Goal: Task Accomplishment & Management: Manage account settings

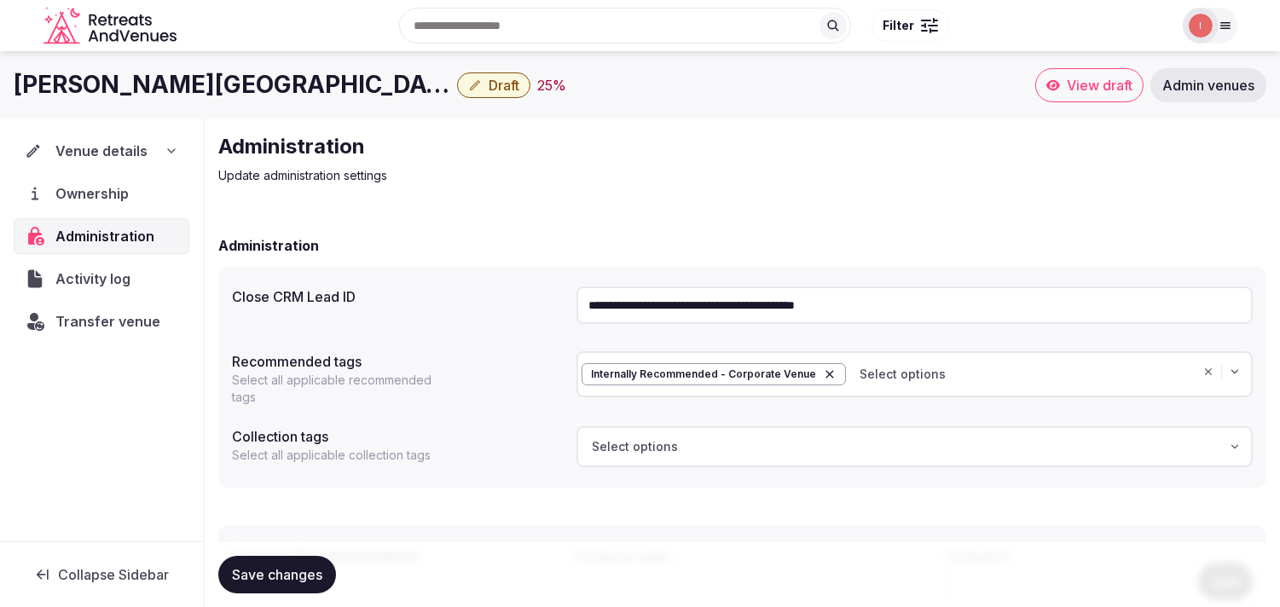
drag, startPoint x: 0, startPoint y: 0, endPoint x: 804, endPoint y: 90, distance: 808.5
click at [804, 90] on div "Palacio Paz Hotel Draft 25 %" at bounding box center [525, 84] width 1022 height 33
click at [99, 146] on span "Venue details" at bounding box center [101, 151] width 92 height 20
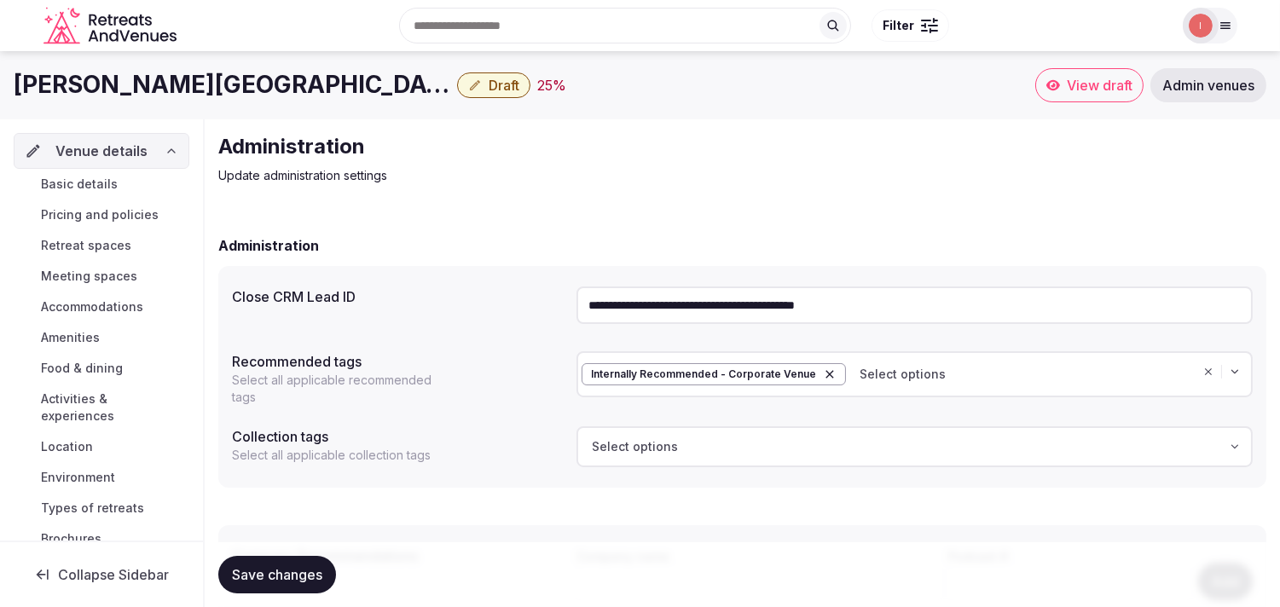
click at [68, 182] on span "Basic details" at bounding box center [79, 184] width 77 height 17
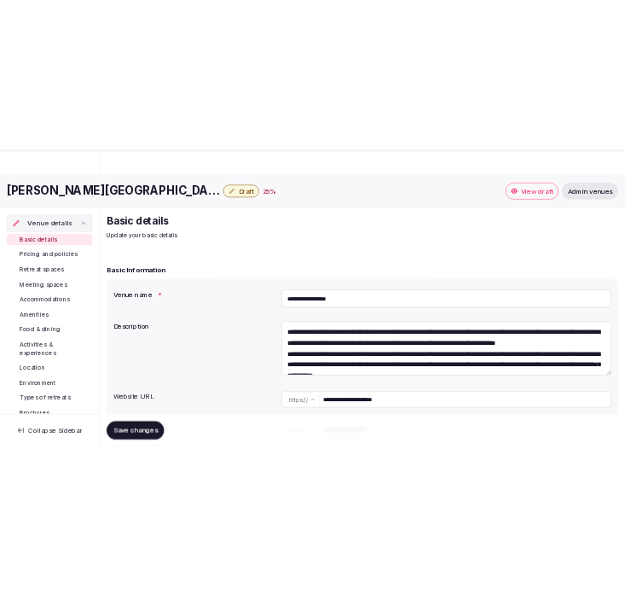
scroll to position [284, 0]
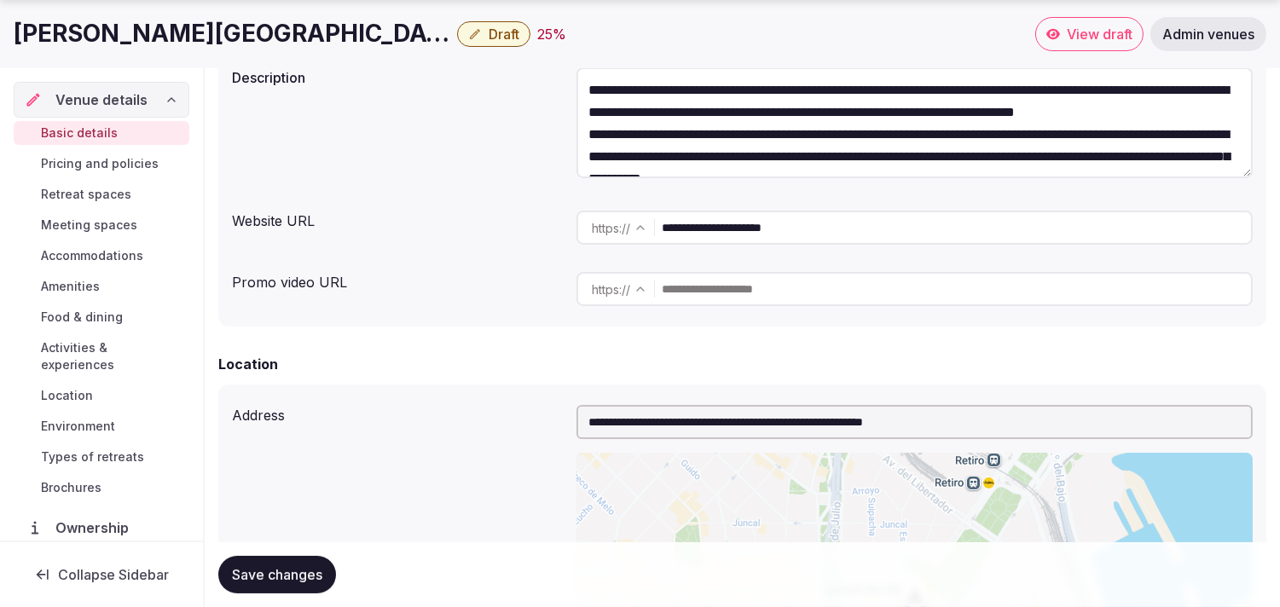
click at [744, 223] on input "**********" at bounding box center [956, 228] width 589 height 34
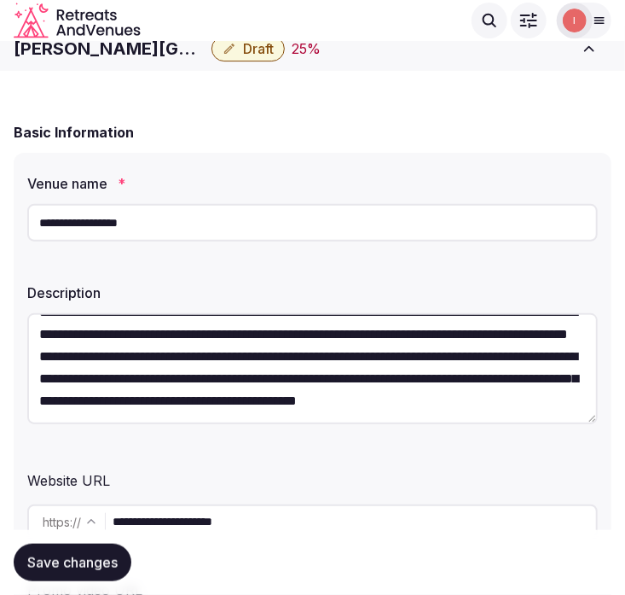
scroll to position [0, 0]
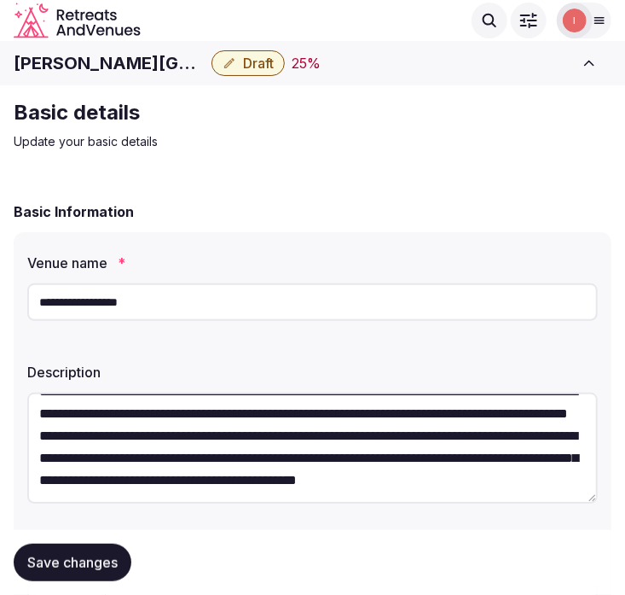
click at [70, 312] on input "**********" at bounding box center [312, 302] width 571 height 38
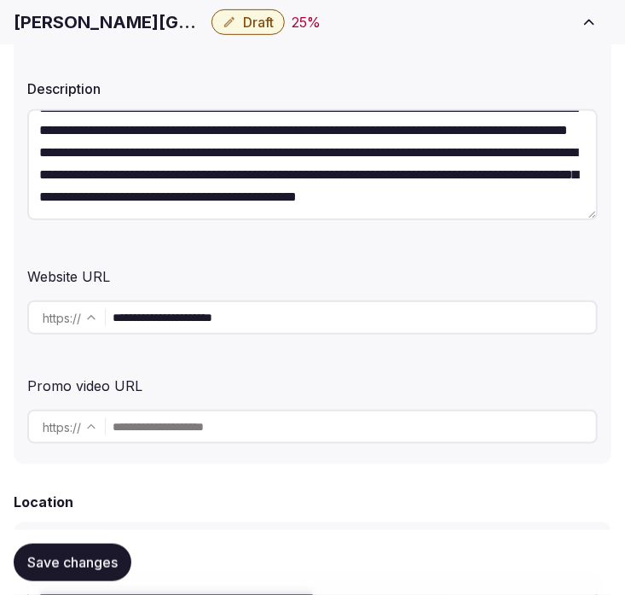
scroll to position [284, 0]
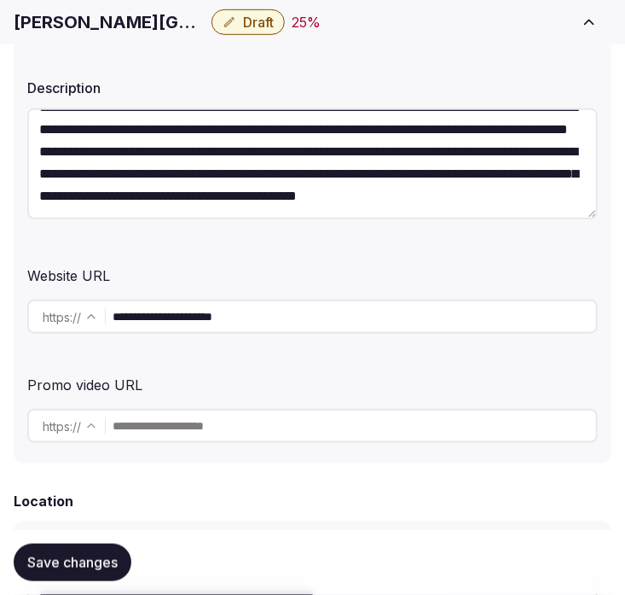
click at [223, 325] on input "**********" at bounding box center [355, 316] width 484 height 34
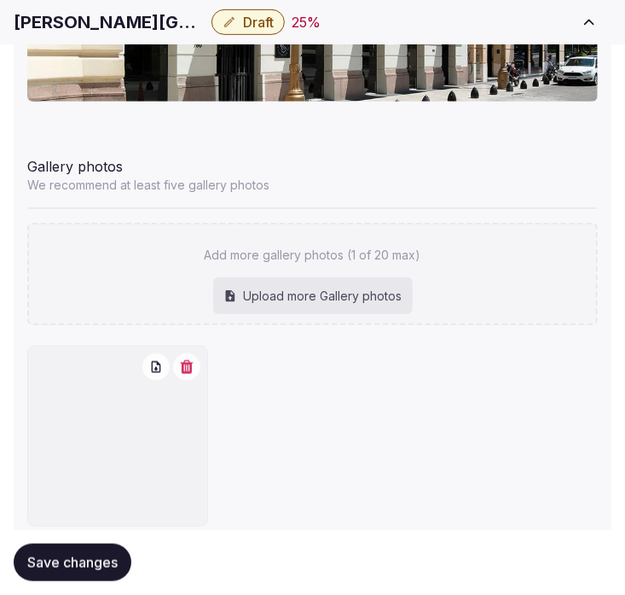
scroll to position [2193, 0]
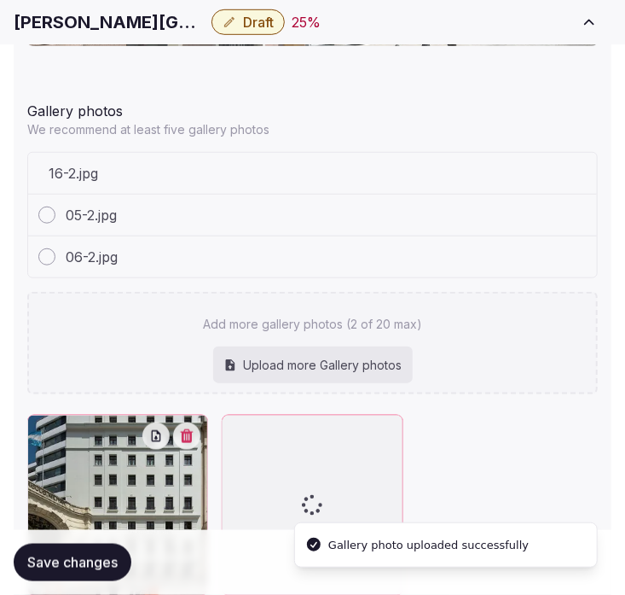
click at [548, 240] on div "06-2.jpg" at bounding box center [312, 256] width 569 height 41
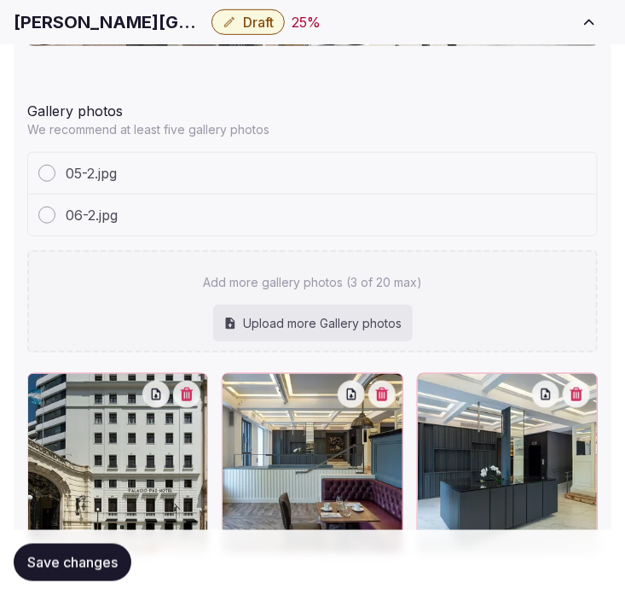
click at [550, 203] on div "06-2.jpg" at bounding box center [312, 214] width 569 height 41
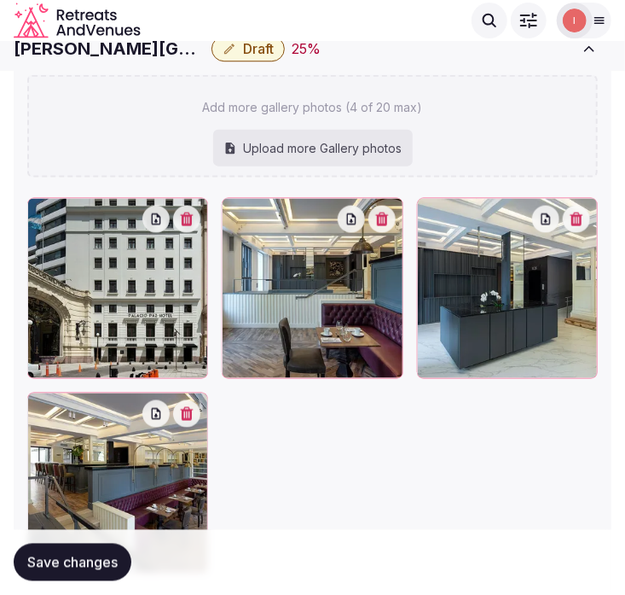
scroll to position [2229, 0]
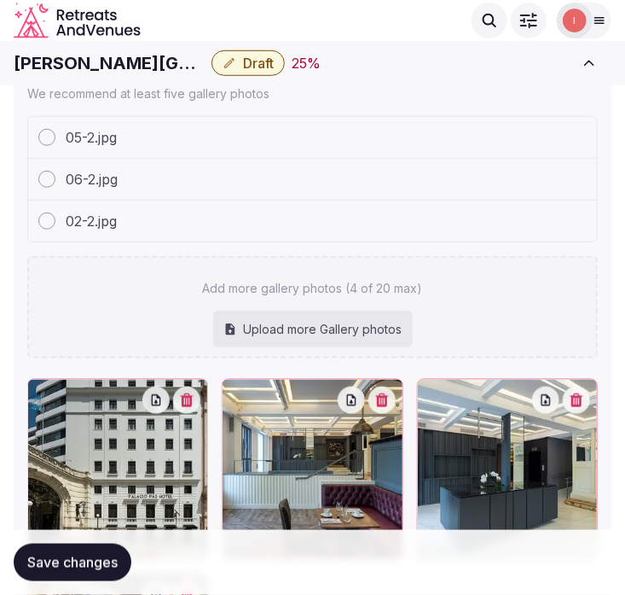
click at [37, 55] on h1 "Palacio Paz Hotel" at bounding box center [109, 63] width 191 height 24
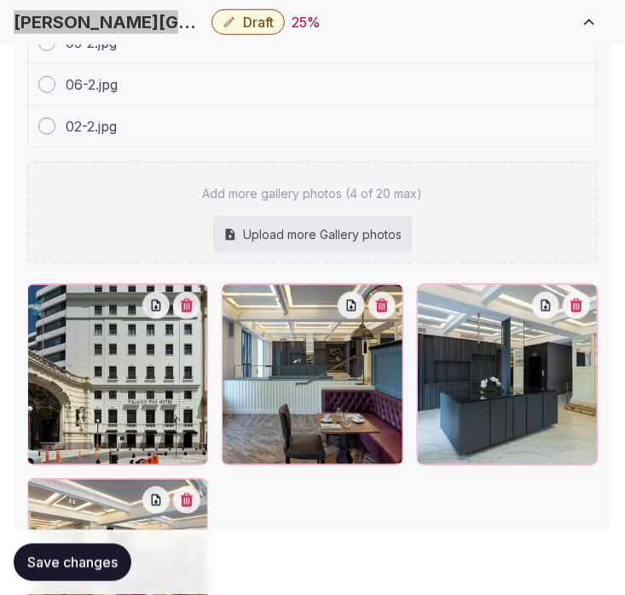
scroll to position [2513, 0]
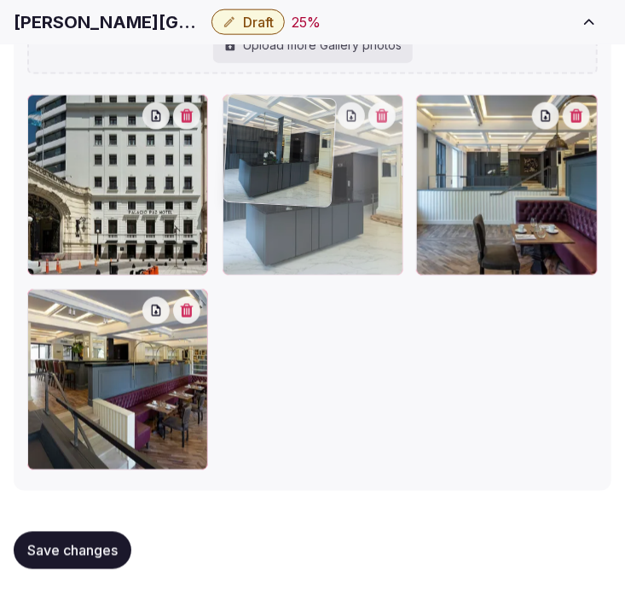
drag, startPoint x: 426, startPoint y: 107, endPoint x: 283, endPoint y: 131, distance: 145.3
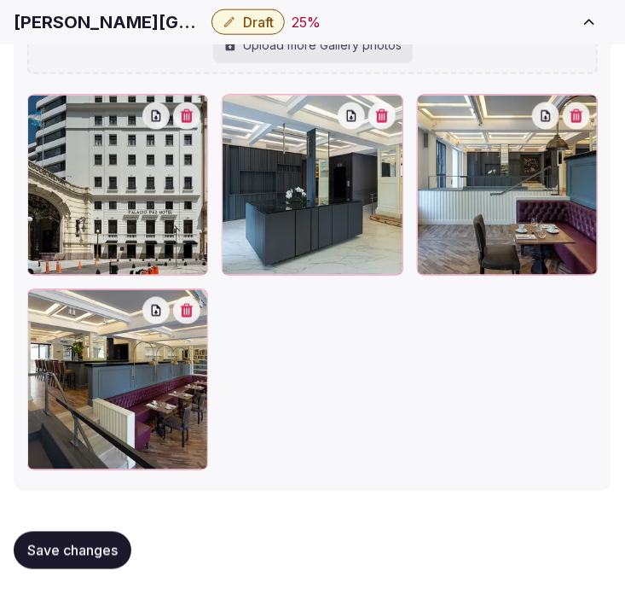
click at [476, 75] on div "05-2.jpg 06-2.jpg 02-2.jpg Add more gallery photos (4 of 20 max) Upload more Ga…" at bounding box center [312, 151] width 571 height 639
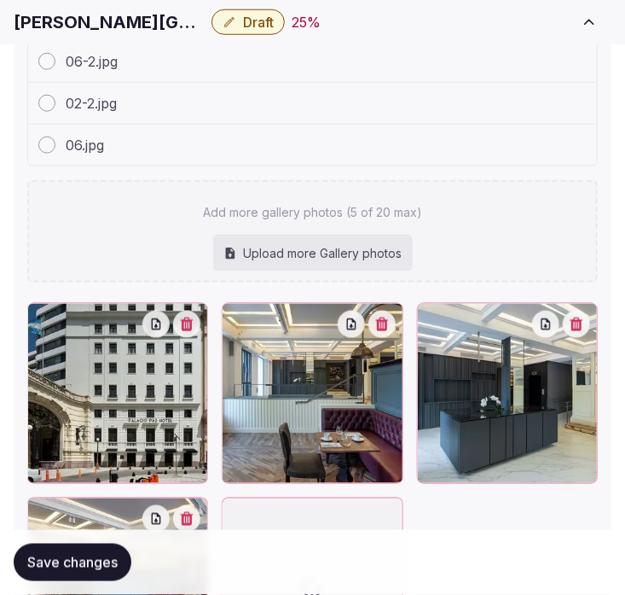
scroll to position [2555, 0]
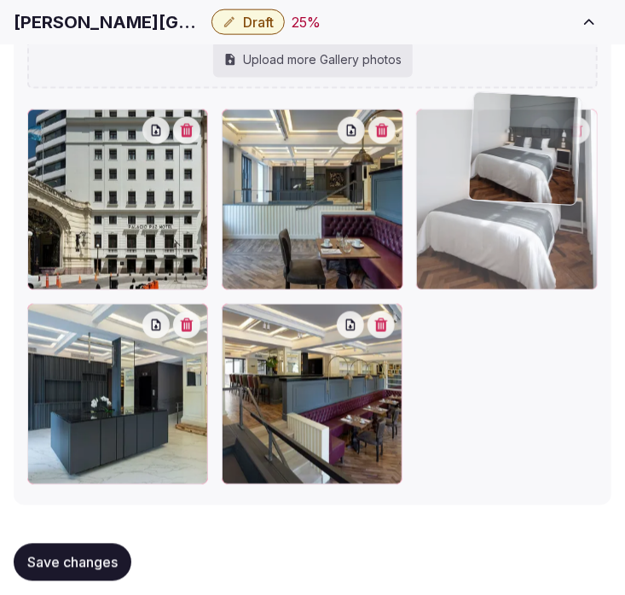
drag, startPoint x: 233, startPoint y: 311, endPoint x: 492, endPoint y: 104, distance: 332.0
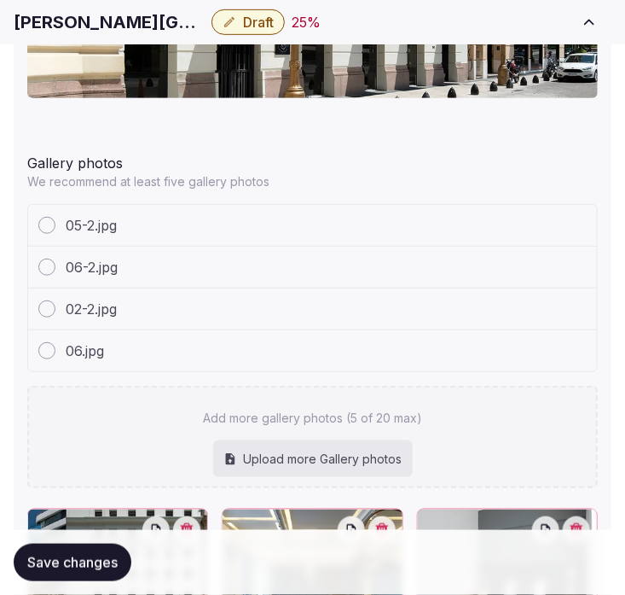
scroll to position [2176, 0]
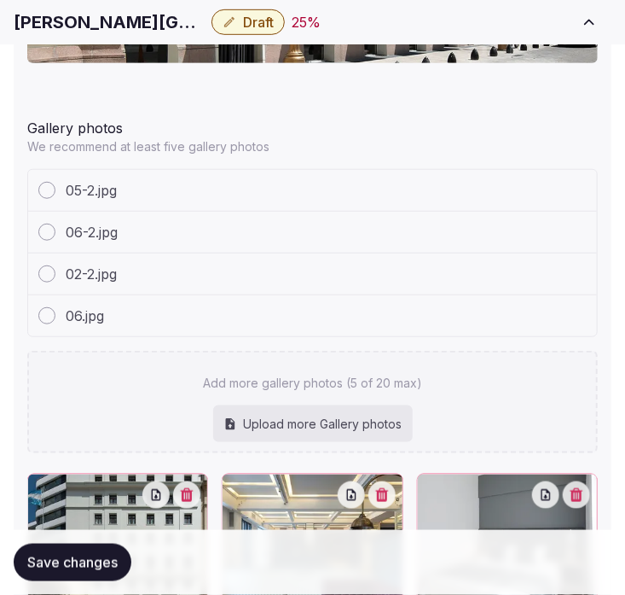
click at [75, 566] on span "Save changes" at bounding box center [72, 562] width 90 height 17
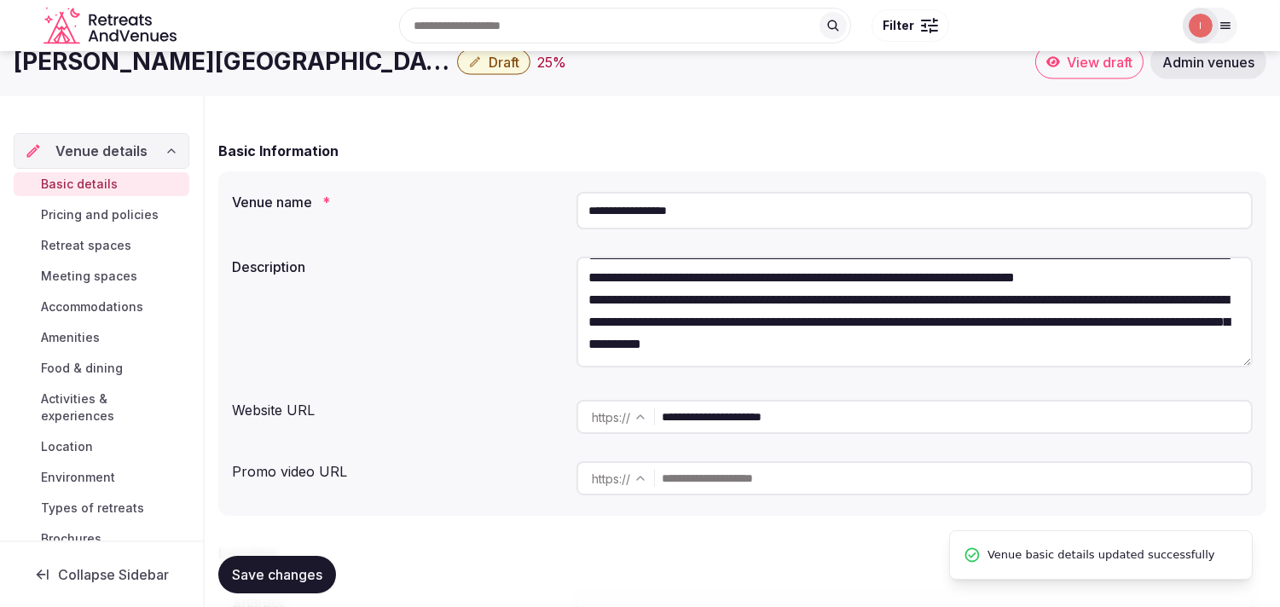
scroll to position [0, 0]
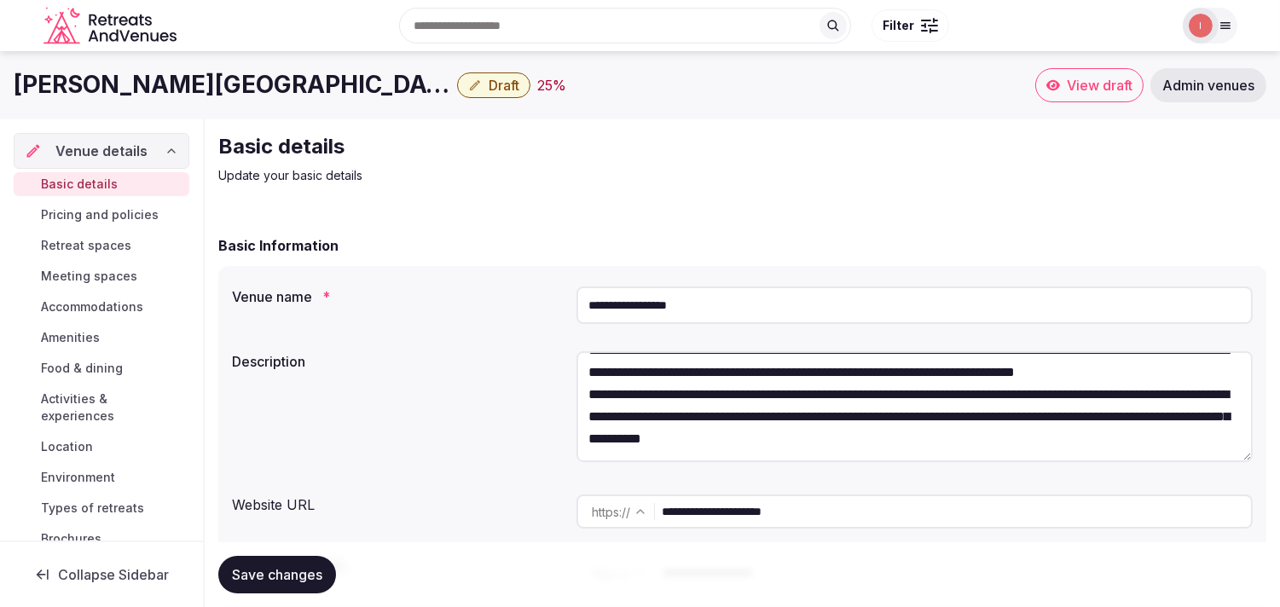
click at [489, 82] on span "Draft" at bounding box center [504, 85] width 31 height 17
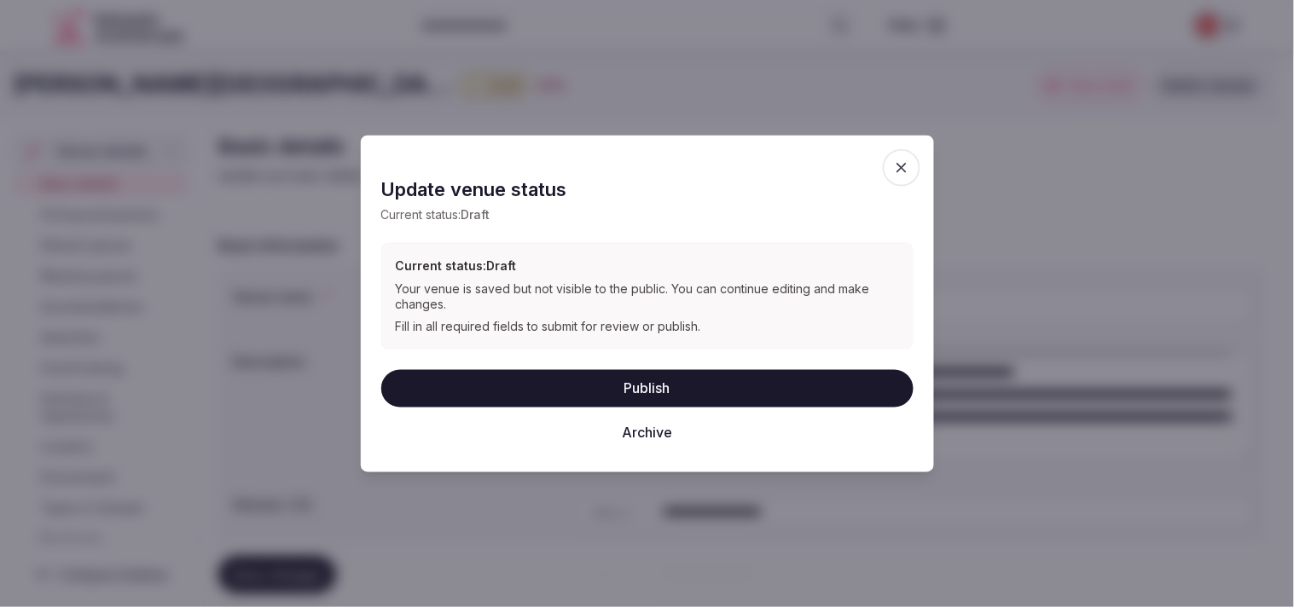
click at [709, 387] on button "Publish" at bounding box center [647, 388] width 532 height 38
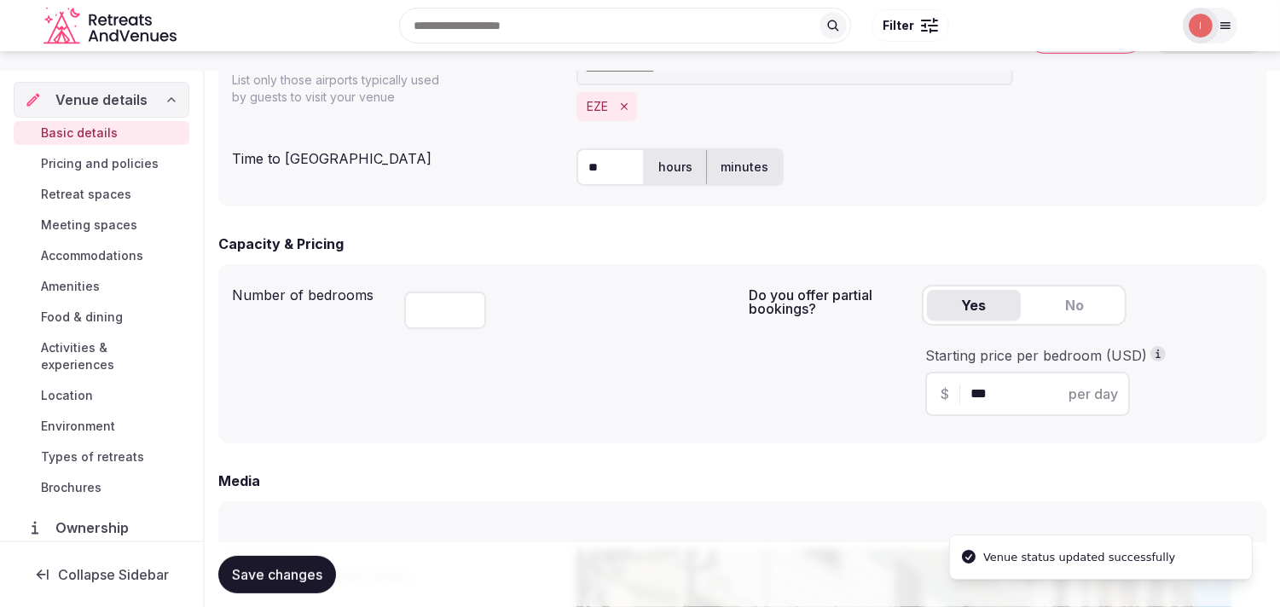
scroll to position [948, 0]
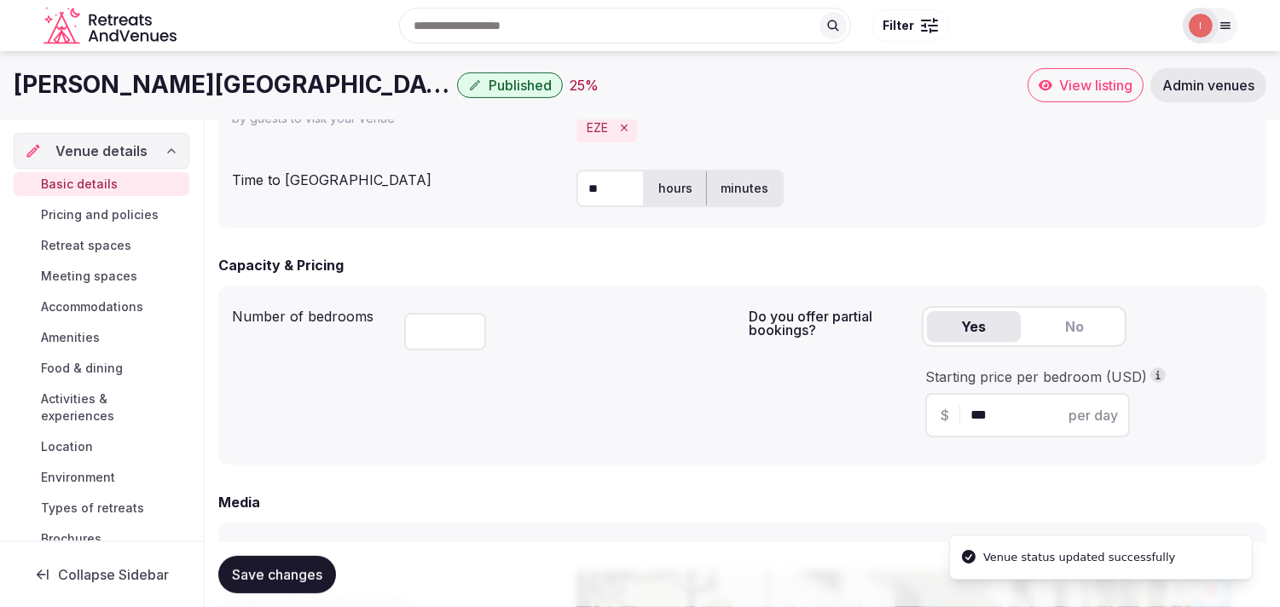
click at [113, 211] on span "Pricing and policies" at bounding box center [100, 214] width 118 height 17
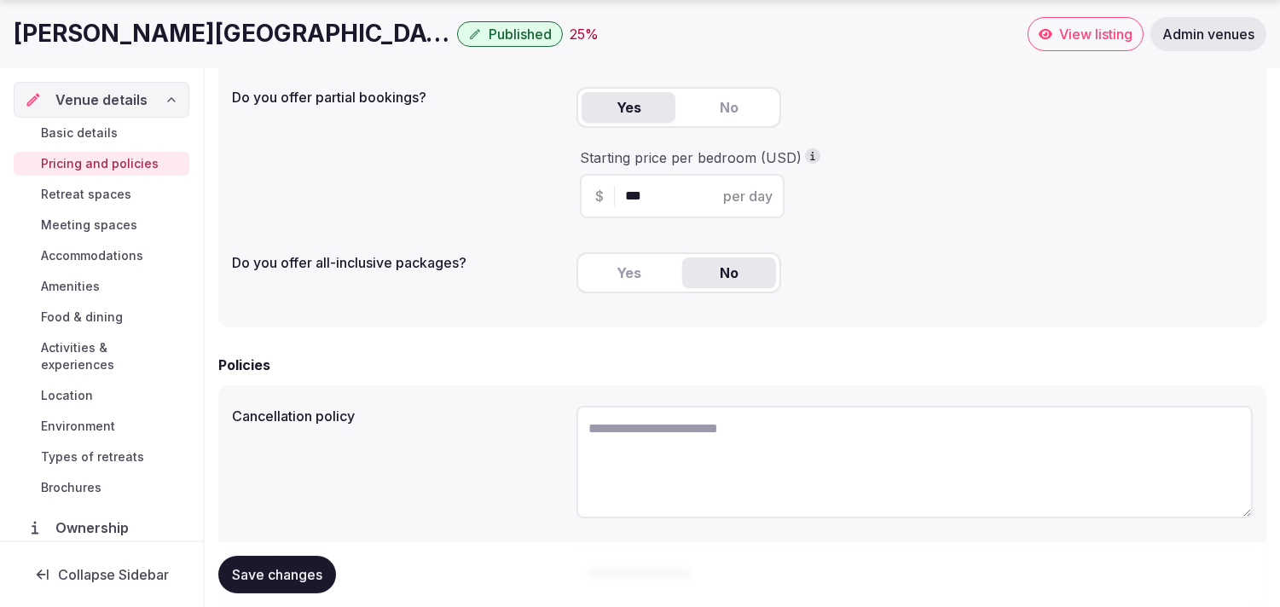
scroll to position [517, 0]
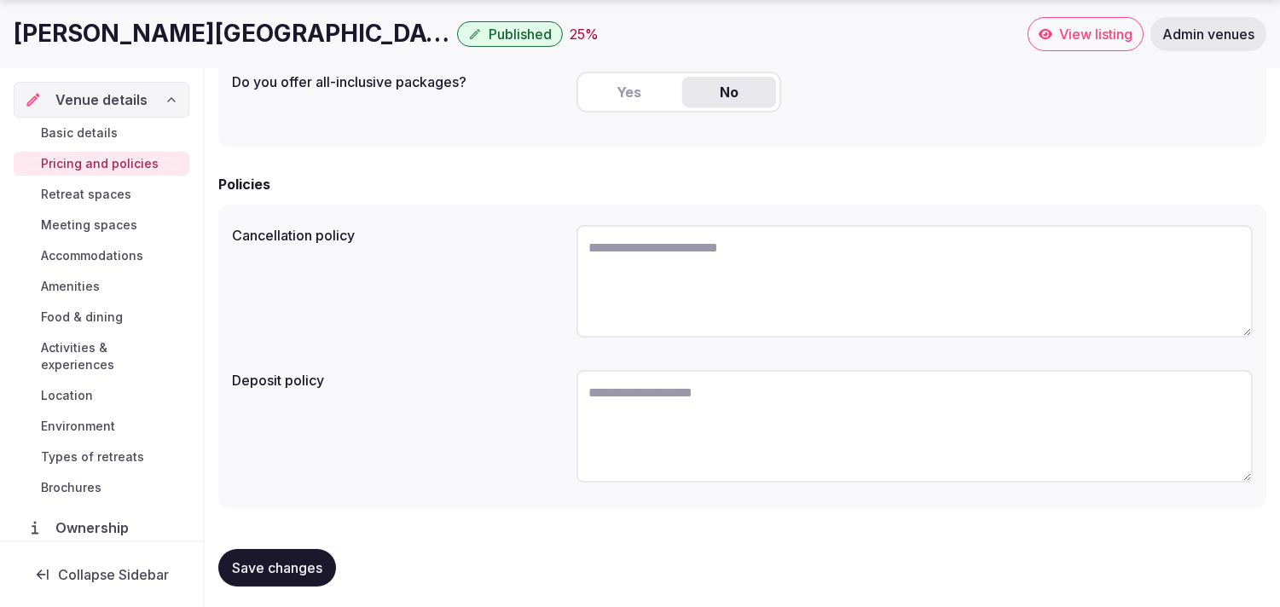
click at [89, 184] on link "Retreat spaces" at bounding box center [102, 195] width 176 height 24
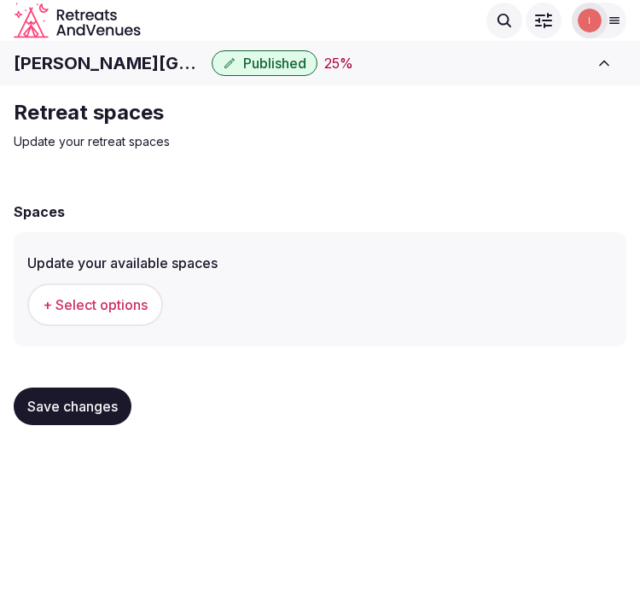
click at [100, 299] on span "+ Select options" at bounding box center [95, 304] width 105 height 19
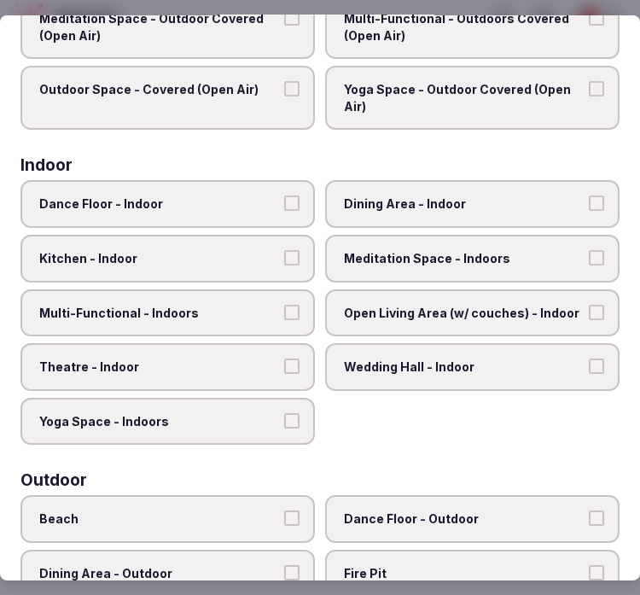
scroll to position [189, 0]
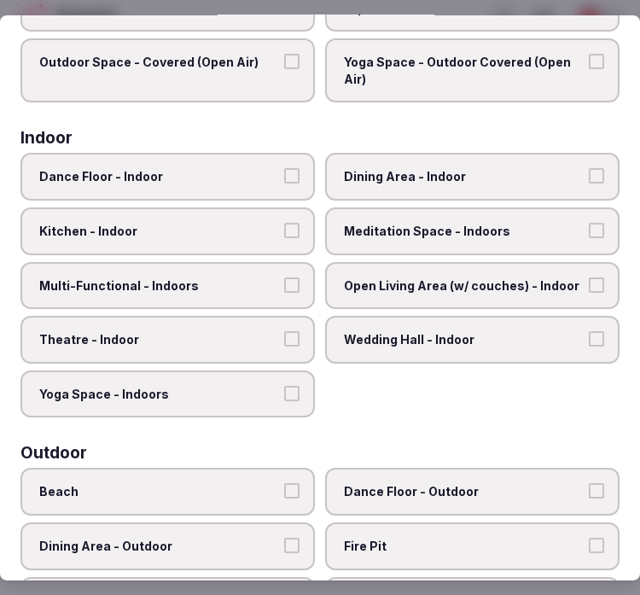
click at [260, 285] on span "Multi-Functional - Indoors" at bounding box center [159, 285] width 240 height 17
click at [284, 285] on button "Multi-Functional - Indoors" at bounding box center [291, 284] width 15 height 15
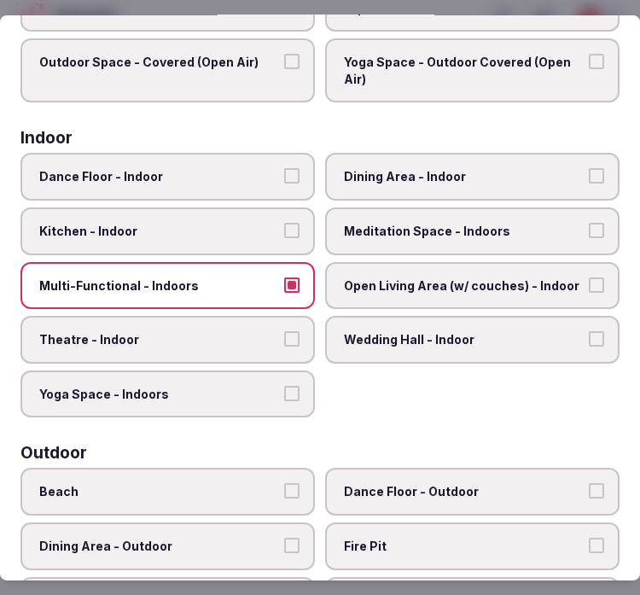
click at [430, 171] on span "Dining Area - Indoor" at bounding box center [464, 176] width 240 height 17
click at [589, 171] on button "Dining Area - Indoor" at bounding box center [596, 175] width 15 height 15
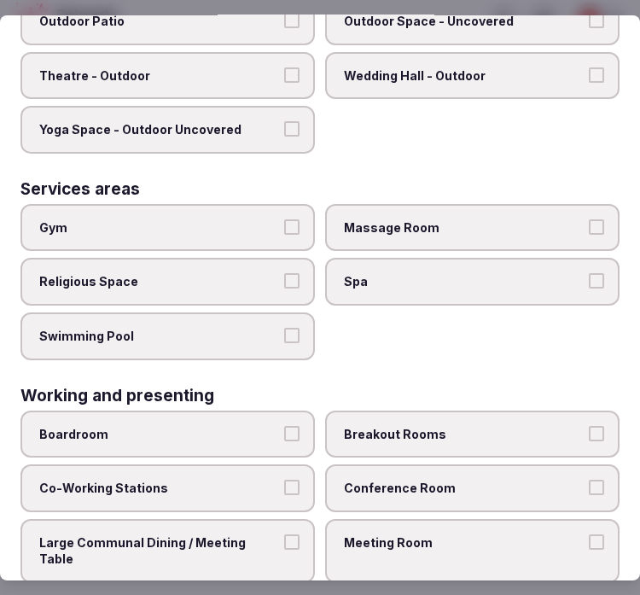
scroll to position [973, 0]
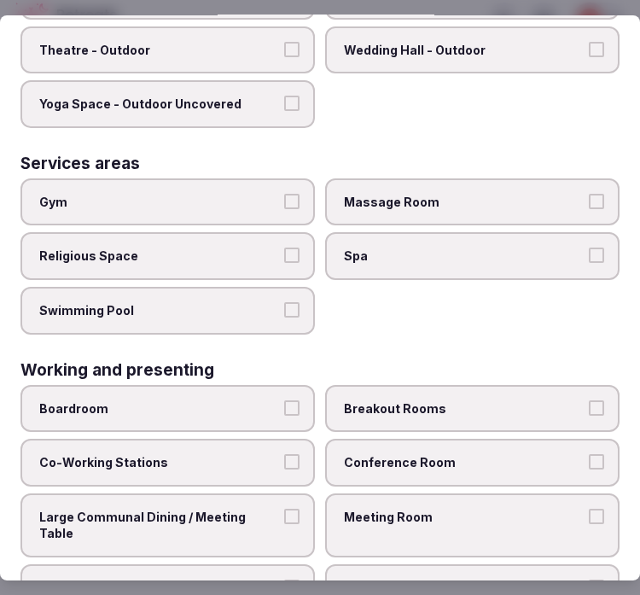
click at [397, 508] on span "Meeting Room" at bounding box center [464, 516] width 240 height 17
click at [589, 508] on button "Meeting Room" at bounding box center [596, 515] width 15 height 15
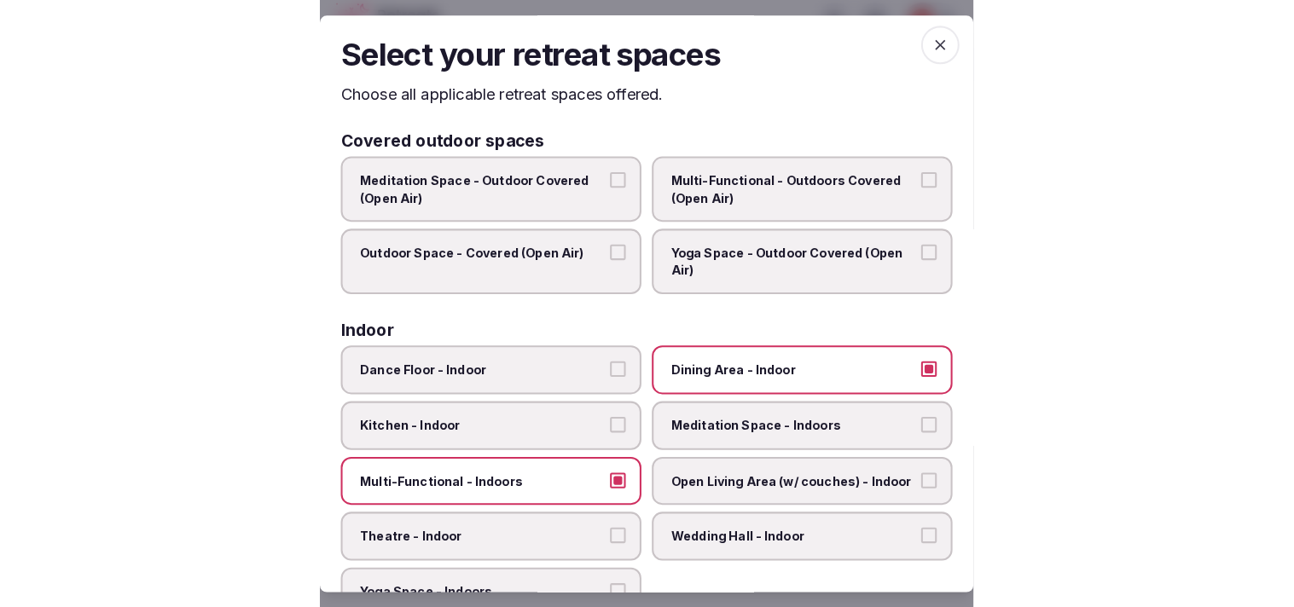
scroll to position [0, 0]
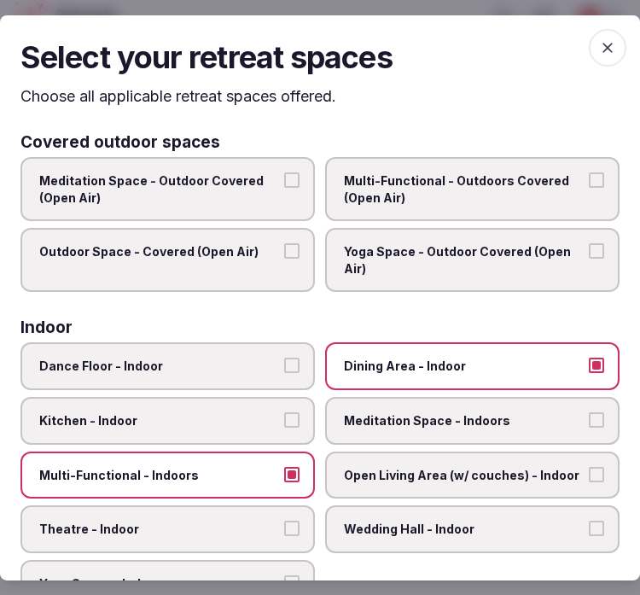
click at [589, 47] on span "button" at bounding box center [608, 47] width 38 height 38
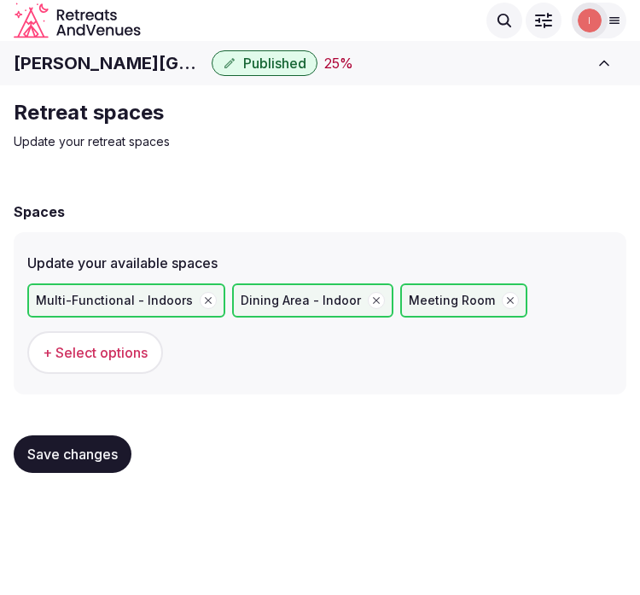
click at [119, 467] on button "Save changes" at bounding box center [73, 454] width 118 height 38
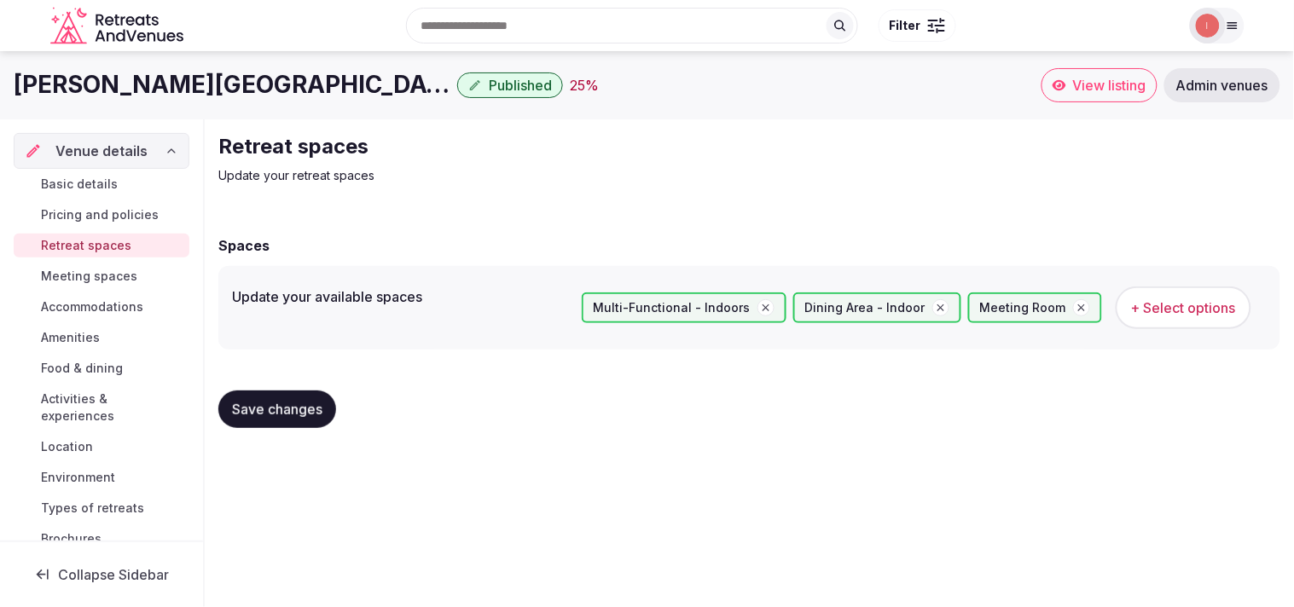
click at [116, 274] on span "Meeting spaces" at bounding box center [89, 276] width 96 height 17
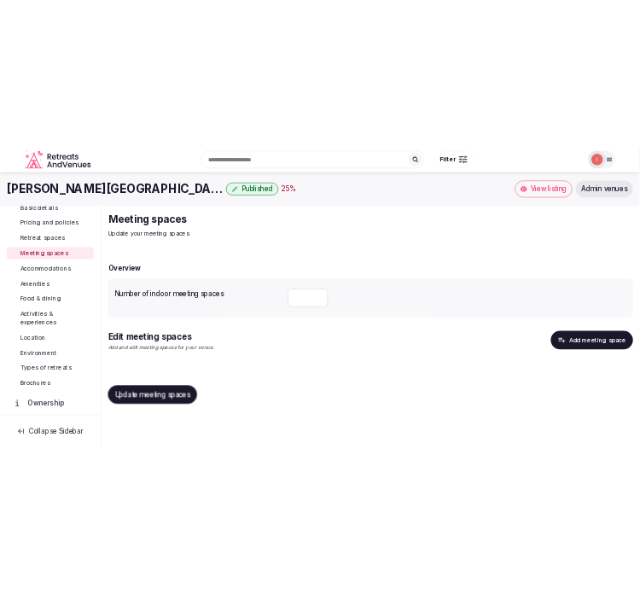
scroll to position [95, 0]
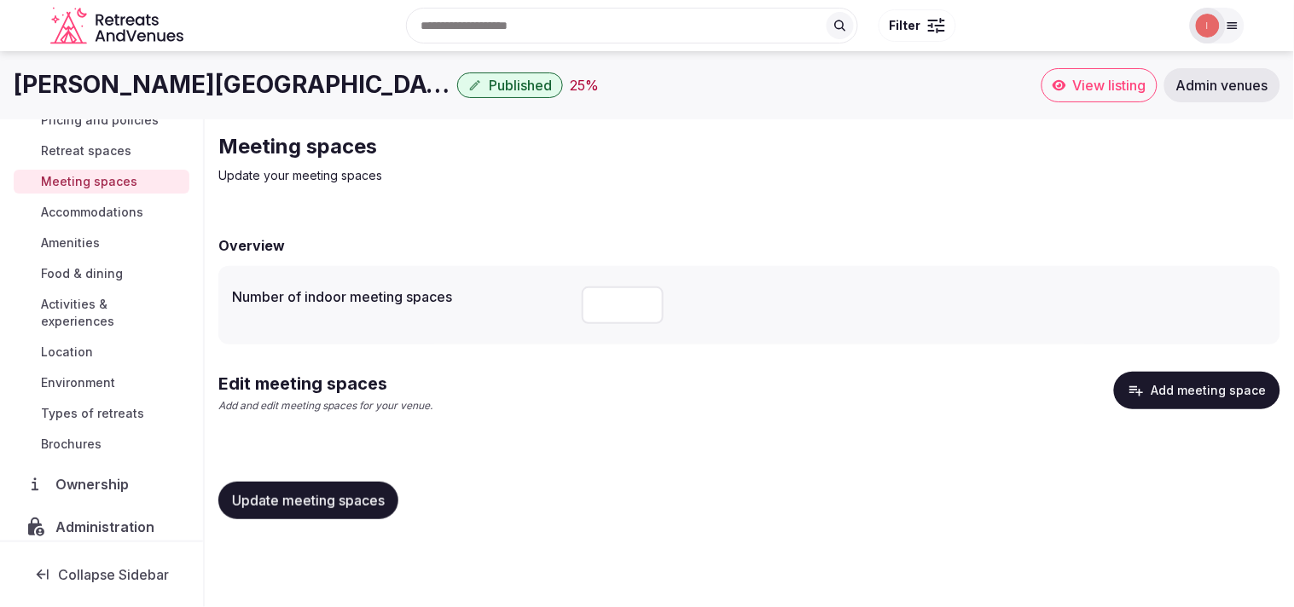
click at [1174, 394] on button "Add meeting space" at bounding box center [1197, 391] width 166 height 38
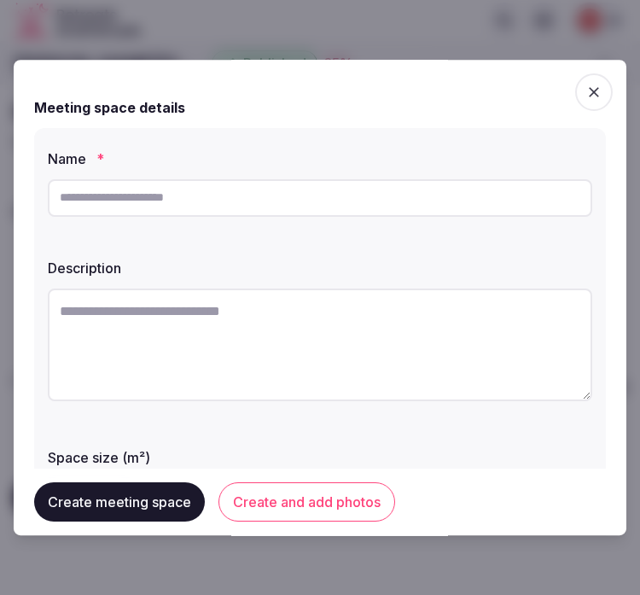
click at [345, 192] on input "text" at bounding box center [320, 198] width 544 height 38
type input "**********"
click at [142, 327] on textarea at bounding box center [320, 344] width 544 height 113
paste textarea "**********"
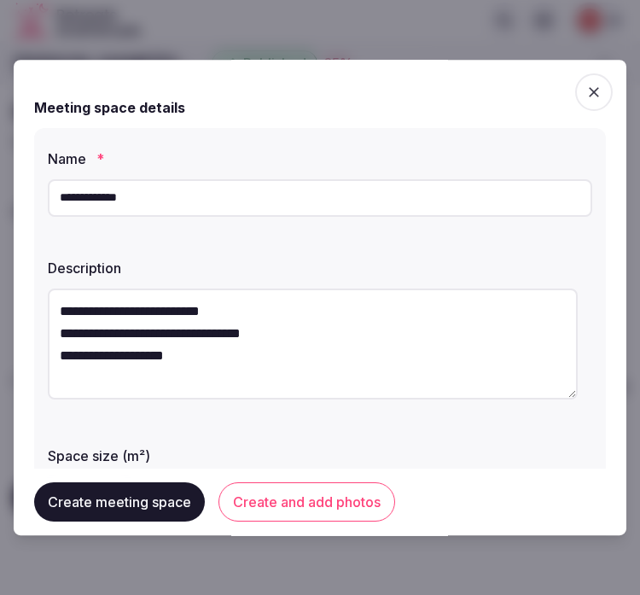
type textarea "**********"
click at [230, 342] on textarea "**********" at bounding box center [313, 343] width 530 height 111
click at [116, 348] on textarea "**********" at bounding box center [313, 343] width 530 height 111
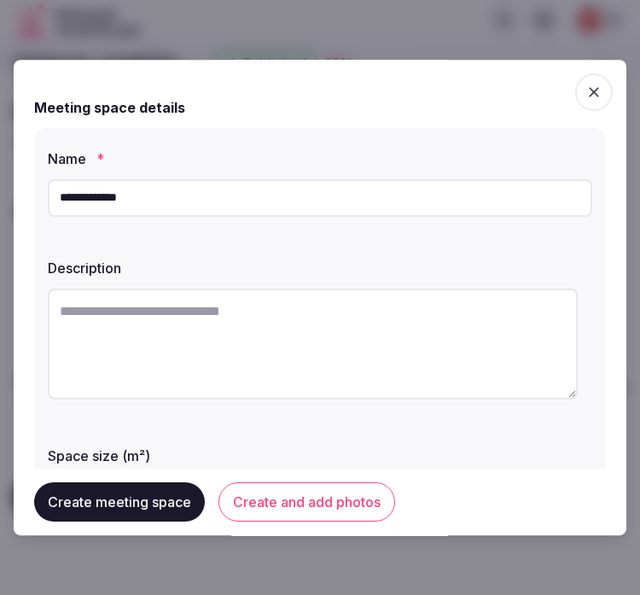
paste textarea "**********"
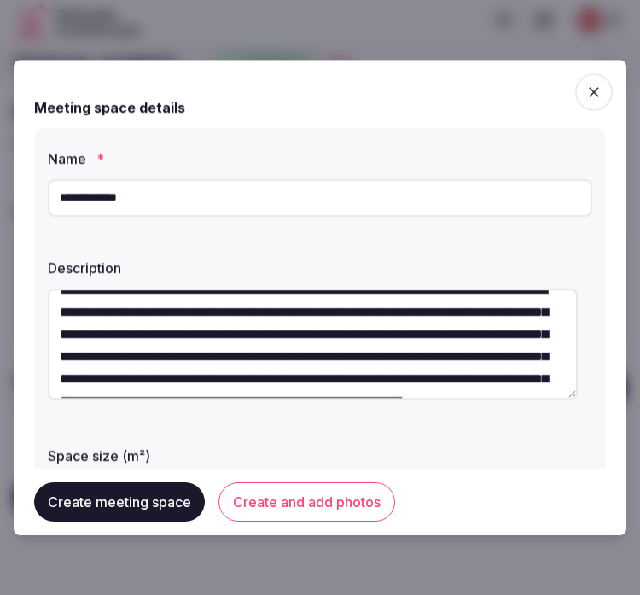
scroll to position [0, 0]
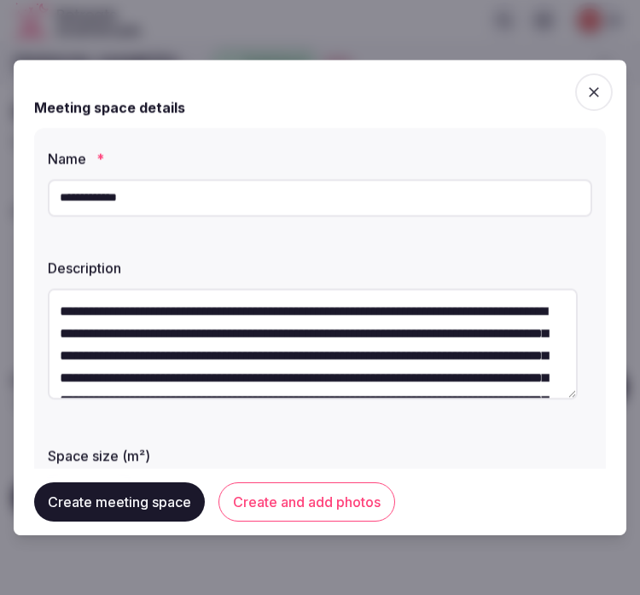
drag, startPoint x: 435, startPoint y: 330, endPoint x: -2, endPoint y: 324, distance: 436.8
click at [0, 324] on html "**********" at bounding box center [320, 297] width 640 height 595
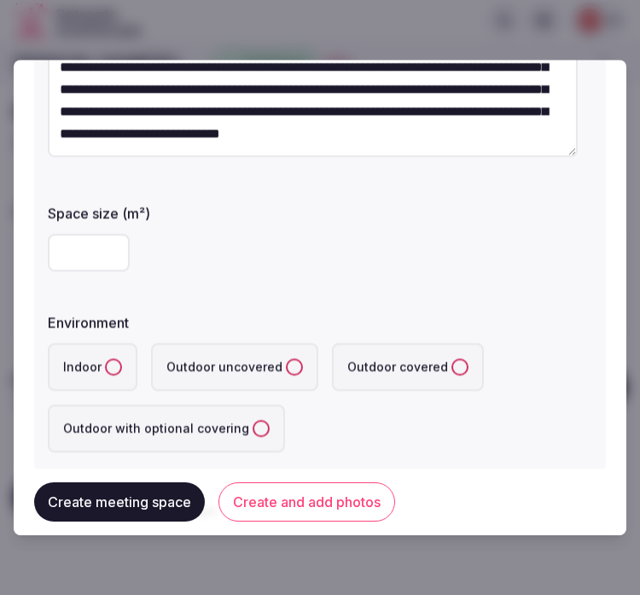
scroll to position [284, 0]
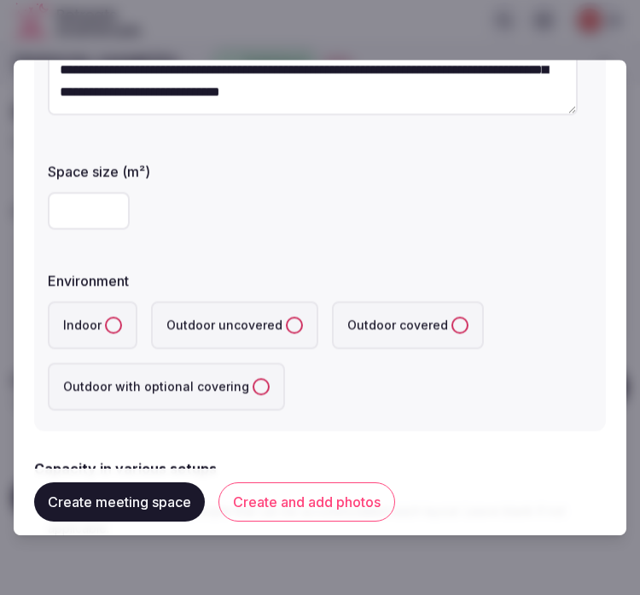
type textarea "**********"
click at [56, 203] on input "number" at bounding box center [89, 211] width 82 height 38
type input "**"
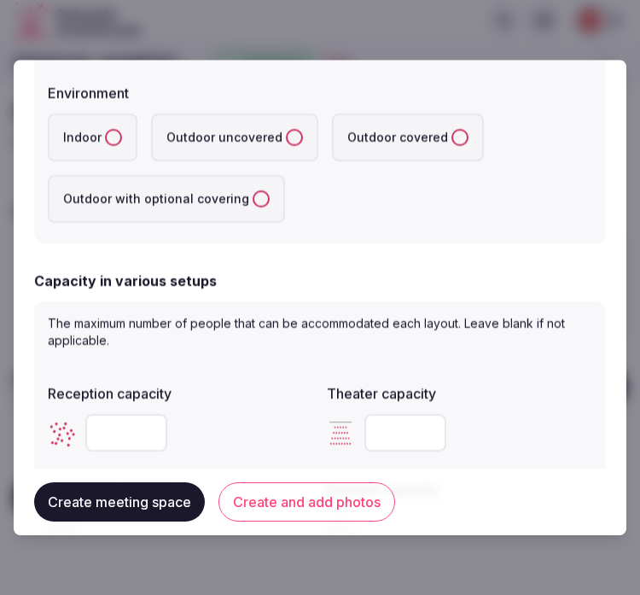
scroll to position [473, 0]
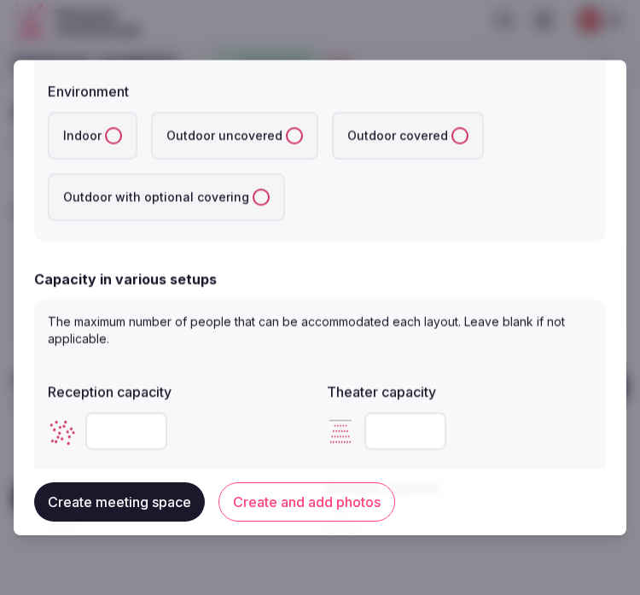
click at [113, 128] on button "Indoor" at bounding box center [113, 135] width 17 height 17
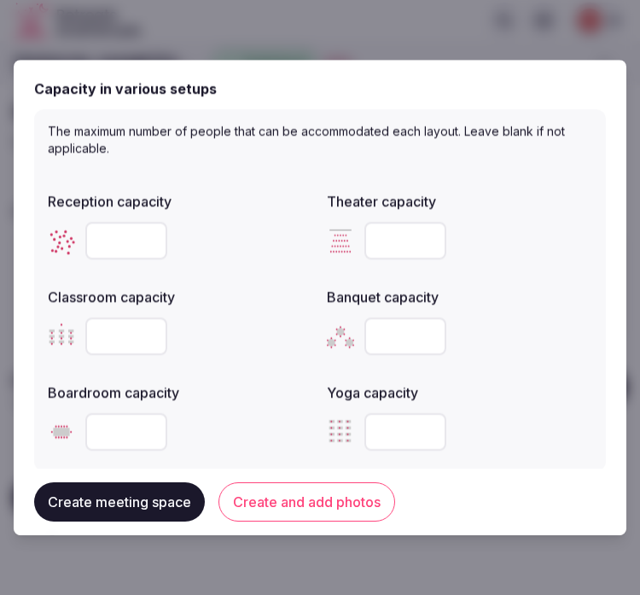
scroll to position [663, 0]
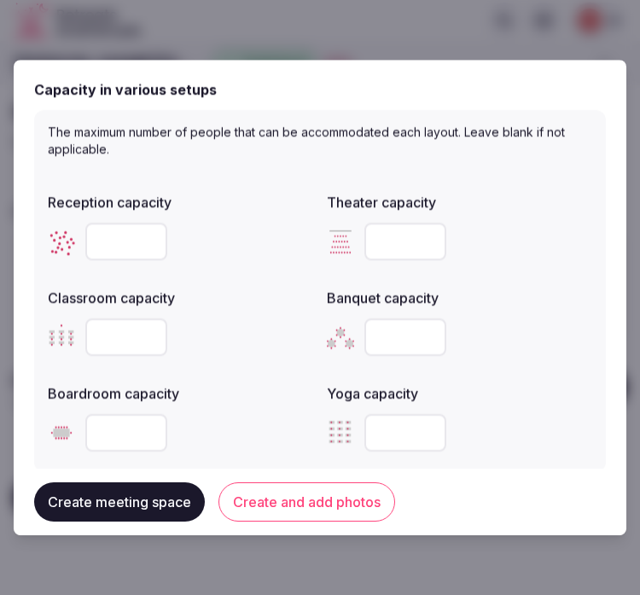
click at [381, 241] on input "number" at bounding box center [405, 242] width 82 height 38
type input "**"
drag, startPoint x: 487, startPoint y: 421, endPoint x: 634, endPoint y: 378, distance: 152.8
click at [512, 414] on div at bounding box center [459, 433] width 265 height 38
click at [106, 231] on input "number" at bounding box center [126, 242] width 82 height 38
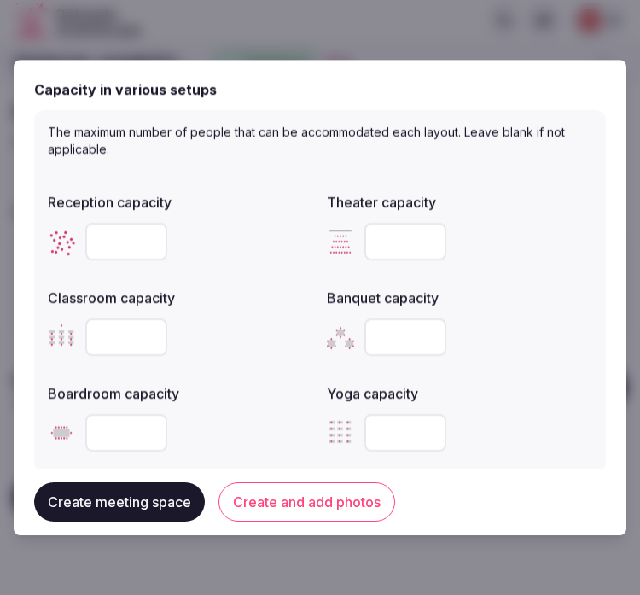
type input "**"
click at [536, 327] on div at bounding box center [459, 337] width 265 height 38
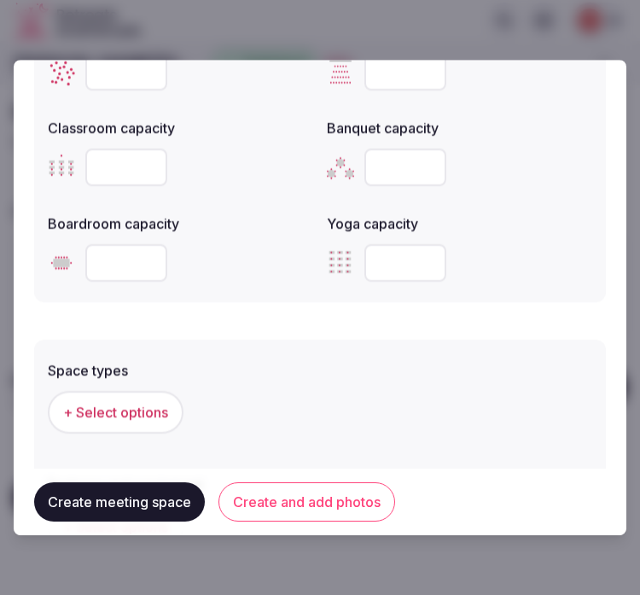
scroll to position [948, 0]
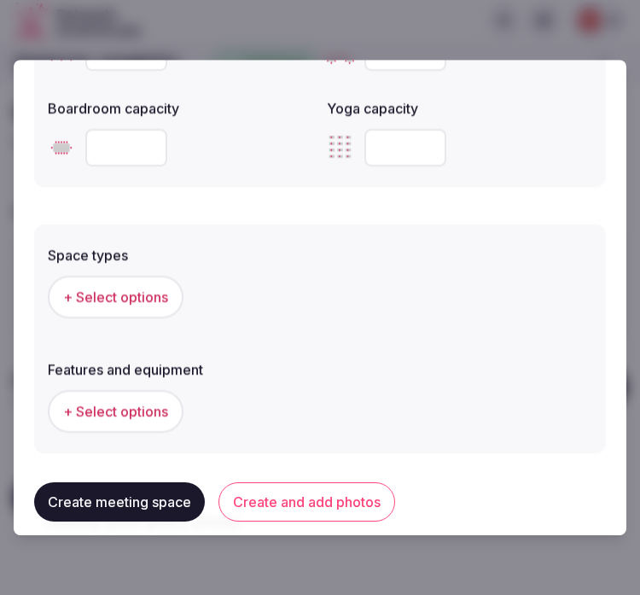
click at [91, 290] on span "+ Select options" at bounding box center [115, 296] width 105 height 19
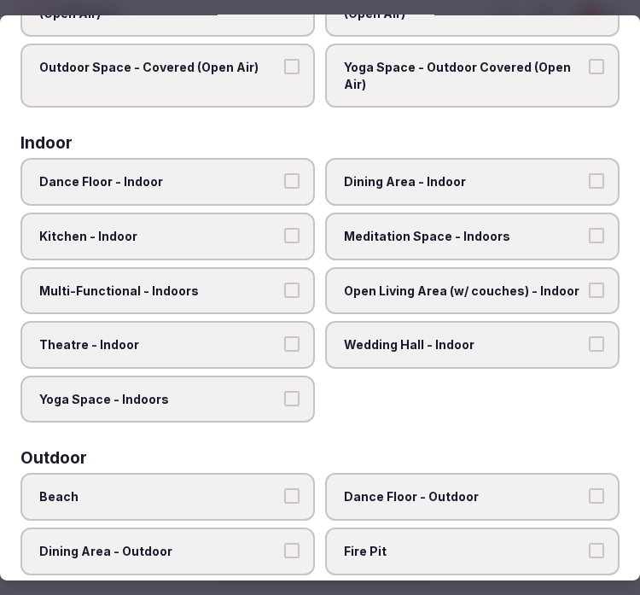
scroll to position [189, 0]
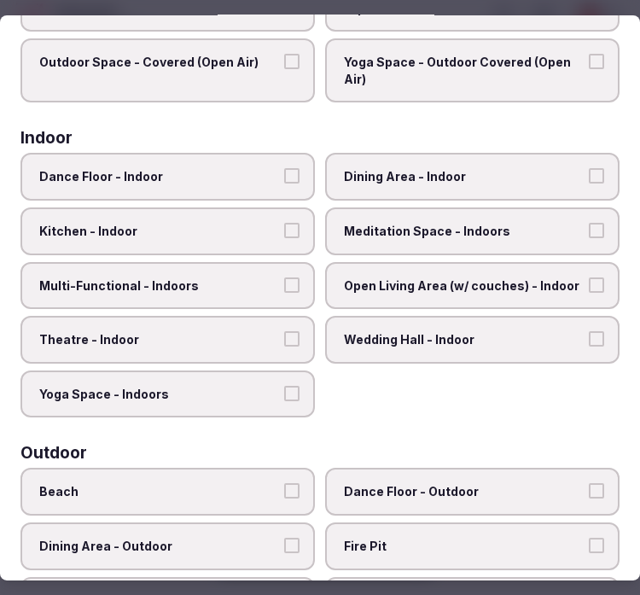
click at [450, 172] on span "Dining Area - Indoor" at bounding box center [464, 176] width 240 height 17
click at [589, 172] on button "Dining Area - Indoor" at bounding box center [596, 175] width 15 height 15
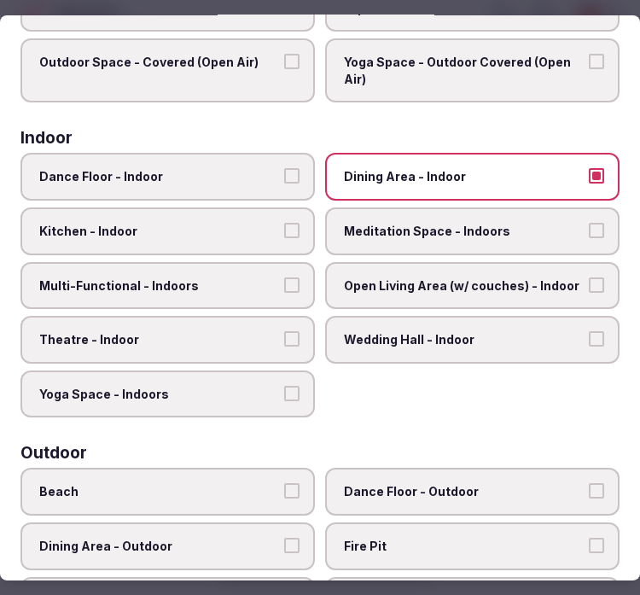
click at [235, 267] on label "Multi-Functional - Indoors" at bounding box center [167, 286] width 294 height 48
click at [284, 277] on button "Multi-Functional - Indoors" at bounding box center [291, 284] width 15 height 15
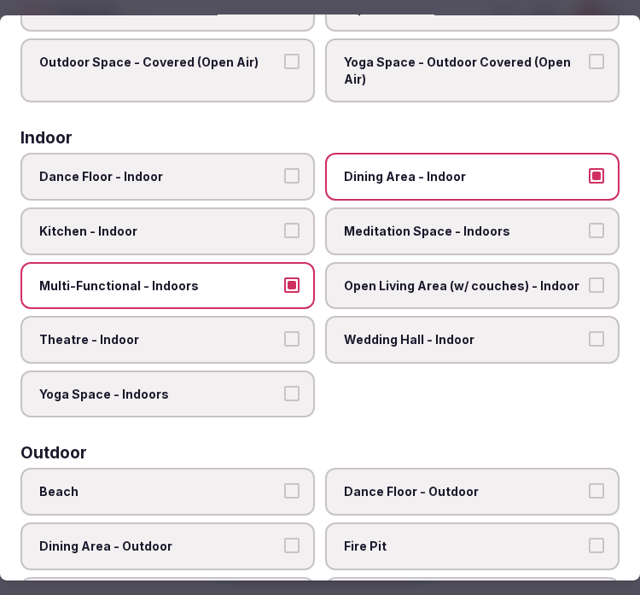
click at [236, 342] on label "Theatre - Indoor" at bounding box center [167, 340] width 294 height 48
click at [284, 342] on button "Theatre - Indoor" at bounding box center [291, 338] width 15 height 15
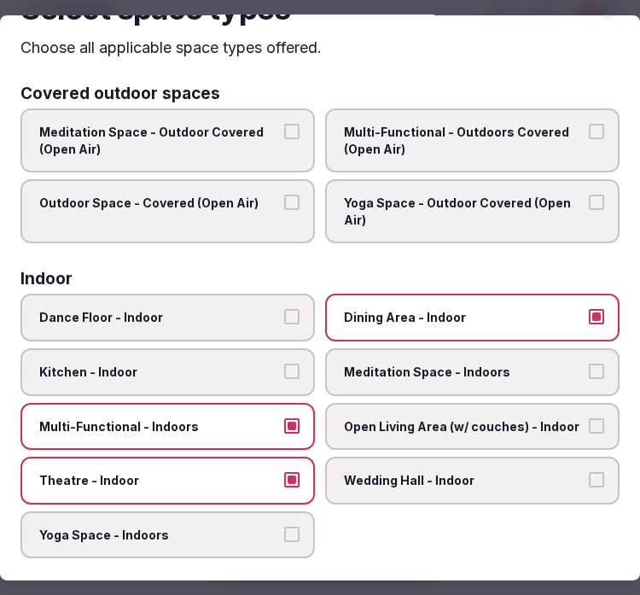
scroll to position [0, 0]
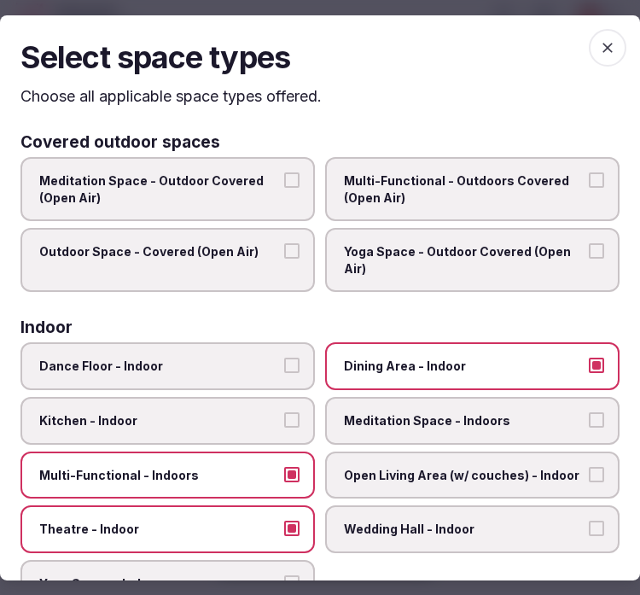
click at [599, 46] on icon "button" at bounding box center [607, 46] width 17 height 17
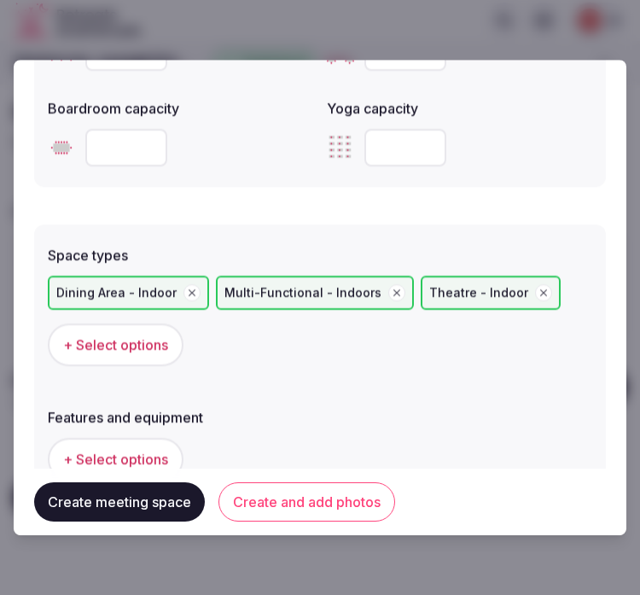
scroll to position [1137, 0]
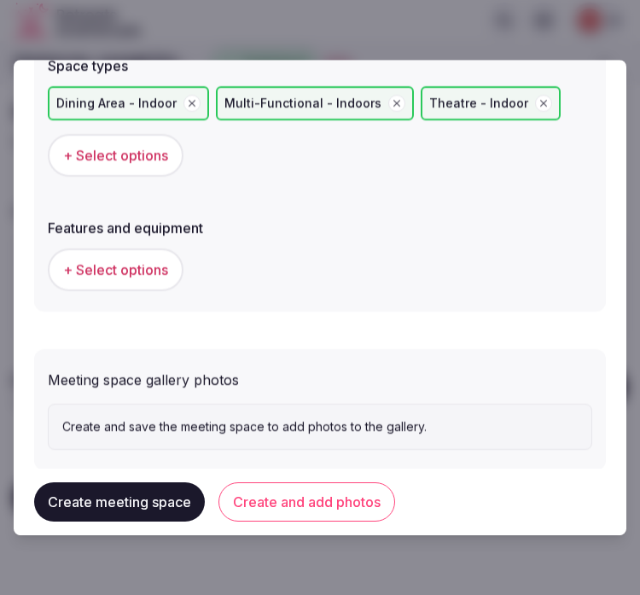
click at [139, 263] on span "+ Select options" at bounding box center [115, 269] width 105 height 19
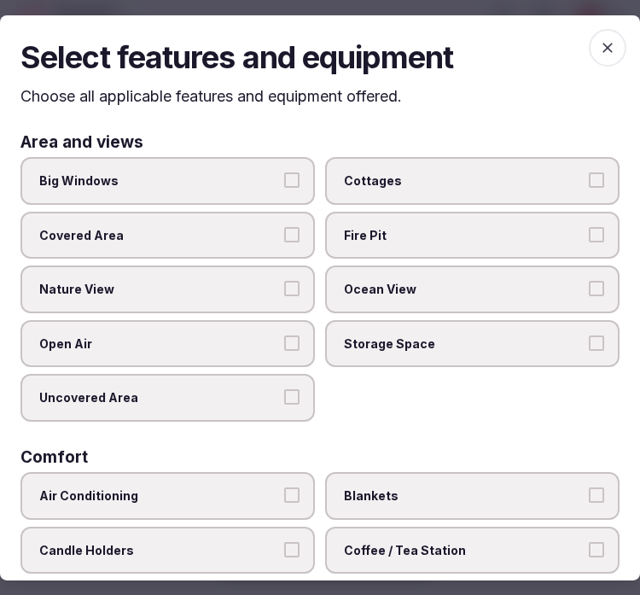
click at [304, 183] on label "Big Windows" at bounding box center [167, 181] width 294 height 48
click at [299, 183] on button "Big Windows" at bounding box center [291, 179] width 15 height 15
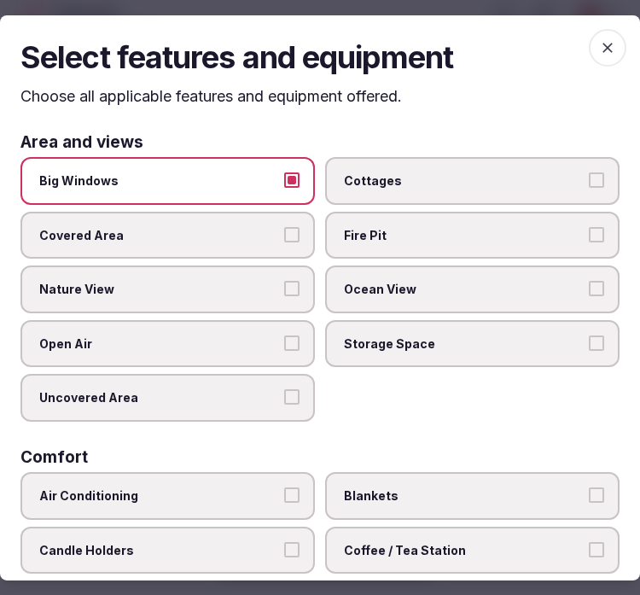
click at [276, 280] on label "Nature View" at bounding box center [167, 289] width 294 height 48
click at [284, 281] on button "Nature View" at bounding box center [291, 288] width 15 height 15
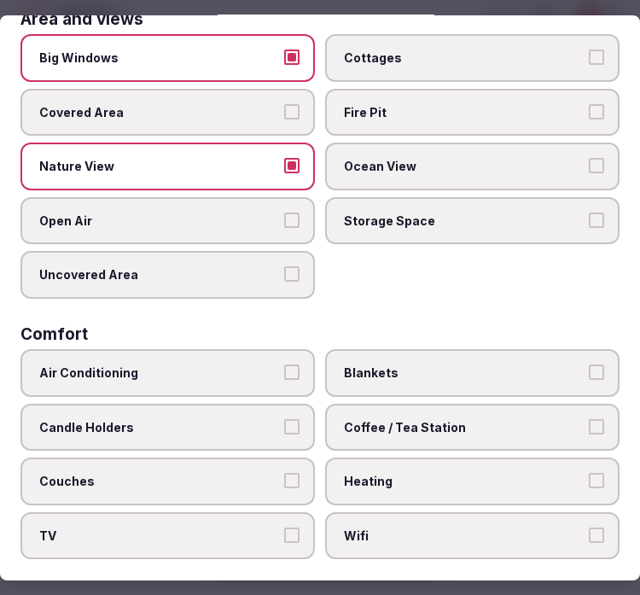
scroll to position [284, 0]
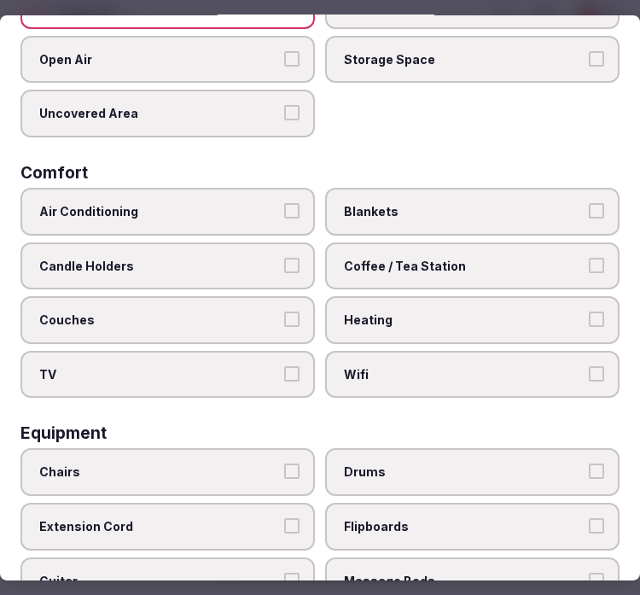
click at [226, 207] on span "Air Conditioning" at bounding box center [159, 211] width 240 height 17
click at [284, 207] on button "Air Conditioning" at bounding box center [291, 210] width 15 height 15
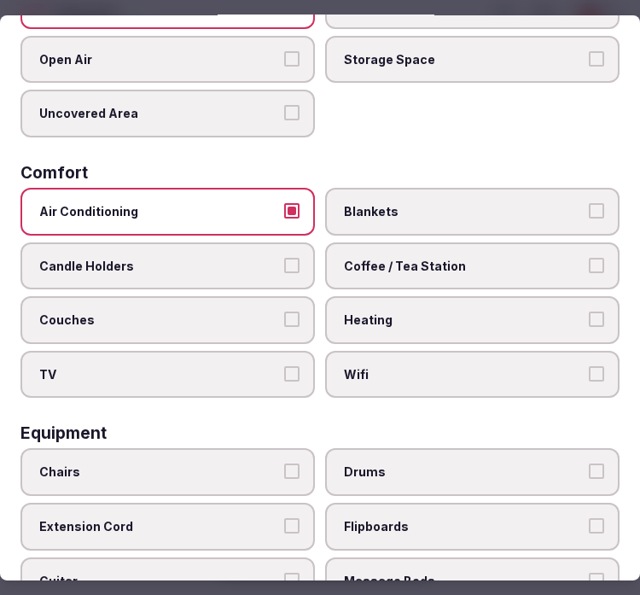
drag, startPoint x: 357, startPoint y: 351, endPoint x: 361, endPoint y: 339, distance: 11.9
click at [358, 351] on label "Wifi" at bounding box center [472, 375] width 294 height 48
click at [589, 366] on button "Wifi" at bounding box center [596, 373] width 15 height 15
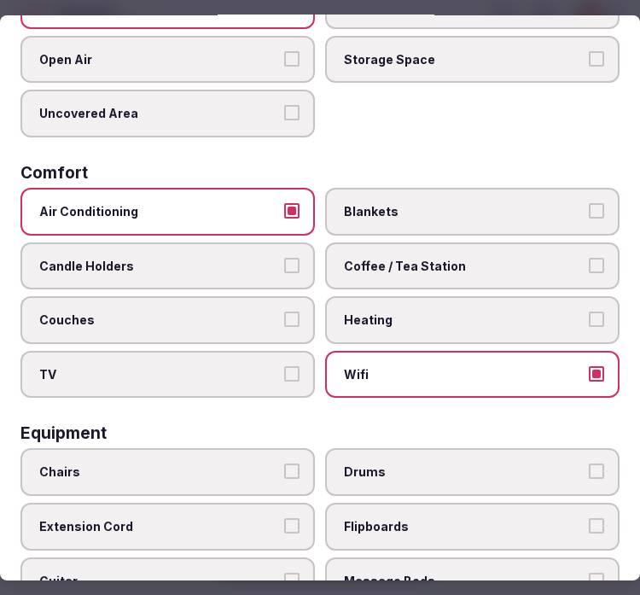
click at [565, 264] on label "Coffee / Tea Station" at bounding box center [472, 266] width 294 height 48
click at [589, 264] on button "Coffee / Tea Station" at bounding box center [596, 265] width 15 height 15
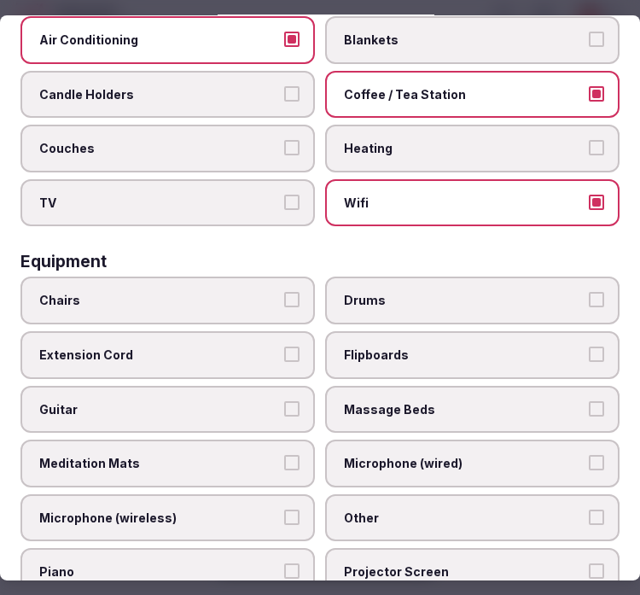
scroll to position [473, 0]
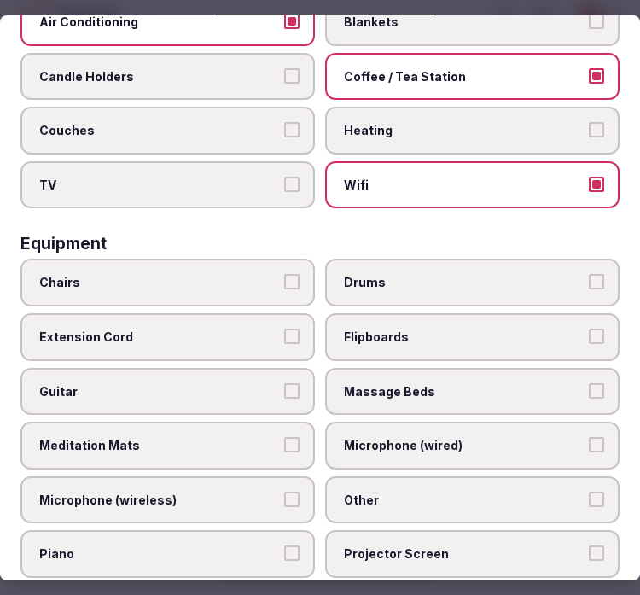
click at [229, 274] on span "Chairs" at bounding box center [159, 282] width 240 height 17
click at [284, 274] on button "Chairs" at bounding box center [291, 281] width 15 height 15
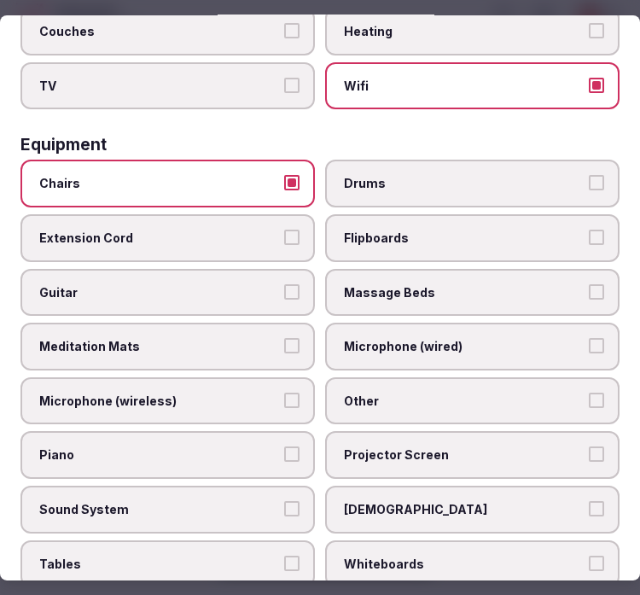
scroll to position [663, 0]
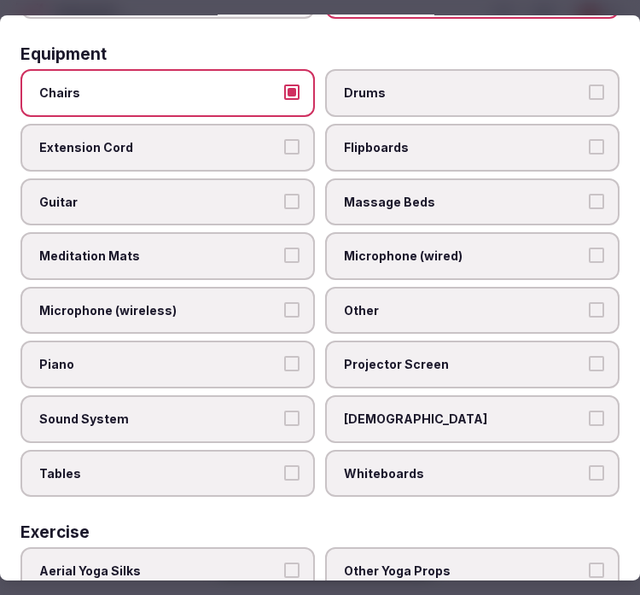
click at [457, 302] on span "Other" at bounding box center [464, 310] width 240 height 17
click at [589, 302] on button "Other" at bounding box center [596, 309] width 15 height 15
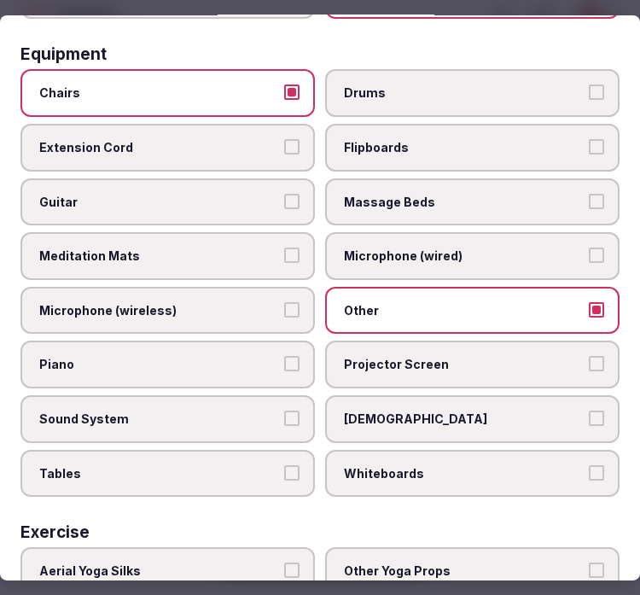
click at [265, 465] on span "Tables" at bounding box center [159, 473] width 240 height 17
click at [284, 465] on button "Tables" at bounding box center [291, 472] width 15 height 15
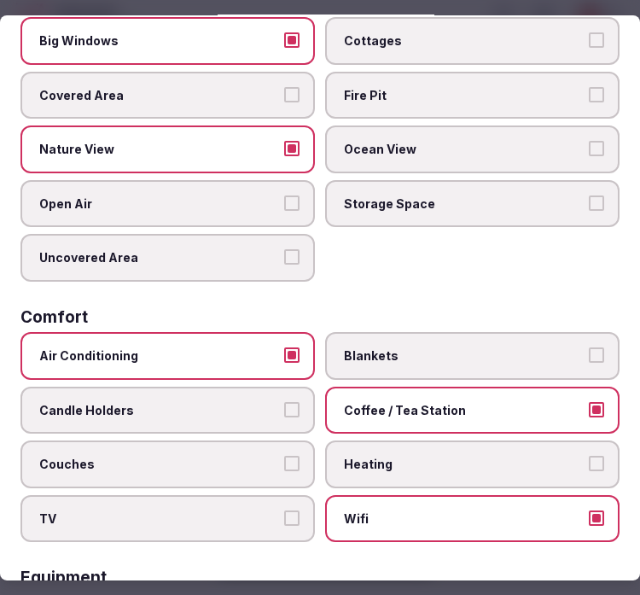
scroll to position [0, 0]
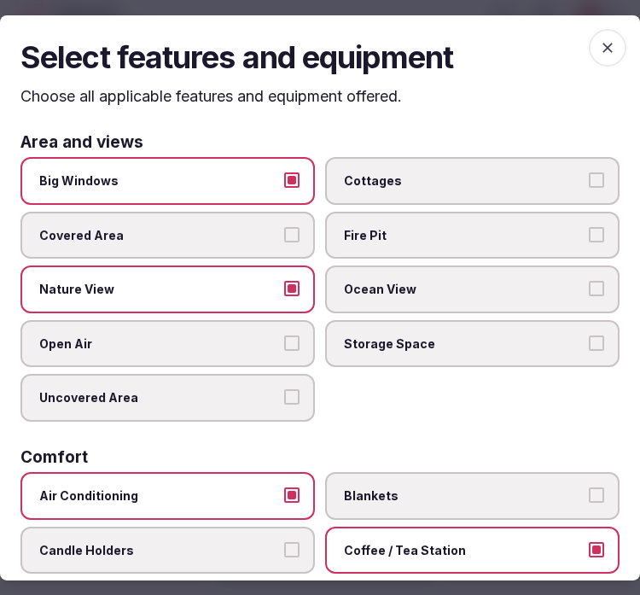
click at [599, 44] on icon "button" at bounding box center [607, 46] width 17 height 17
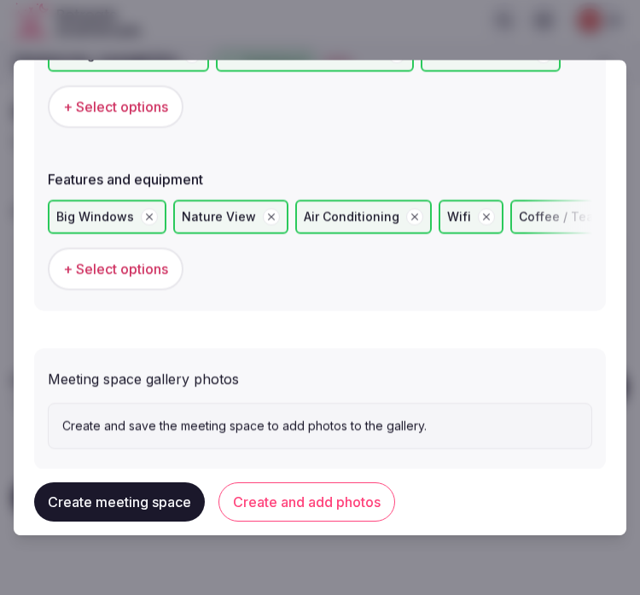
scroll to position [1211, 0]
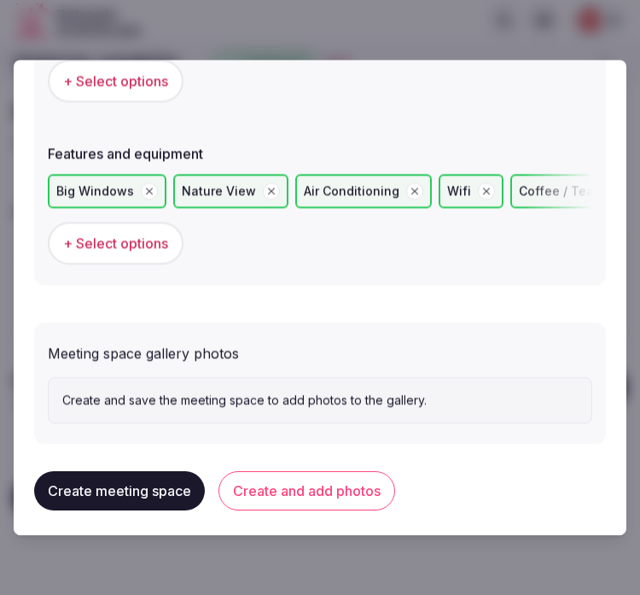
click at [293, 486] on button "Create and add photos" at bounding box center [306, 490] width 177 height 39
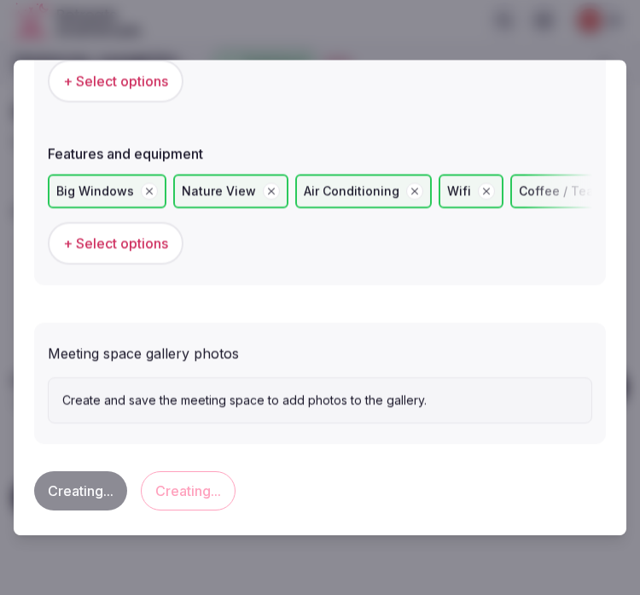
scroll to position [0, 0]
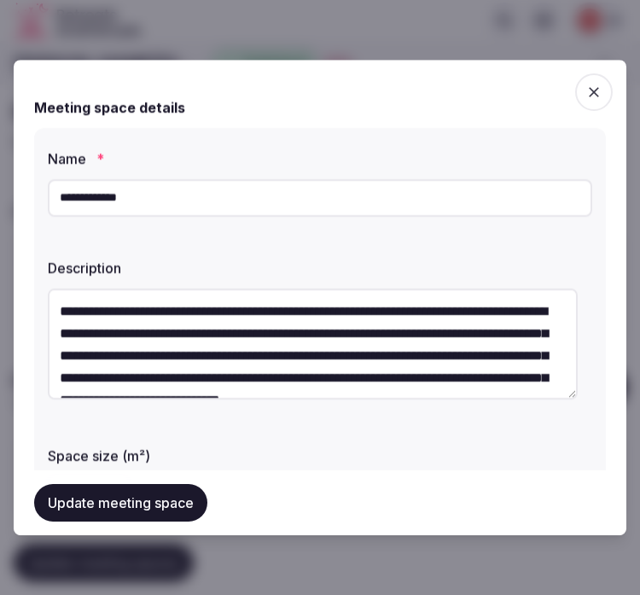
click at [146, 492] on button "Update meeting space" at bounding box center [120, 503] width 173 height 38
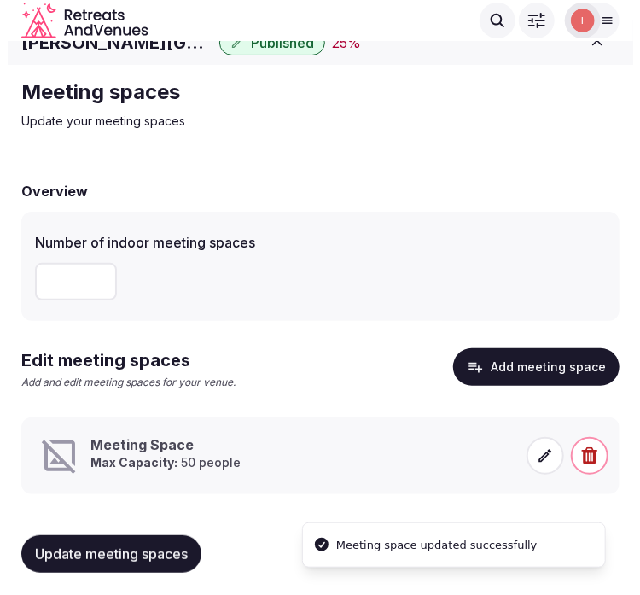
scroll to position [24, 0]
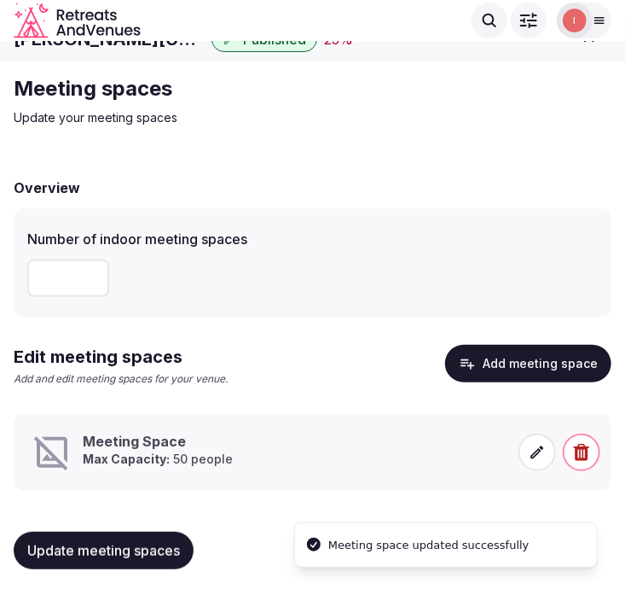
click at [524, 452] on span at bounding box center [538, 452] width 38 height 38
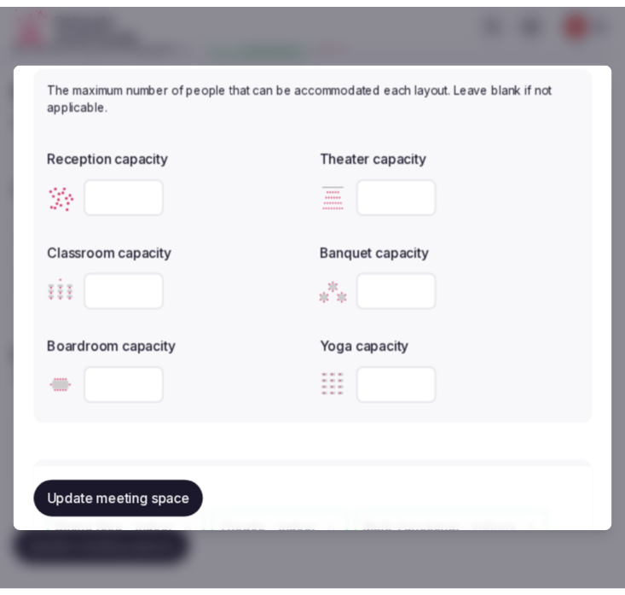
scroll to position [704, 0]
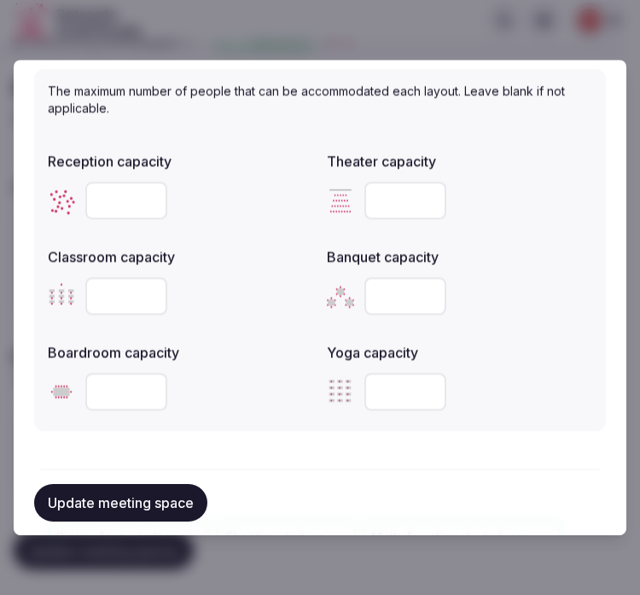
click at [125, 296] on input "number" at bounding box center [126, 296] width 82 height 38
type input "**"
drag, startPoint x: 388, startPoint y: 189, endPoint x: 345, endPoint y: 194, distance: 43.7
click at [345, 194] on div "**" at bounding box center [459, 201] width 265 height 38
drag, startPoint x: 414, startPoint y: 191, endPoint x: 353, endPoint y: 206, distance: 62.3
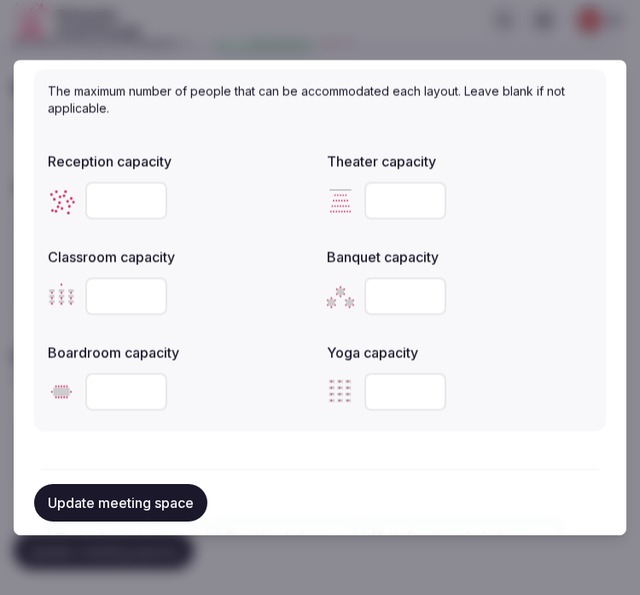
click at [364, 206] on input "**" at bounding box center [405, 201] width 82 height 38
click at [372, 197] on input "**" at bounding box center [405, 201] width 82 height 38
type input "**"
drag, startPoint x: 113, startPoint y: 194, endPoint x: 73, endPoint y: 199, distance: 41.3
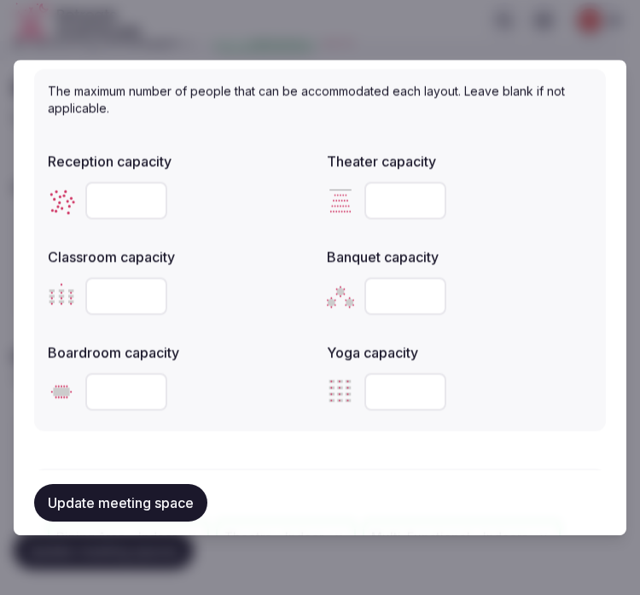
click at [75, 198] on div "**" at bounding box center [180, 201] width 265 height 38
click at [124, 200] on input "**" at bounding box center [126, 201] width 82 height 38
type input "*"
type input "**"
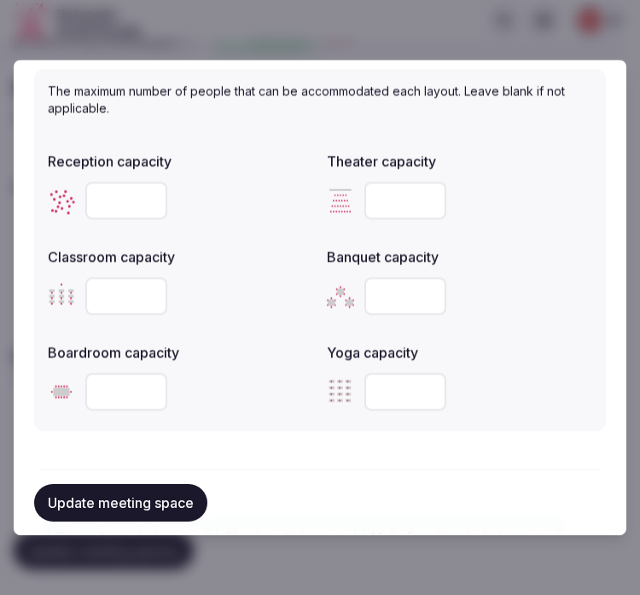
click at [147, 500] on button "Update meeting space" at bounding box center [120, 503] width 173 height 38
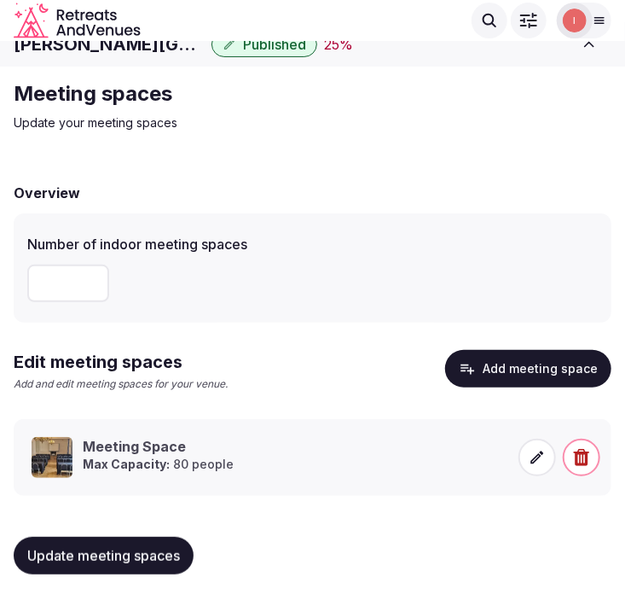
scroll to position [24, 0]
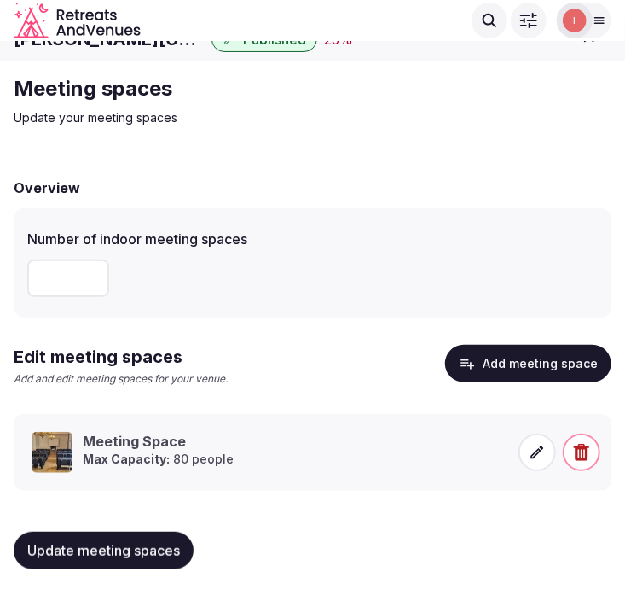
click at [114, 539] on button "Update meeting spaces" at bounding box center [104, 550] width 180 height 38
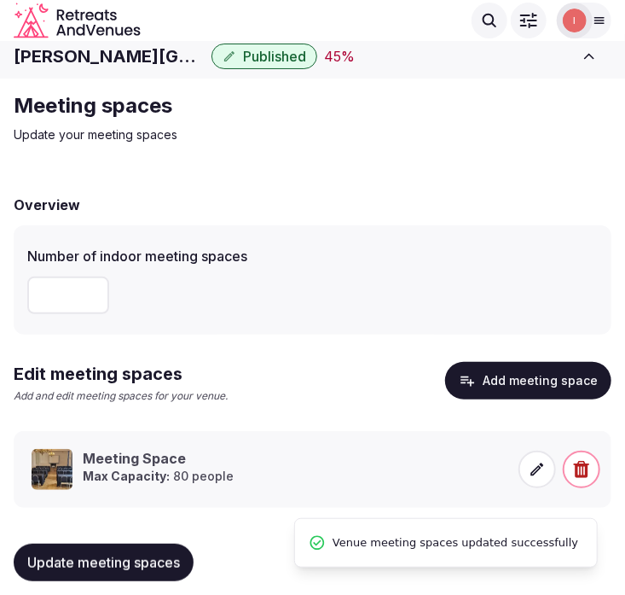
scroll to position [0, 0]
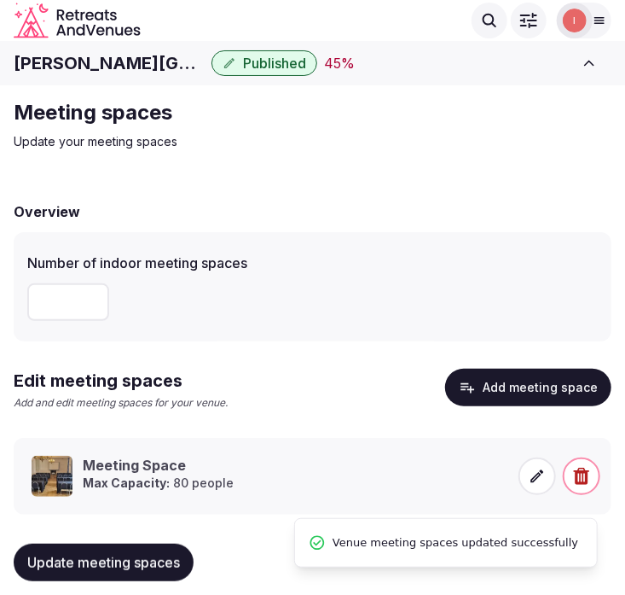
click at [55, 301] on input "number" at bounding box center [68, 302] width 82 height 38
type input "*"
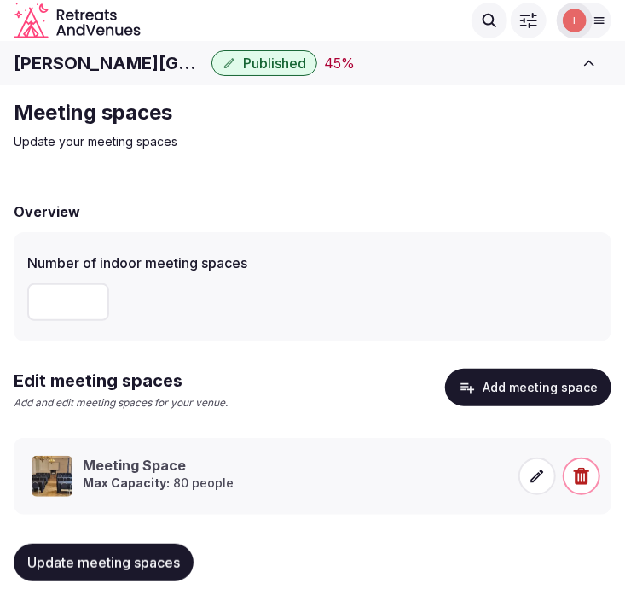
click at [166, 537] on div "Update meeting spaces" at bounding box center [313, 562] width 598 height 65
click at [155, 559] on span "Update meeting spaces" at bounding box center [103, 562] width 153 height 17
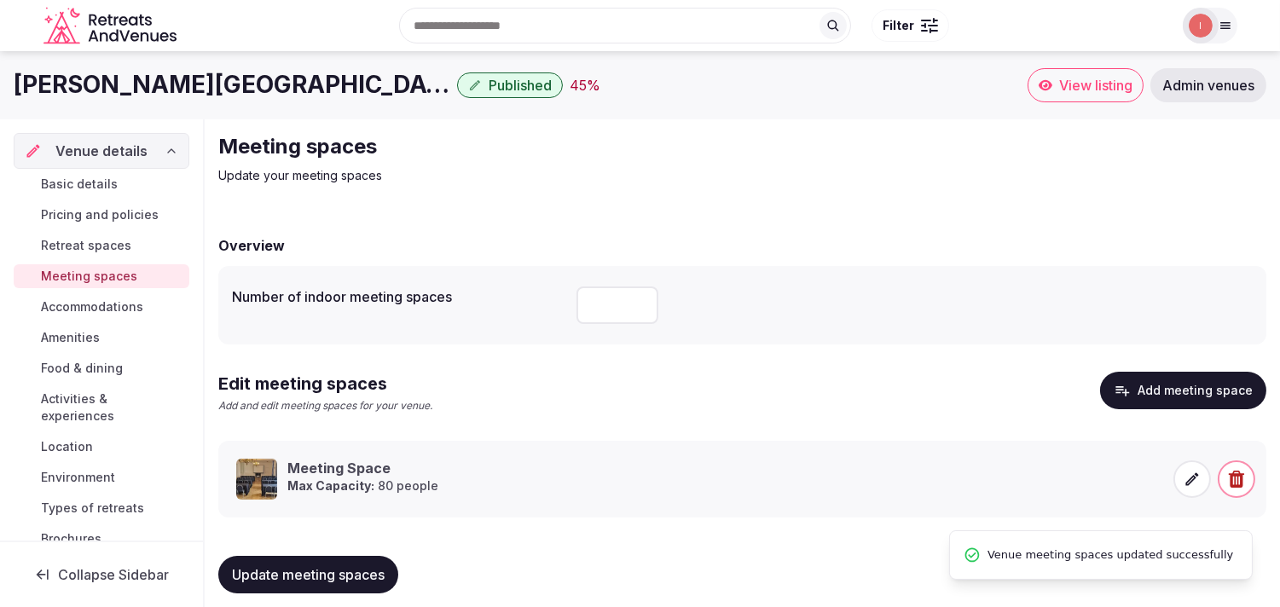
click at [115, 305] on span "Accommodations" at bounding box center [92, 307] width 102 height 17
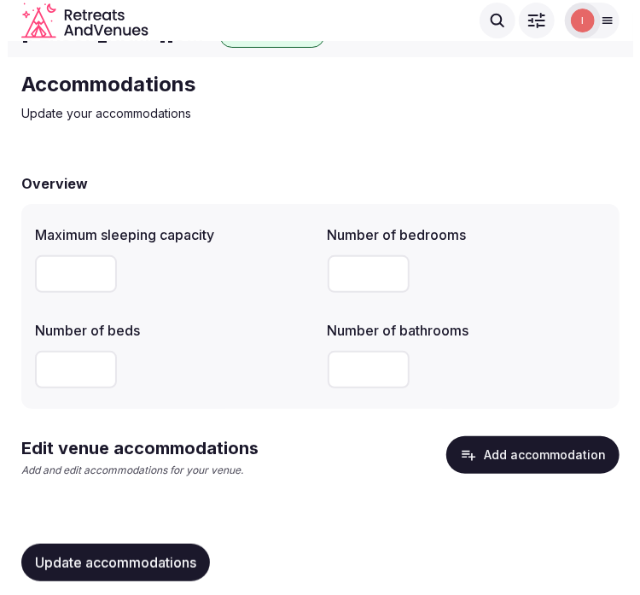
scroll to position [44, 0]
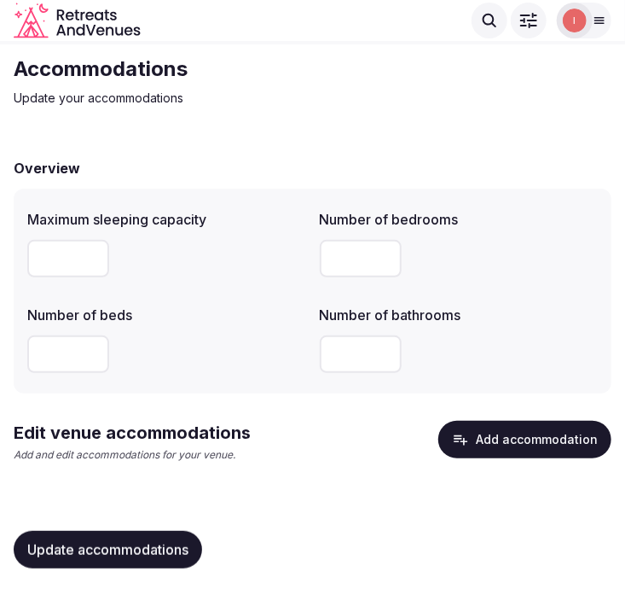
click at [508, 444] on button "Add accommodation" at bounding box center [524, 440] width 173 height 38
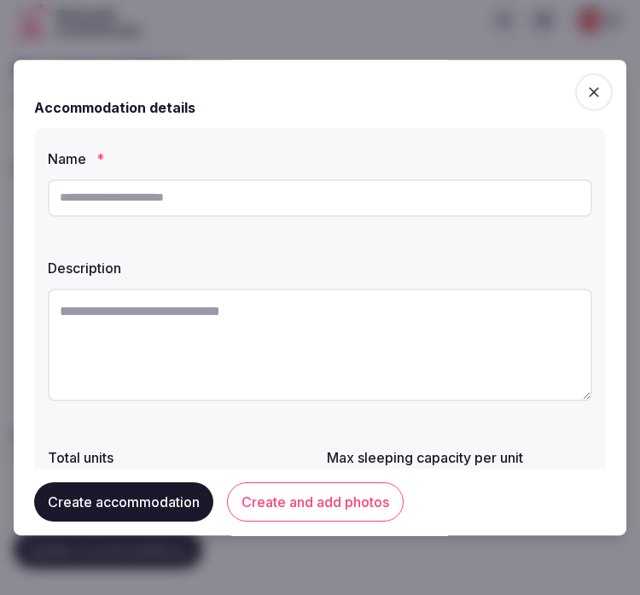
click at [446, 190] on input "text" at bounding box center [320, 198] width 544 height 38
paste input "******"
type input "******"
click at [184, 324] on textarea at bounding box center [320, 344] width 544 height 113
paste textarea "**********"
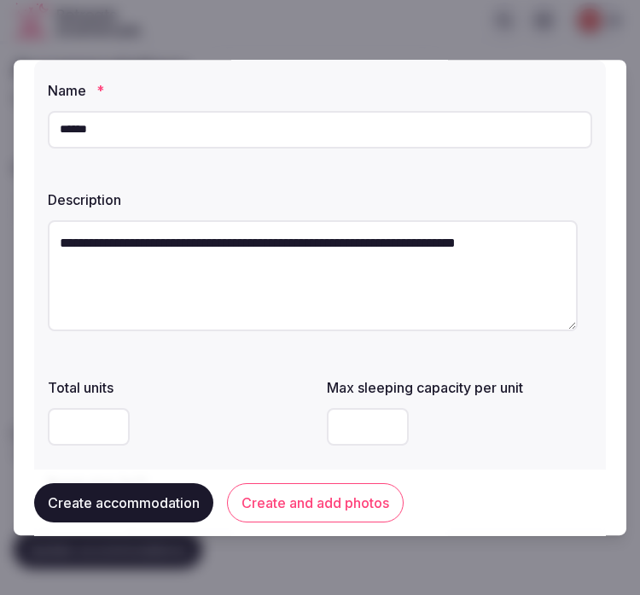
scroll to position [95, 0]
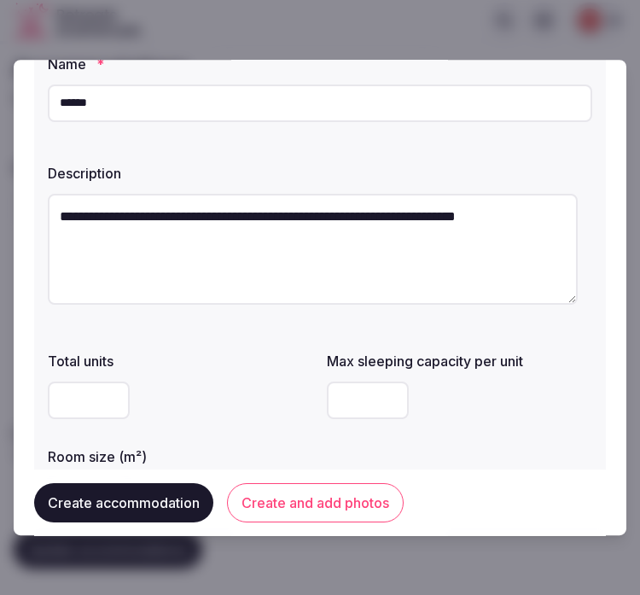
type textarea "**********"
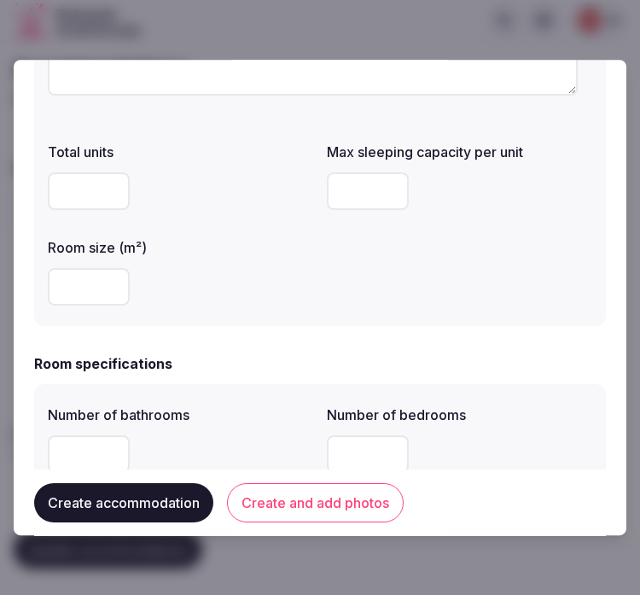
scroll to position [473, 0]
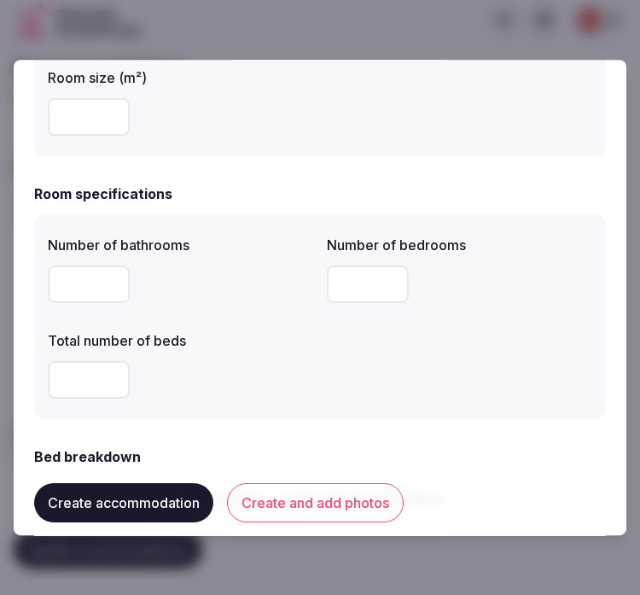
click at [85, 125] on input "number" at bounding box center [89, 117] width 82 height 38
type input "**"
click at [62, 287] on input "number" at bounding box center [89, 284] width 82 height 38
type input "*"
click at [351, 287] on input "number" at bounding box center [368, 284] width 82 height 38
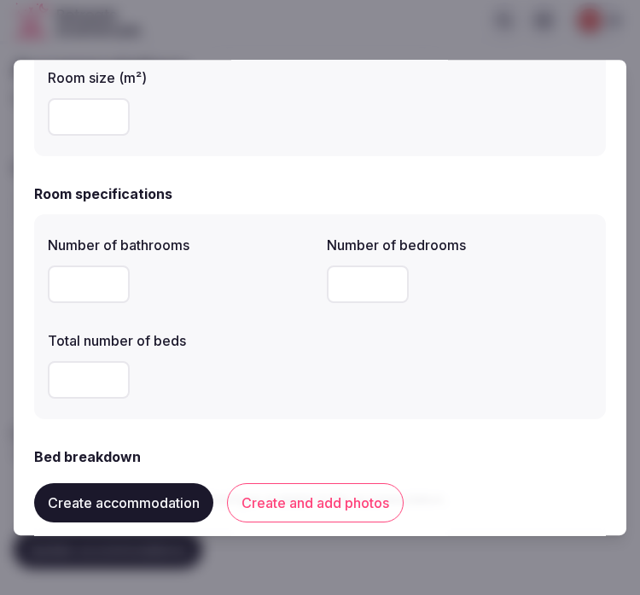
type input "*"
click at [61, 393] on input "number" at bounding box center [89, 380] width 82 height 38
type input "*"
click at [473, 351] on div "Number of bathrooms * Number of bedrooms * Total number of beds *" at bounding box center [320, 316] width 544 height 177
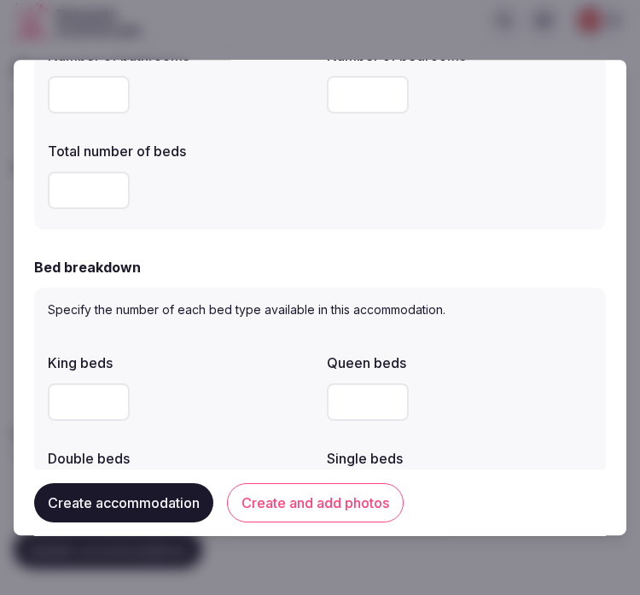
scroll to position [853, 0]
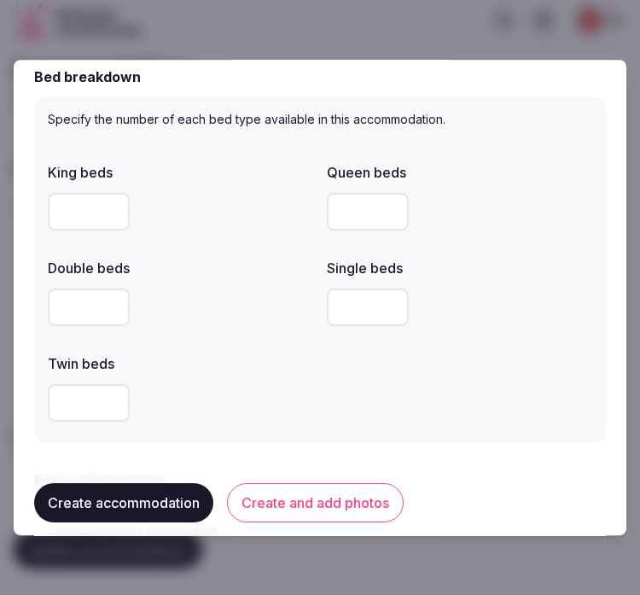
click at [337, 310] on input "number" at bounding box center [368, 307] width 82 height 38
type input "*"
drag, startPoint x: 421, startPoint y: 374, endPoint x: 453, endPoint y: 367, distance: 32.3
click at [442, 368] on div "King beds Queen beds Double beds Single beds * Twin beds" at bounding box center [320, 291] width 544 height 273
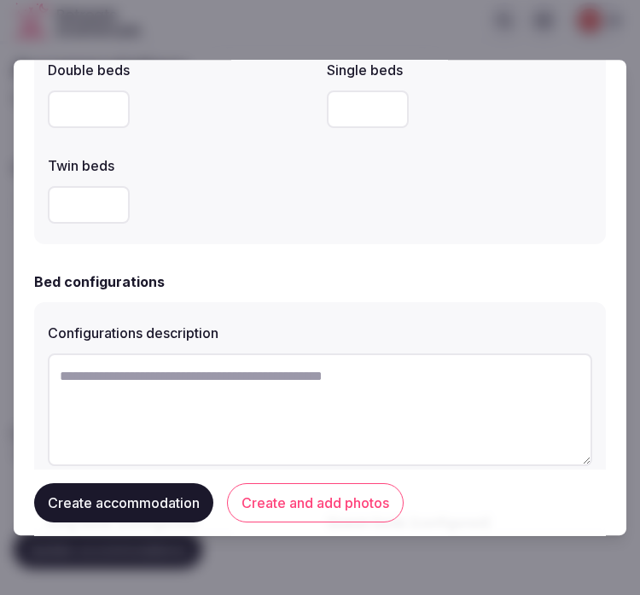
scroll to position [1137, 0]
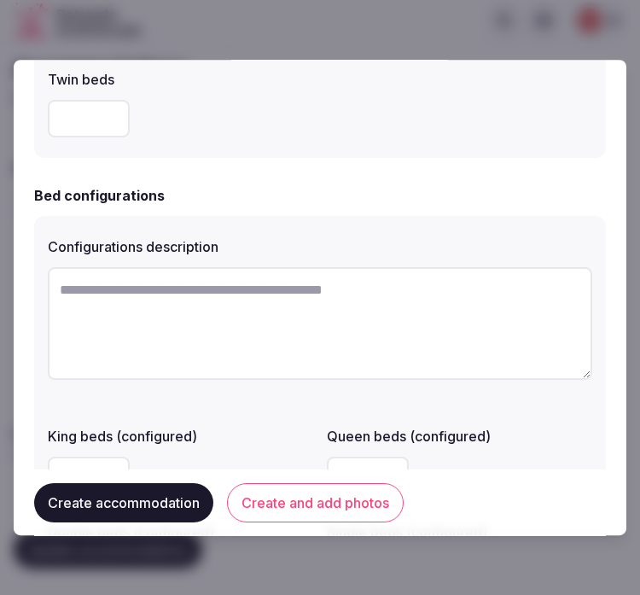
drag, startPoint x: 254, startPoint y: 322, endPoint x: 520, endPoint y: 309, distance: 266.4
click at [270, 316] on textarea at bounding box center [320, 323] width 544 height 113
click at [307, 299] on textarea at bounding box center [320, 323] width 544 height 113
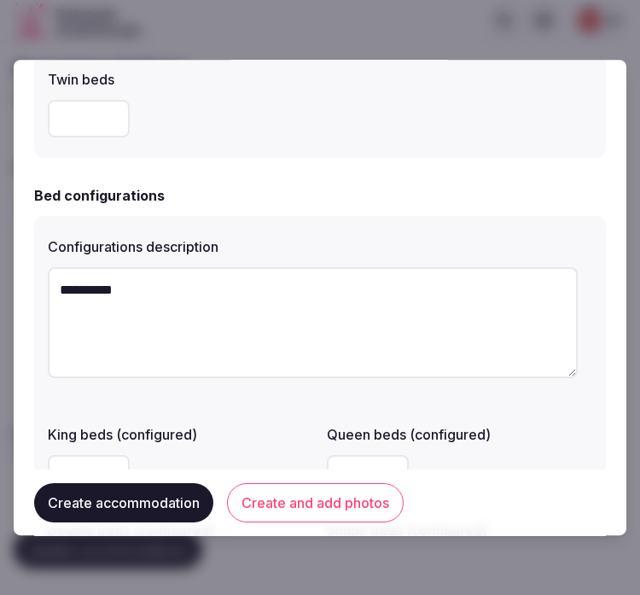
type textarea "**********"
click at [268, 394] on div "**********" at bounding box center [320, 412] width 572 height 392
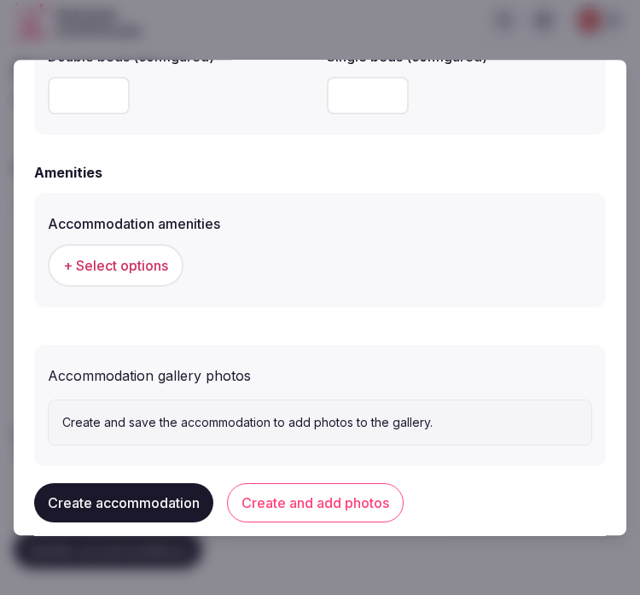
scroll to position [1516, 0]
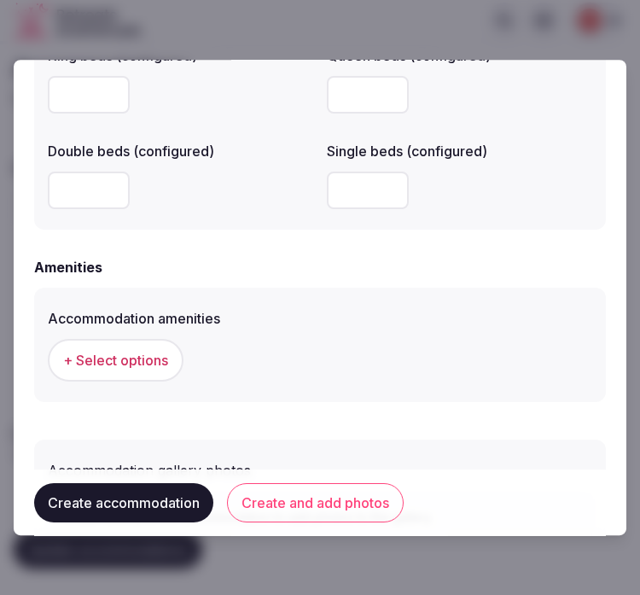
click at [88, 183] on input "number" at bounding box center [89, 190] width 82 height 38
type input "*"
drag, startPoint x: 300, startPoint y: 261, endPoint x: 220, endPoint y: 286, distance: 83.9
click at [281, 266] on div "Amenities" at bounding box center [320, 267] width 572 height 20
click at [131, 367] on span "+ Select options" at bounding box center [115, 360] width 105 height 19
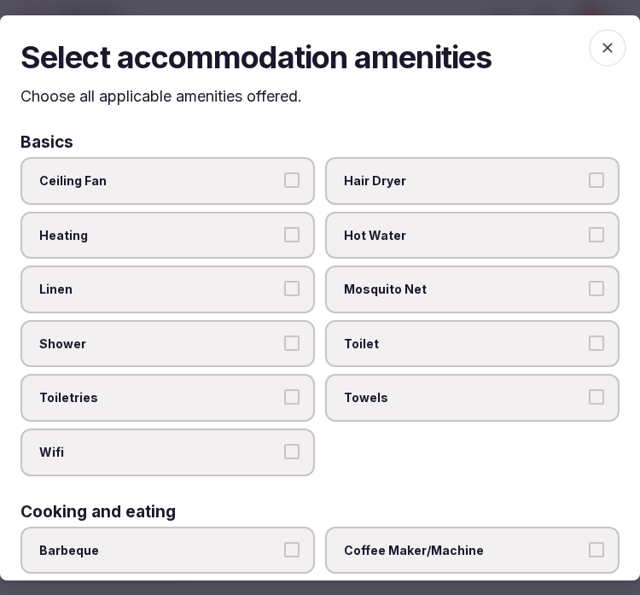
click at [190, 283] on span "Linen" at bounding box center [159, 289] width 240 height 17
click at [284, 283] on button "Linen" at bounding box center [291, 288] width 15 height 15
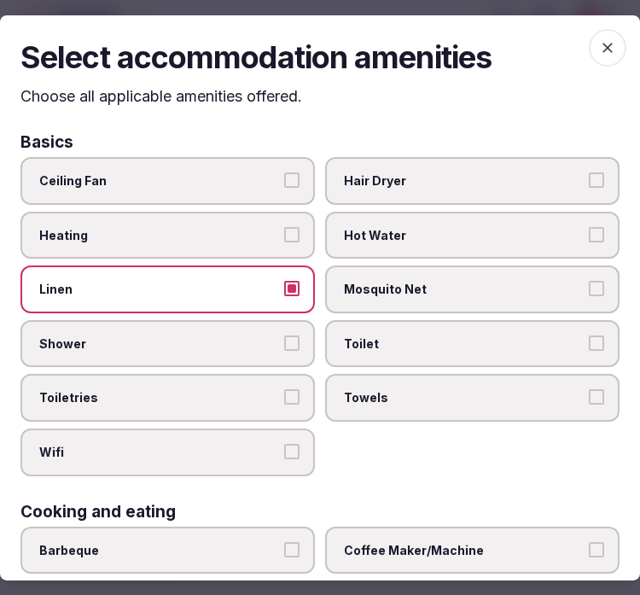
click at [253, 322] on label "Shower" at bounding box center [167, 344] width 294 height 48
click at [284, 335] on button "Shower" at bounding box center [291, 342] width 15 height 15
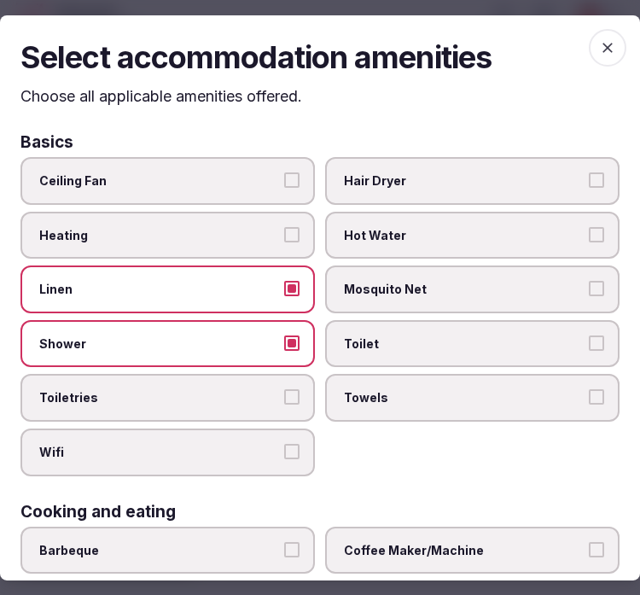
click at [250, 396] on span "Toiletries" at bounding box center [159, 397] width 240 height 17
click at [284, 396] on button "Toiletries" at bounding box center [291, 396] width 15 height 15
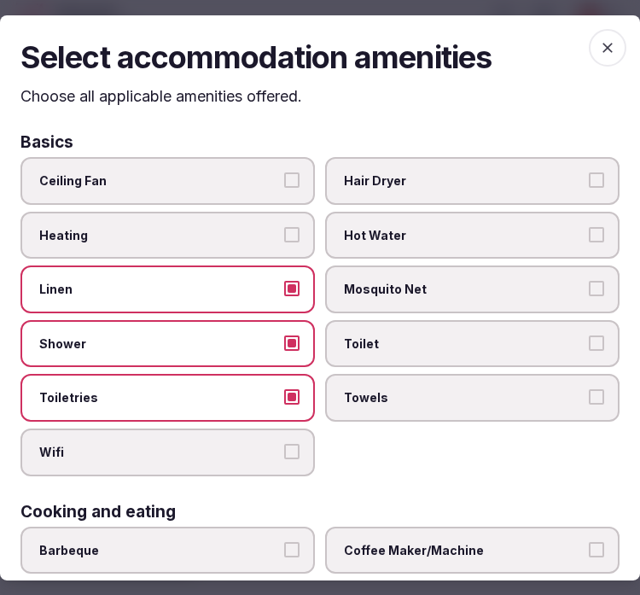
click at [264, 444] on span "Wifi" at bounding box center [159, 452] width 240 height 17
click at [284, 444] on button "Wifi" at bounding box center [291, 451] width 15 height 15
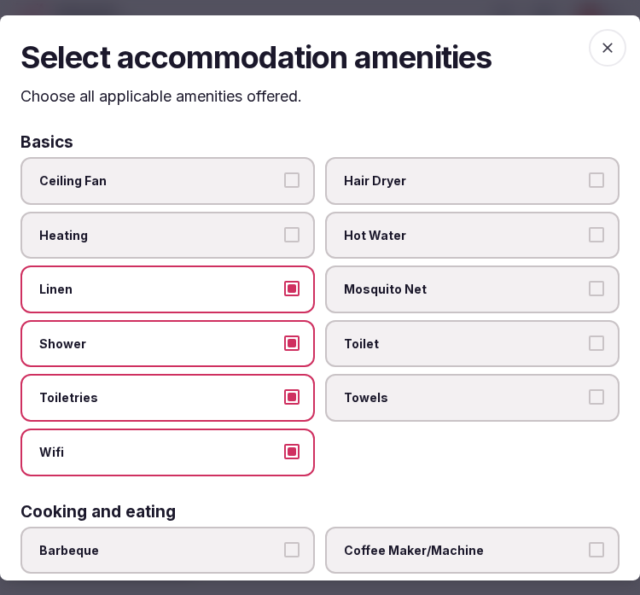
click at [441, 345] on span "Toilet" at bounding box center [464, 343] width 240 height 17
click at [589, 345] on button "Toilet" at bounding box center [596, 342] width 15 height 15
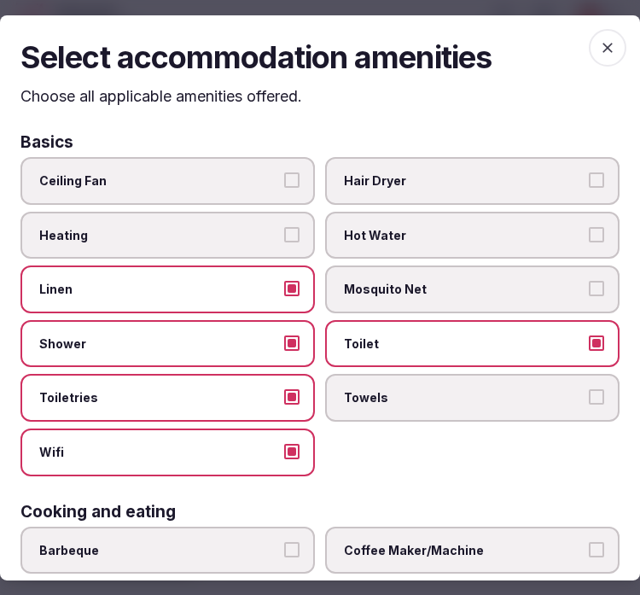
click at [442, 392] on span "Towels" at bounding box center [464, 397] width 240 height 17
click at [589, 392] on button "Towels" at bounding box center [596, 396] width 15 height 15
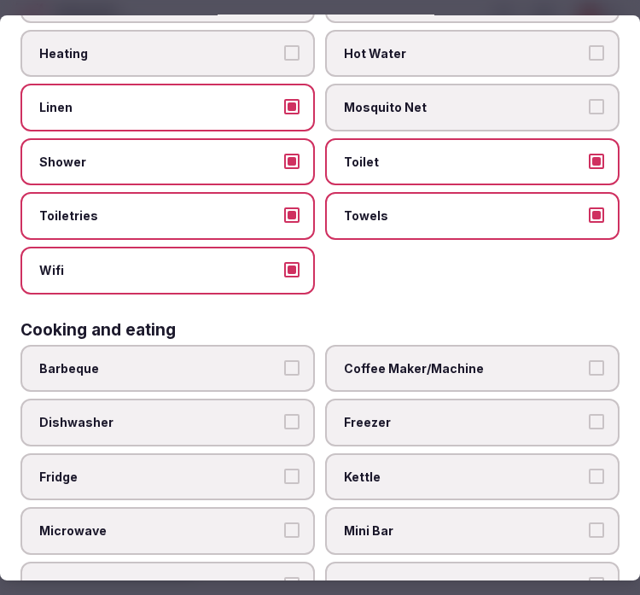
scroll to position [189, 0]
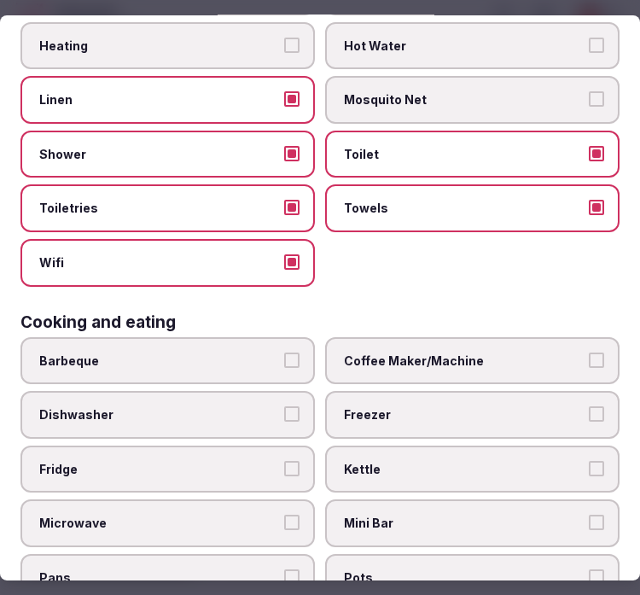
click at [508, 352] on span "Coffee Maker/Machine" at bounding box center [464, 360] width 240 height 17
click at [589, 352] on button "Coffee Maker/Machine" at bounding box center [596, 359] width 15 height 15
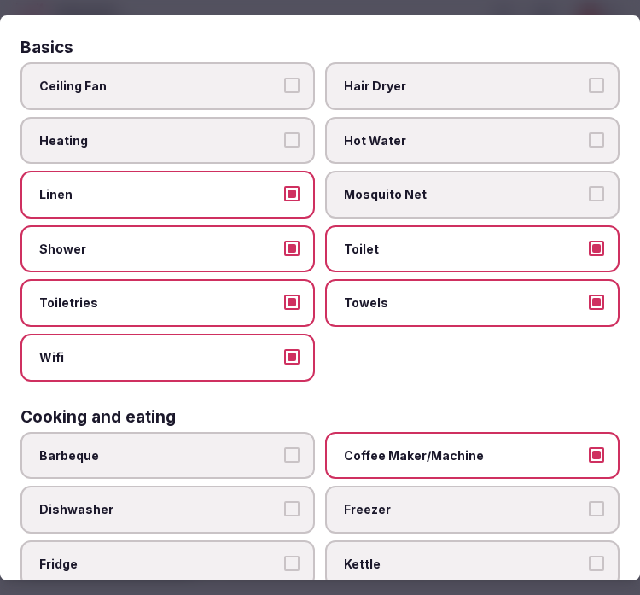
click at [589, 447] on button "Coffee Maker/Machine" at bounding box center [596, 454] width 15 height 15
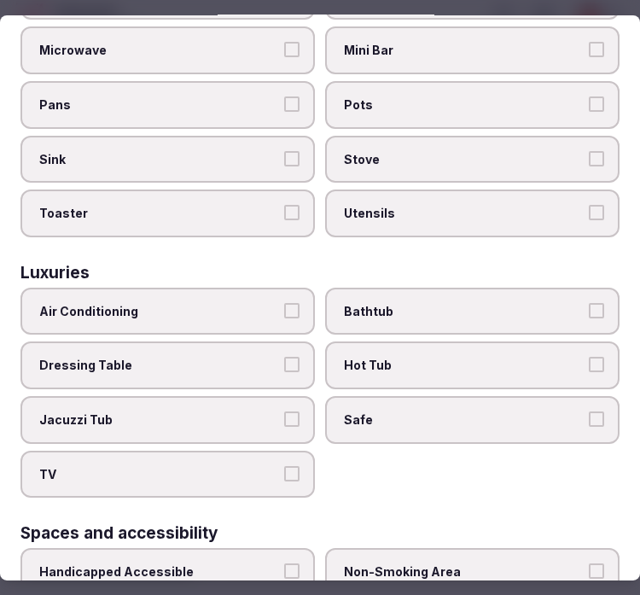
scroll to position [663, 0]
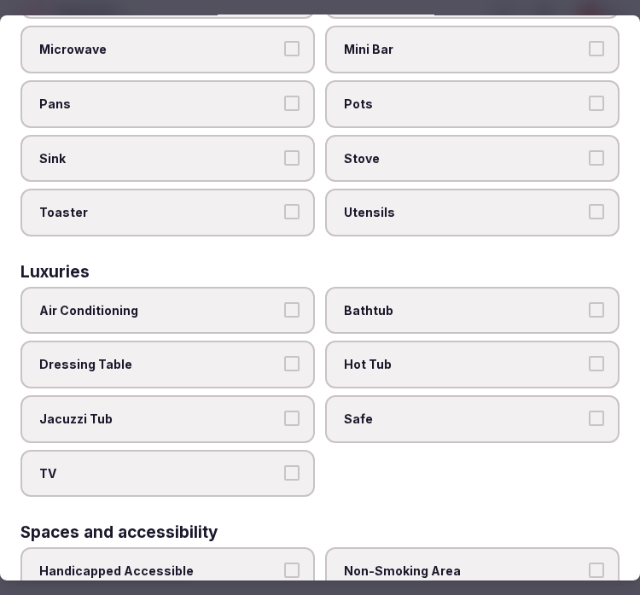
drag, startPoint x: 239, startPoint y: 296, endPoint x: 271, endPoint y: 311, distance: 35.9
click at [240, 302] on span "Air Conditioning" at bounding box center [159, 310] width 240 height 17
click at [284, 302] on button "Air Conditioning" at bounding box center [291, 309] width 15 height 15
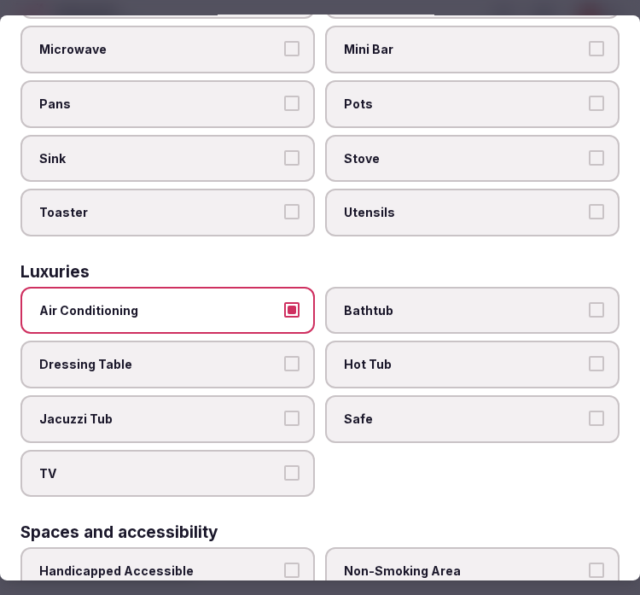
click at [391, 410] on span "Safe" at bounding box center [464, 418] width 240 height 17
click at [589, 410] on button "Safe" at bounding box center [596, 417] width 15 height 15
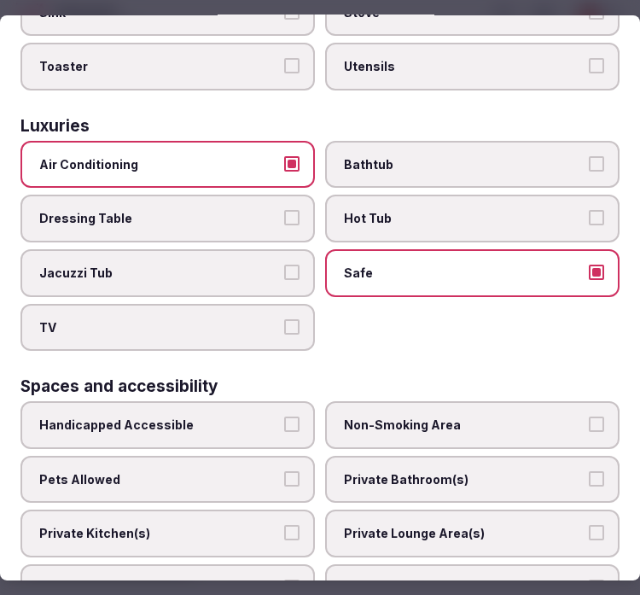
scroll to position [754, 0]
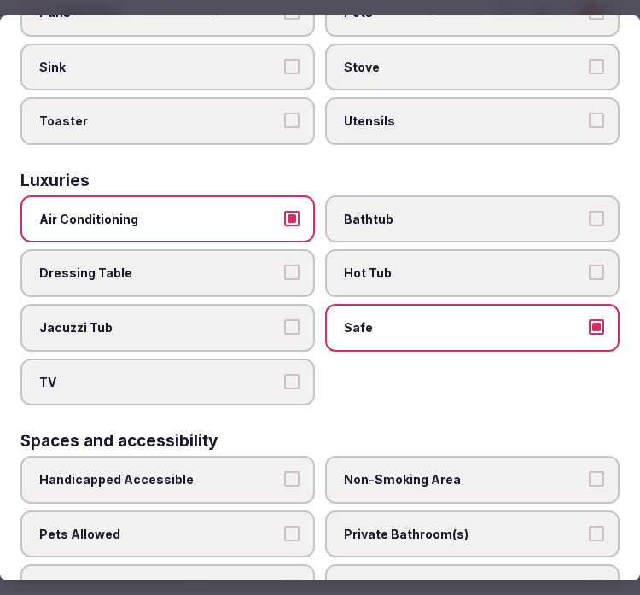
click at [284, 374] on button "TV" at bounding box center [291, 381] width 15 height 15
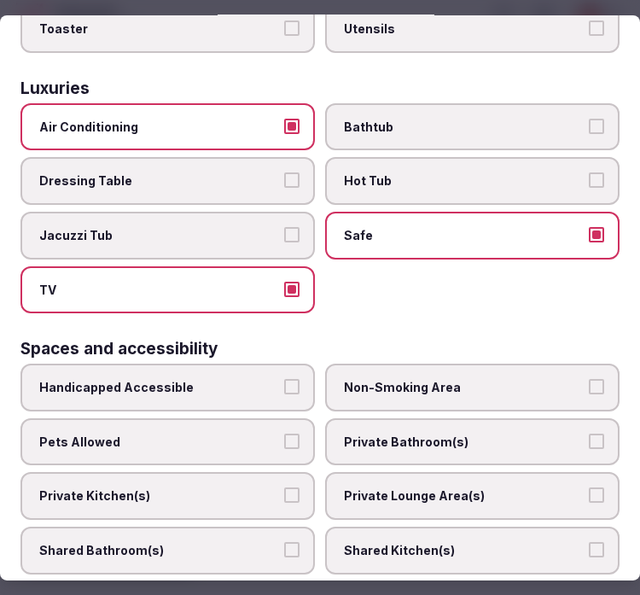
scroll to position [943, 0]
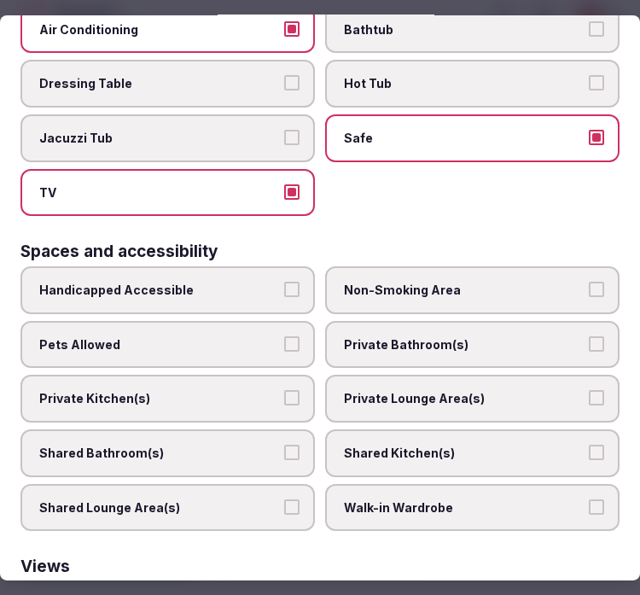
click at [475, 338] on div "Handicapped Accessible Non-Smoking Area Pets Allowed Private Bathroom(s) Privat…" at bounding box center [319, 398] width 599 height 264
click at [532, 333] on label "Private Bathroom(s)" at bounding box center [472, 345] width 294 height 48
click at [589, 336] on button "Private Bathroom(s)" at bounding box center [596, 343] width 15 height 15
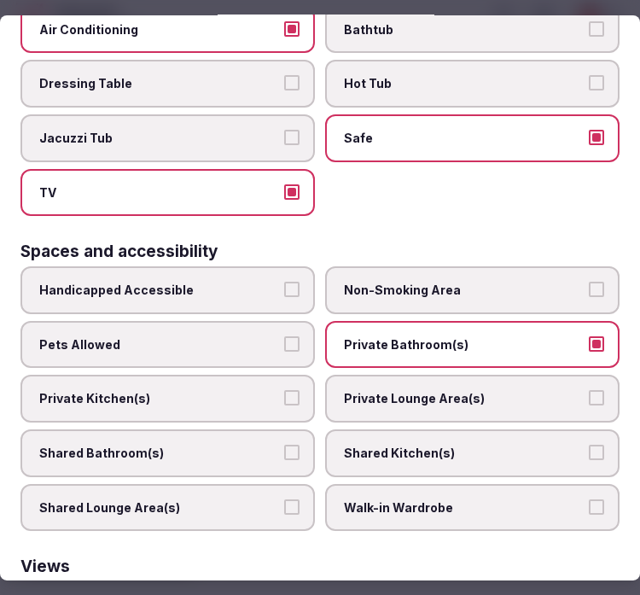
click at [567, 390] on span "Private Lounge Area(s)" at bounding box center [464, 398] width 240 height 17
click at [589, 390] on button "Private Lounge Area(s)" at bounding box center [596, 397] width 15 height 15
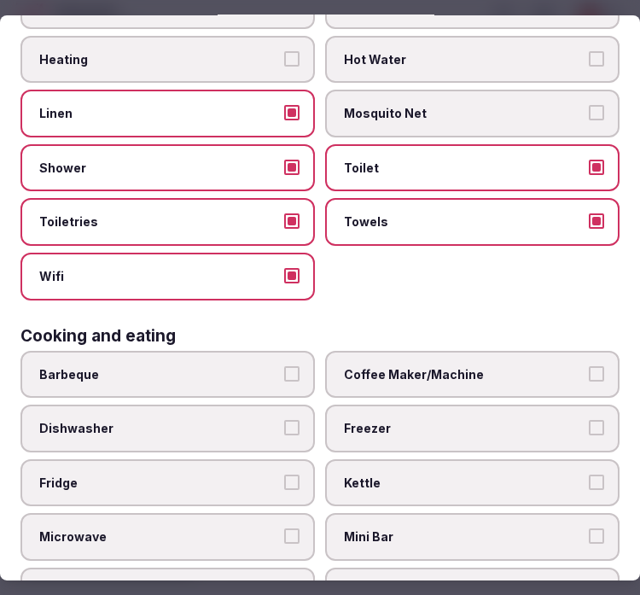
scroll to position [0, 0]
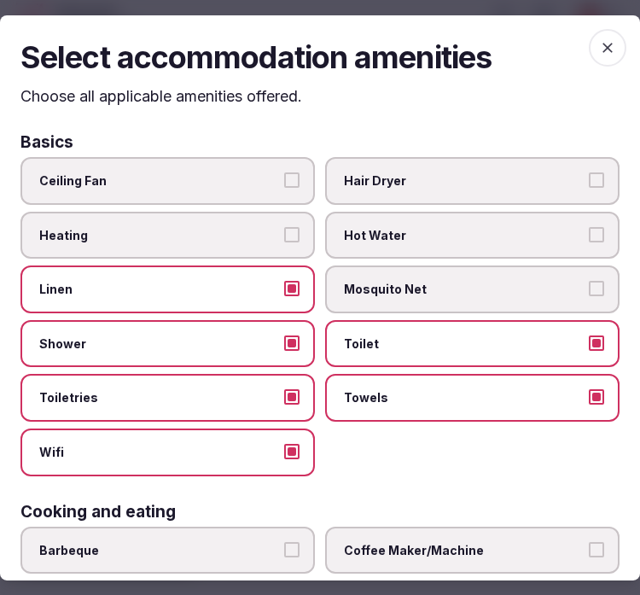
click at [599, 51] on icon "button" at bounding box center [607, 46] width 17 height 17
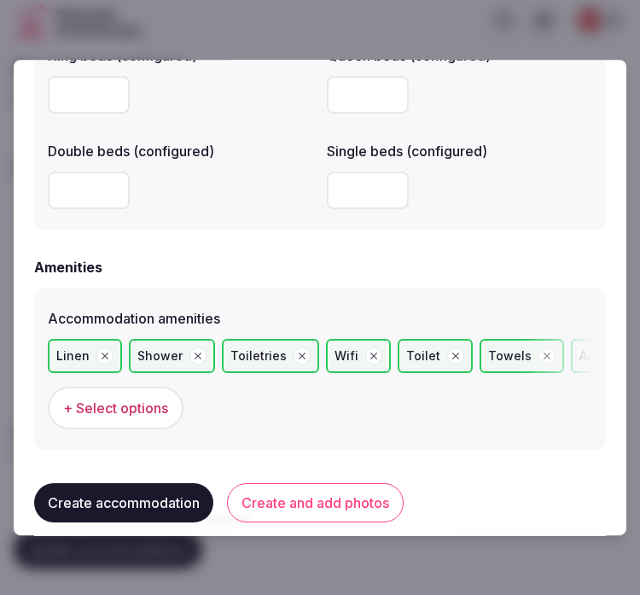
click at [300, 514] on button "Create and add photos" at bounding box center [315, 501] width 177 height 39
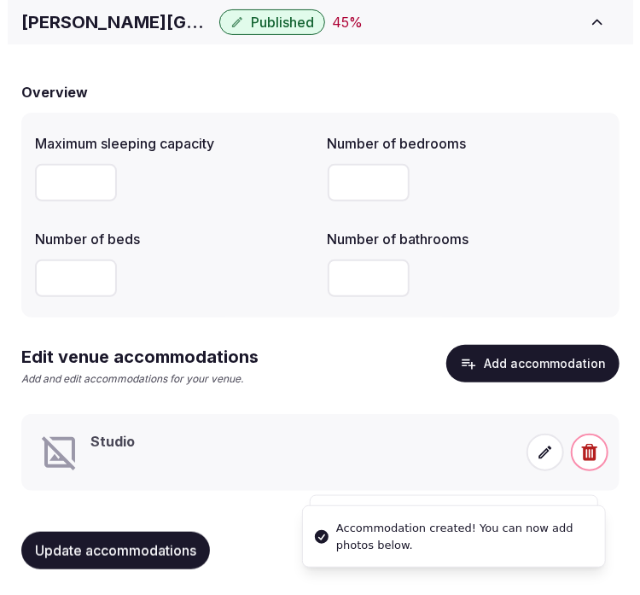
scroll to position [120, 0]
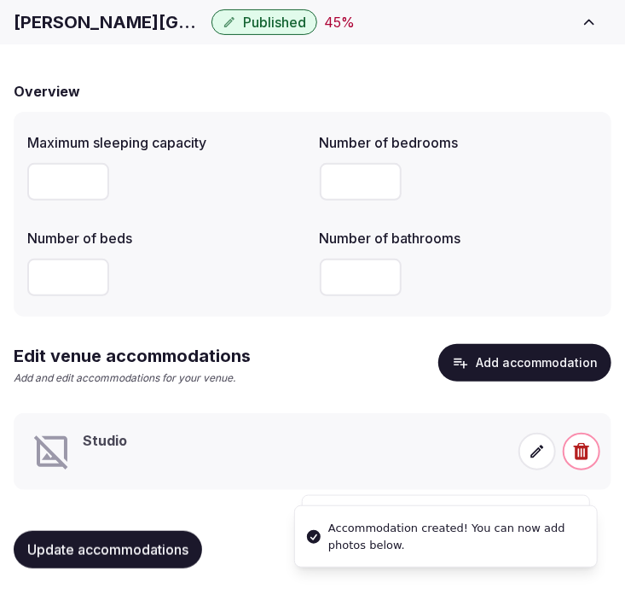
click at [525, 450] on span at bounding box center [538, 451] width 38 height 38
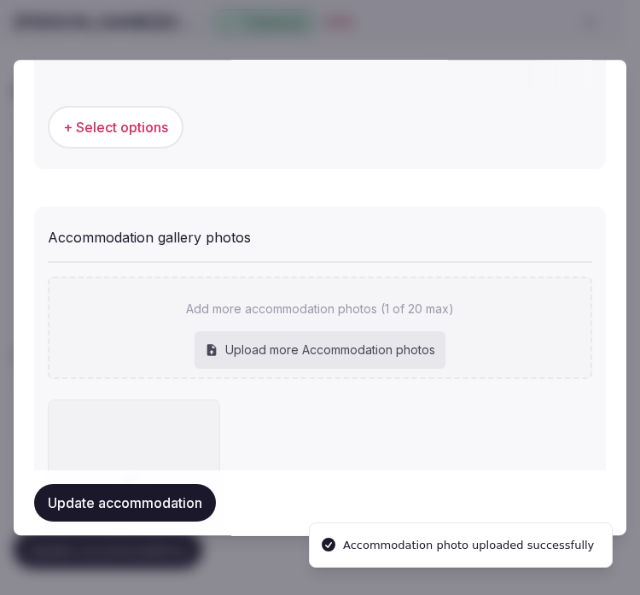
scroll to position [1842, 0]
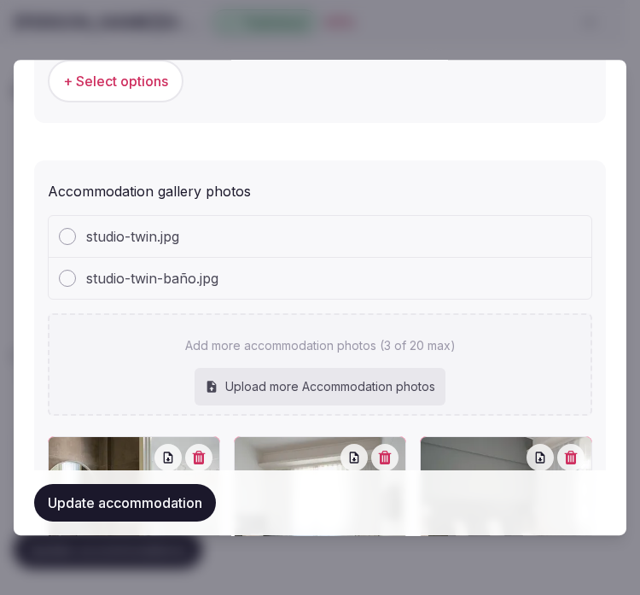
click at [121, 509] on button "Update accommodation" at bounding box center [125, 503] width 182 height 38
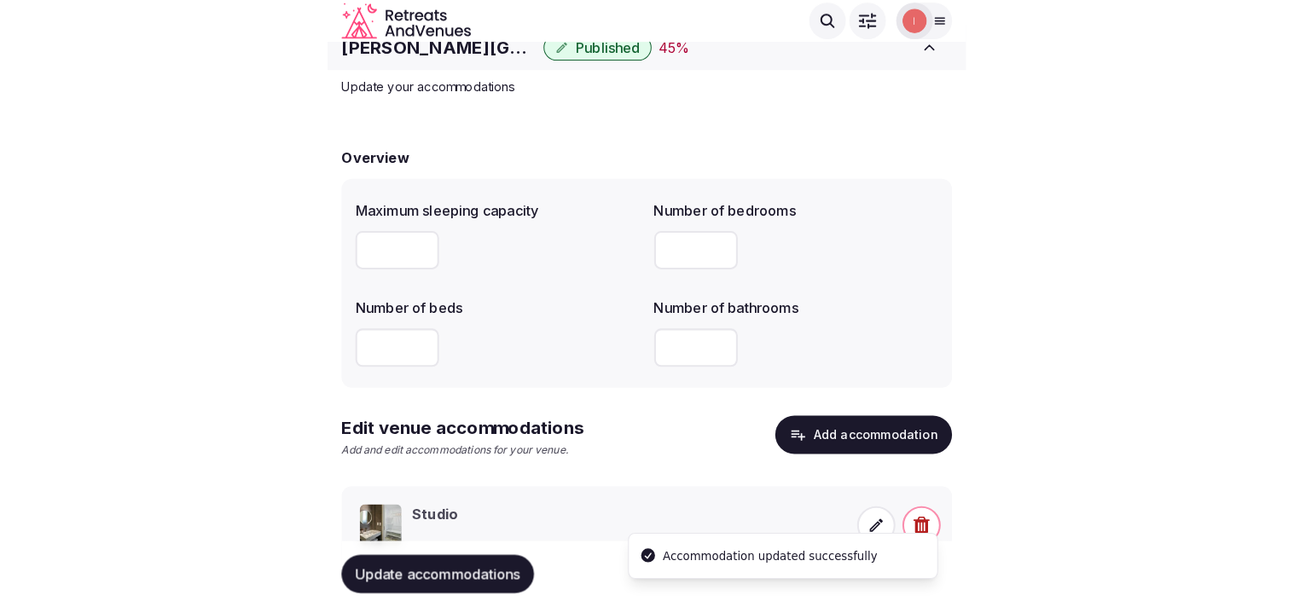
scroll to position [0, 0]
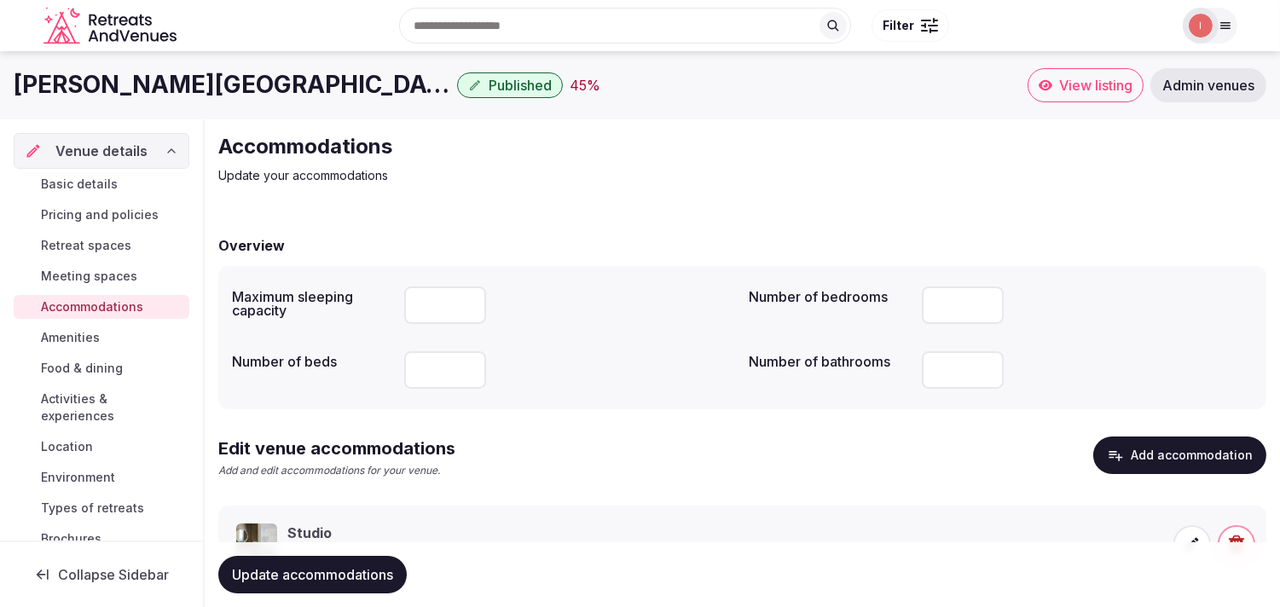
click at [85, 337] on span "Amenities" at bounding box center [70, 337] width 59 height 17
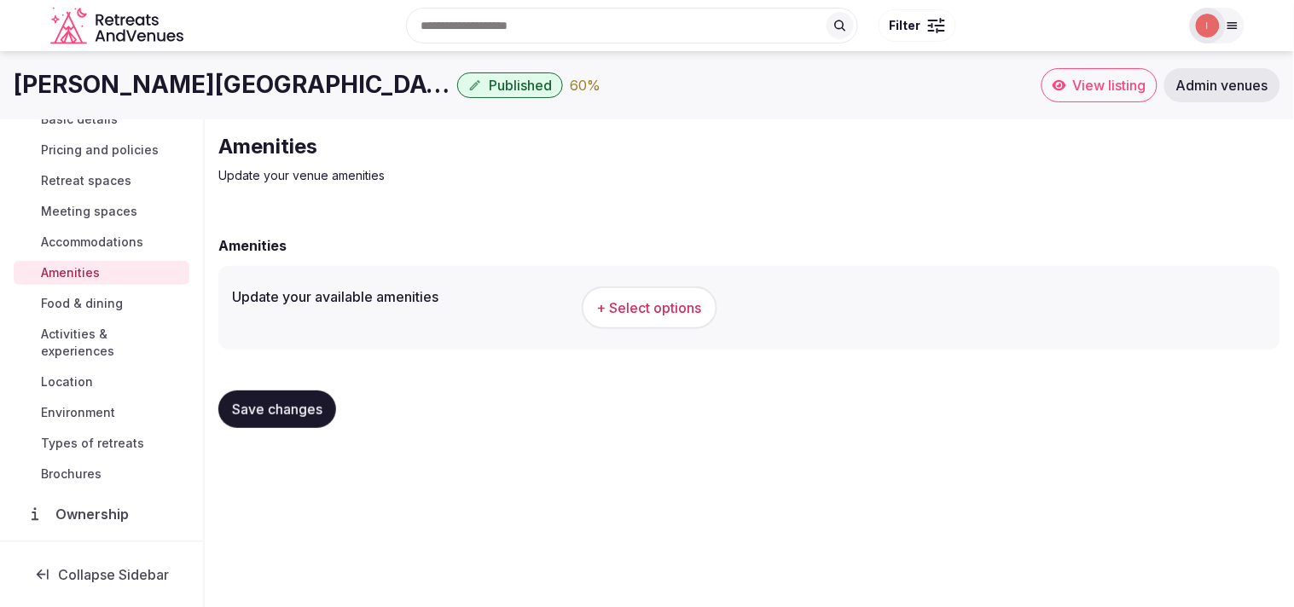
scroll to position [95, 0]
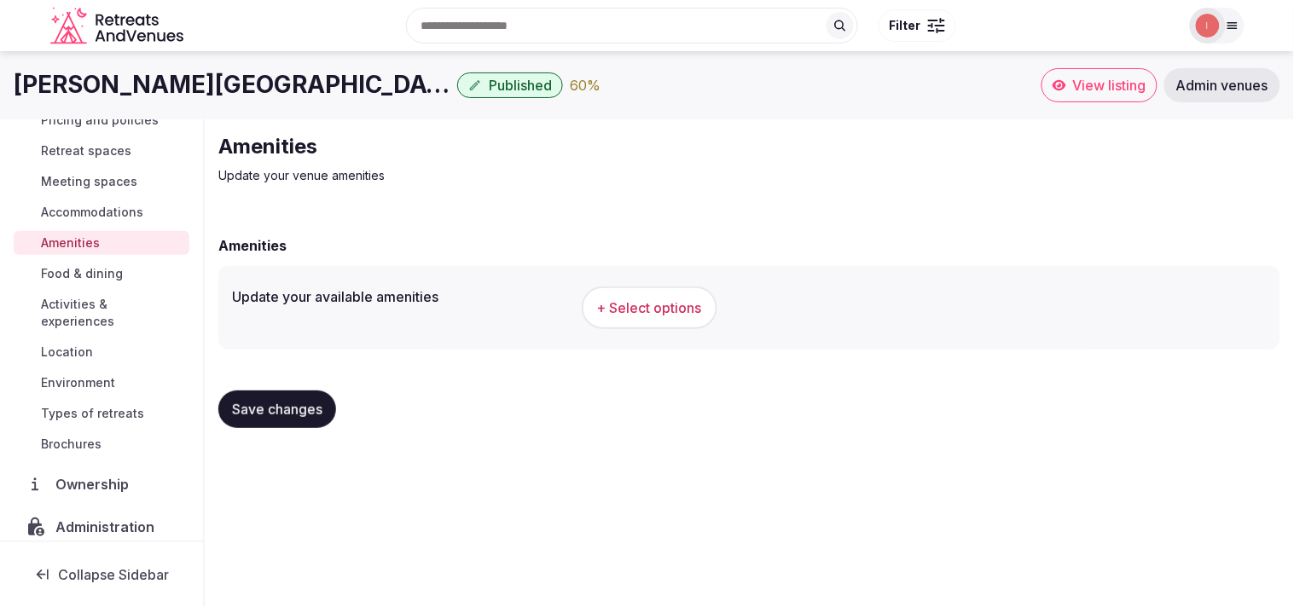
click at [662, 305] on span "+ Select options" at bounding box center [649, 308] width 105 height 19
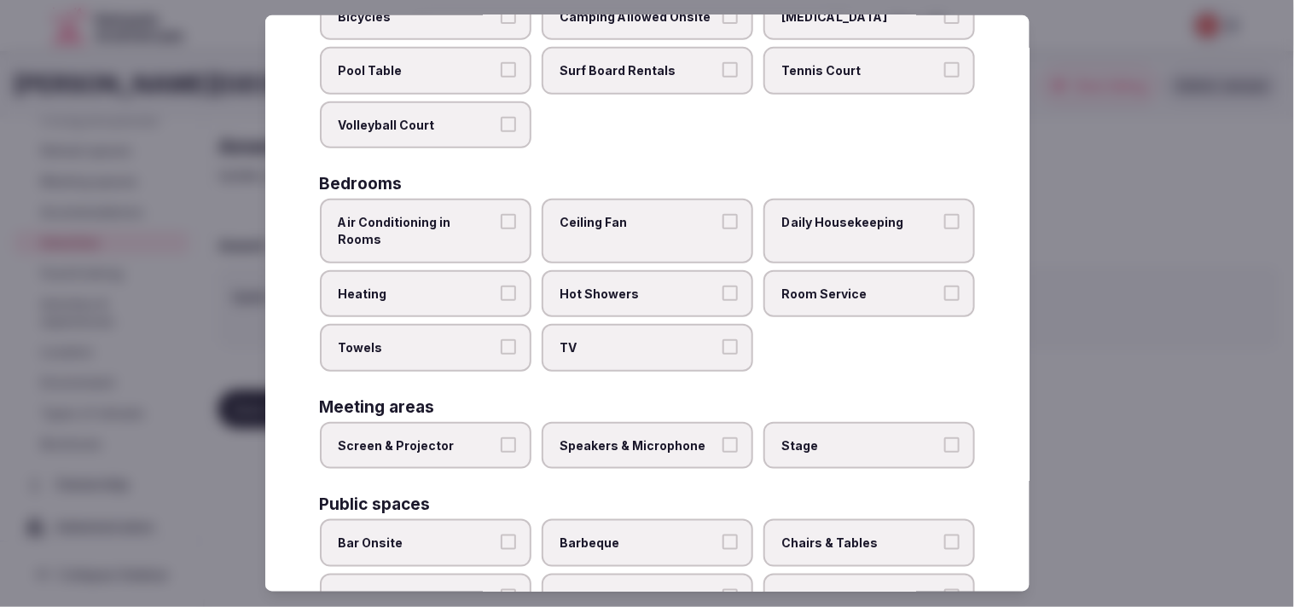
scroll to position [189, 0]
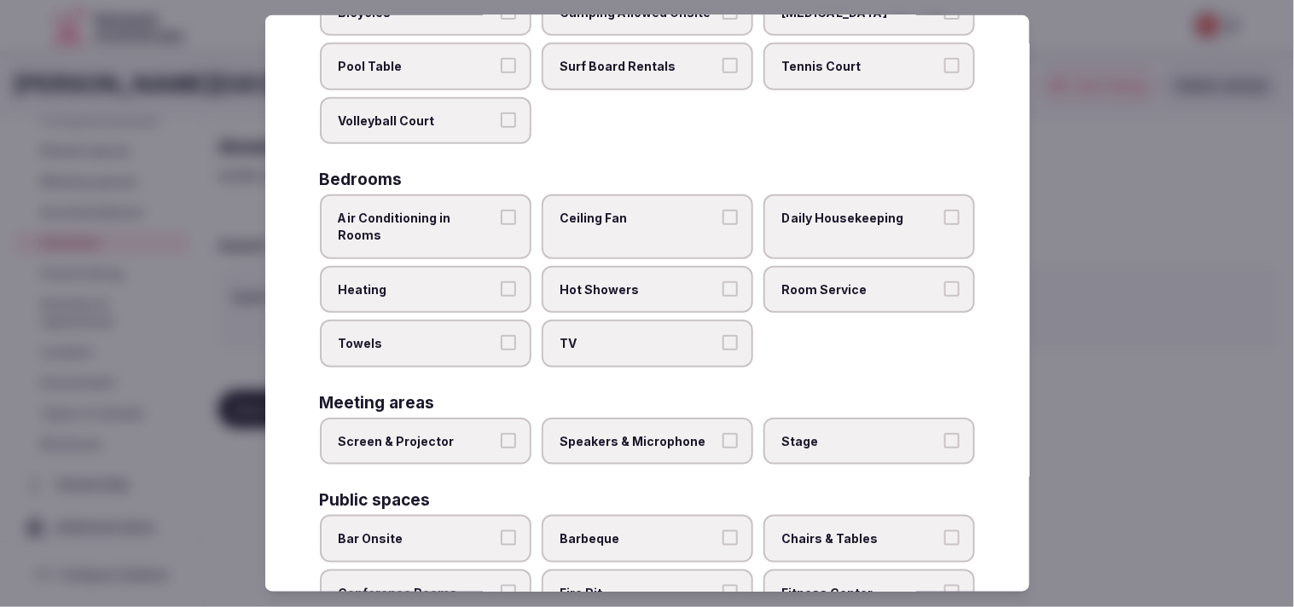
click at [487, 205] on label "Air Conditioning in Rooms" at bounding box center [426, 226] width 212 height 64
click at [515, 218] on label "Air Conditioning in Rooms" at bounding box center [426, 226] width 212 height 64
click at [515, 218] on button "Air Conditioning in Rooms" at bounding box center [508, 217] width 15 height 15
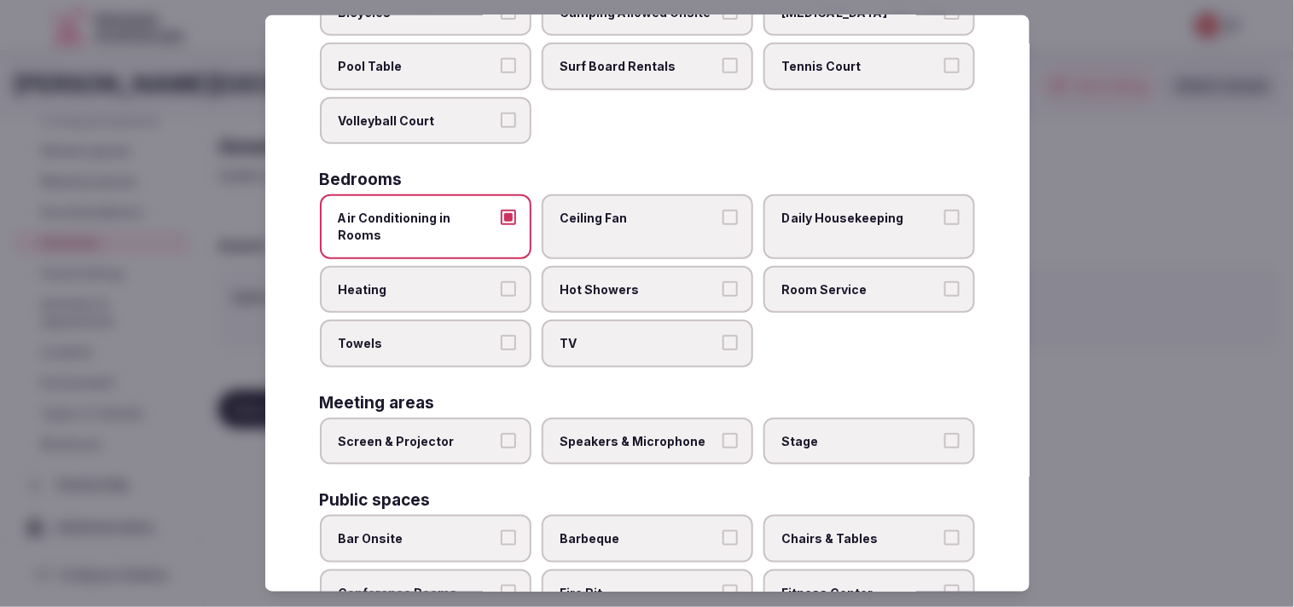
click at [897, 229] on label "Daily Housekeeping" at bounding box center [869, 226] width 212 height 64
click at [944, 225] on button "Daily Housekeeping" at bounding box center [951, 217] width 15 height 15
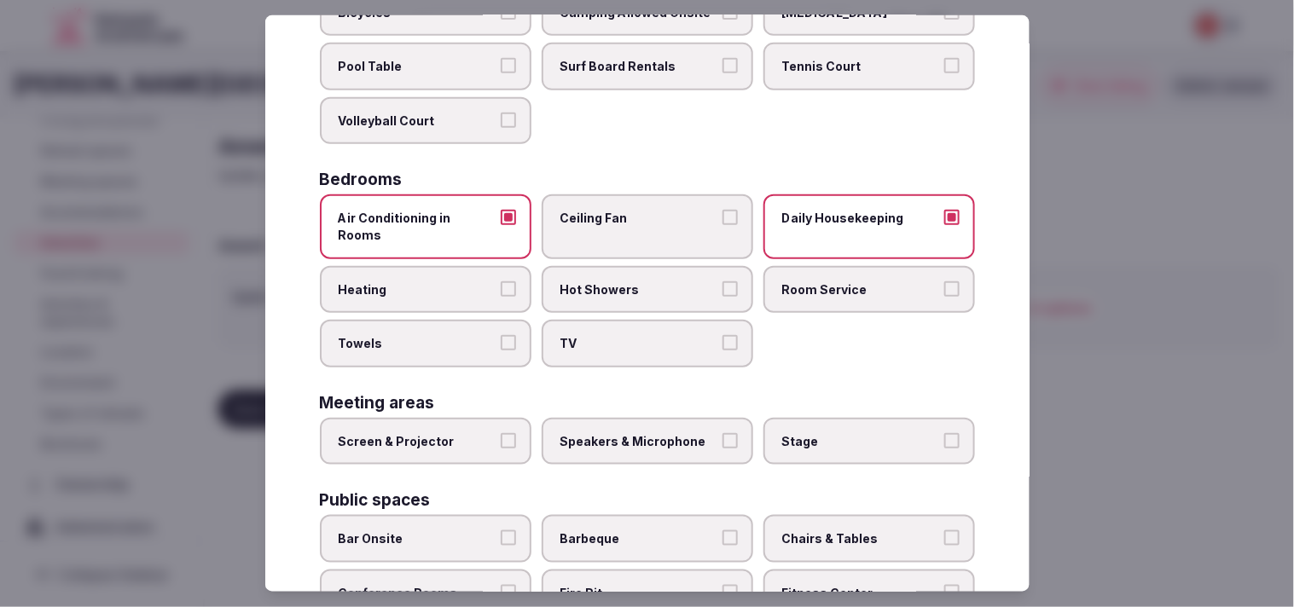
click at [944, 281] on button "Room Service" at bounding box center [951, 288] width 15 height 15
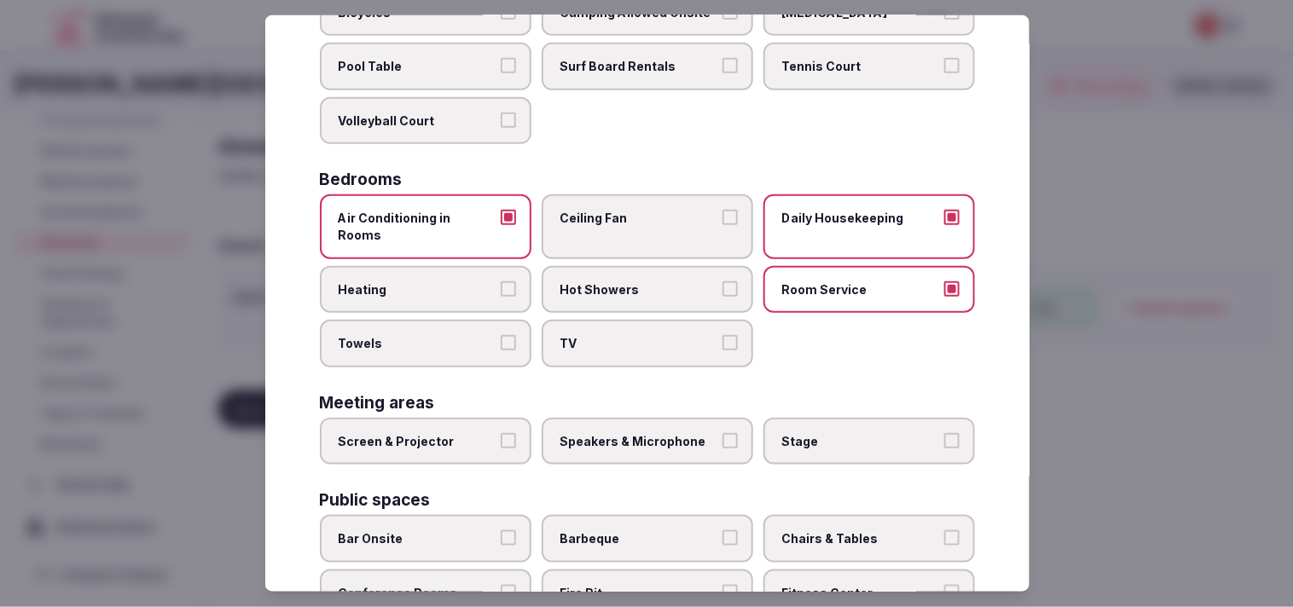
click at [475, 335] on span "Towels" at bounding box center [417, 343] width 157 height 17
click at [501, 335] on button "Towels" at bounding box center [508, 342] width 15 height 15
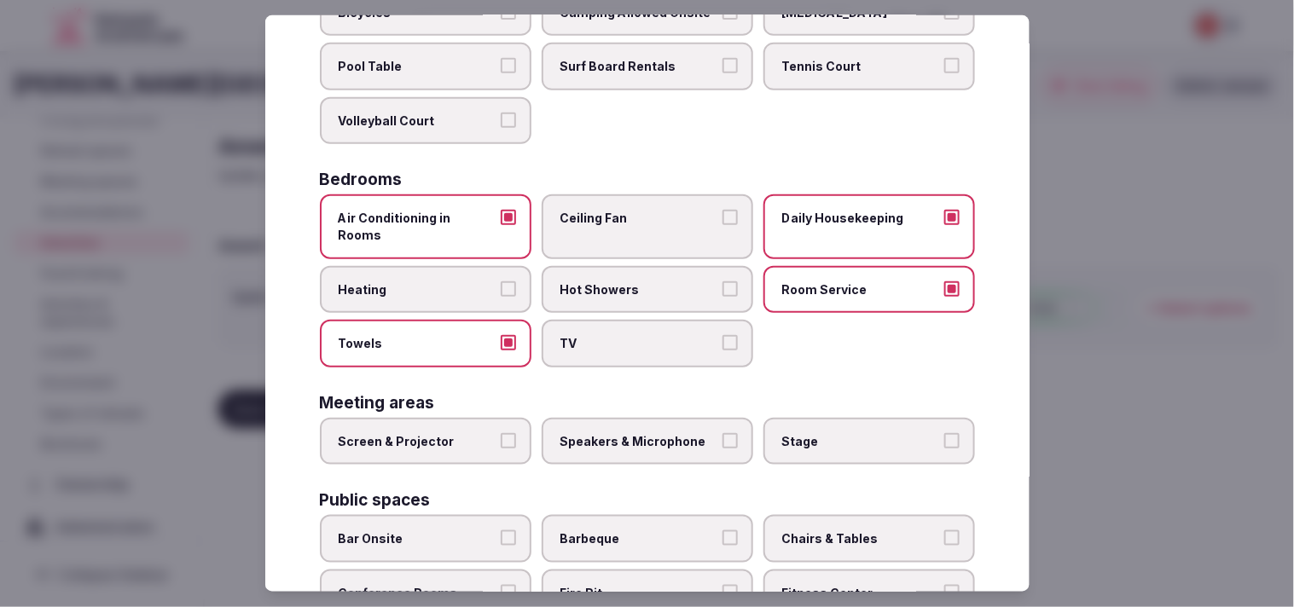
click at [590, 335] on span "TV" at bounding box center [638, 343] width 157 height 17
click at [722, 335] on button "TV" at bounding box center [729, 342] width 15 height 15
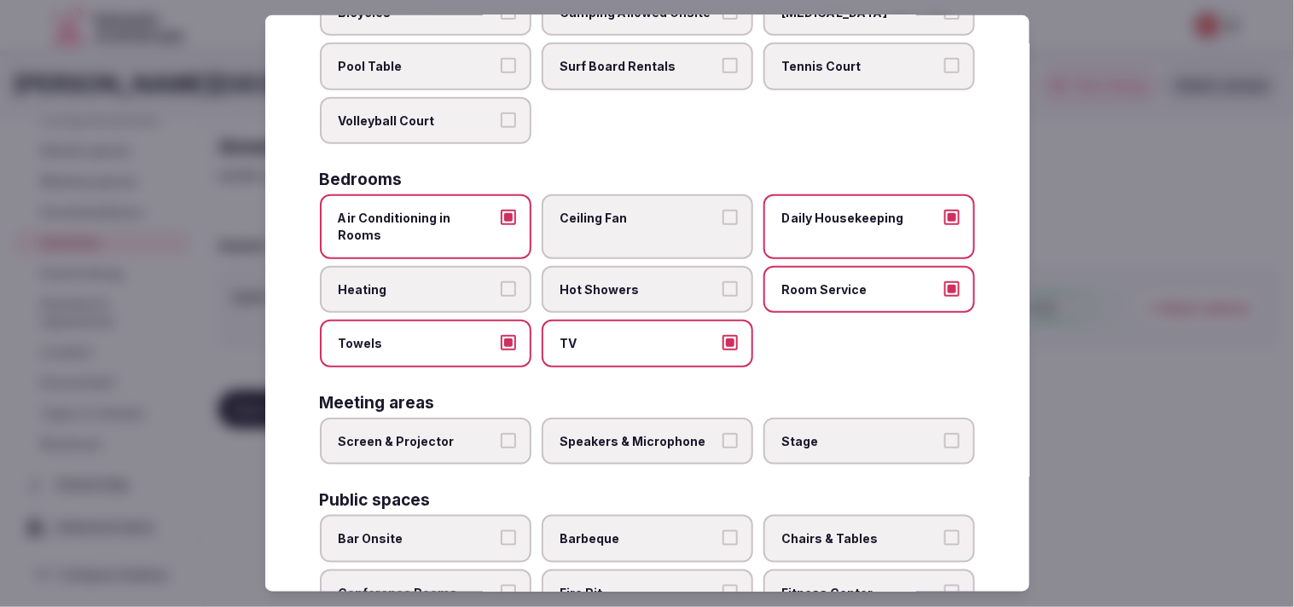
click at [688, 277] on label "Hot Showers" at bounding box center [648, 289] width 212 height 48
click at [722, 281] on button "Hot Showers" at bounding box center [729, 288] width 15 height 15
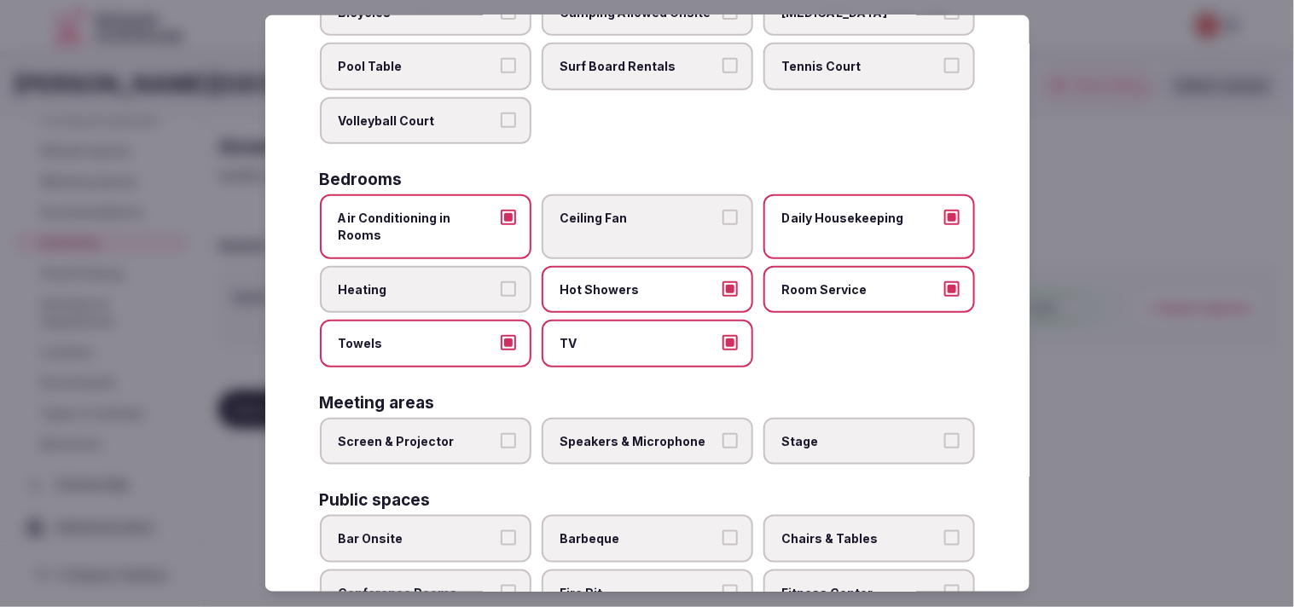
scroll to position [379, 0]
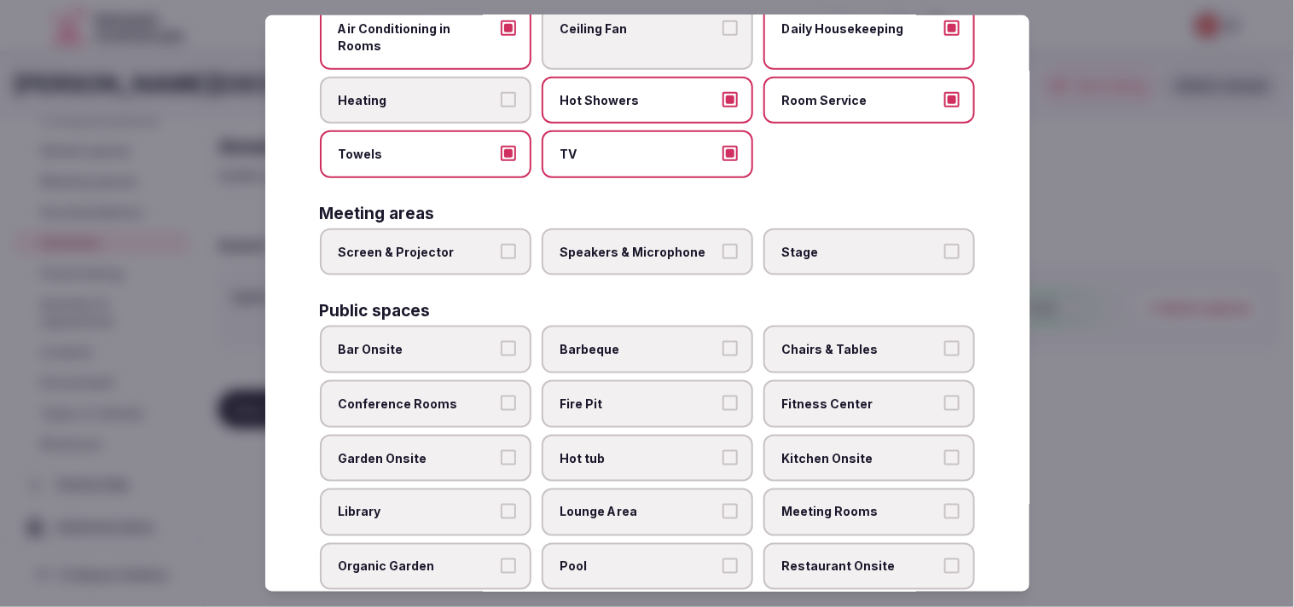
click at [487, 229] on label "Screen & Projector" at bounding box center [426, 253] width 212 height 48
click at [501, 244] on button "Screen & Projector" at bounding box center [508, 251] width 15 height 15
click at [636, 244] on span "Speakers & Microphone" at bounding box center [638, 252] width 157 height 17
click at [722, 244] on button "Speakers & Microphone" at bounding box center [729, 251] width 15 height 15
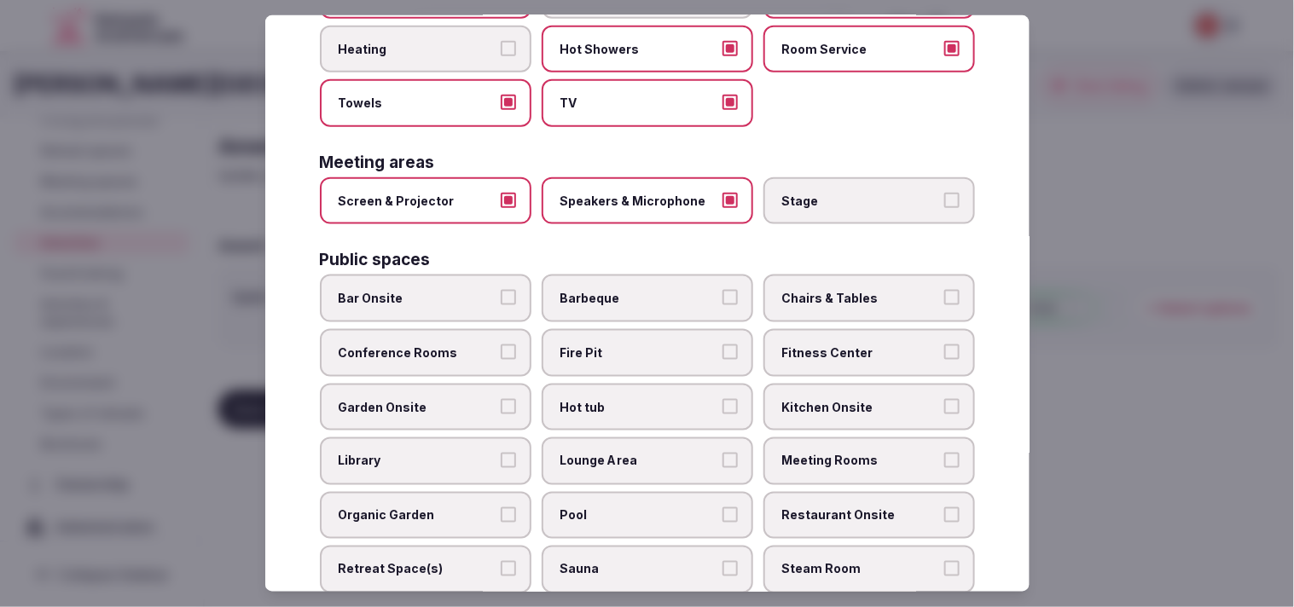
scroll to position [473, 0]
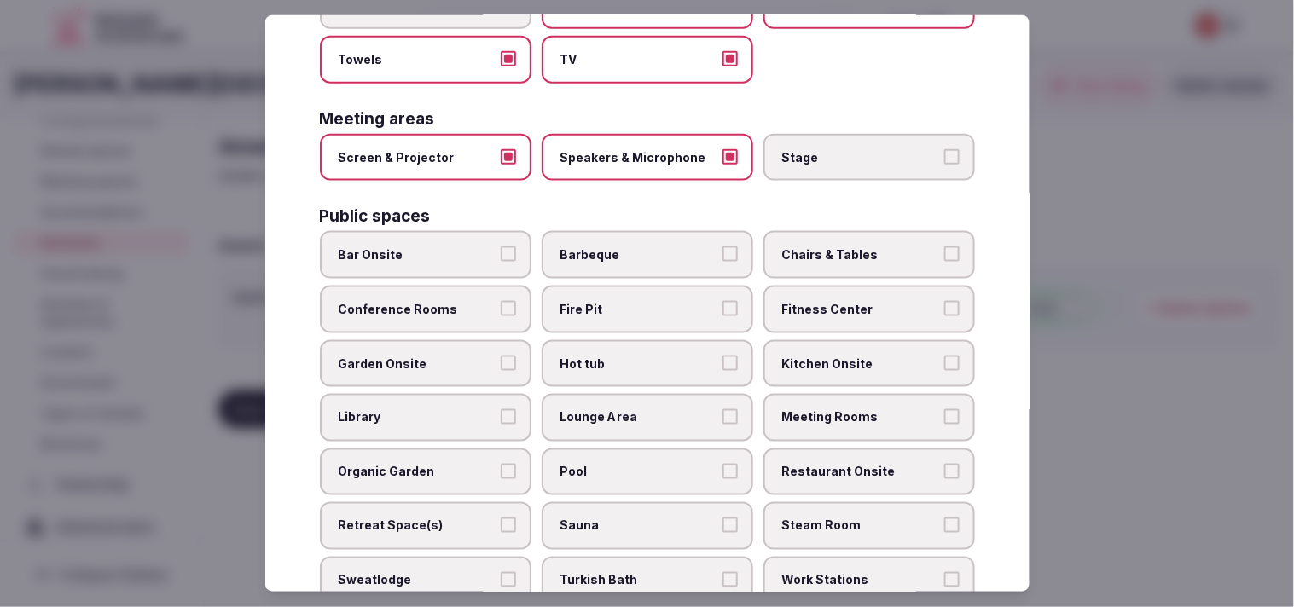
click at [848, 247] on span "Chairs & Tables" at bounding box center [860, 255] width 157 height 17
click at [944, 247] on button "Chairs & Tables" at bounding box center [951, 254] width 15 height 15
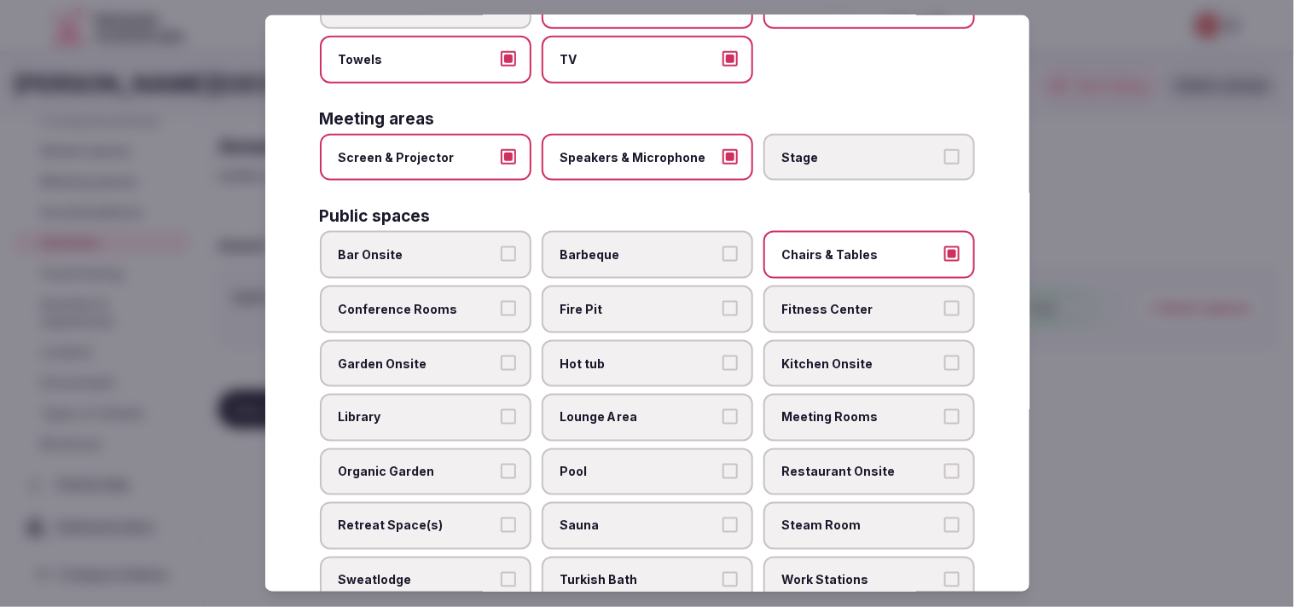
click at [862, 394] on label "Meeting Rooms" at bounding box center [869, 418] width 212 height 48
click at [944, 409] on button "Meeting Rooms" at bounding box center [951, 416] width 15 height 15
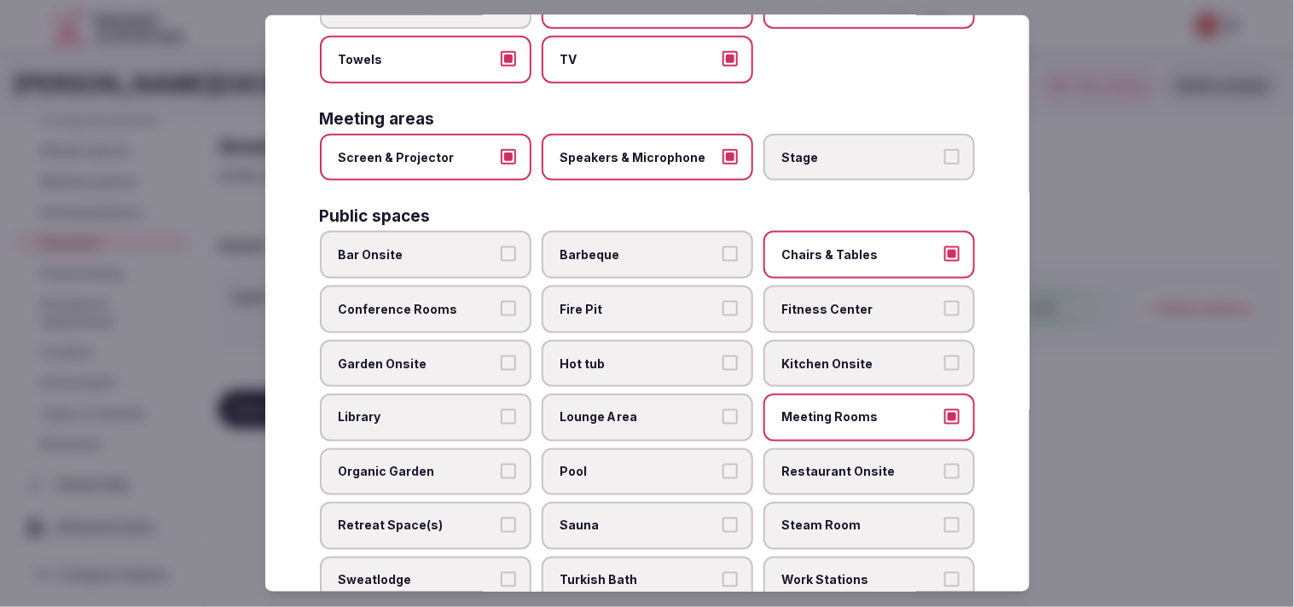
click at [489, 247] on span "Bar Onsite" at bounding box center [417, 255] width 157 height 17
click at [501, 247] on button "Bar Onsite" at bounding box center [508, 254] width 15 height 15
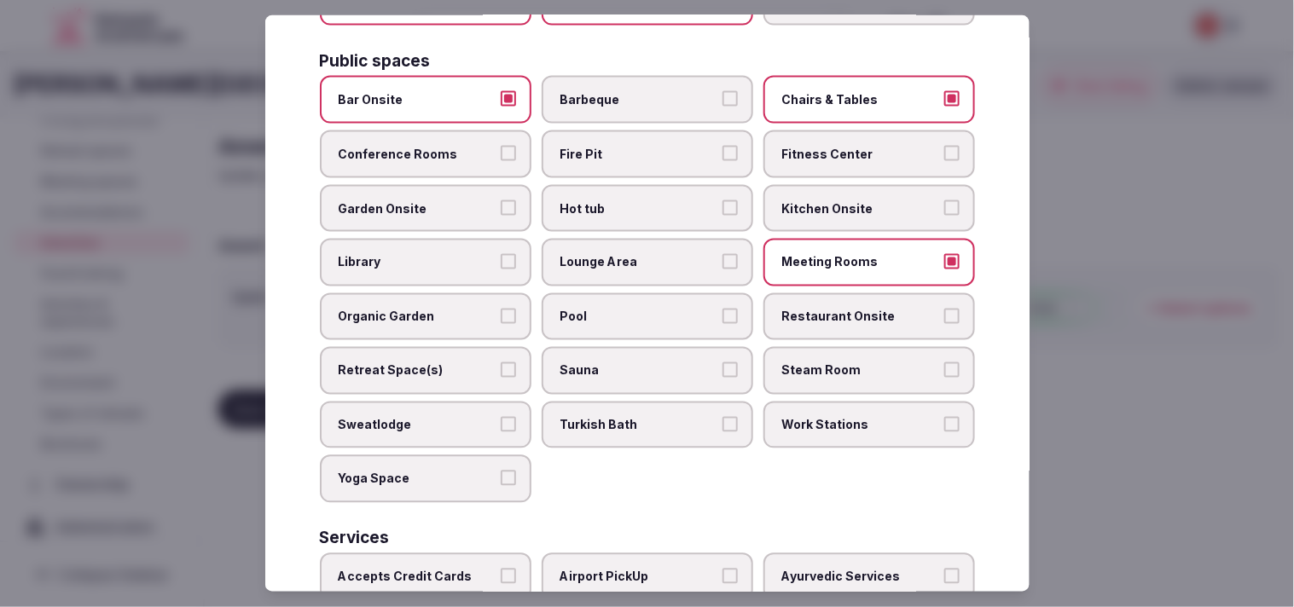
scroll to position [663, 0]
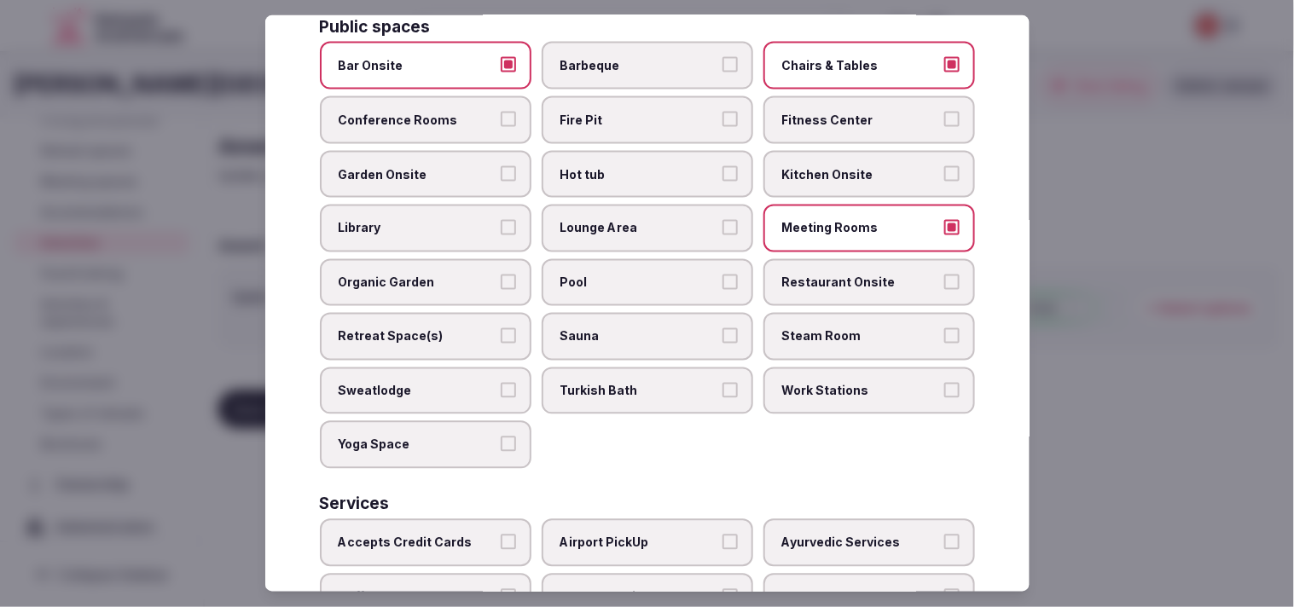
click at [827, 259] on label "Restaurant Onsite" at bounding box center [869, 283] width 212 height 48
click at [944, 275] on button "Restaurant Onsite" at bounding box center [951, 282] width 15 height 15
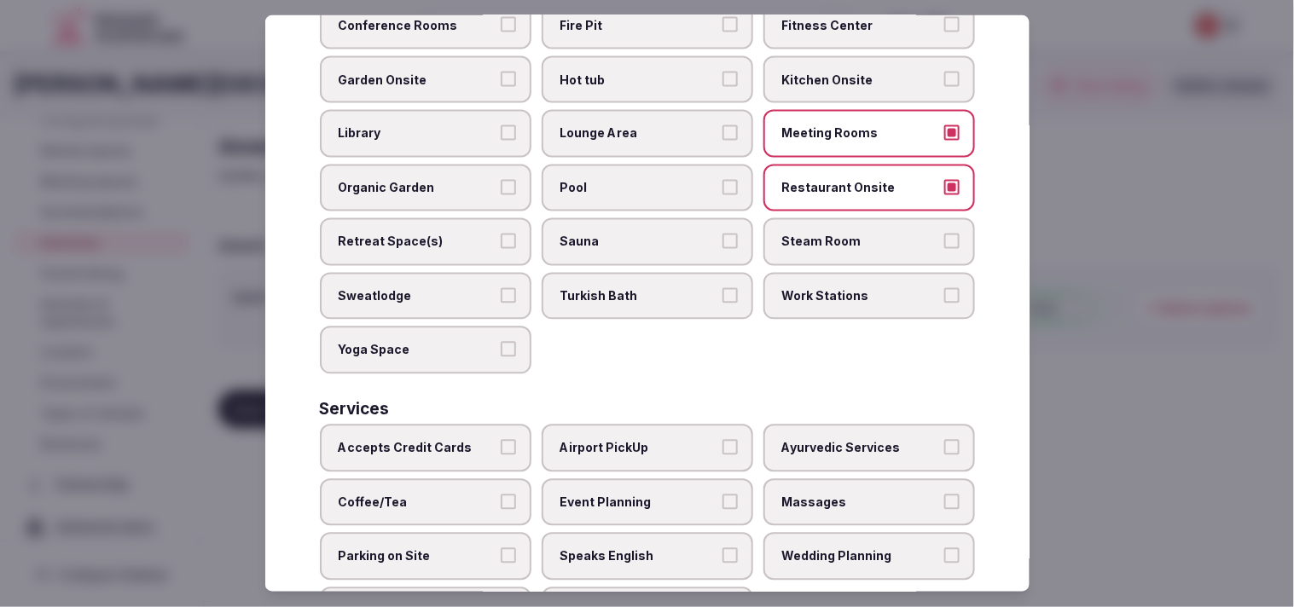
scroll to position [794, 0]
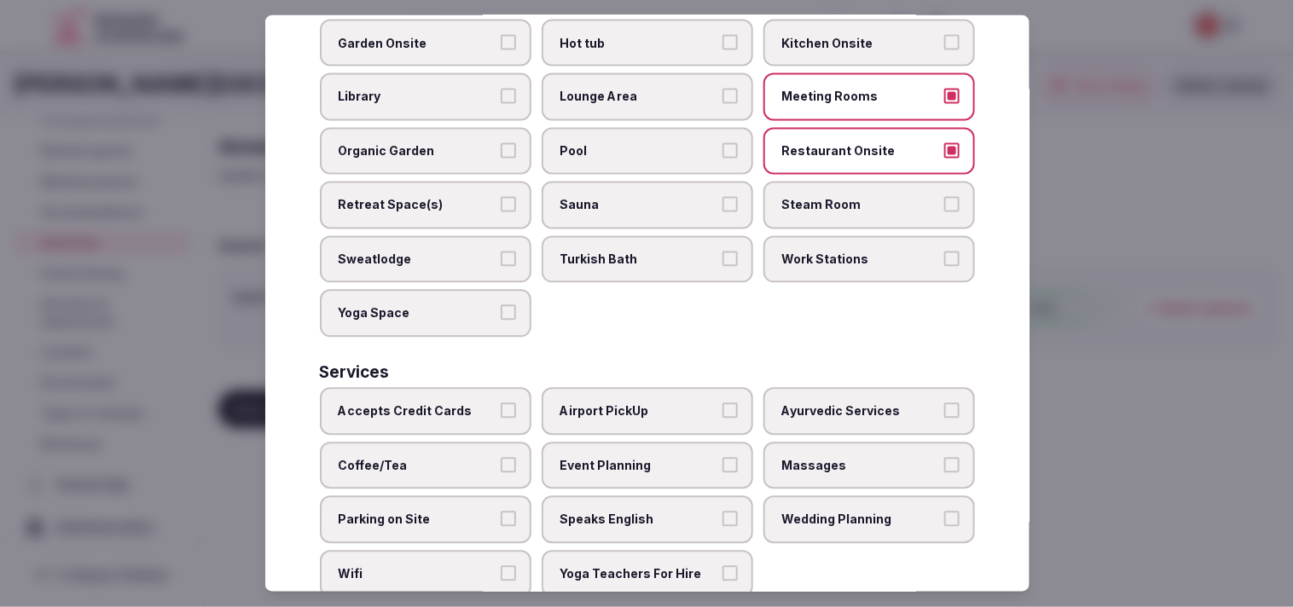
click at [493, 442] on label "Coffee/Tea" at bounding box center [426, 466] width 212 height 48
click at [501, 457] on button "Coffee/Tea" at bounding box center [508, 464] width 15 height 15
click at [631, 442] on label "Event Planning" at bounding box center [648, 466] width 212 height 48
click at [722, 457] on button "Event Planning" at bounding box center [729, 464] width 15 height 15
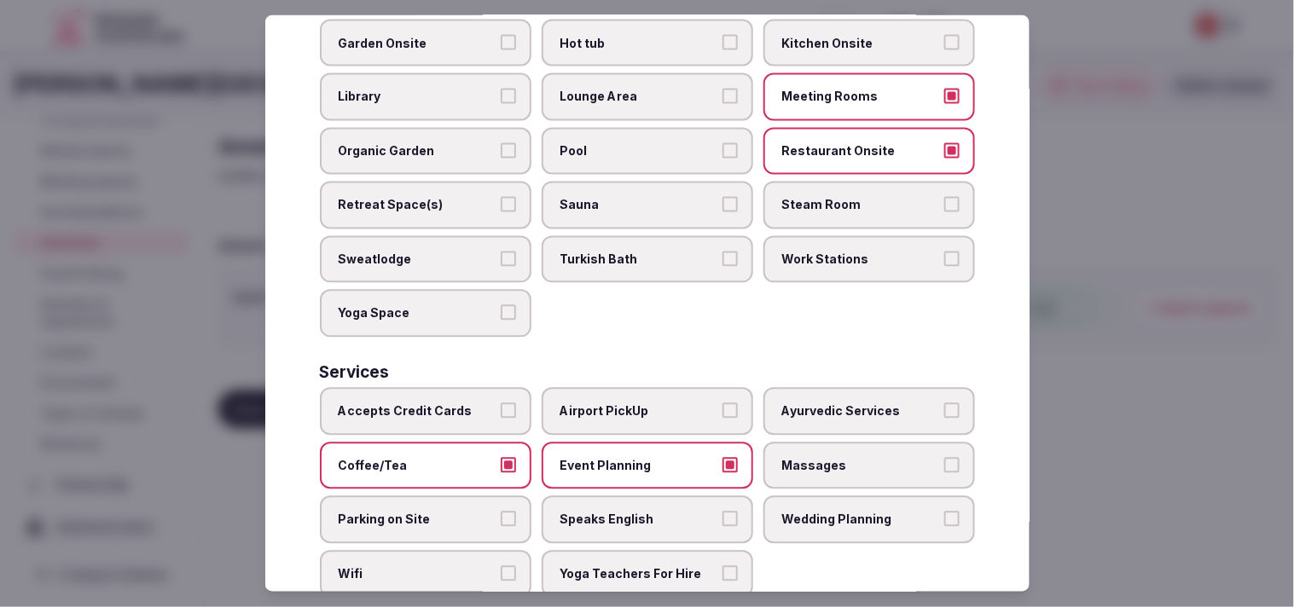
click at [501, 403] on button "Accepts Credit Cards" at bounding box center [508, 410] width 15 height 15
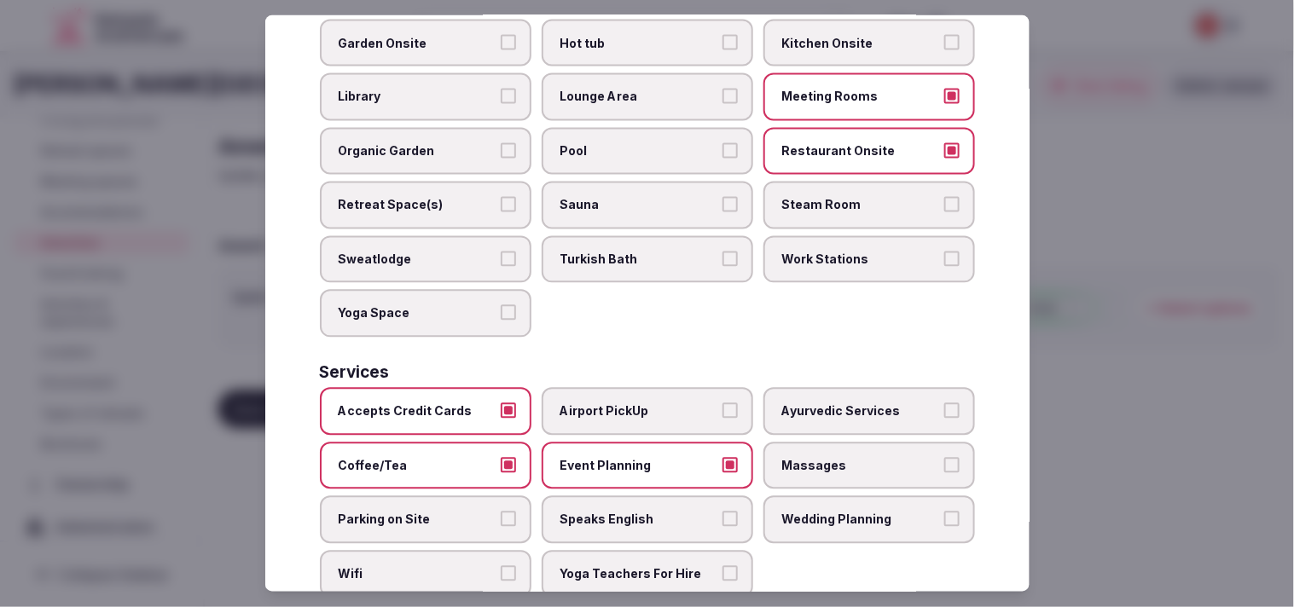
click at [677, 512] on span "Speaks English" at bounding box center [638, 520] width 157 height 17
click at [722, 512] on button "Speaks English" at bounding box center [729, 519] width 15 height 15
click at [461, 566] on span "Wifi" at bounding box center [417, 574] width 157 height 17
click at [501, 566] on button "Wifi" at bounding box center [508, 573] width 15 height 15
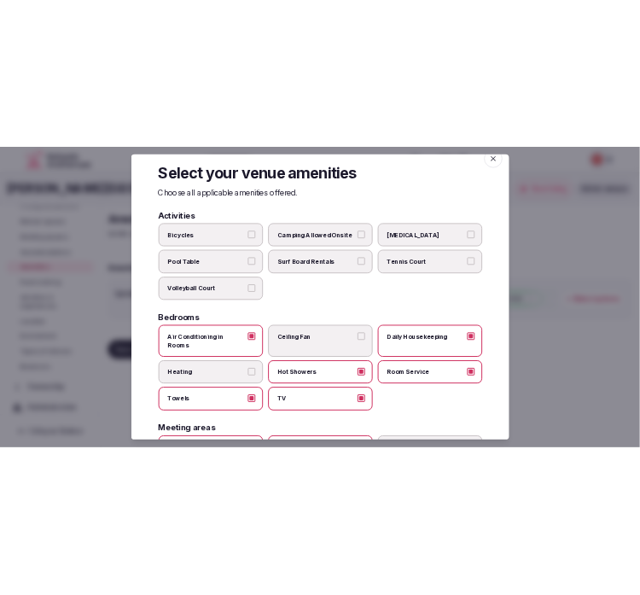
scroll to position [0, 0]
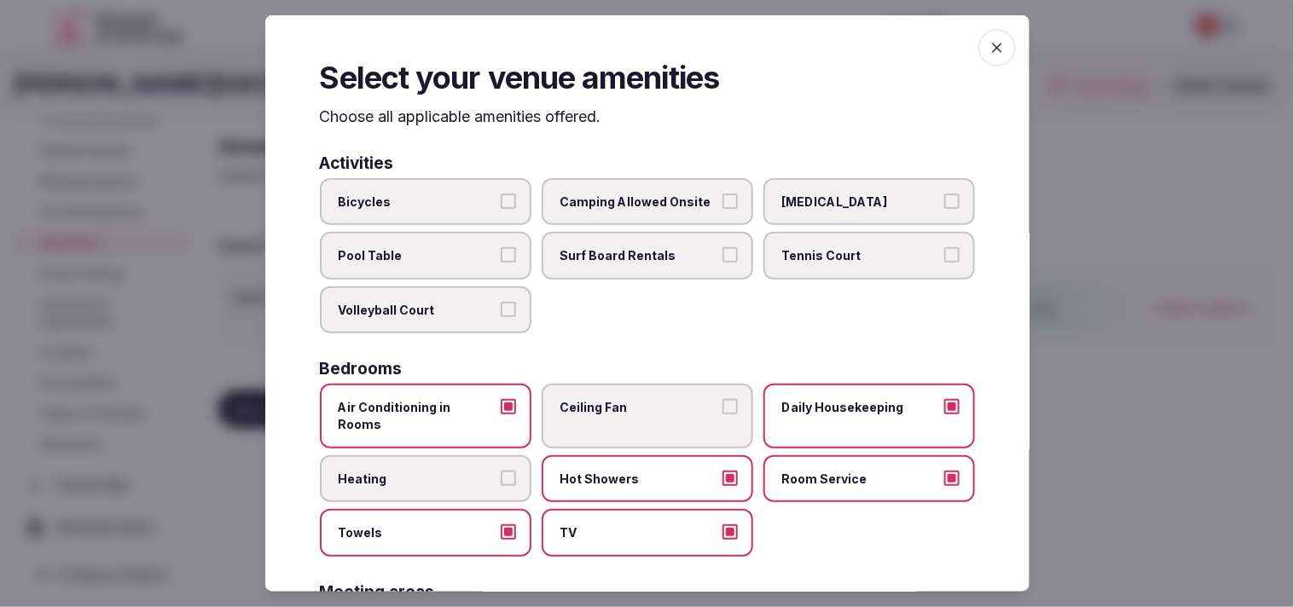
click at [978, 43] on span "button" at bounding box center [997, 48] width 38 height 38
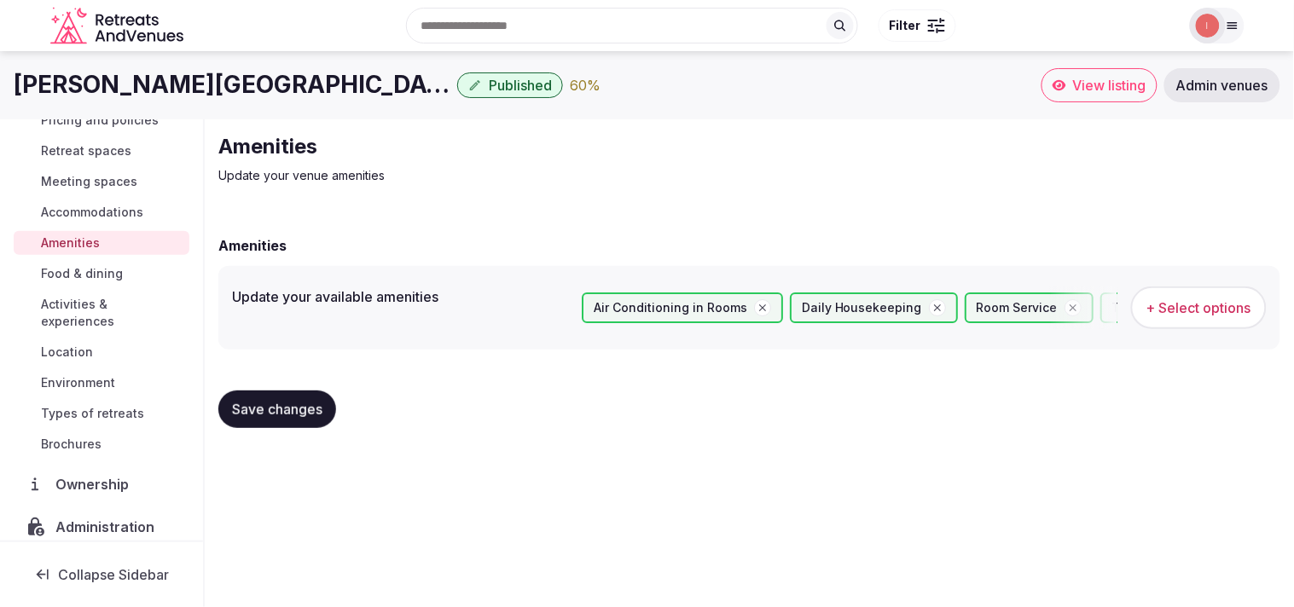
click at [297, 407] on span "Save changes" at bounding box center [277, 409] width 90 height 17
click at [103, 267] on span "Food & dining" at bounding box center [82, 273] width 82 height 17
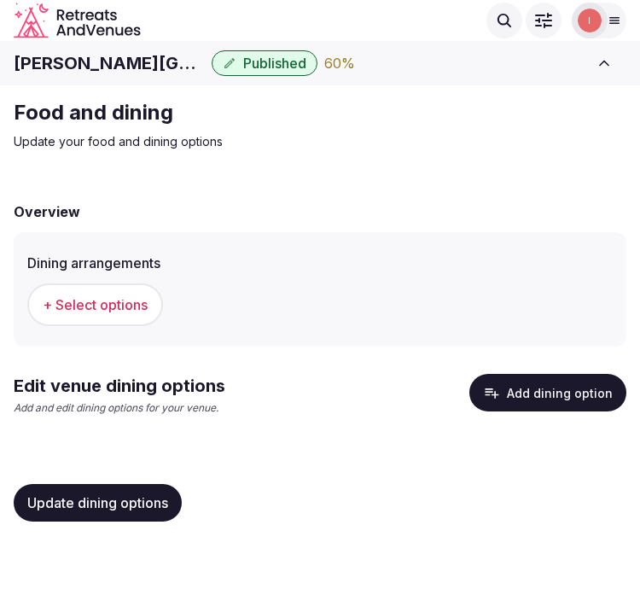
click at [89, 62] on h1 "Palacio Paz Hotel" at bounding box center [109, 63] width 191 height 24
copy div "Palacio Paz Hotel"
click at [125, 293] on button "+ Select options" at bounding box center [95, 304] width 136 height 43
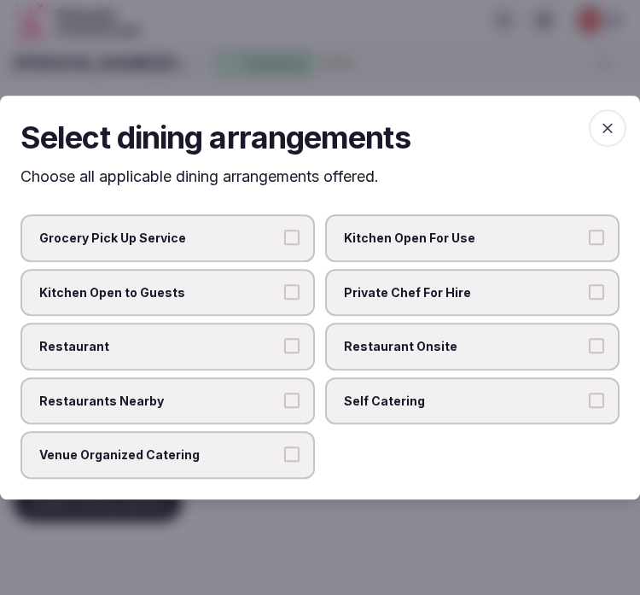
click at [209, 412] on label "Restaurants Nearby" at bounding box center [167, 401] width 294 height 48
click at [284, 408] on button "Restaurants Nearby" at bounding box center [291, 399] width 15 height 15
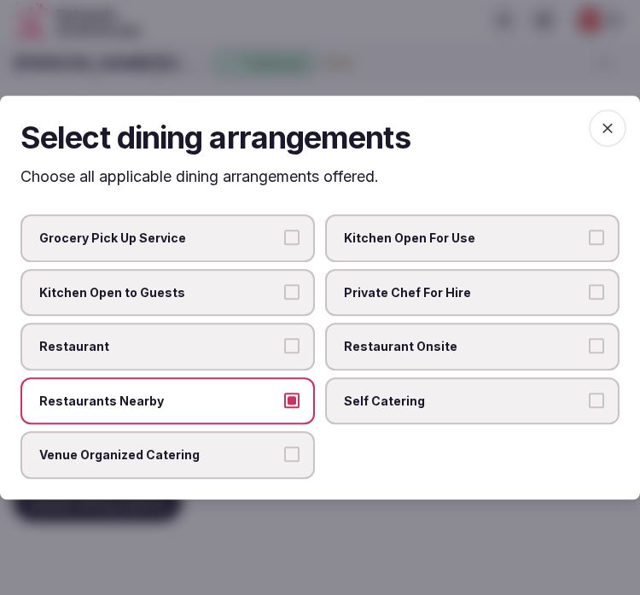
click at [256, 447] on span "Venue Organized Catering" at bounding box center [159, 455] width 240 height 17
click at [284, 447] on button "Venue Organized Catering" at bounding box center [291, 454] width 15 height 15
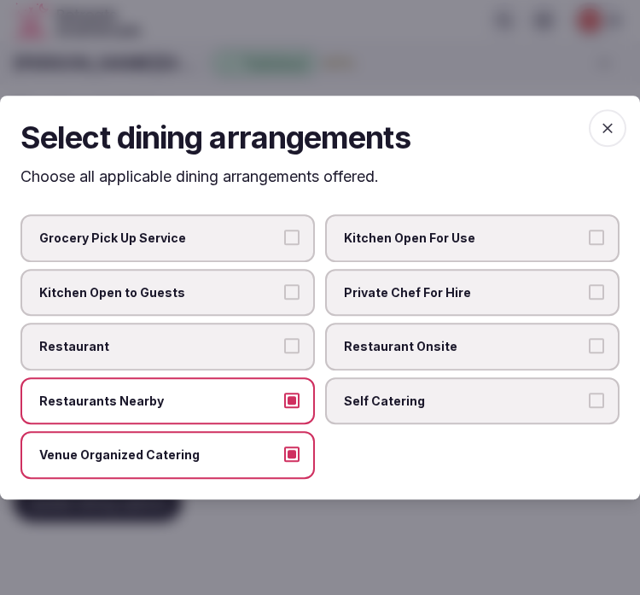
click at [609, 134] on icon "button" at bounding box center [607, 127] width 17 height 17
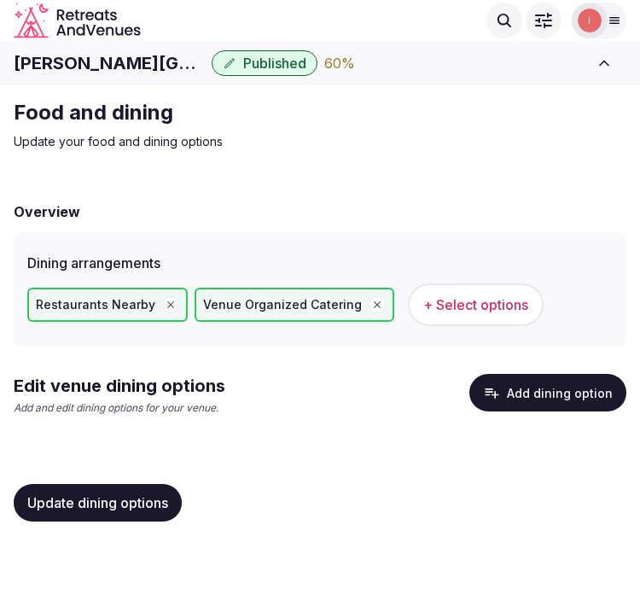
drag, startPoint x: 97, startPoint y: 498, endPoint x: 450, endPoint y: 445, distance: 356.2
click at [121, 489] on button "Update dining options" at bounding box center [98, 503] width 168 height 38
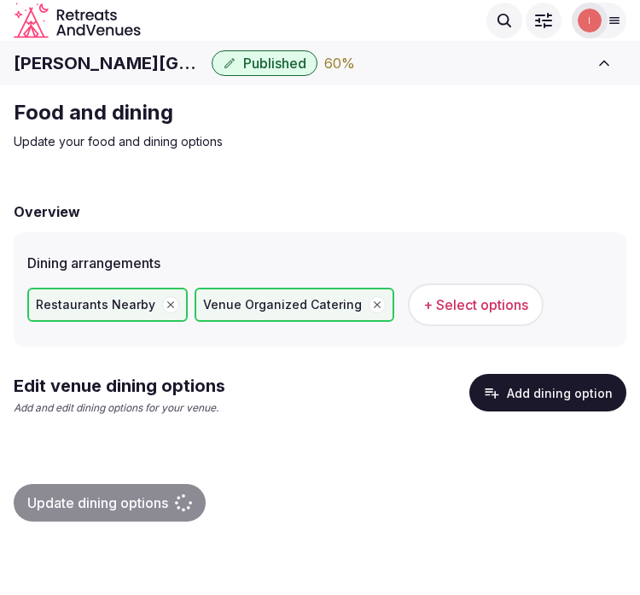
click at [500, 392] on icon "button" at bounding box center [491, 392] width 17 height 17
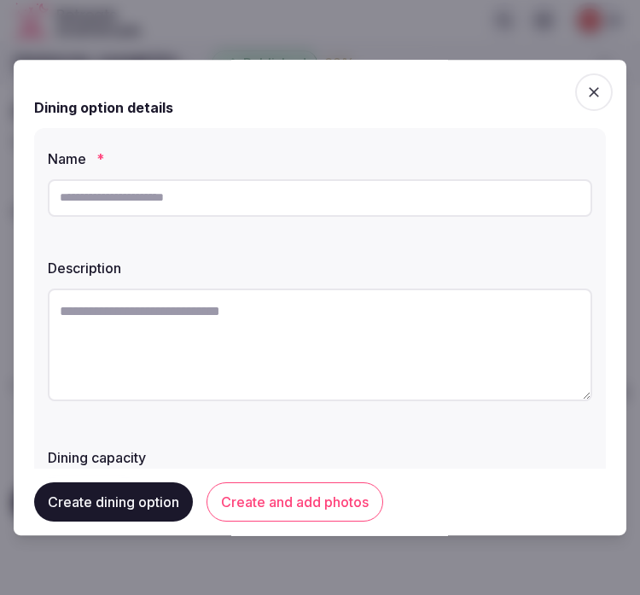
click at [293, 209] on input "text" at bounding box center [320, 198] width 544 height 38
paste input "**********"
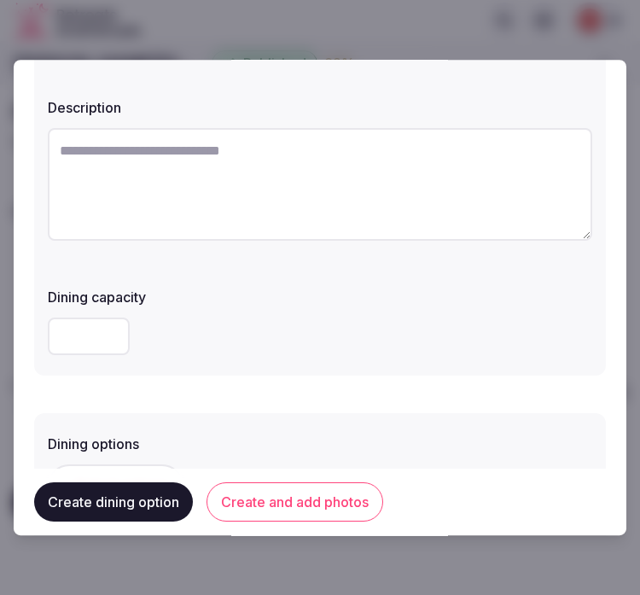
scroll to position [284, 0]
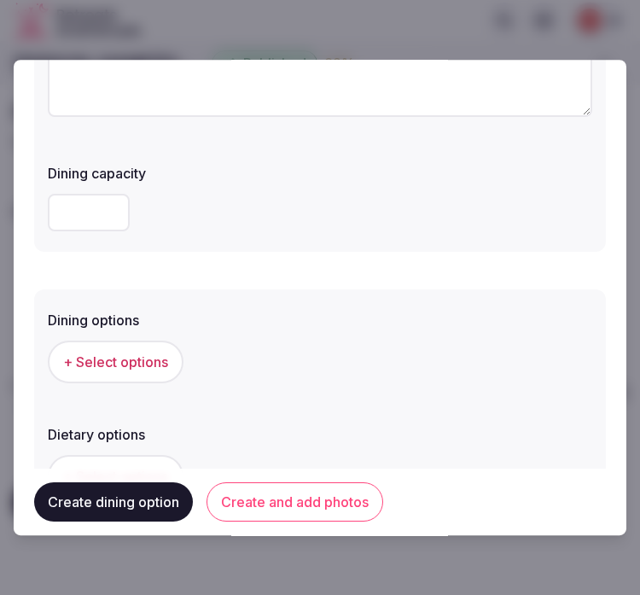
type input "**********"
drag, startPoint x: 212, startPoint y: 194, endPoint x: 216, endPoint y: 209, distance: 15.1
click at [212, 205] on div at bounding box center [320, 213] width 544 height 38
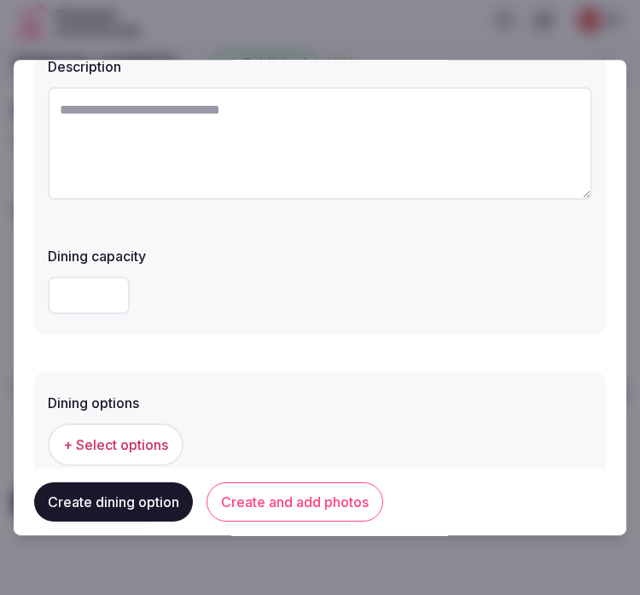
scroll to position [95, 0]
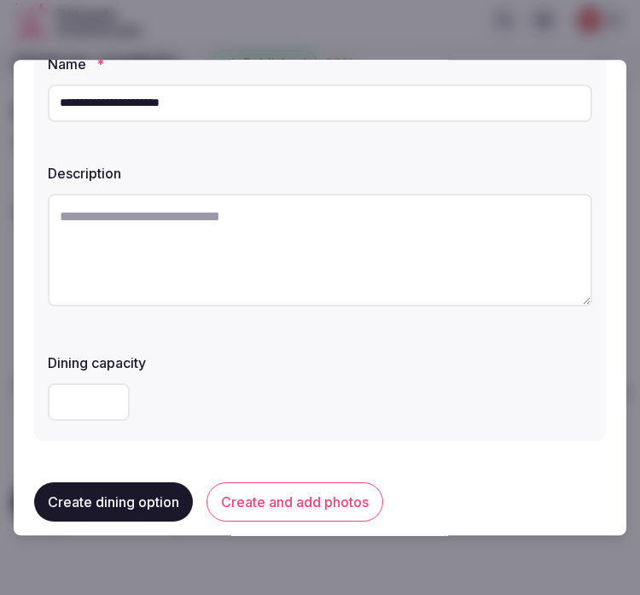
click at [270, 240] on textarea at bounding box center [320, 250] width 544 height 113
paste textarea "**********"
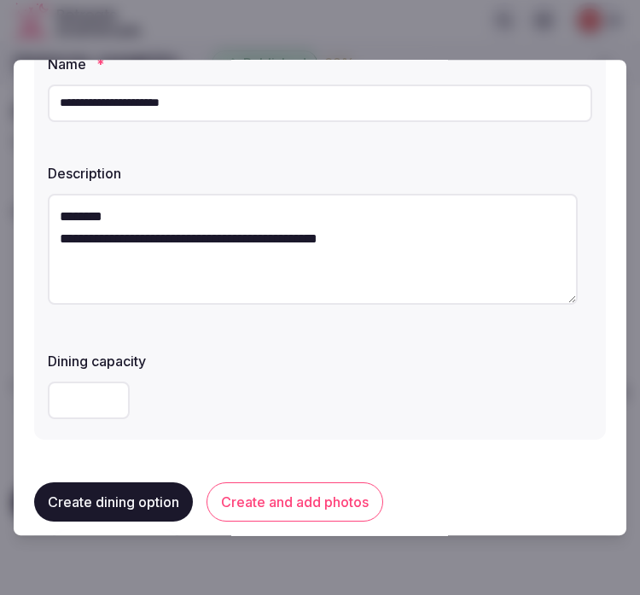
click at [228, 235] on textarea "**********" at bounding box center [313, 249] width 530 height 111
drag, startPoint x: 228, startPoint y: 235, endPoint x: 157, endPoint y: 276, distance: 82.2
click at [157, 276] on textarea "**********" at bounding box center [313, 249] width 530 height 111
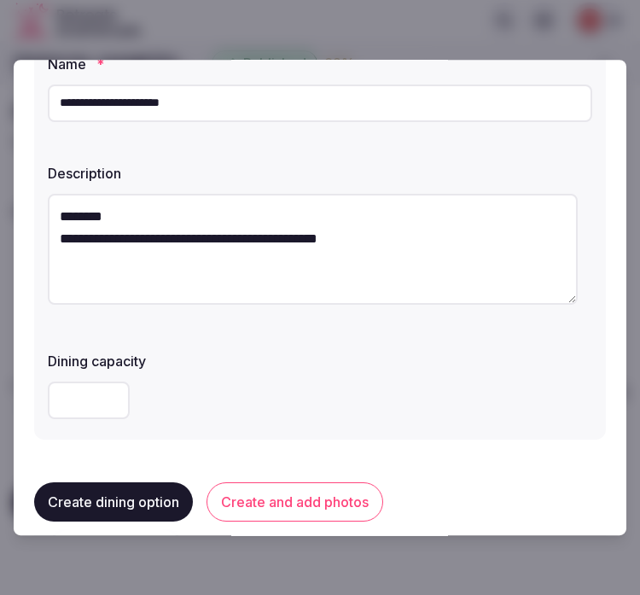
click at [157, 276] on textarea "**********" at bounding box center [313, 249] width 530 height 111
click at [230, 270] on textarea "**********" at bounding box center [313, 249] width 530 height 111
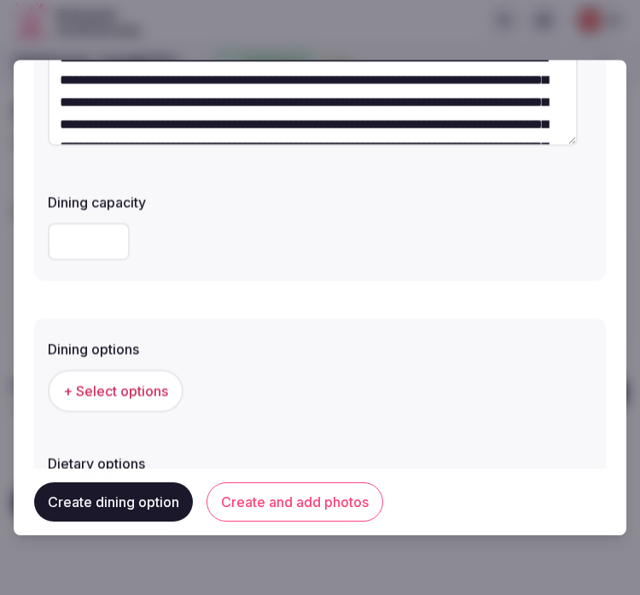
scroll to position [379, 0]
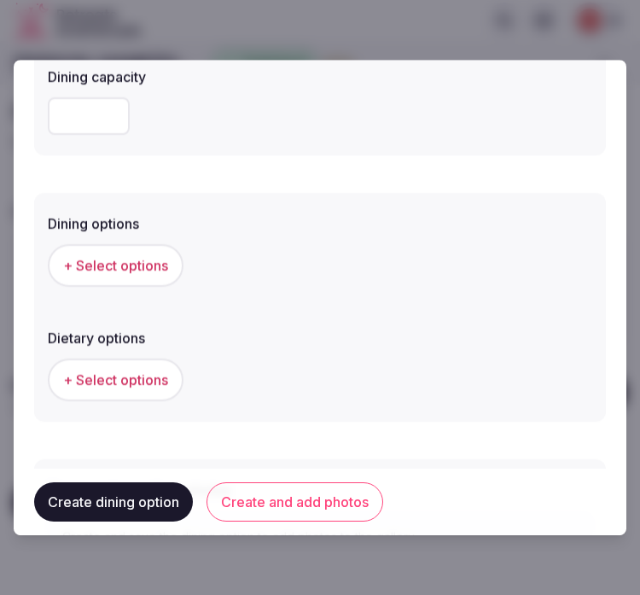
type textarea "**********"
click at [103, 267] on span "+ Select options" at bounding box center [115, 265] width 105 height 19
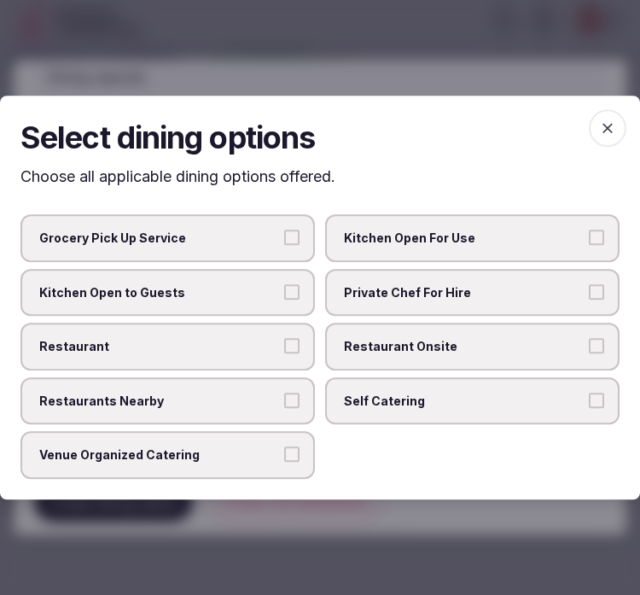
click at [258, 343] on span "Restaurant" at bounding box center [159, 346] width 240 height 17
click at [284, 343] on button "Restaurant" at bounding box center [291, 345] width 15 height 15
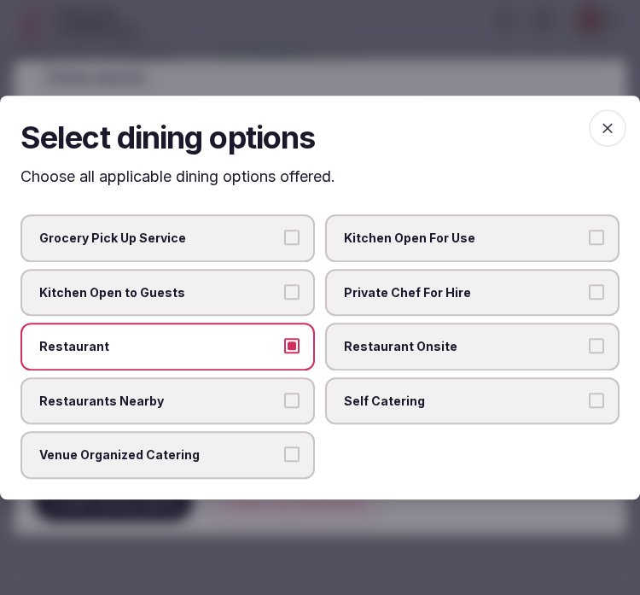
click at [296, 392] on button "Restaurants Nearby" at bounding box center [291, 399] width 15 height 15
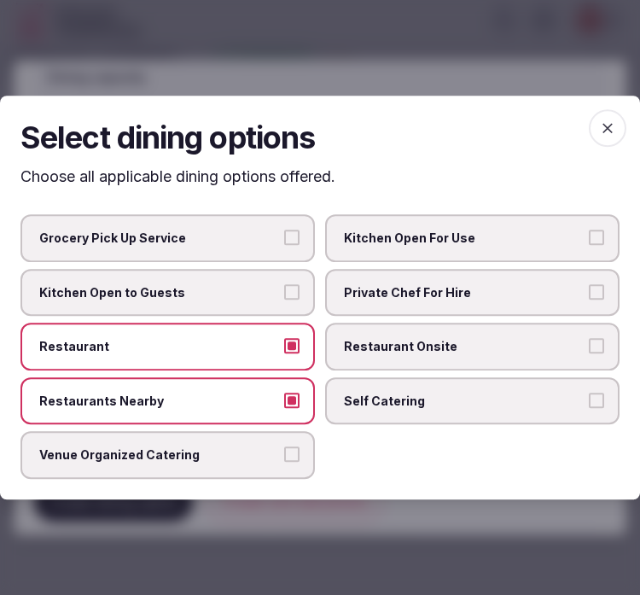
click at [597, 131] on span "button" at bounding box center [608, 128] width 38 height 38
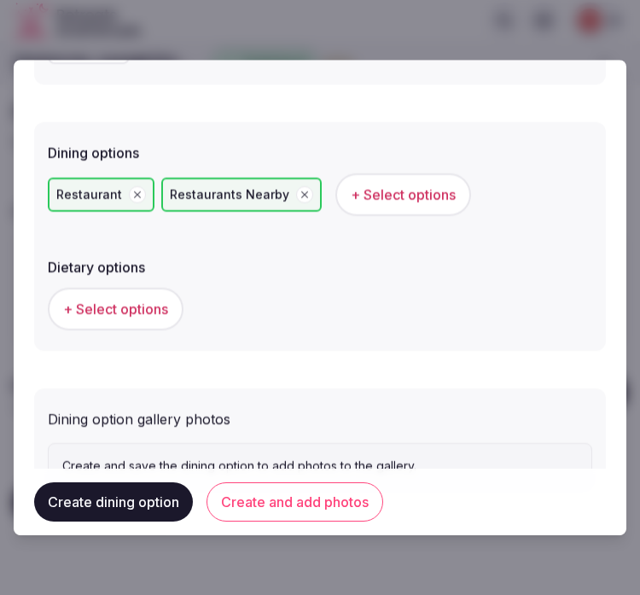
scroll to position [521, 0]
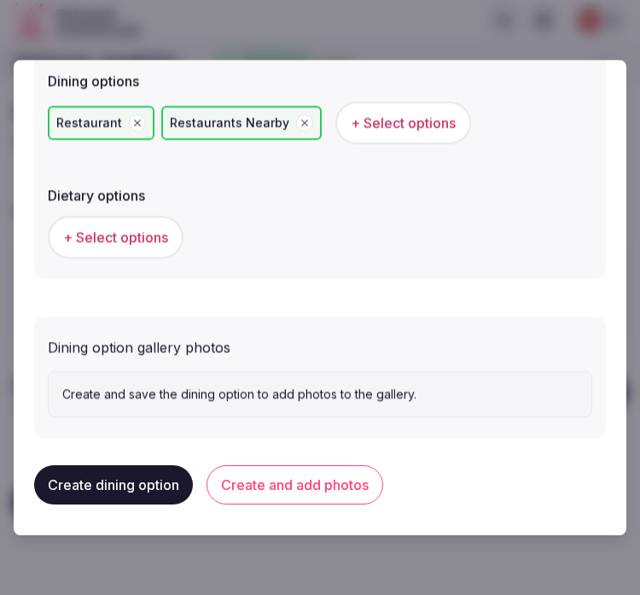
click at [162, 218] on button "+ Select options" at bounding box center [116, 237] width 136 height 43
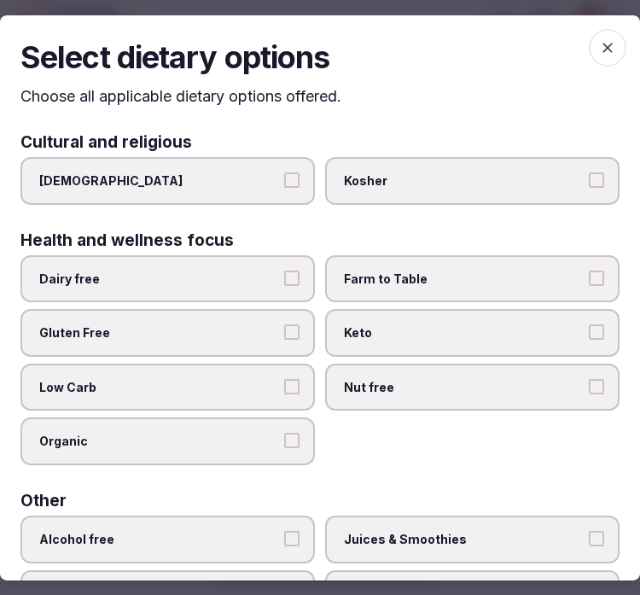
click at [267, 335] on span "Gluten Free" at bounding box center [159, 332] width 240 height 17
click at [284, 335] on button "Gluten Free" at bounding box center [291, 331] width 15 height 15
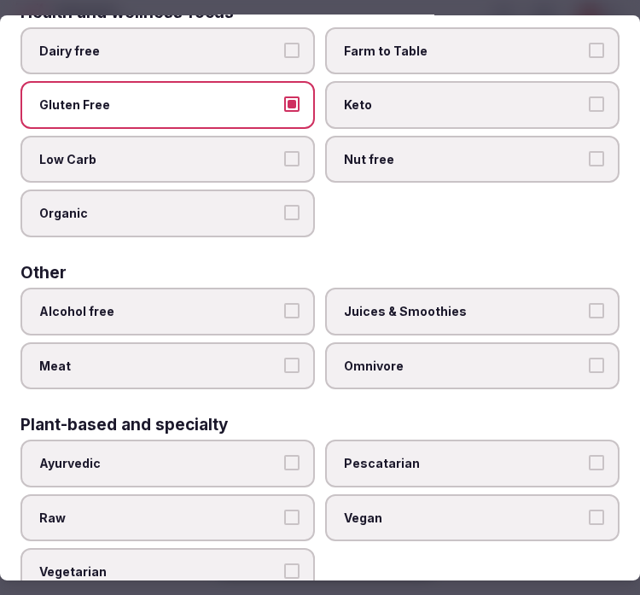
scroll to position [247, 0]
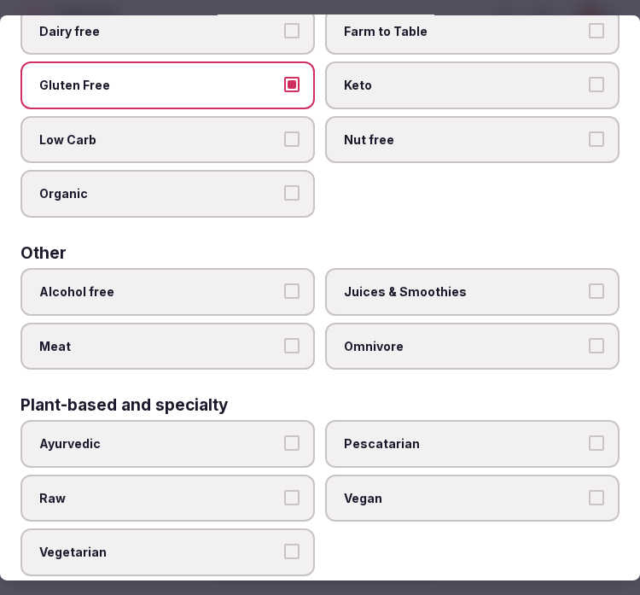
click at [267, 528] on label "Vegetarian" at bounding box center [167, 552] width 294 height 48
click at [284, 543] on button "Vegetarian" at bounding box center [291, 550] width 15 height 15
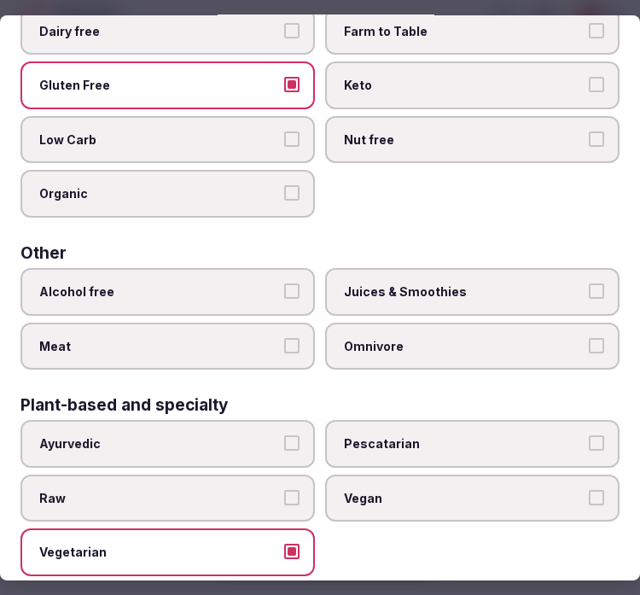
click at [370, 505] on label "Vegan" at bounding box center [472, 498] width 294 height 48
click at [589, 505] on button "Vegan" at bounding box center [596, 497] width 15 height 15
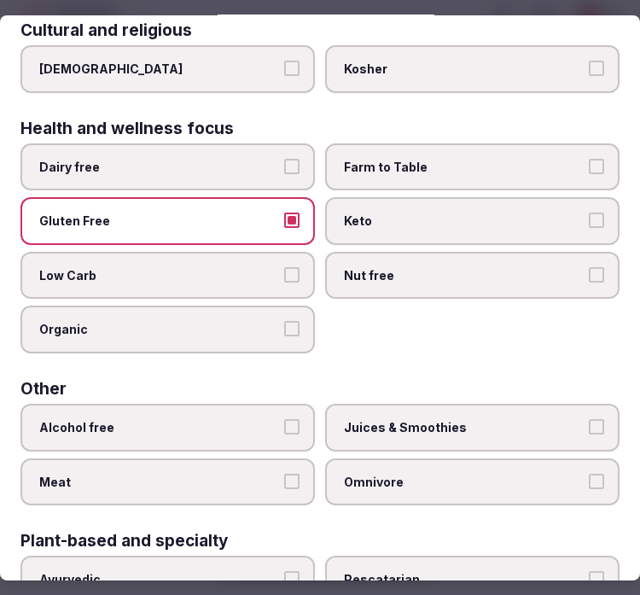
scroll to position [0, 0]
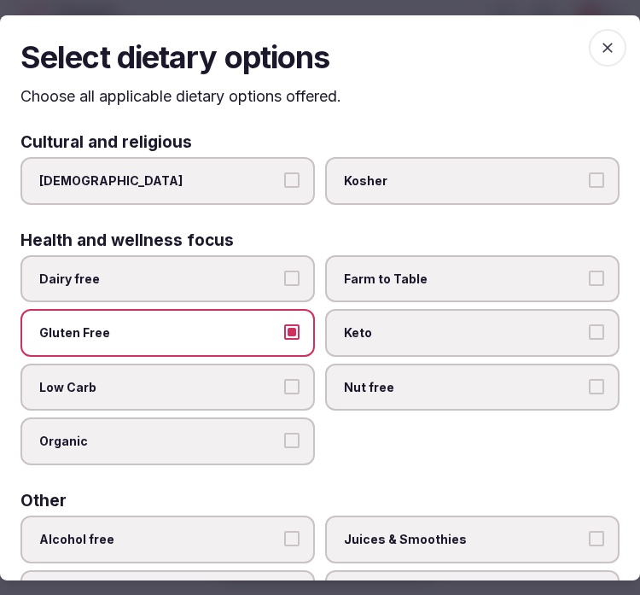
click at [589, 45] on span "button" at bounding box center [608, 47] width 38 height 38
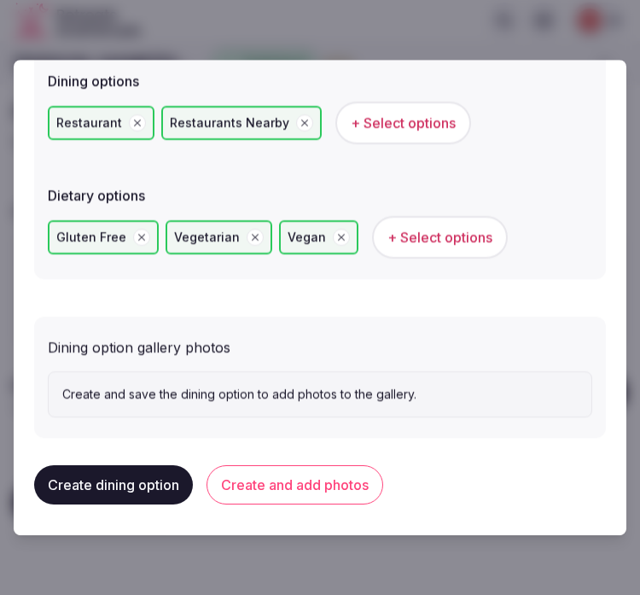
click at [247, 493] on button "Create and add photos" at bounding box center [294, 484] width 177 height 39
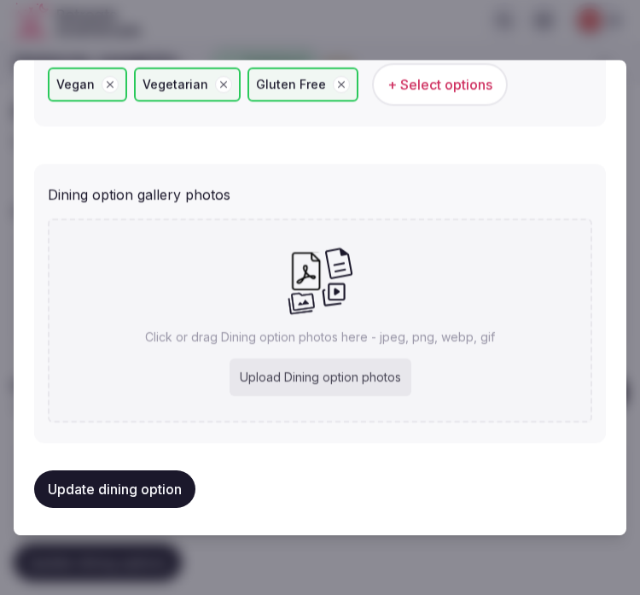
scroll to position [677, 0]
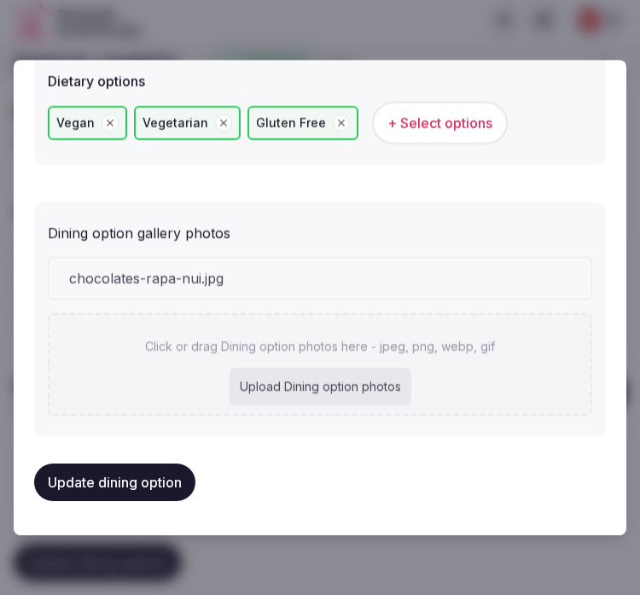
click at [425, 240] on div "Dining option gallery photos" at bounding box center [320, 230] width 544 height 27
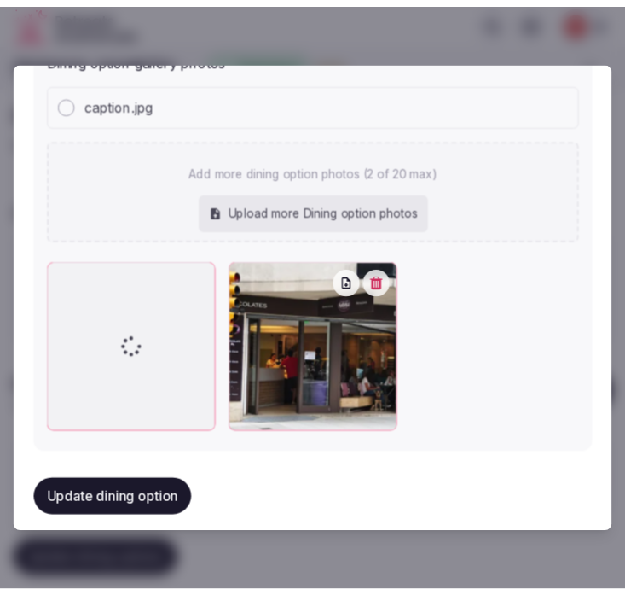
scroll to position [821, 0]
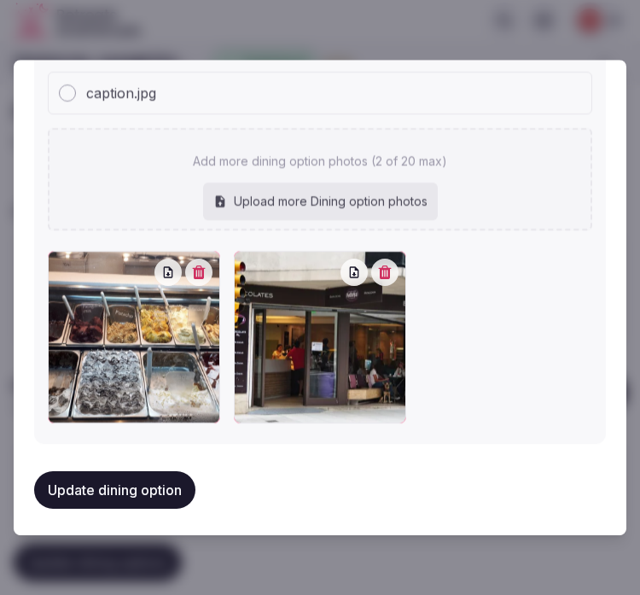
click at [119, 472] on button "Update dining option" at bounding box center [114, 491] width 161 height 38
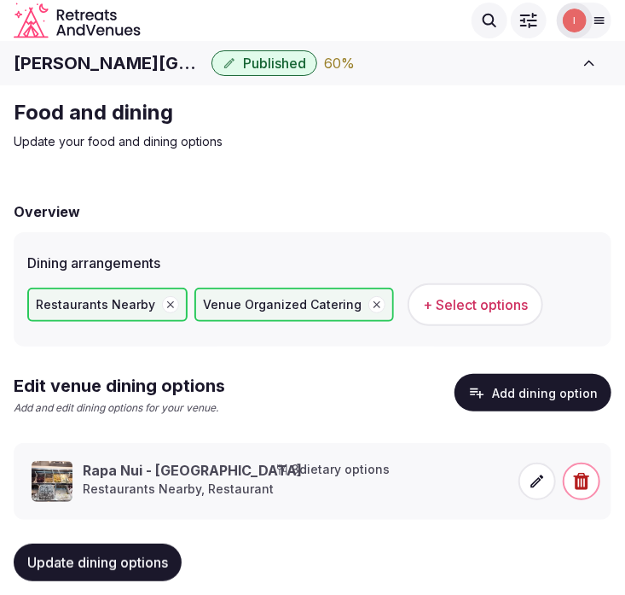
click at [101, 552] on button "Update dining options" at bounding box center [98, 562] width 168 height 38
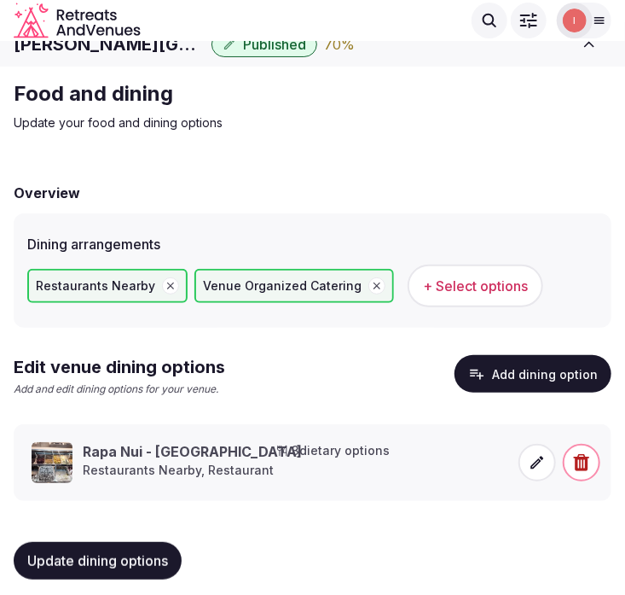
scroll to position [28, 0]
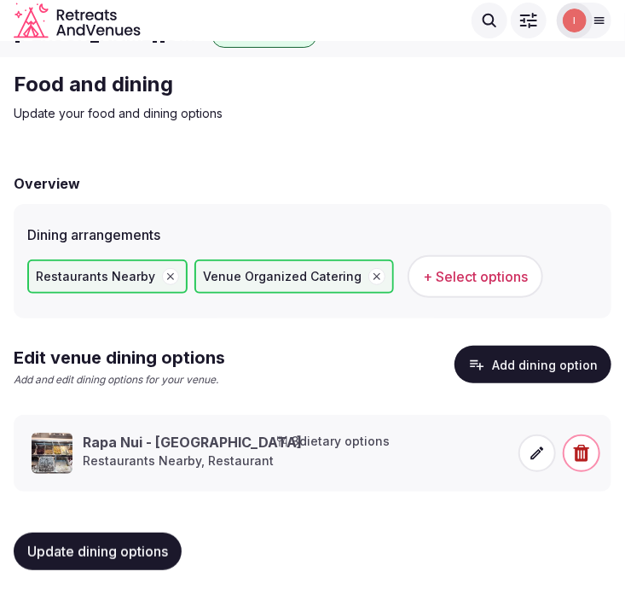
click at [155, 529] on div "Update dining options" at bounding box center [313, 551] width 598 height 65
click at [131, 539] on button "Update dining options" at bounding box center [98, 551] width 168 height 38
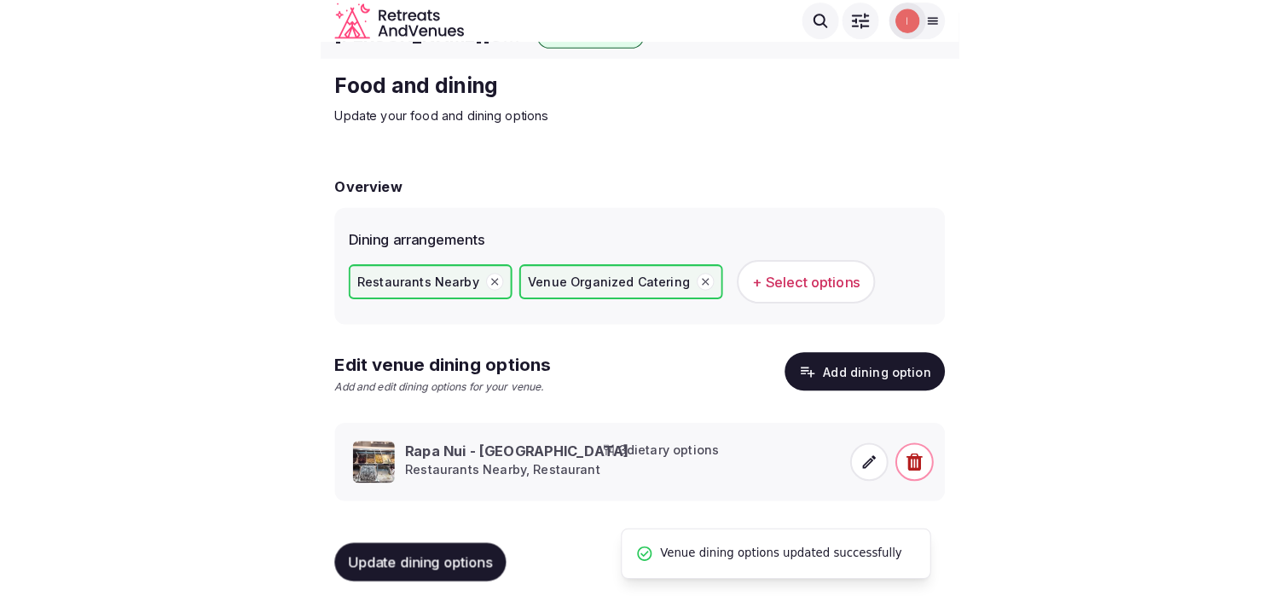
scroll to position [20, 0]
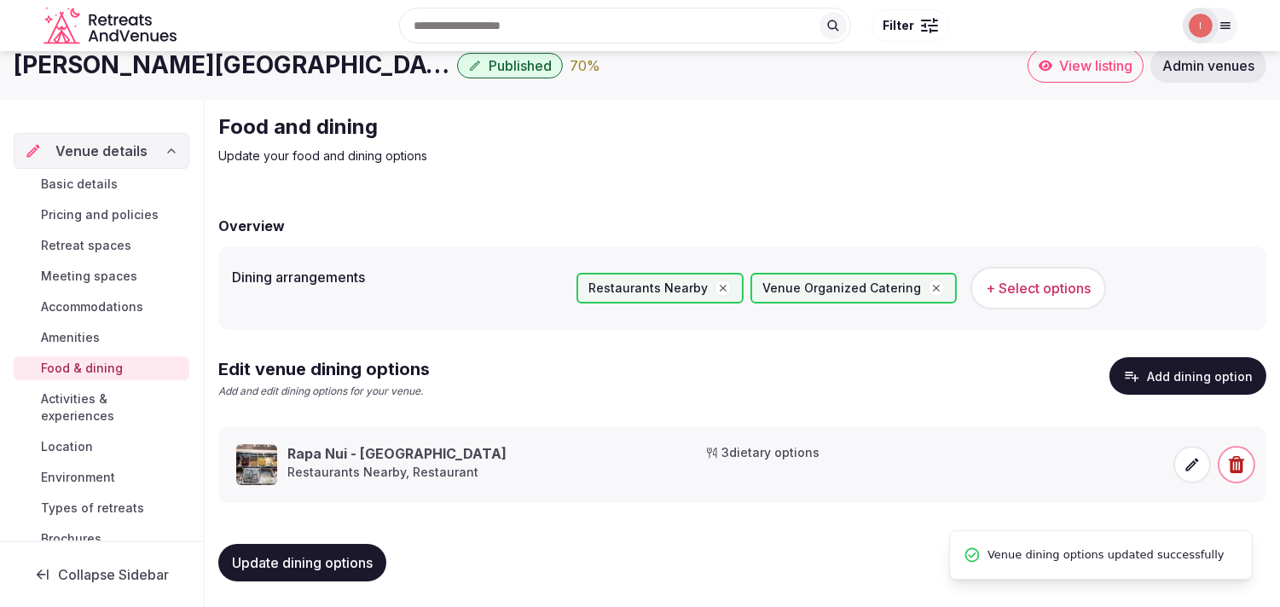
click at [97, 407] on span "Activities & experiences" at bounding box center [112, 408] width 142 height 34
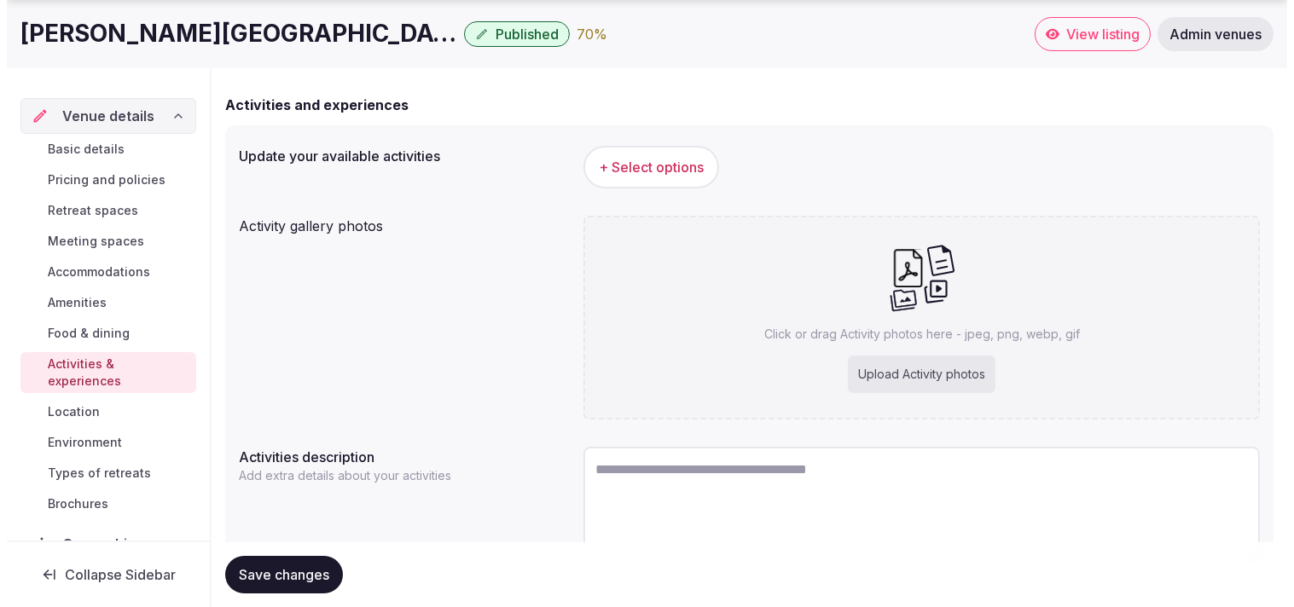
scroll to position [189, 0]
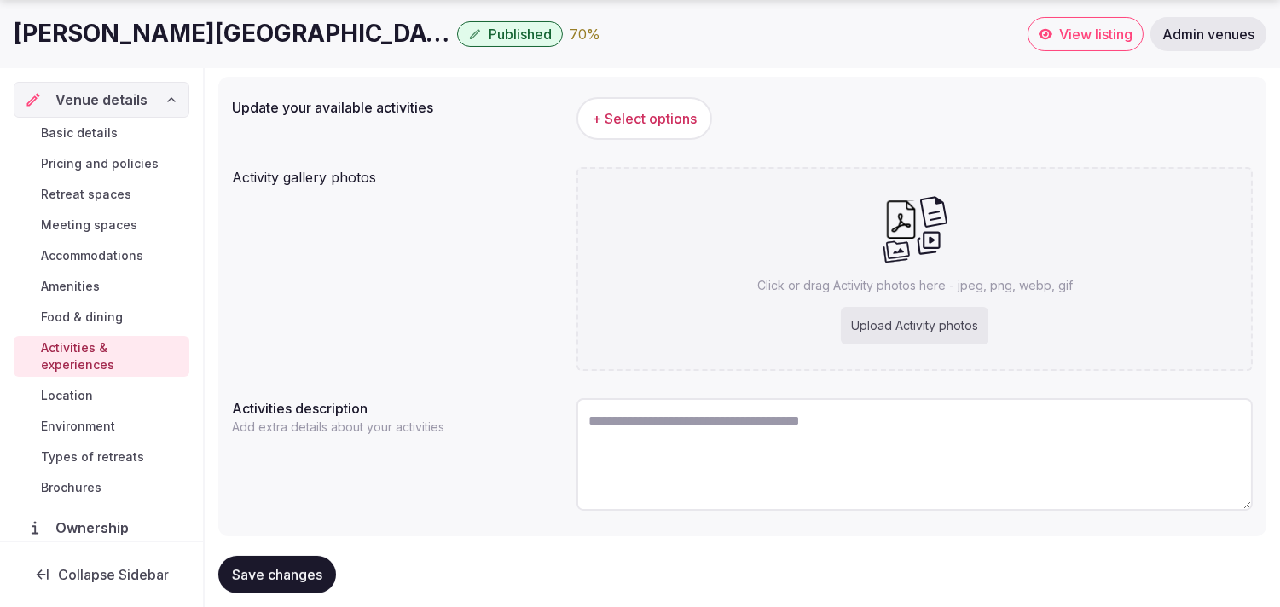
click at [669, 130] on button "+ Select options" at bounding box center [645, 118] width 136 height 43
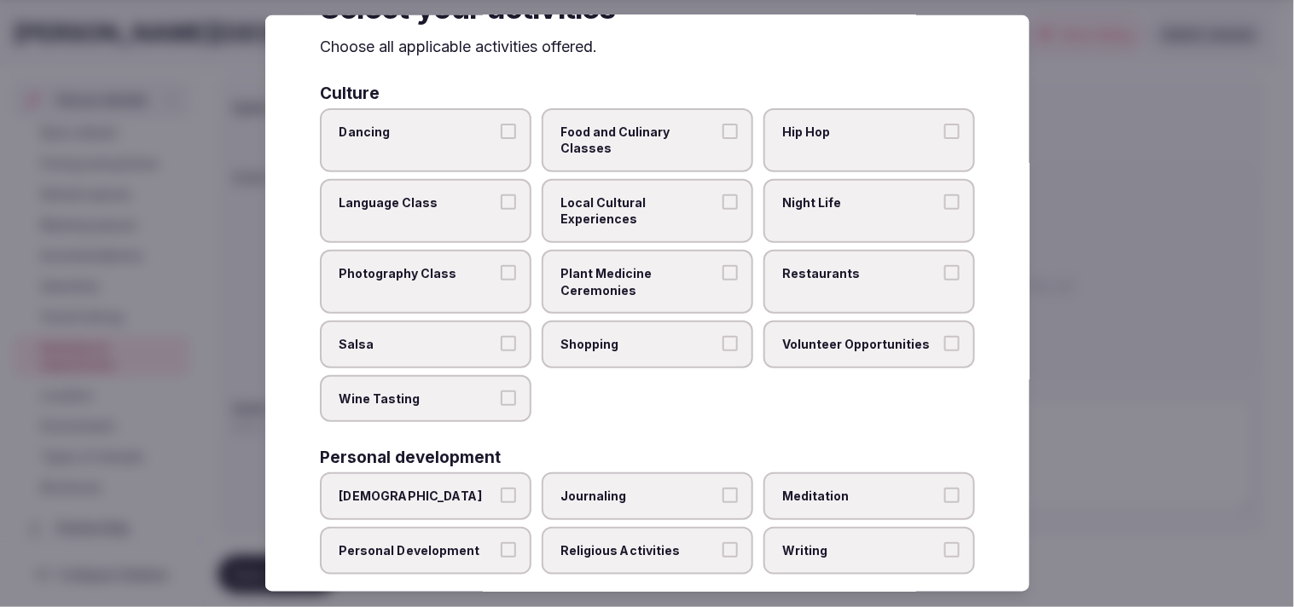
scroll to position [95, 0]
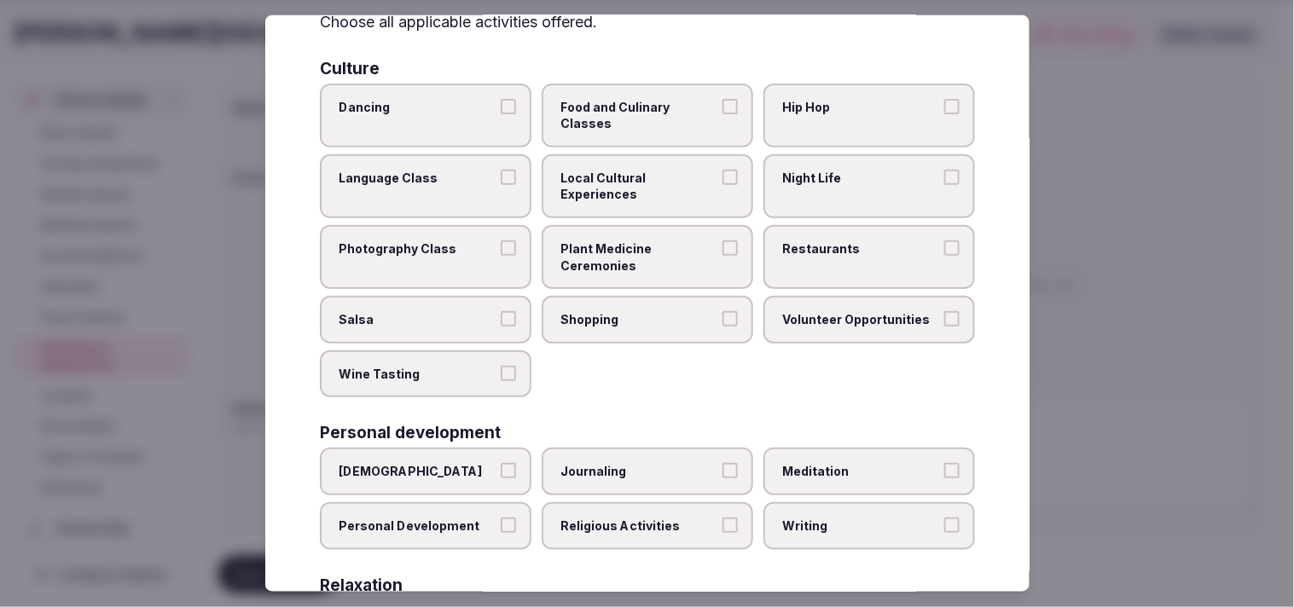
click at [670, 170] on span "Local Cultural Experiences" at bounding box center [638, 186] width 157 height 33
click at [722, 170] on button "Local Cultural Experiences" at bounding box center [729, 177] width 15 height 15
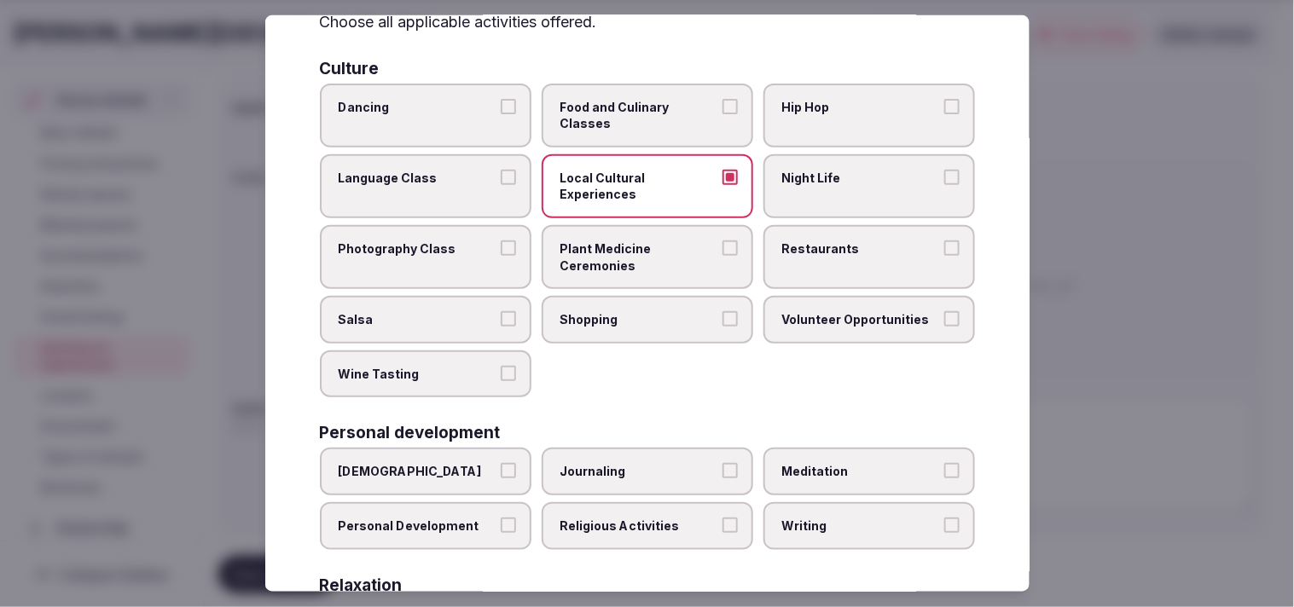
click at [652, 311] on span "Shopping" at bounding box center [638, 319] width 157 height 17
click at [722, 311] on button "Shopping" at bounding box center [729, 318] width 15 height 15
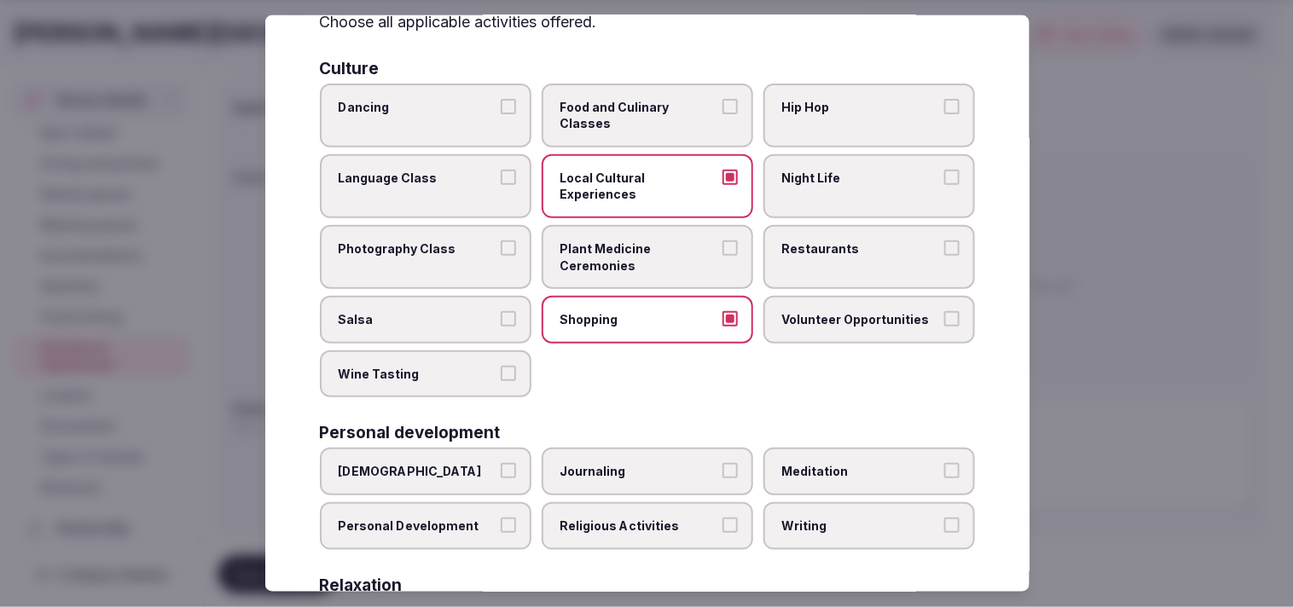
click at [833, 253] on label "Restaurants" at bounding box center [869, 257] width 212 height 64
click at [944, 253] on button "Restaurants" at bounding box center [951, 248] width 15 height 15
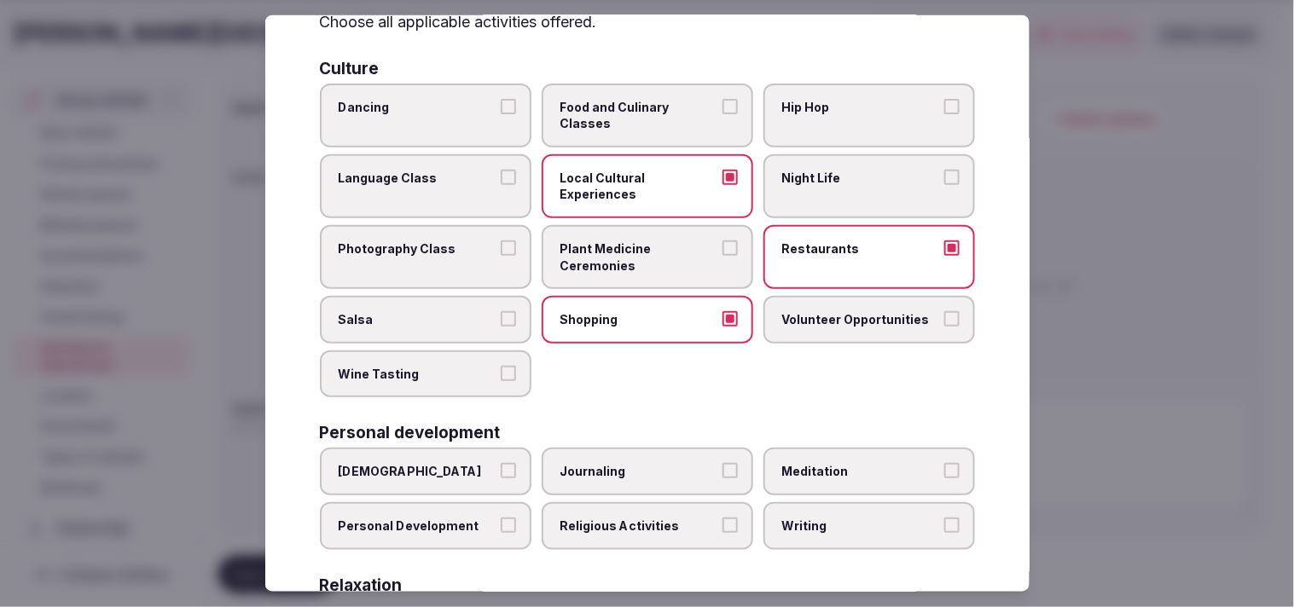
scroll to position [189, 0]
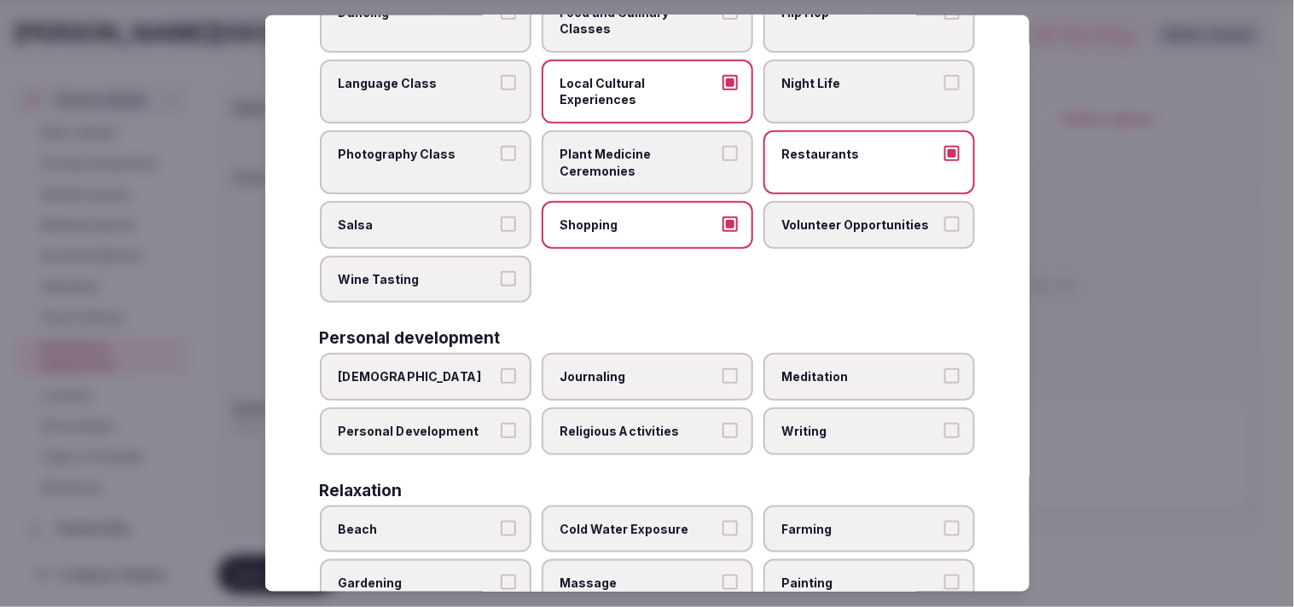
click at [815, 90] on label "Night Life" at bounding box center [869, 92] width 212 height 64
click at [944, 90] on button "Night Life" at bounding box center [951, 82] width 15 height 15
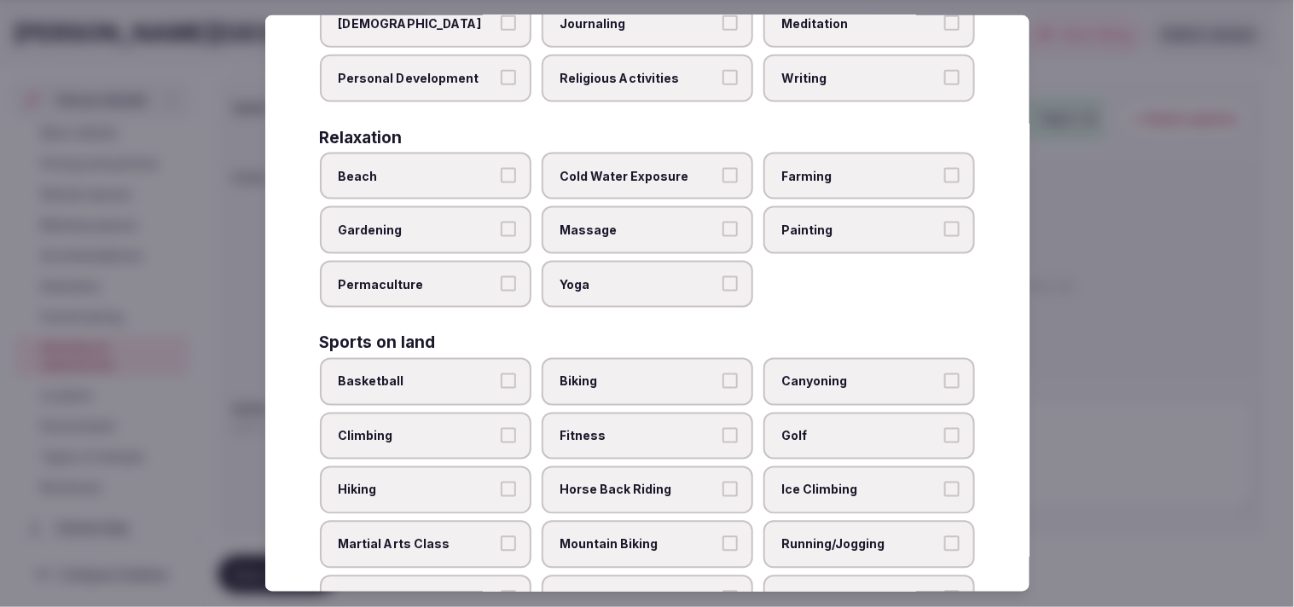
scroll to position [568, 0]
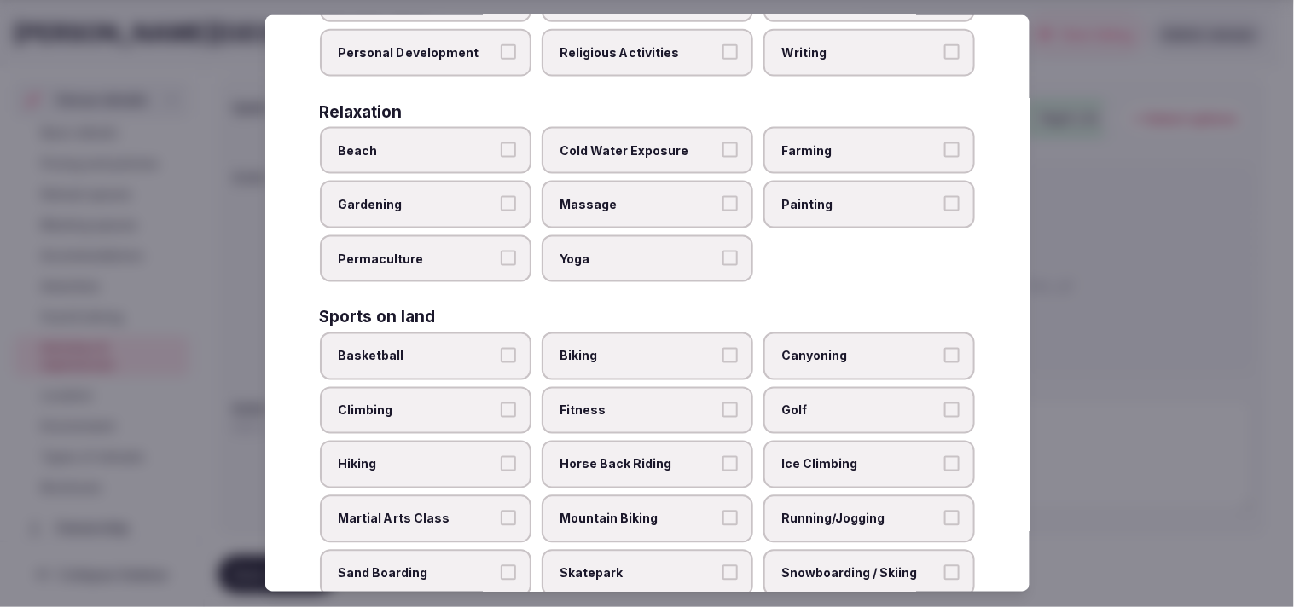
click at [483, 49] on label "Personal Development" at bounding box center [426, 53] width 212 height 48
click at [501, 49] on button "Personal Development" at bounding box center [508, 51] width 15 height 15
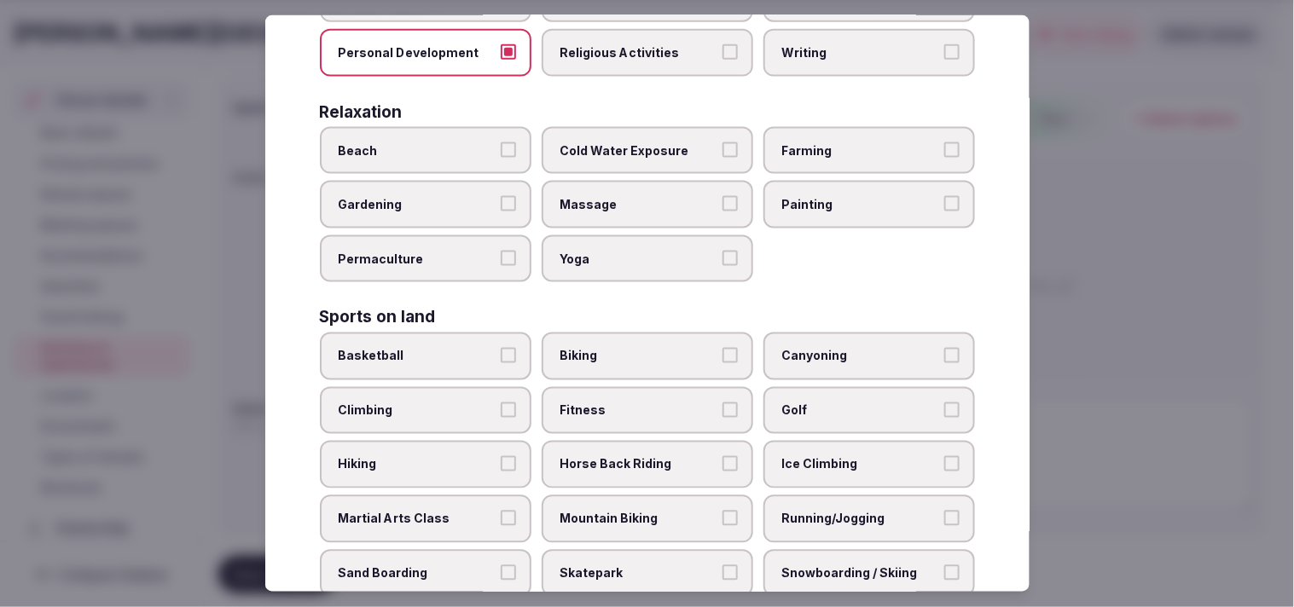
scroll to position [663, 0]
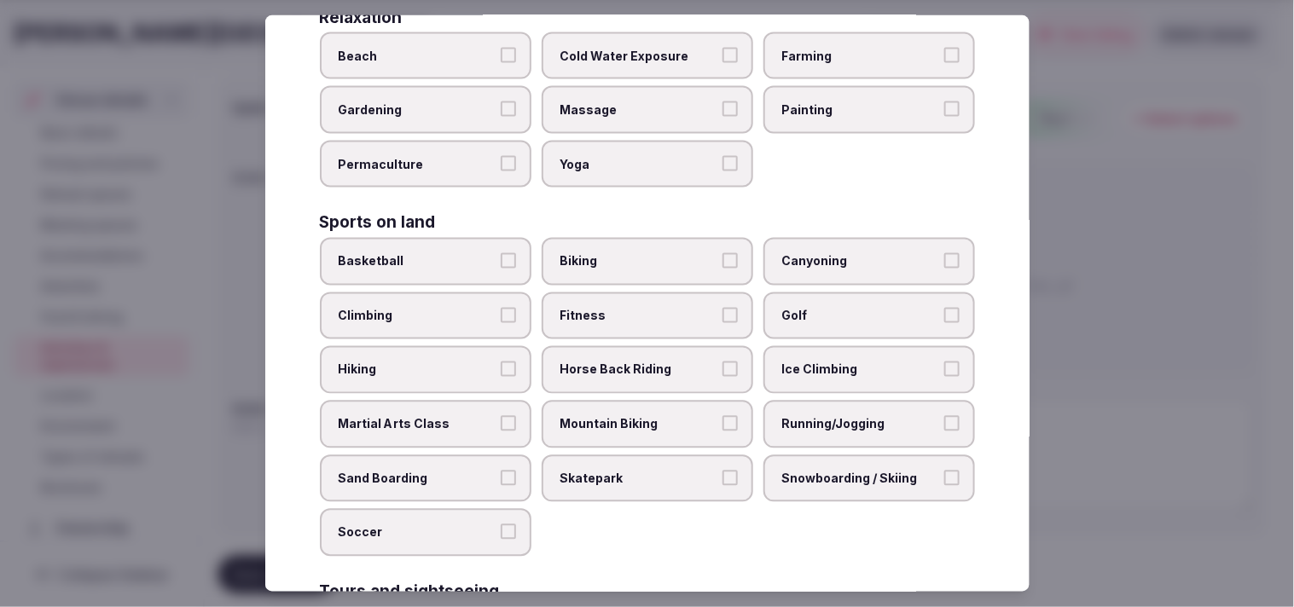
click at [666, 308] on span "Fitness" at bounding box center [638, 316] width 157 height 17
click at [722, 308] on button "Fitness" at bounding box center [729, 315] width 15 height 15
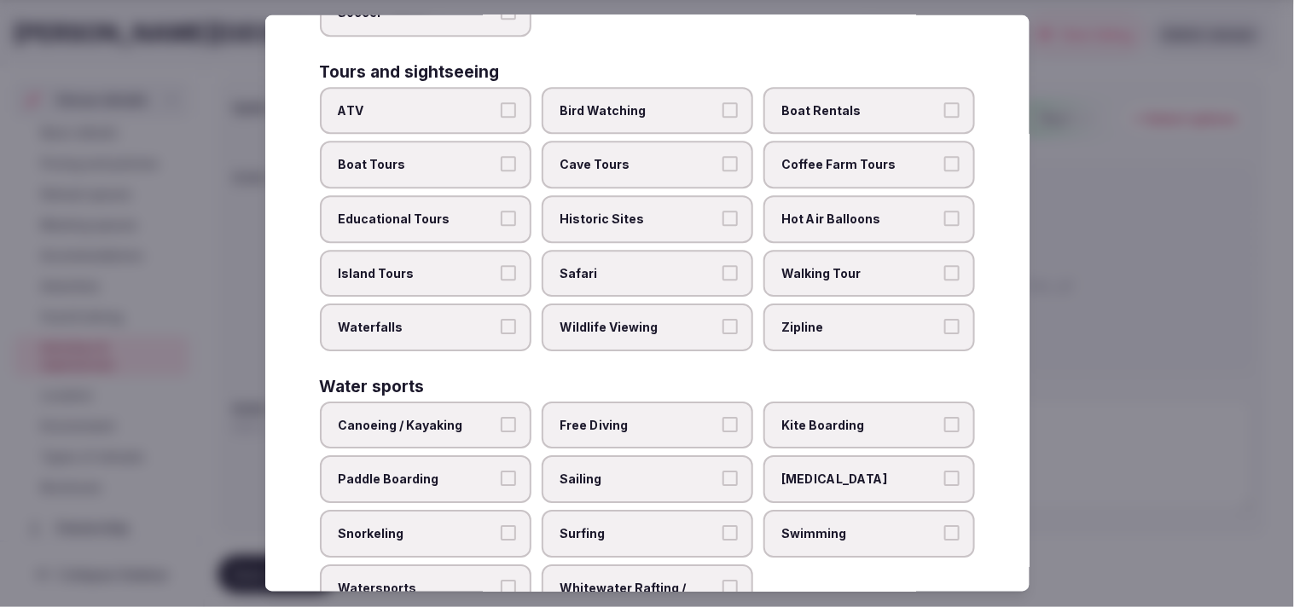
scroll to position [1221, 0]
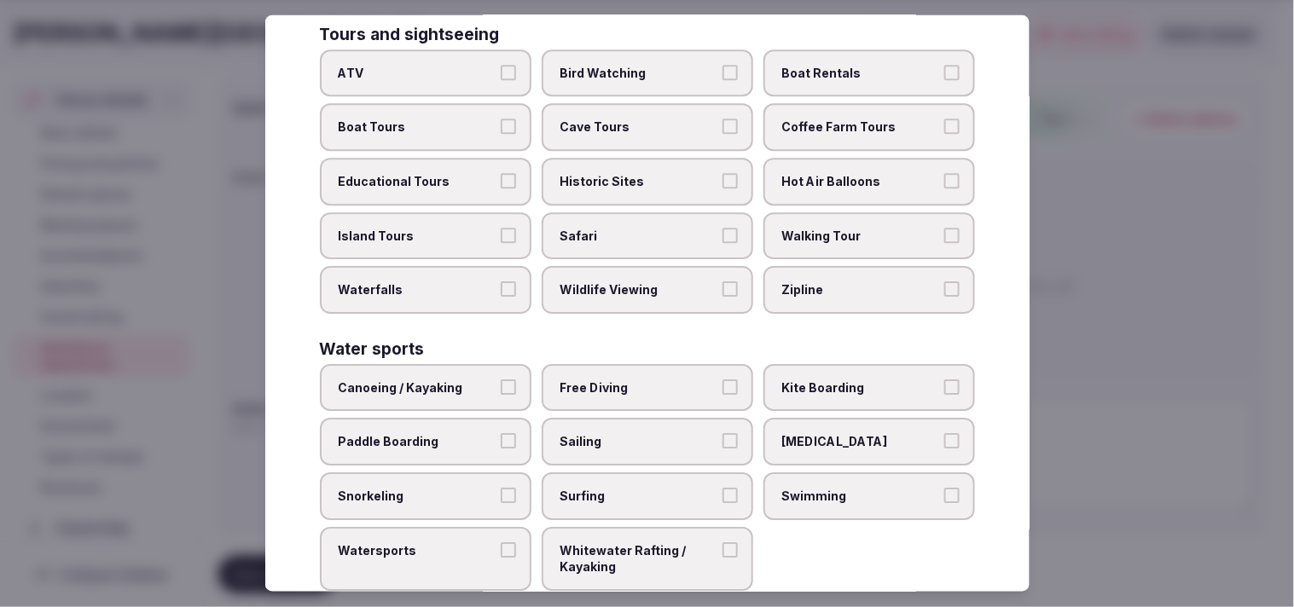
click at [842, 488] on span "Swimming" at bounding box center [860, 496] width 157 height 17
click at [944, 488] on button "Swimming" at bounding box center [951, 495] width 15 height 15
click at [842, 488] on span "Swimming" at bounding box center [860, 496] width 157 height 17
click at [944, 488] on button "Swimming" at bounding box center [951, 495] width 15 height 15
click at [810, 227] on span "Walking Tour" at bounding box center [860, 235] width 157 height 17
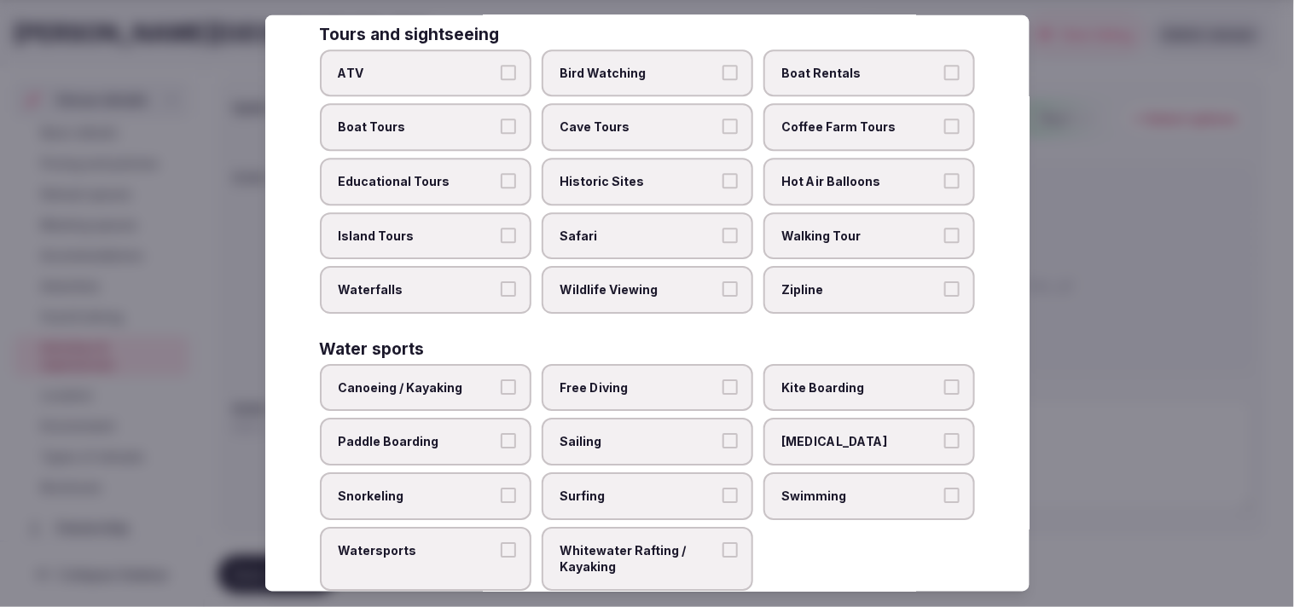
click at [944, 227] on button "Walking Tour" at bounding box center [951, 234] width 15 height 15
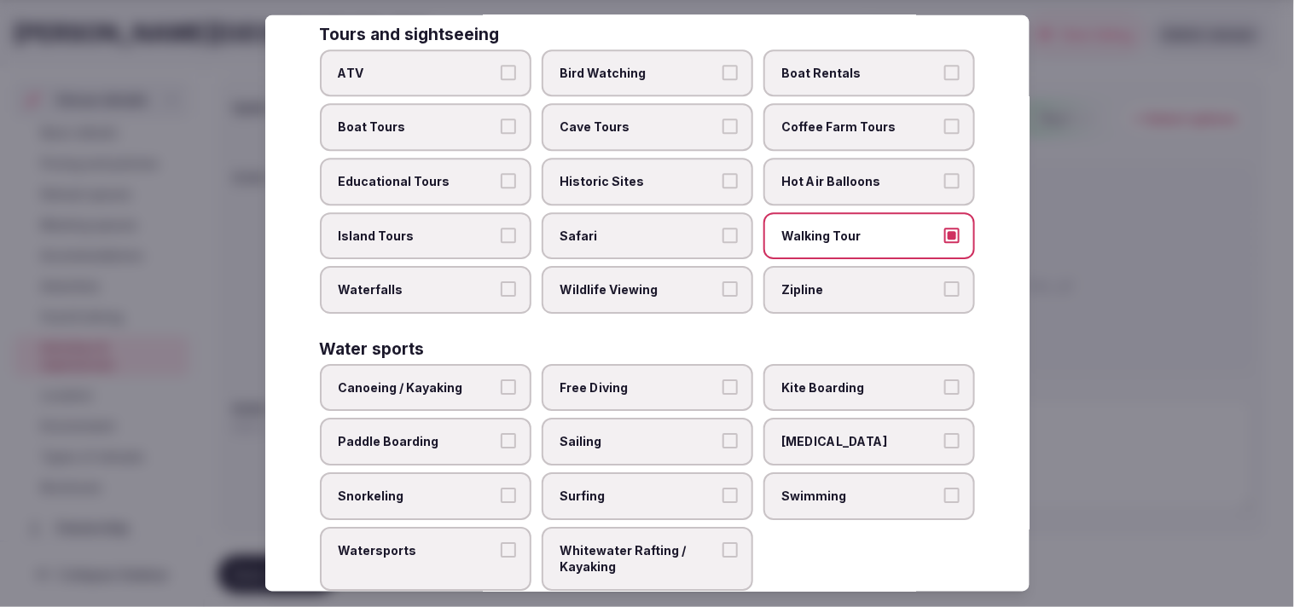
click at [643, 173] on span "Historic Sites" at bounding box center [638, 181] width 157 height 17
click at [722, 173] on button "Historic Sites" at bounding box center [729, 180] width 15 height 15
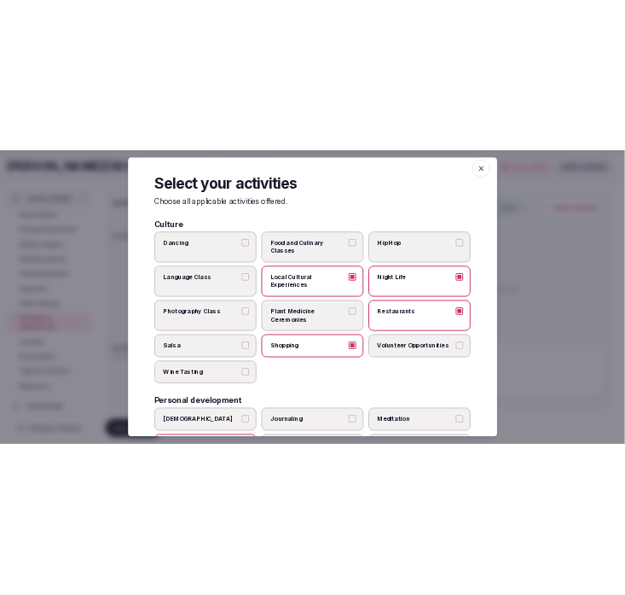
scroll to position [0, 0]
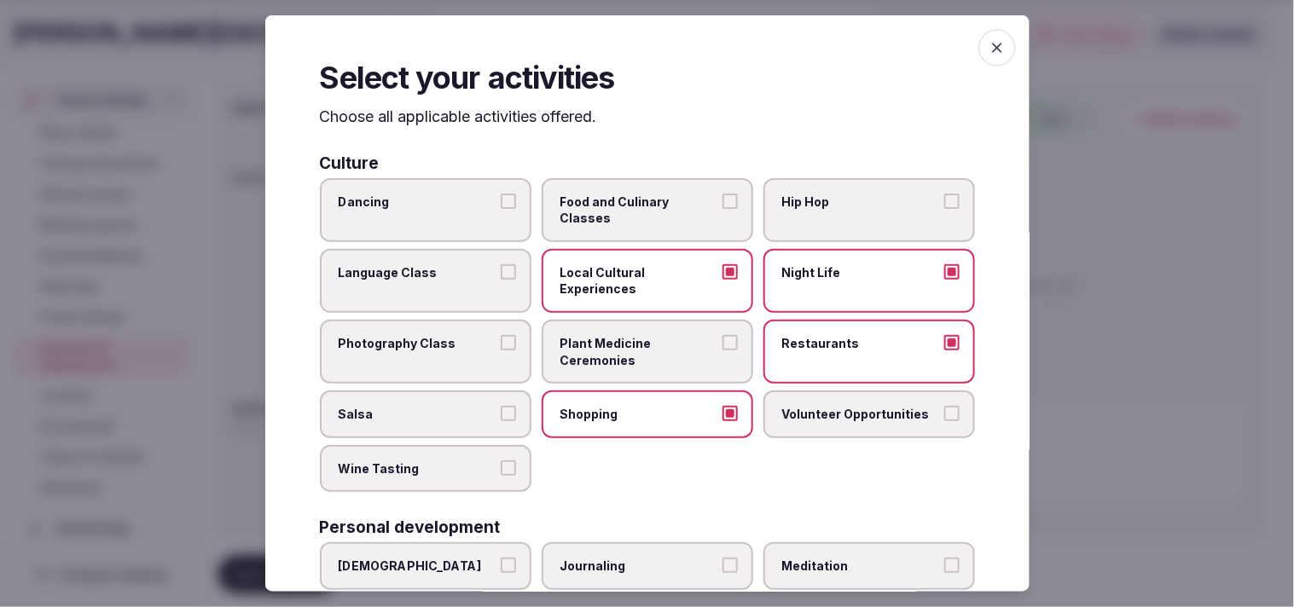
click at [986, 34] on span "button" at bounding box center [997, 48] width 38 height 38
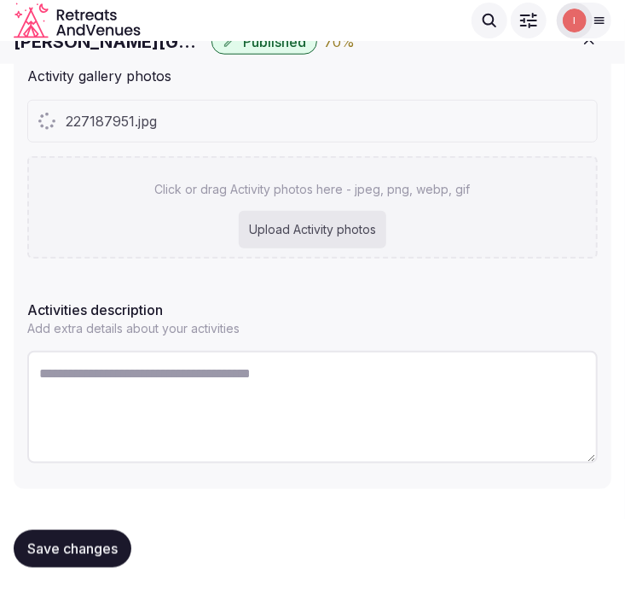
scroll to position [344, 0]
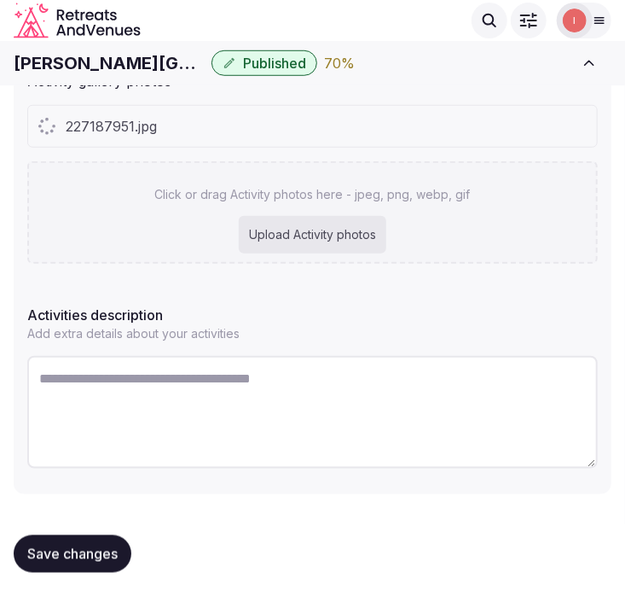
click at [252, 202] on div "Click or drag Activity photos here - jpeg, png, webp, gif Upload Activity photos" at bounding box center [312, 212] width 571 height 102
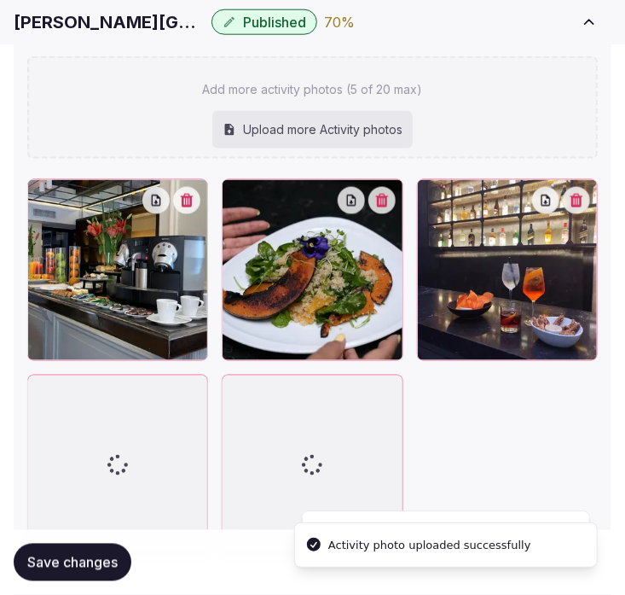
scroll to position [866, 0]
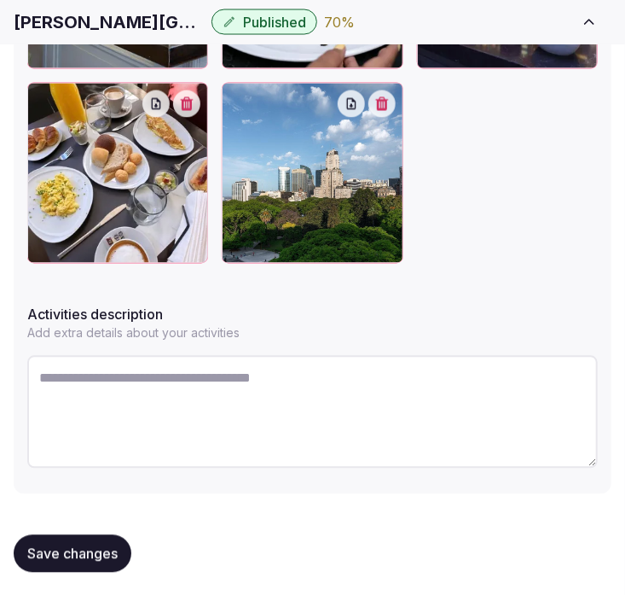
click at [386, 384] on textarea at bounding box center [312, 412] width 571 height 113
paste textarea "**********"
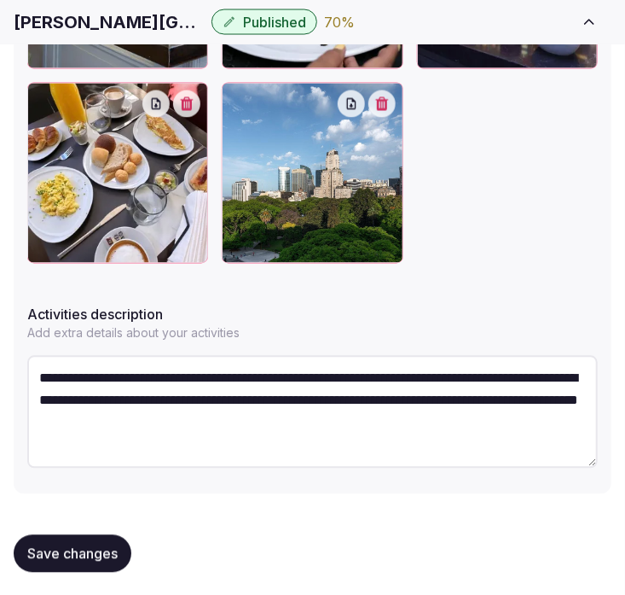
scroll to position [9, 0]
click at [449, 369] on textarea "**********" at bounding box center [312, 411] width 571 height 111
paste textarea "**********"
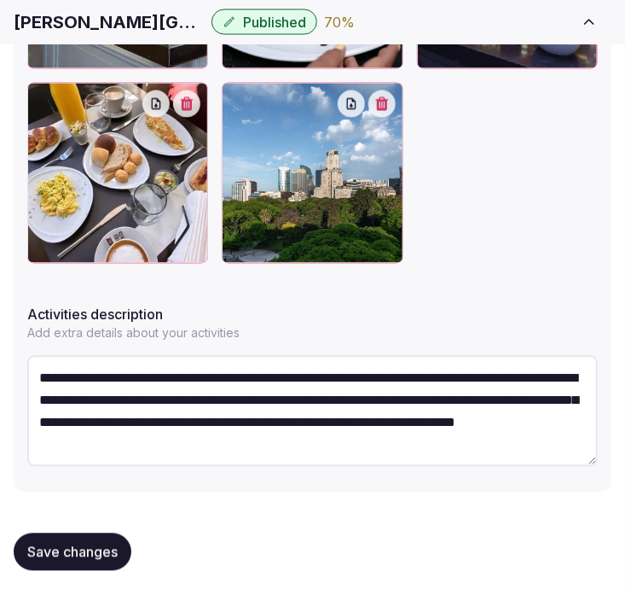
scroll to position [66, 0]
type textarea "**********"
click at [78, 549] on span "Save changes" at bounding box center [72, 551] width 90 height 17
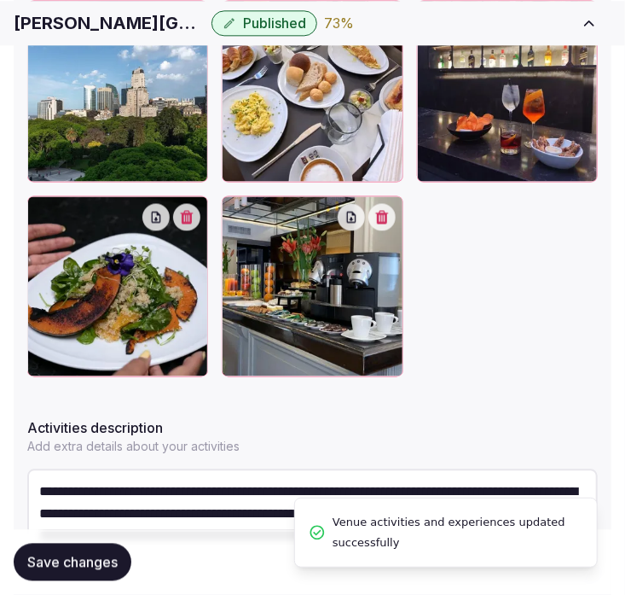
scroll to position [860, 0]
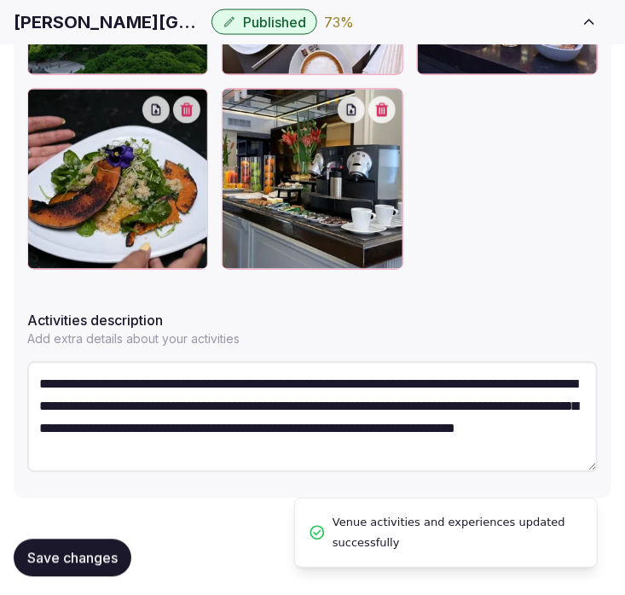
click at [96, 543] on button "Save changes" at bounding box center [73, 558] width 118 height 38
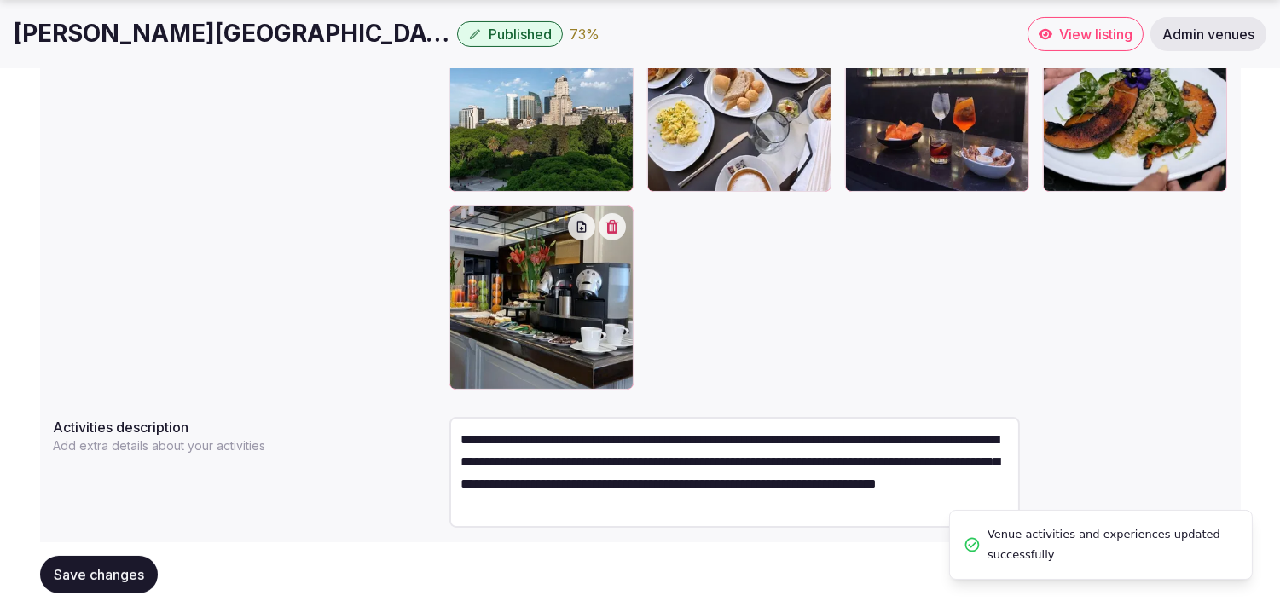
scroll to position [44, 0]
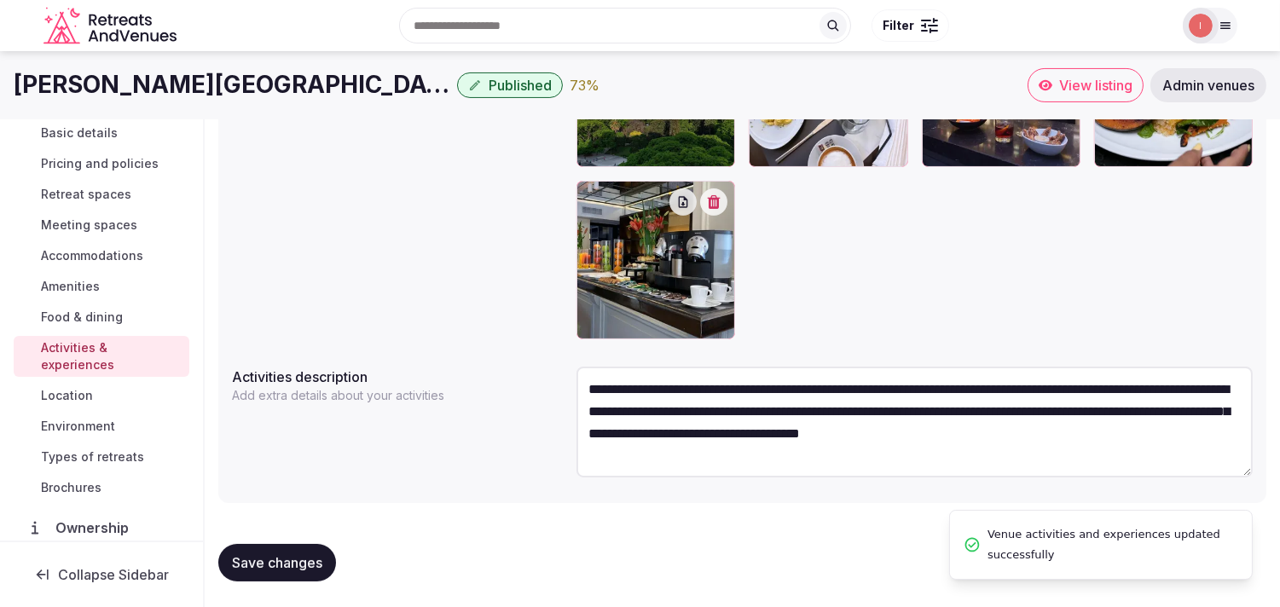
click at [86, 401] on span "Location" at bounding box center [67, 395] width 52 height 17
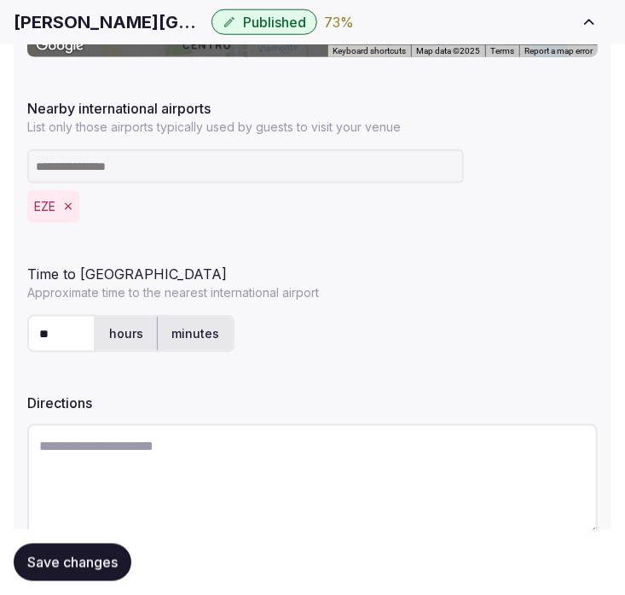
scroll to position [603, 0]
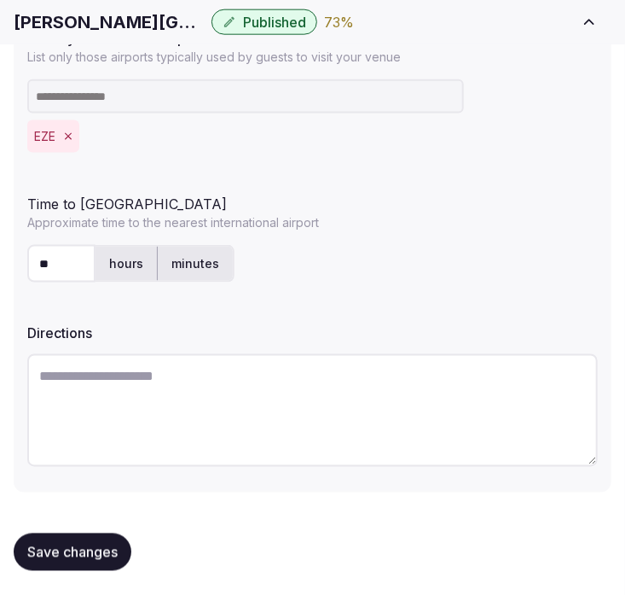
click at [160, 393] on textarea at bounding box center [312, 410] width 571 height 113
paste textarea "**********"
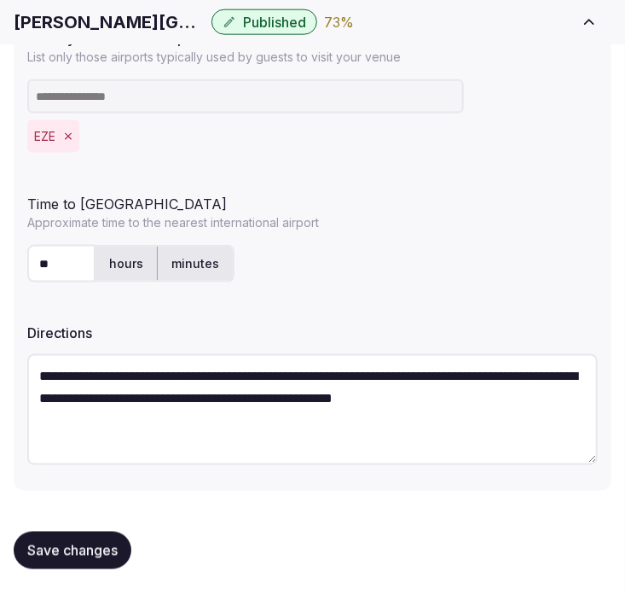
type textarea "**********"
click at [102, 529] on div "Save changes" at bounding box center [313, 550] width 598 height 65
click at [107, 548] on span "Save changes" at bounding box center [72, 550] width 90 height 17
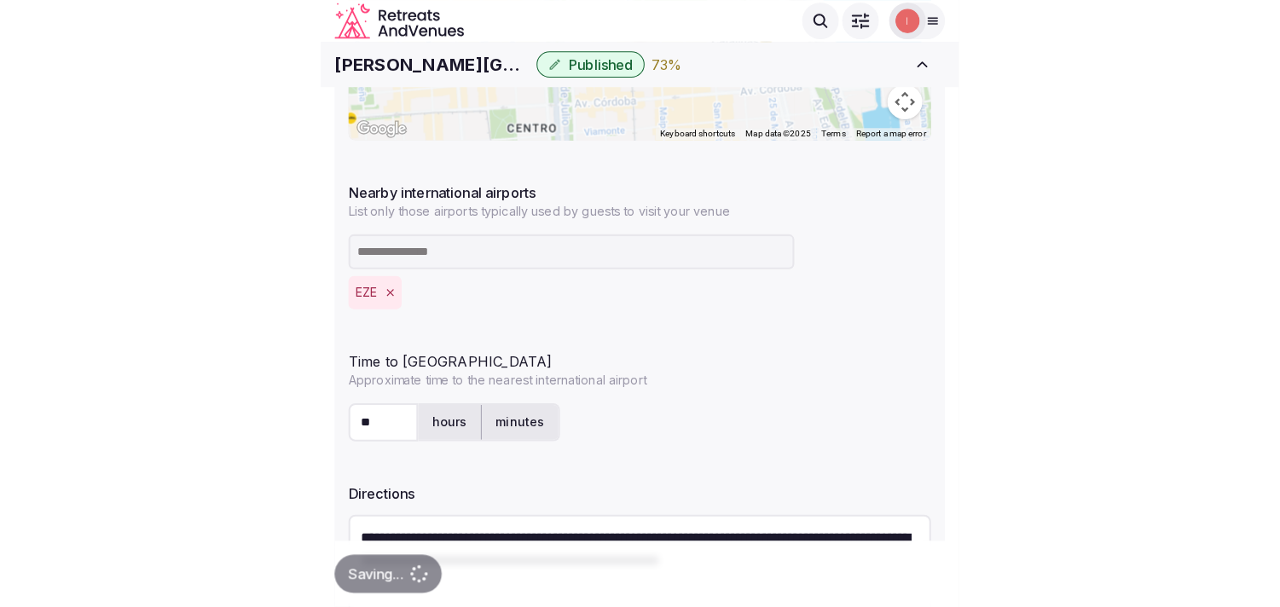
scroll to position [319, 0]
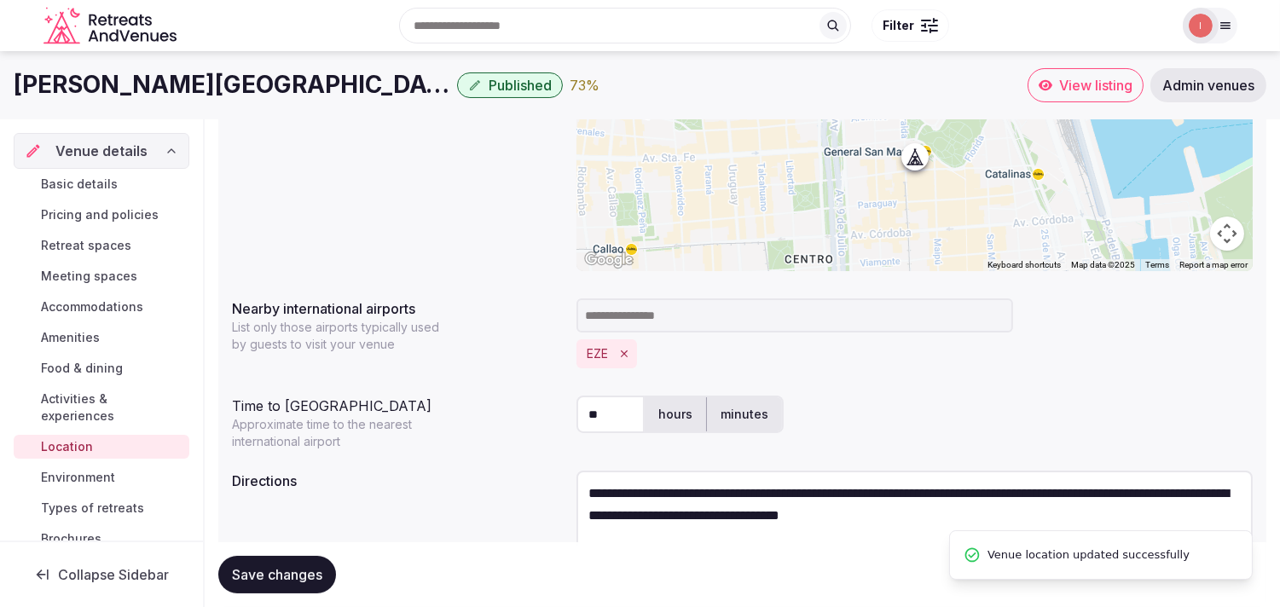
click at [58, 473] on span "Environment" at bounding box center [78, 477] width 74 height 17
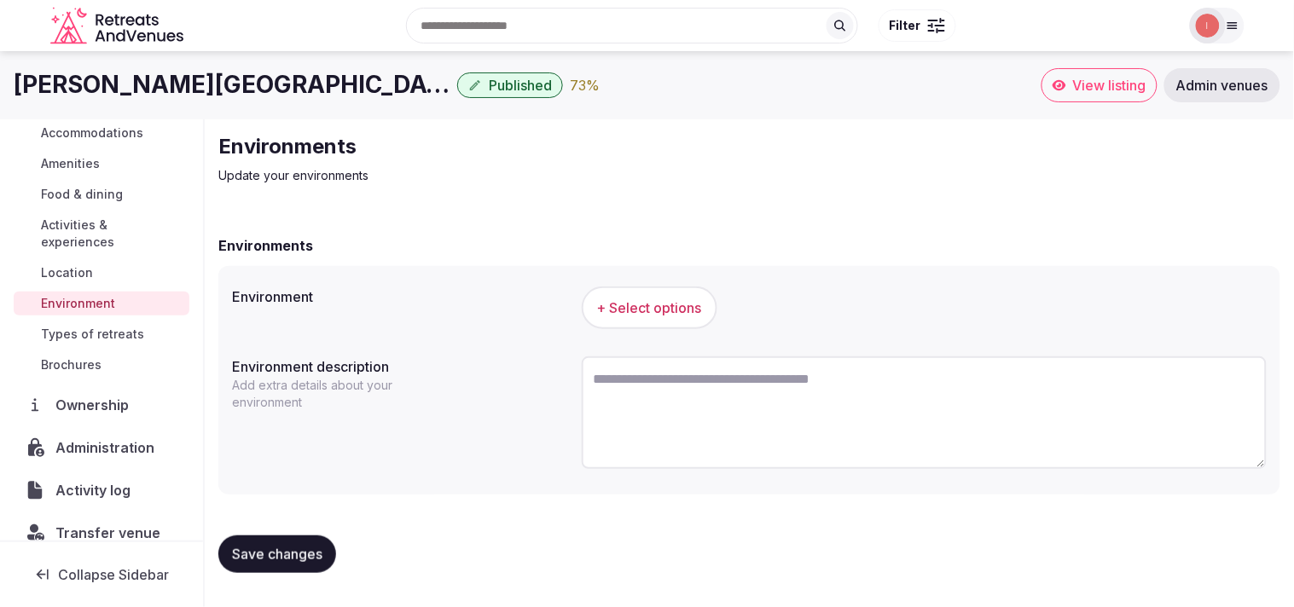
scroll to position [189, 0]
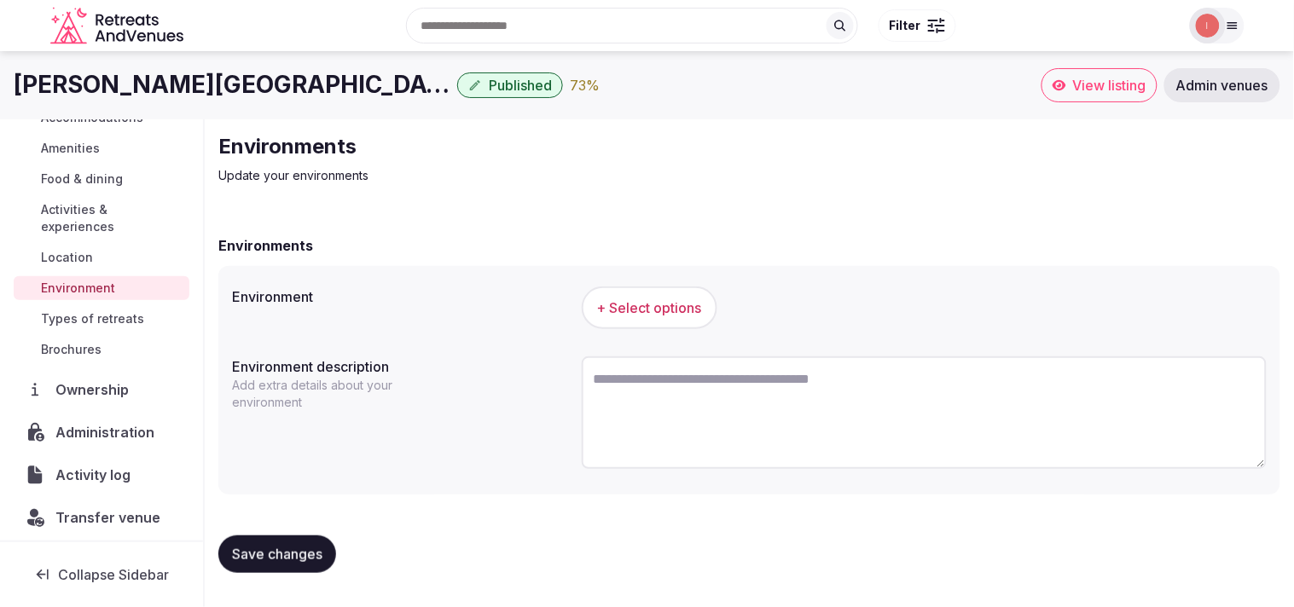
click at [607, 305] on span "+ Select options" at bounding box center [649, 308] width 105 height 19
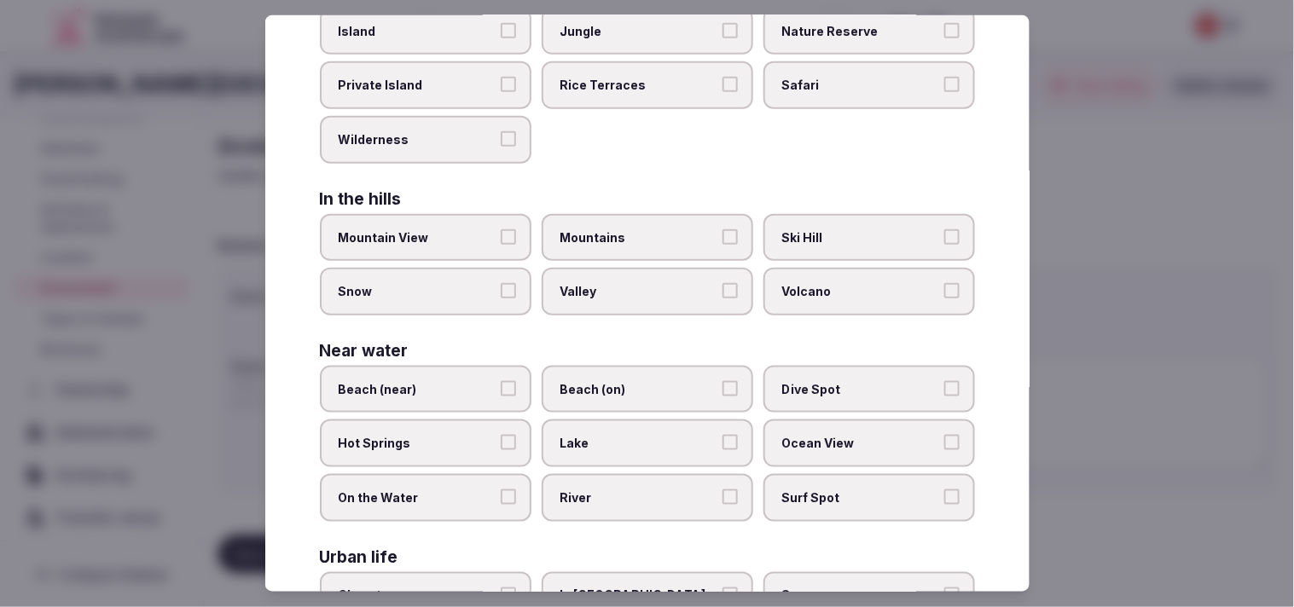
scroll to position [381, 0]
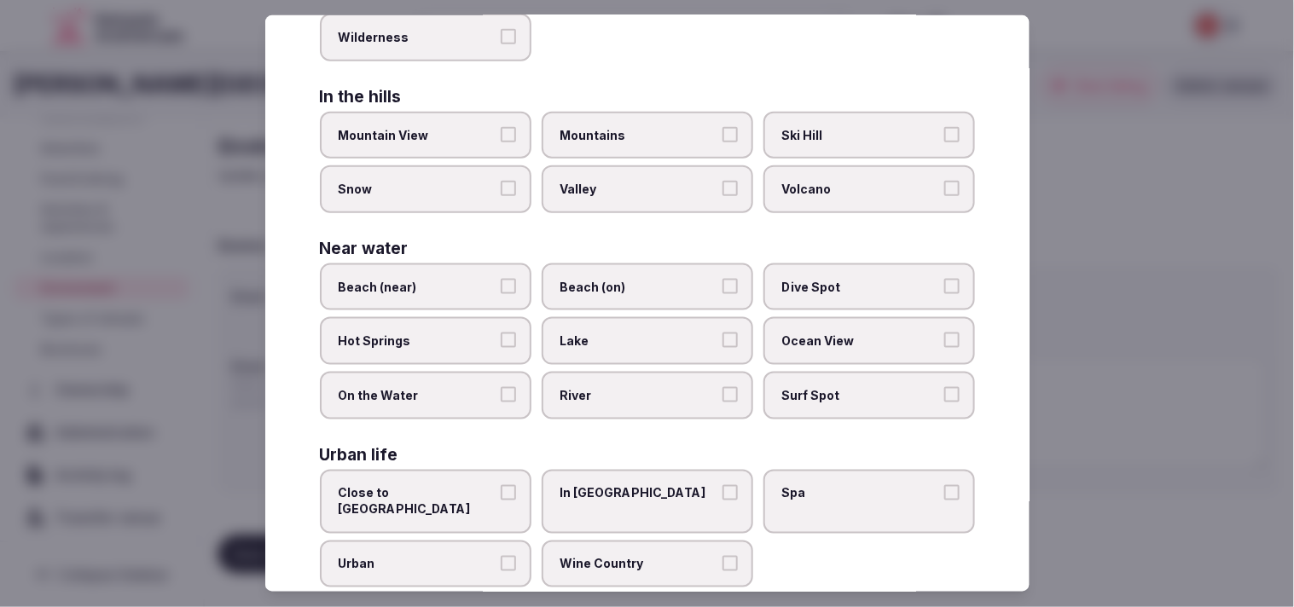
click at [493, 479] on label "Close to City Center" at bounding box center [426, 501] width 212 height 64
click at [501, 485] on button "Close to City Center" at bounding box center [508, 492] width 15 height 15
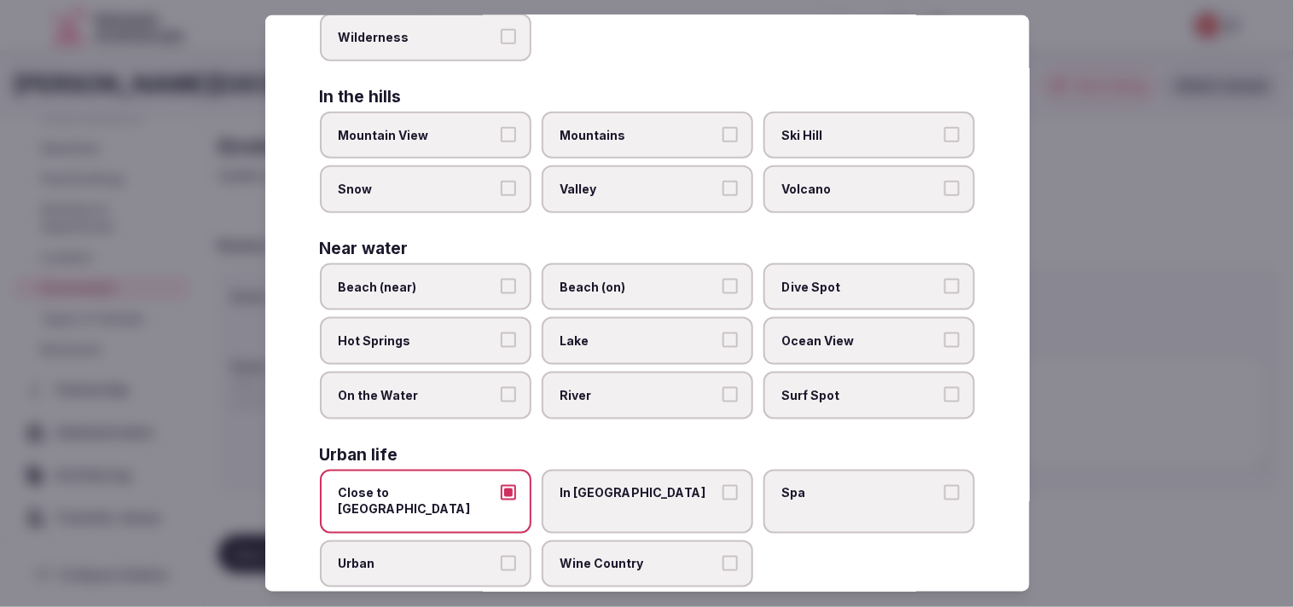
click at [450, 556] on span "Urban" at bounding box center [417, 564] width 157 height 17
click at [501, 556] on button "Urban" at bounding box center [508, 563] width 15 height 15
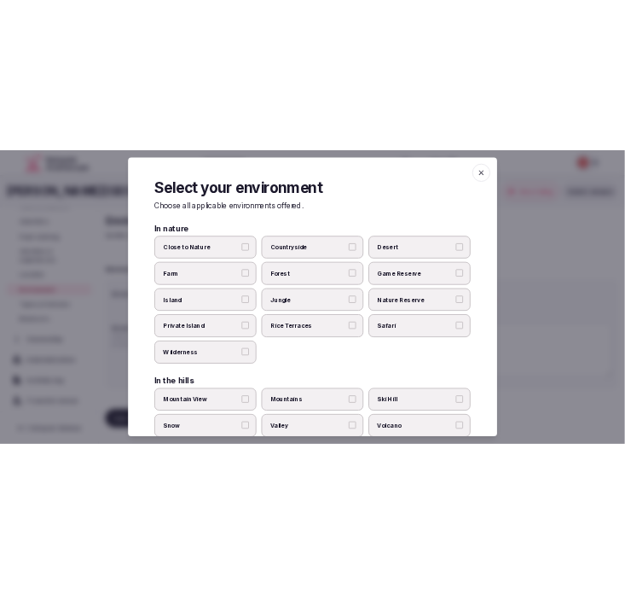
scroll to position [0, 0]
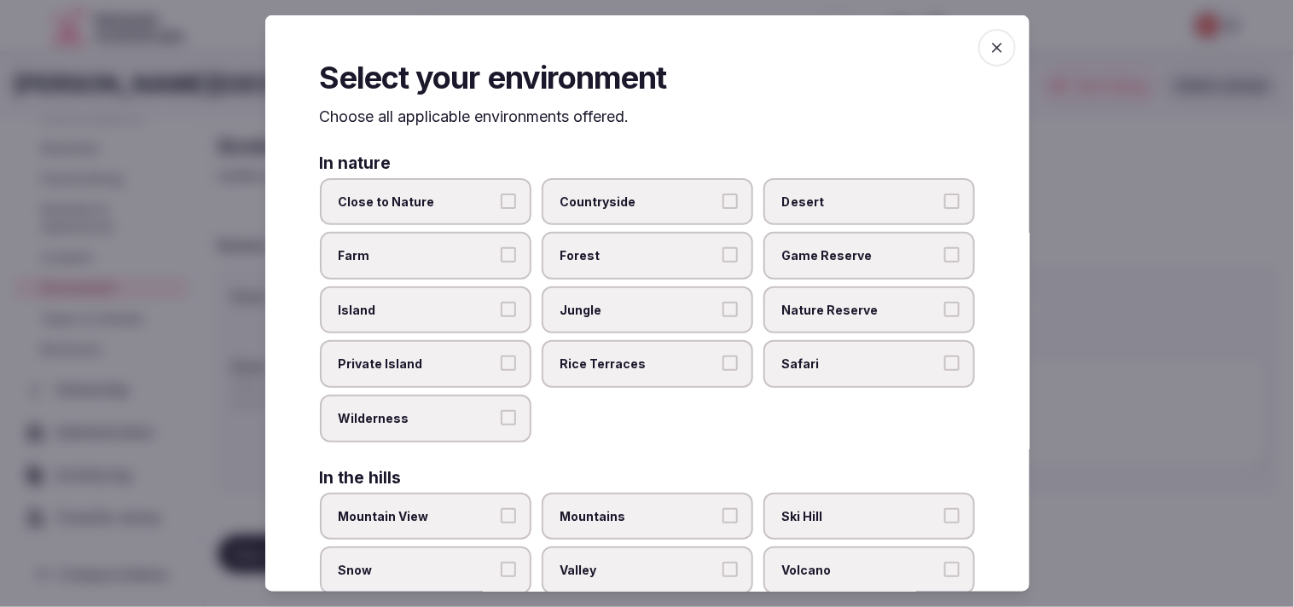
click at [989, 48] on icon "button" at bounding box center [997, 47] width 17 height 17
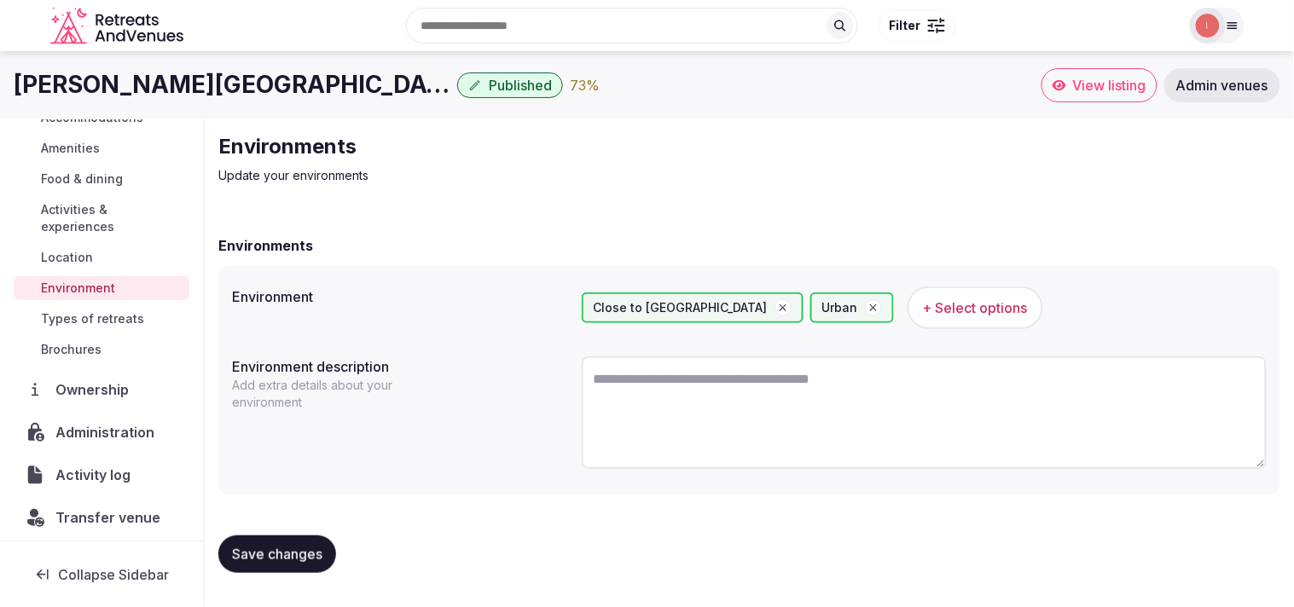
click at [254, 552] on span "Save changes" at bounding box center [277, 554] width 90 height 17
click at [95, 321] on span "Types of retreats" at bounding box center [92, 318] width 103 height 17
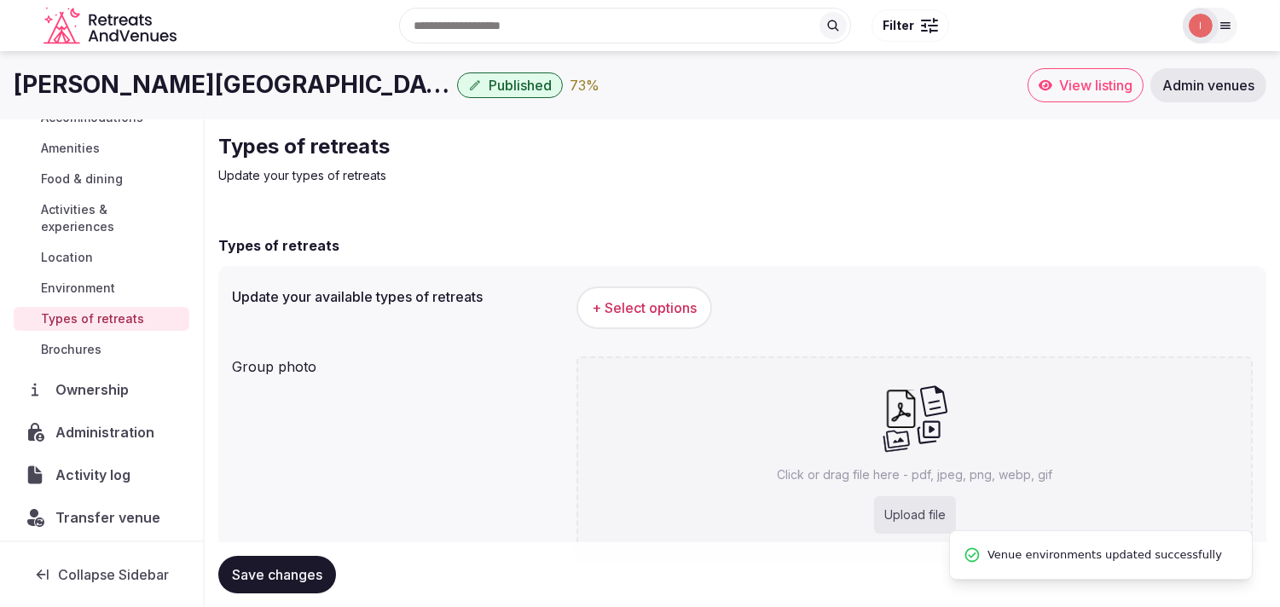
click at [55, 293] on span "Environment" at bounding box center [78, 288] width 74 height 17
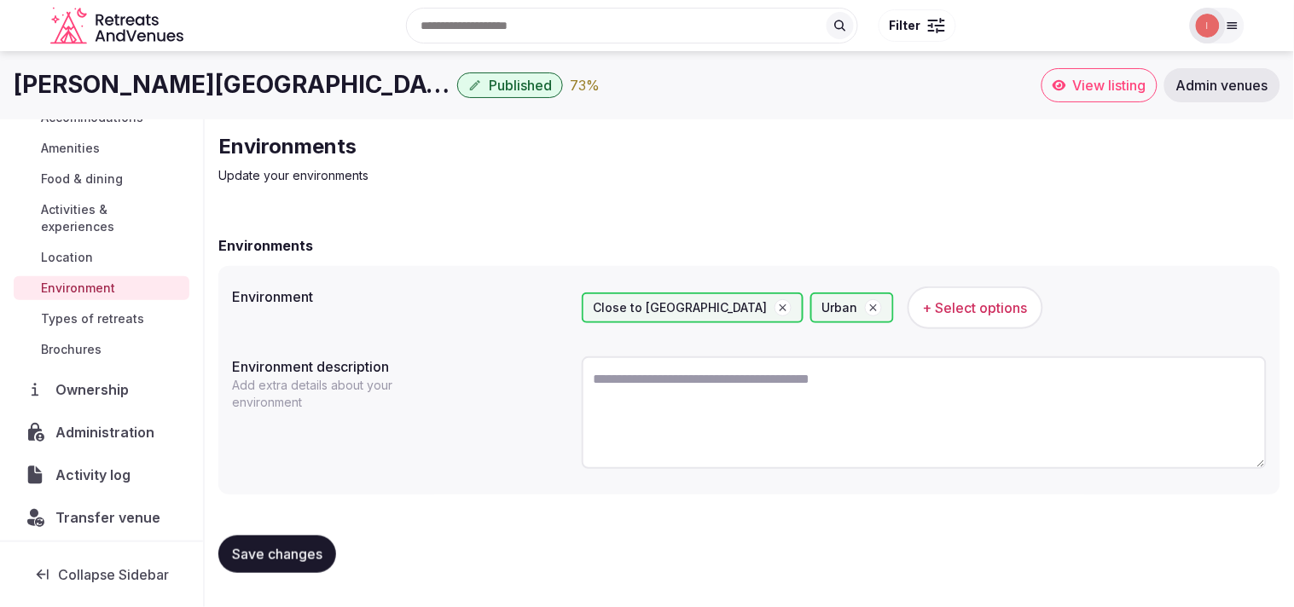
click at [301, 550] on span "Save changes" at bounding box center [277, 554] width 90 height 17
click at [125, 322] on span "Types of retreats" at bounding box center [92, 318] width 103 height 17
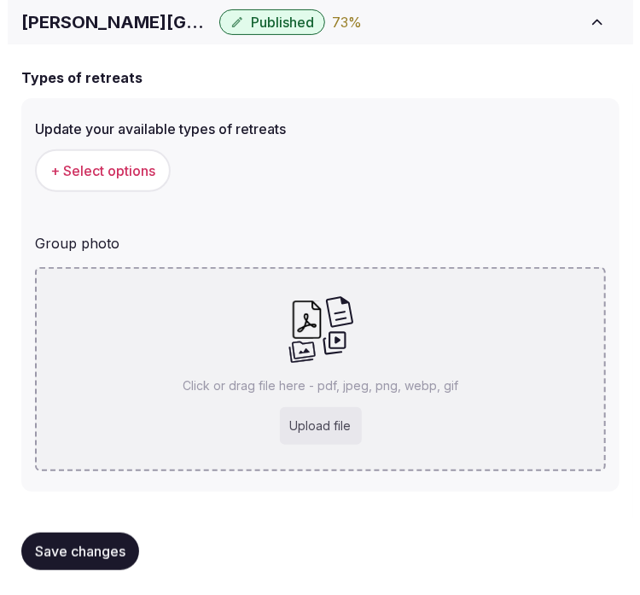
scroll to position [89, 0]
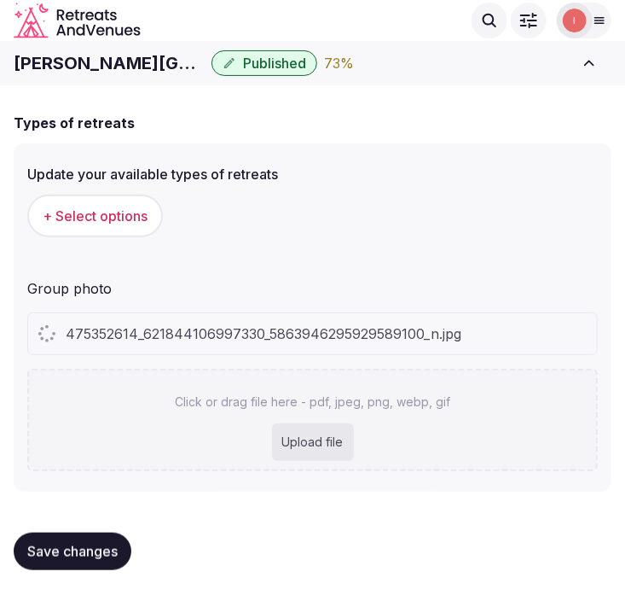
click at [139, 219] on span "+ Select options" at bounding box center [95, 215] width 105 height 19
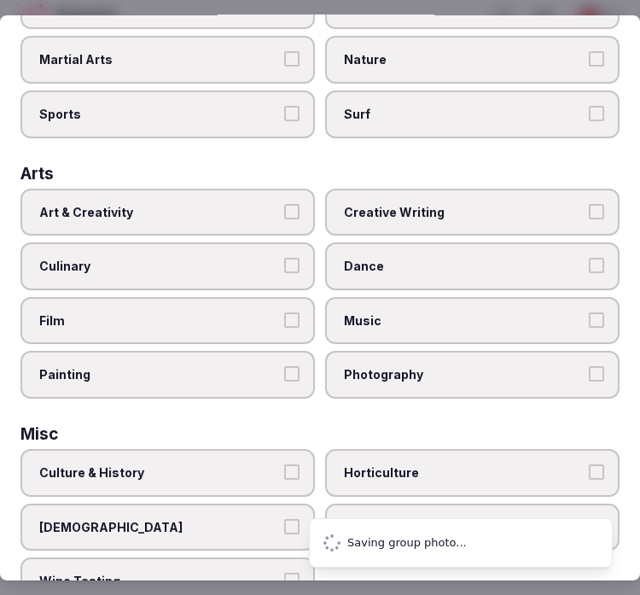
scroll to position [0, 0]
click at [275, 205] on label "Art & Creativity" at bounding box center [167, 212] width 294 height 48
click at [284, 205] on button "Art & Creativity" at bounding box center [291, 210] width 15 height 15
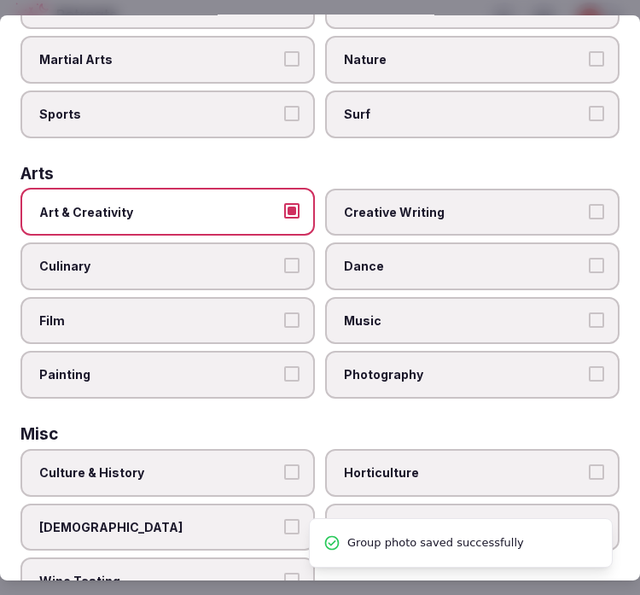
click at [411, 218] on label "Creative Writing" at bounding box center [472, 212] width 294 height 48
click at [589, 218] on button "Creative Writing" at bounding box center [596, 210] width 15 height 15
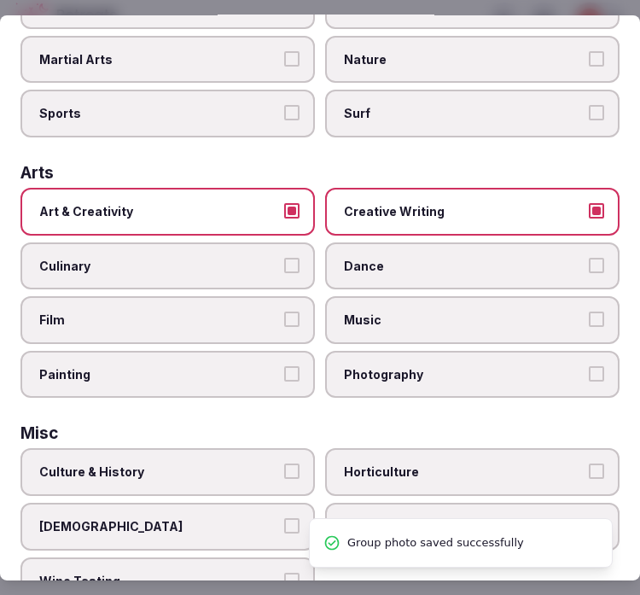
click at [398, 203] on span "Creative Writing" at bounding box center [464, 211] width 240 height 17
click at [589, 203] on button "Creative Writing" at bounding box center [596, 210] width 15 height 15
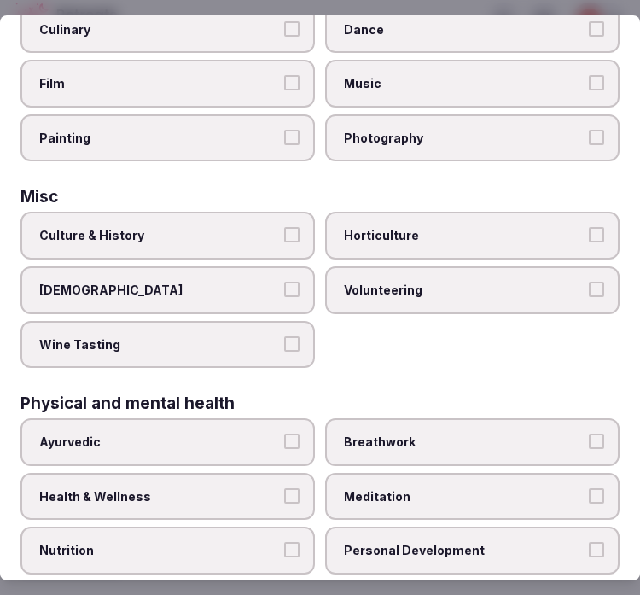
scroll to position [568, 0]
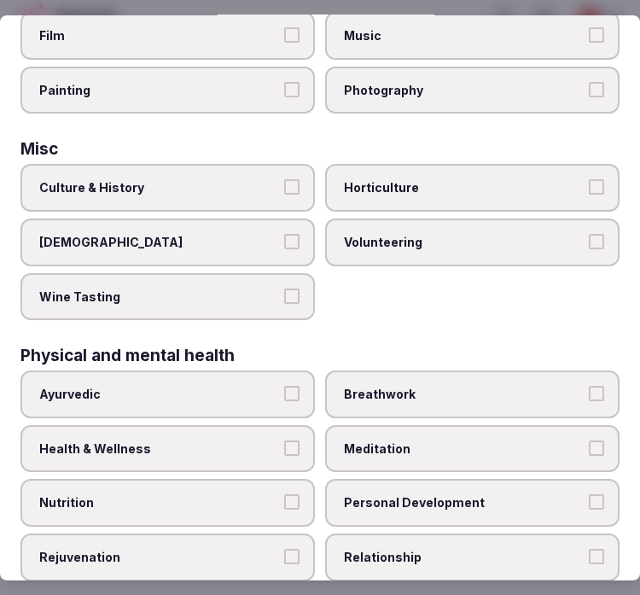
click at [290, 164] on label "Culture & History" at bounding box center [167, 188] width 294 height 48
click at [290, 179] on button "Culture & History" at bounding box center [291, 186] width 15 height 15
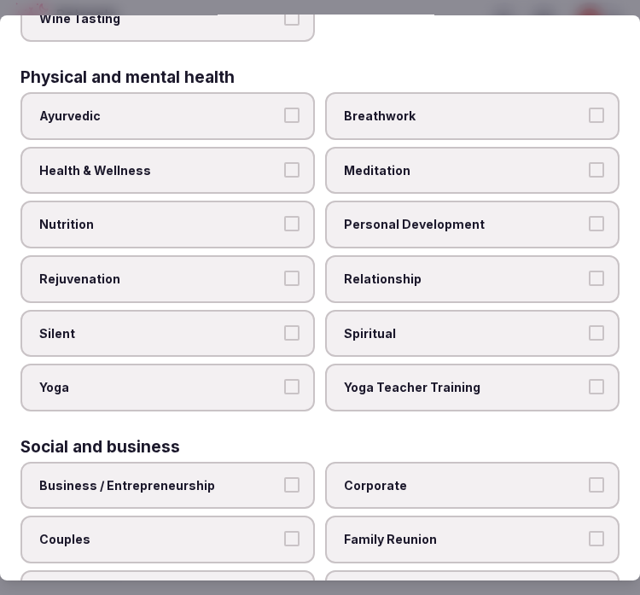
scroll to position [853, 0]
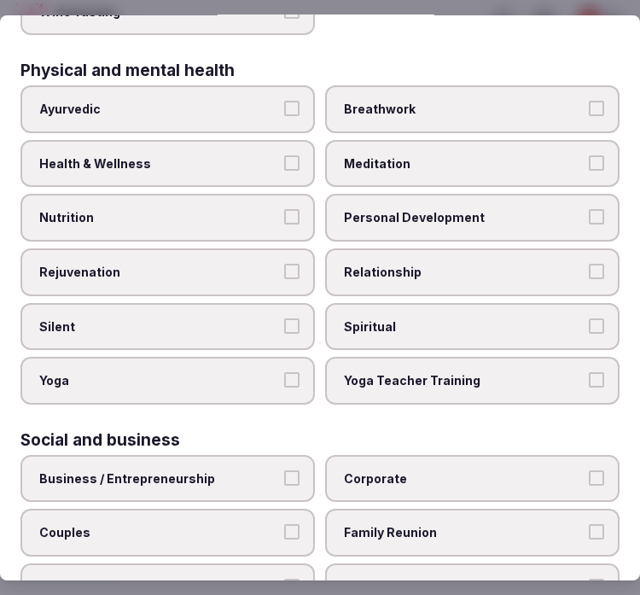
click at [445, 264] on span "Relationship" at bounding box center [464, 272] width 240 height 17
click at [589, 264] on button "Relationship" at bounding box center [596, 271] width 15 height 15
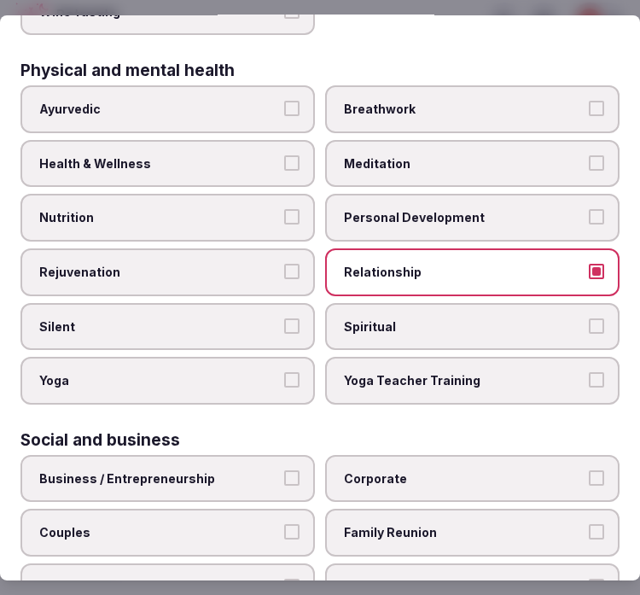
click at [448, 209] on span "Personal Development" at bounding box center [464, 217] width 240 height 17
click at [589, 209] on button "Personal Development" at bounding box center [596, 216] width 15 height 15
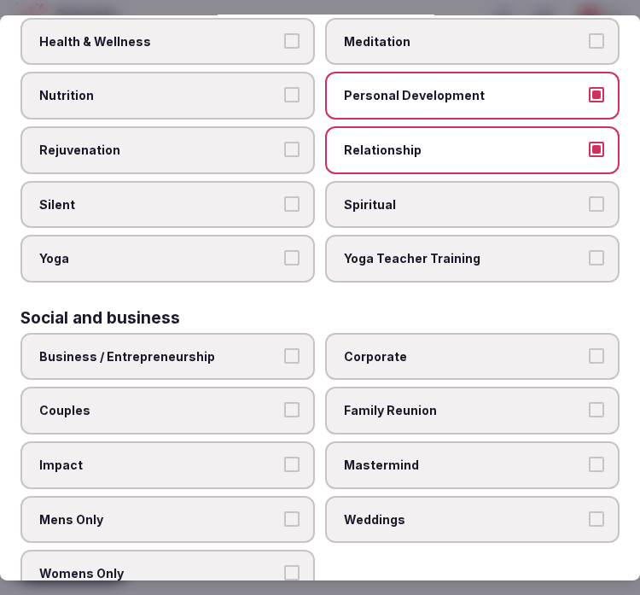
scroll to position [976, 0]
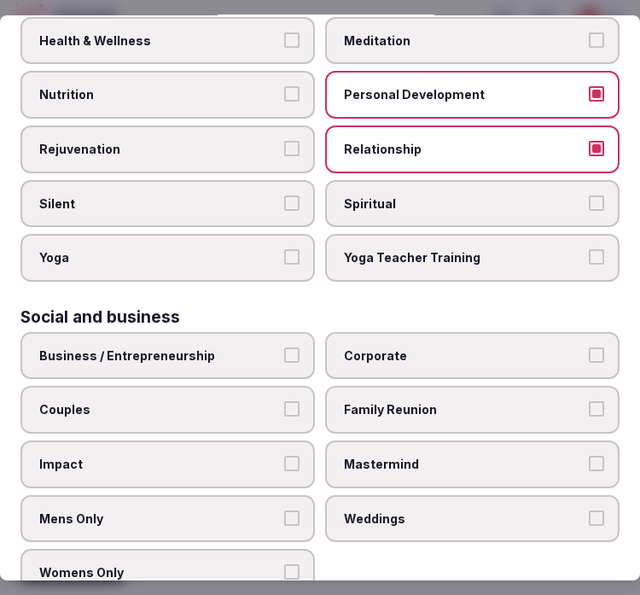
drag, startPoint x: 218, startPoint y: 316, endPoint x: 252, endPoint y: 326, distance: 35.4
click at [219, 332] on label "Business / Entrepreneurship" at bounding box center [167, 356] width 294 height 48
click at [284, 347] on button "Business / Entrepreneurship" at bounding box center [291, 354] width 15 height 15
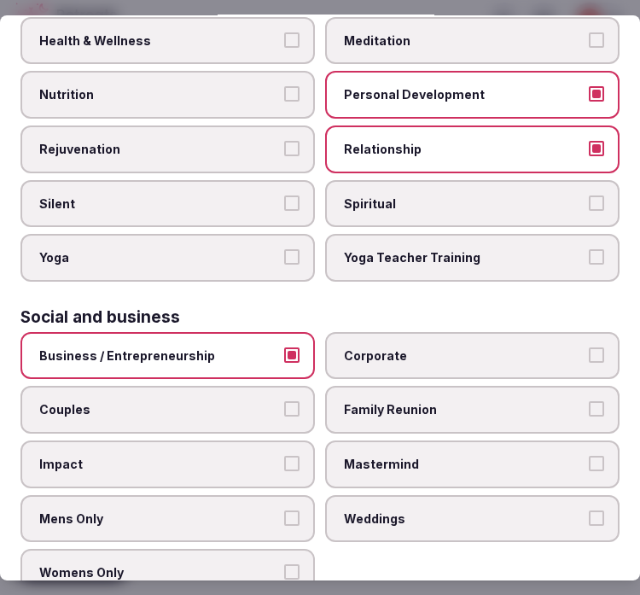
click at [396, 341] on label "Corporate" at bounding box center [472, 356] width 294 height 48
click at [589, 347] on button "Corporate" at bounding box center [596, 354] width 15 height 15
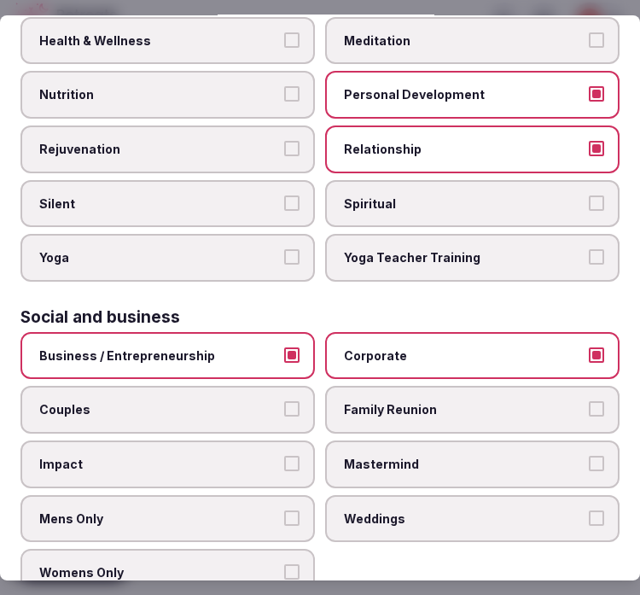
click at [262, 401] on span "Couples" at bounding box center [159, 409] width 240 height 17
click at [284, 401] on button "Couples" at bounding box center [291, 408] width 15 height 15
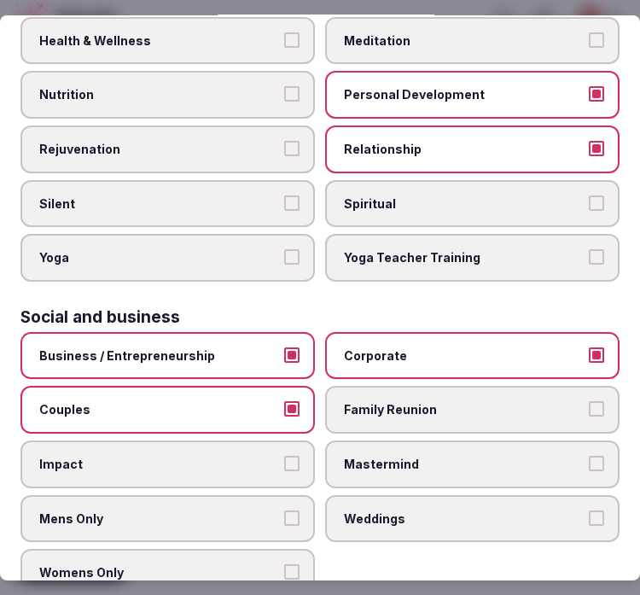
click at [503, 388] on label "Family Reunion" at bounding box center [472, 410] width 294 height 48
click at [589, 401] on button "Family Reunion" at bounding box center [596, 408] width 15 height 15
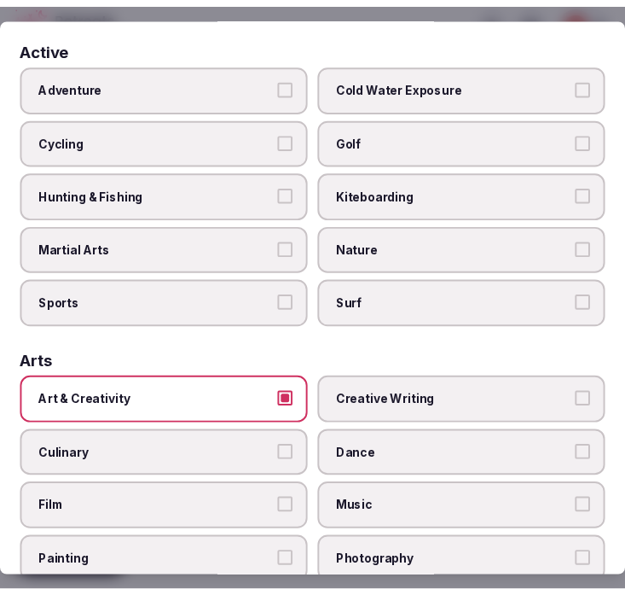
scroll to position [0, 0]
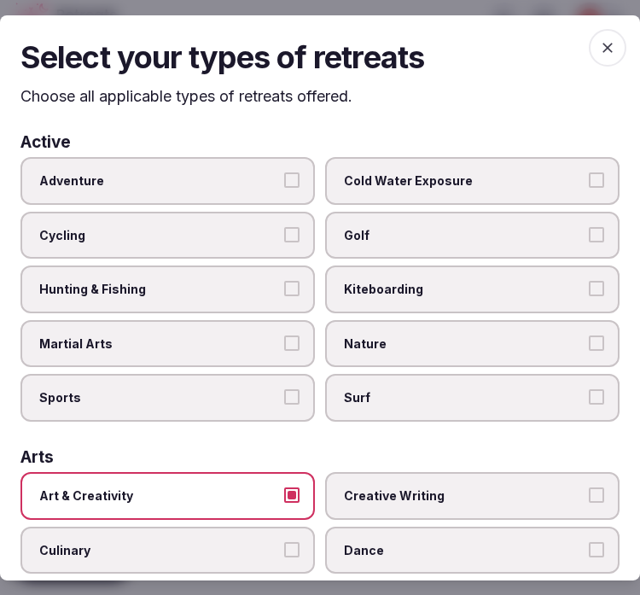
click at [599, 49] on icon "button" at bounding box center [607, 46] width 17 height 17
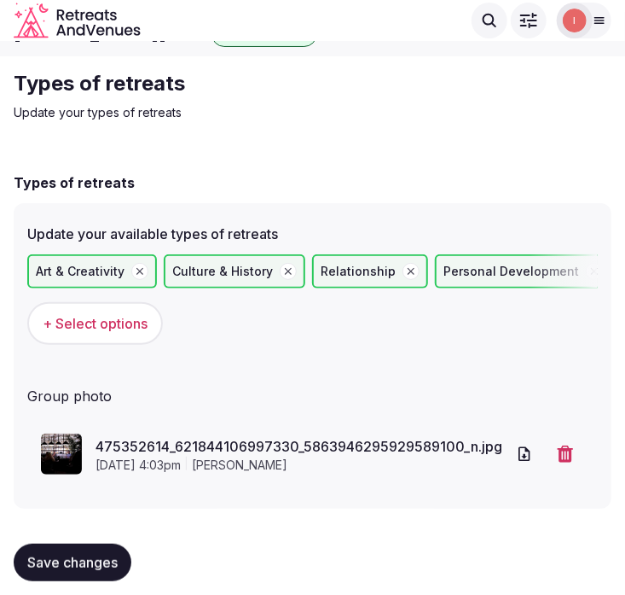
scroll to position [44, 0]
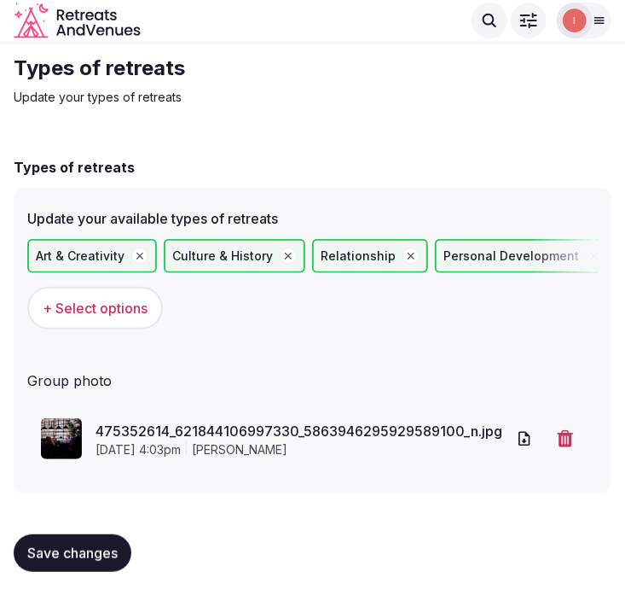
click at [61, 544] on span "Save changes" at bounding box center [72, 552] width 90 height 17
click at [94, 548] on span "Save changes" at bounding box center [72, 552] width 90 height 17
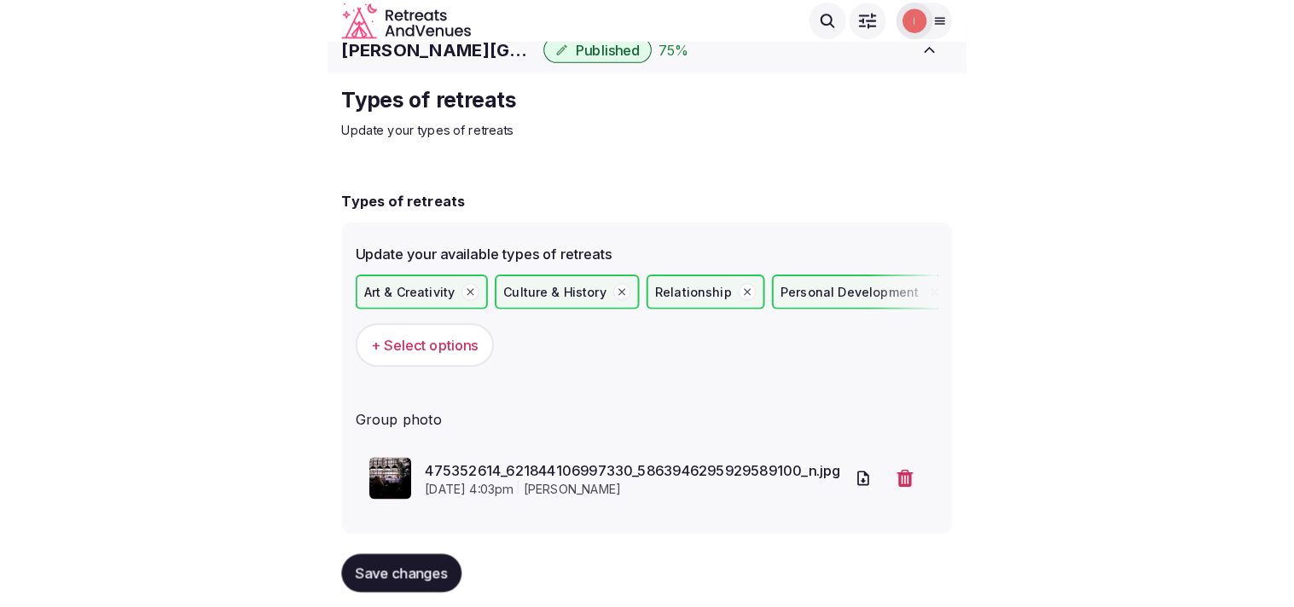
scroll to position [0, 0]
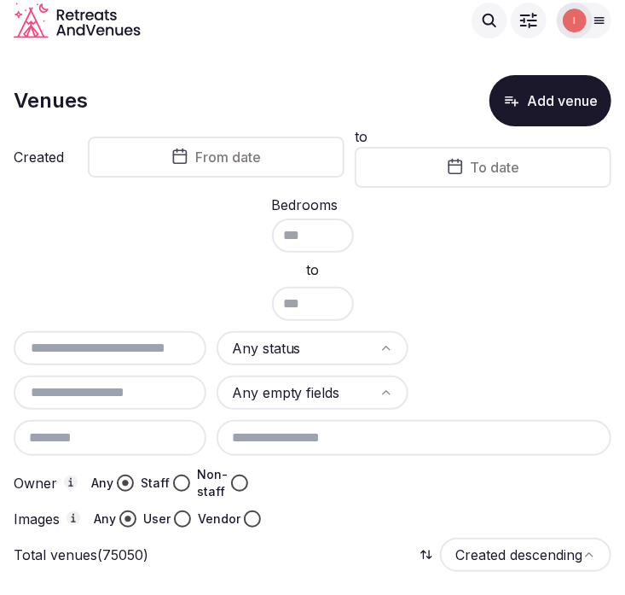
click at [122, 341] on input "text" at bounding box center [109, 348] width 179 height 20
paste input "**********"
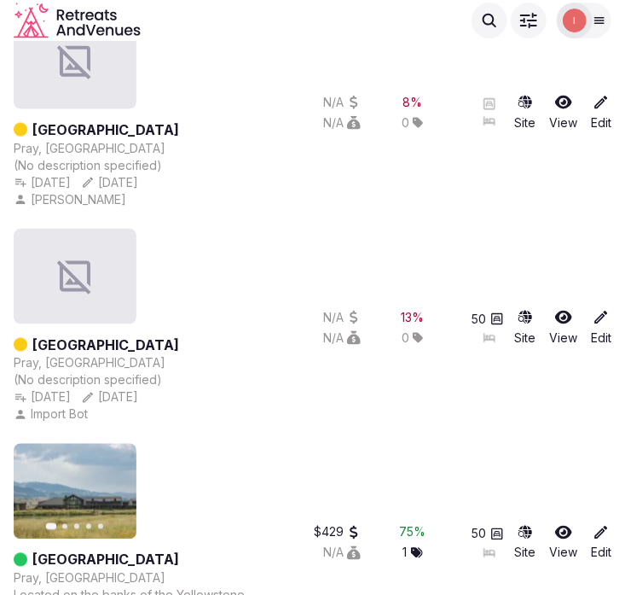
scroll to position [548, 0]
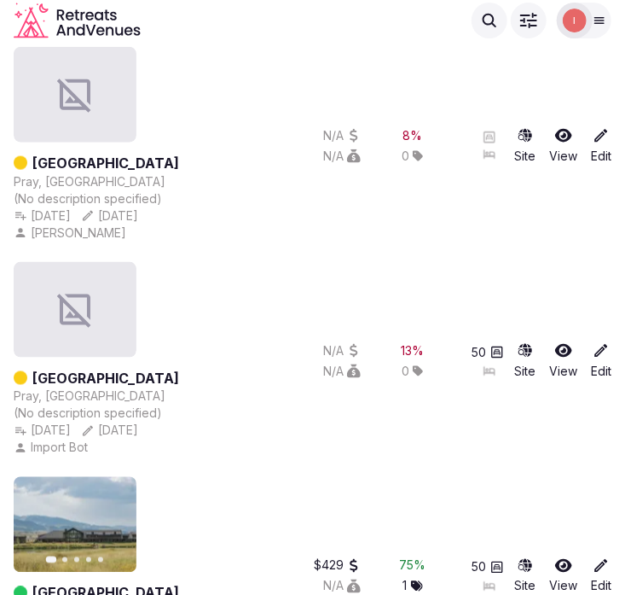
type input "**********"
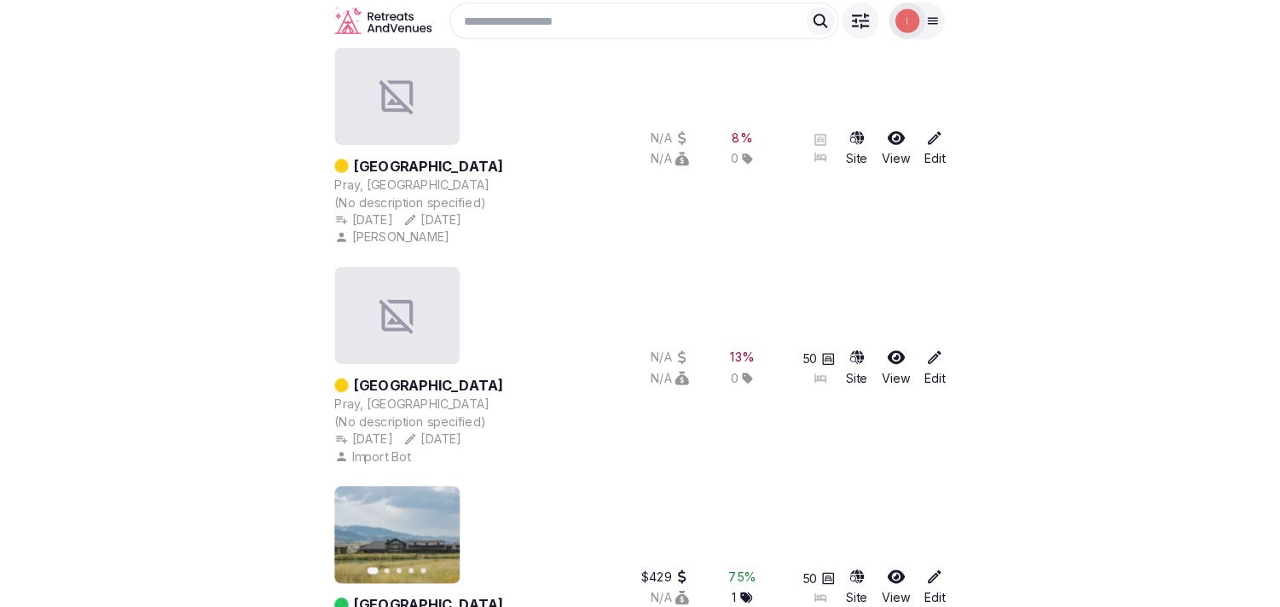
scroll to position [210, 0]
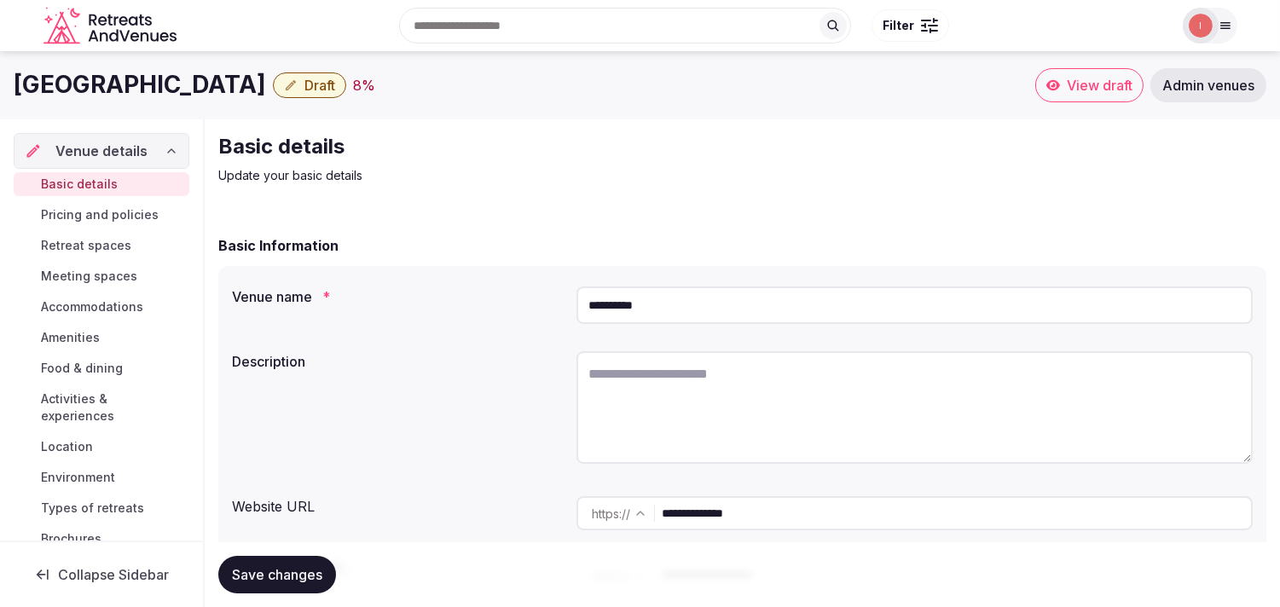
click at [273, 95] on button "Draft" at bounding box center [309, 86] width 73 height 26
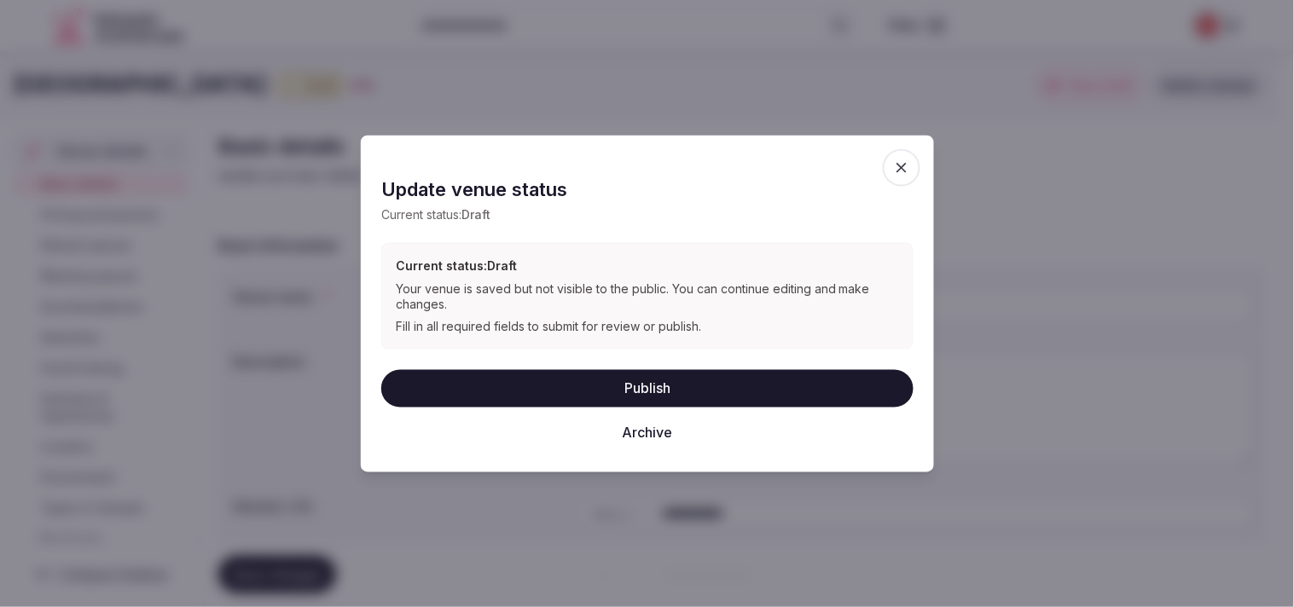
click at [655, 432] on button "Archive" at bounding box center [647, 433] width 532 height 38
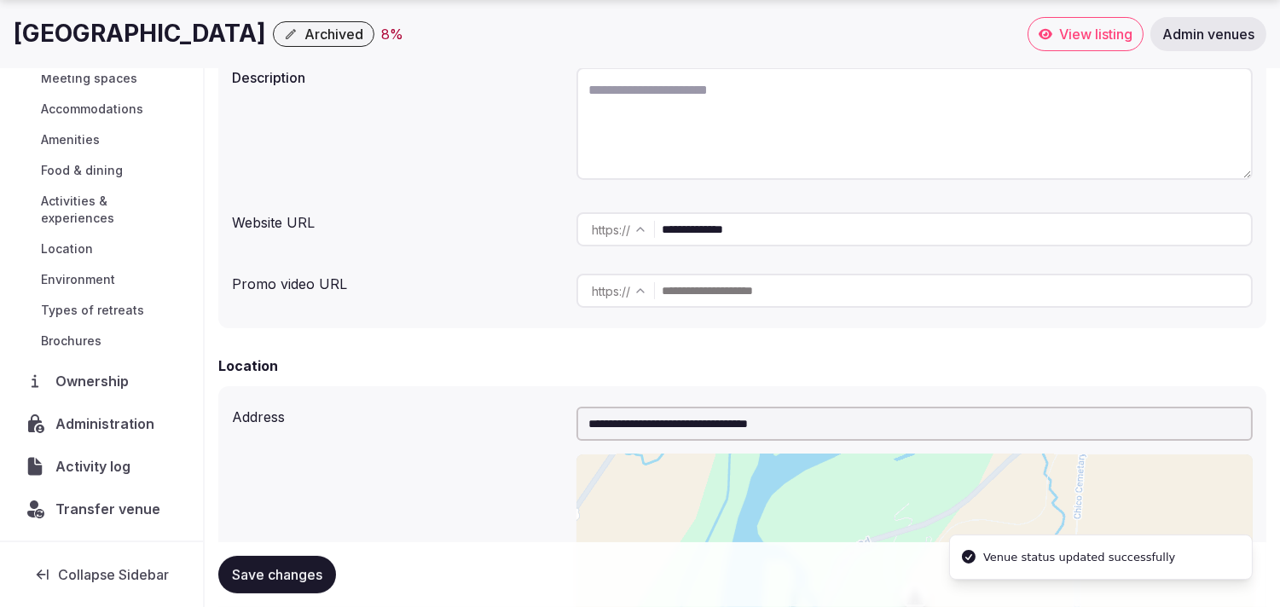
scroll to position [146, 0]
click at [107, 429] on span "Administration" at bounding box center [108, 425] width 104 height 20
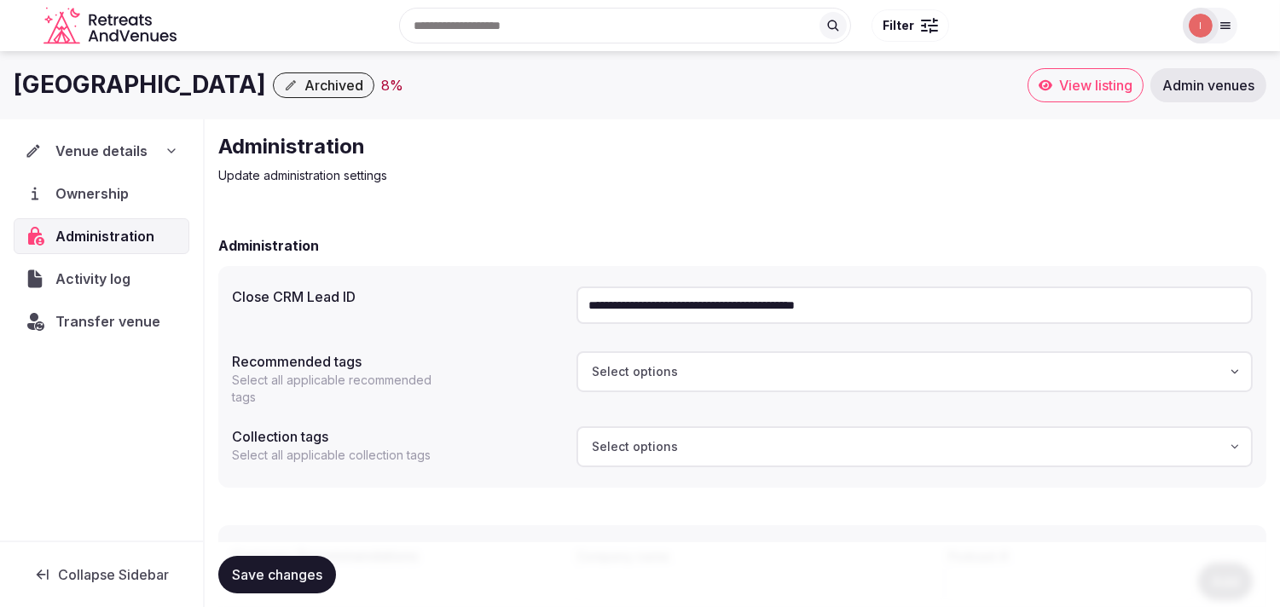
click at [763, 305] on input "**********" at bounding box center [915, 306] width 676 height 38
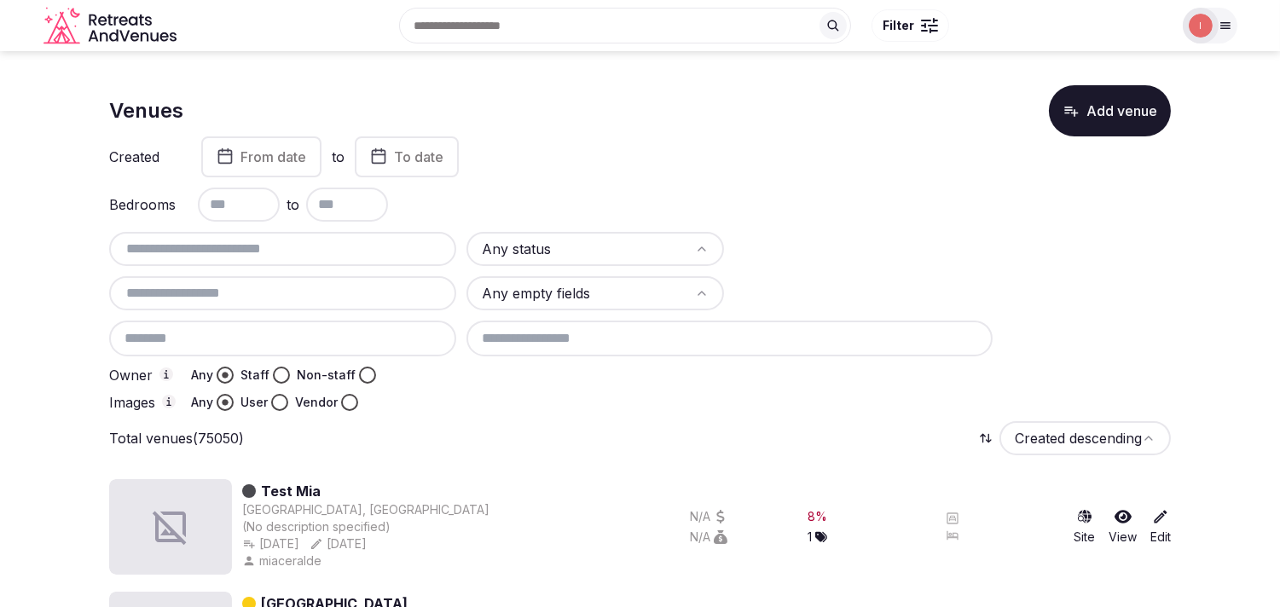
click at [263, 247] on input "text" at bounding box center [283, 249] width 334 height 20
paste input "**********"
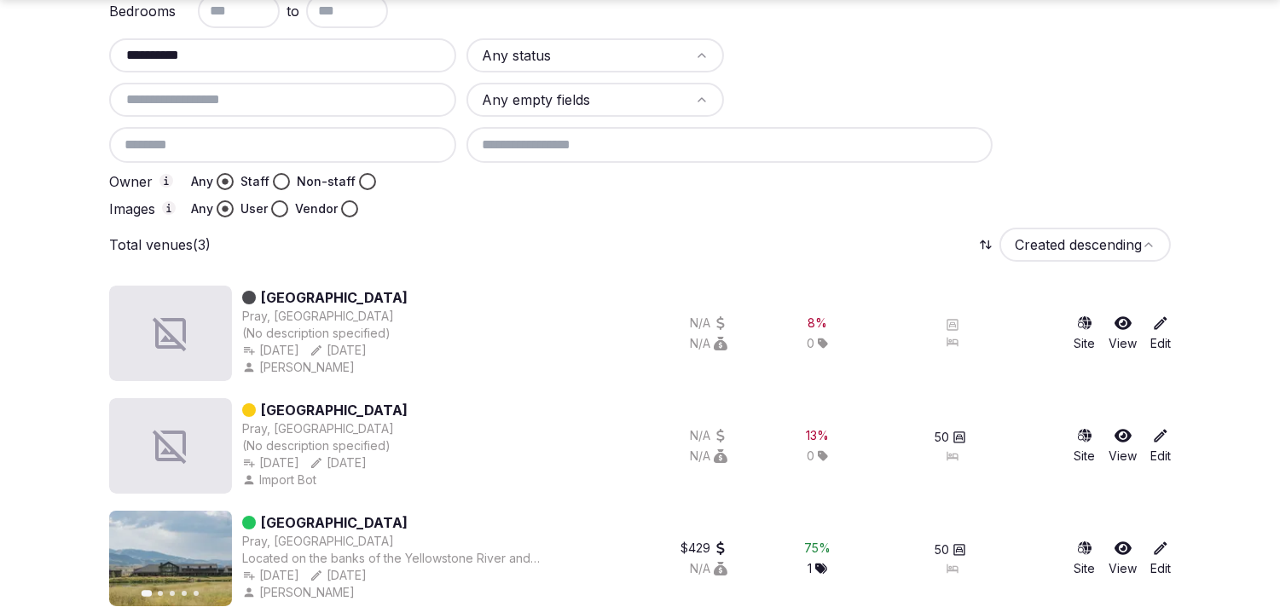
scroll to position [210, 0]
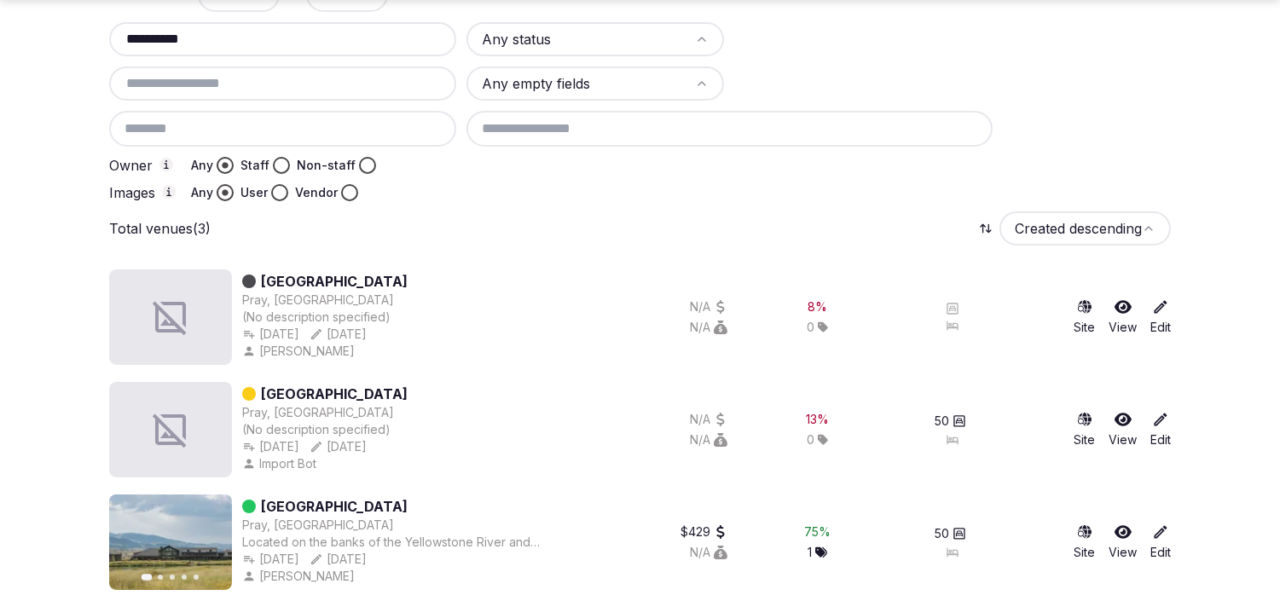
type input "**********"
click at [209, 38] on input "**********" at bounding box center [283, 39] width 334 height 20
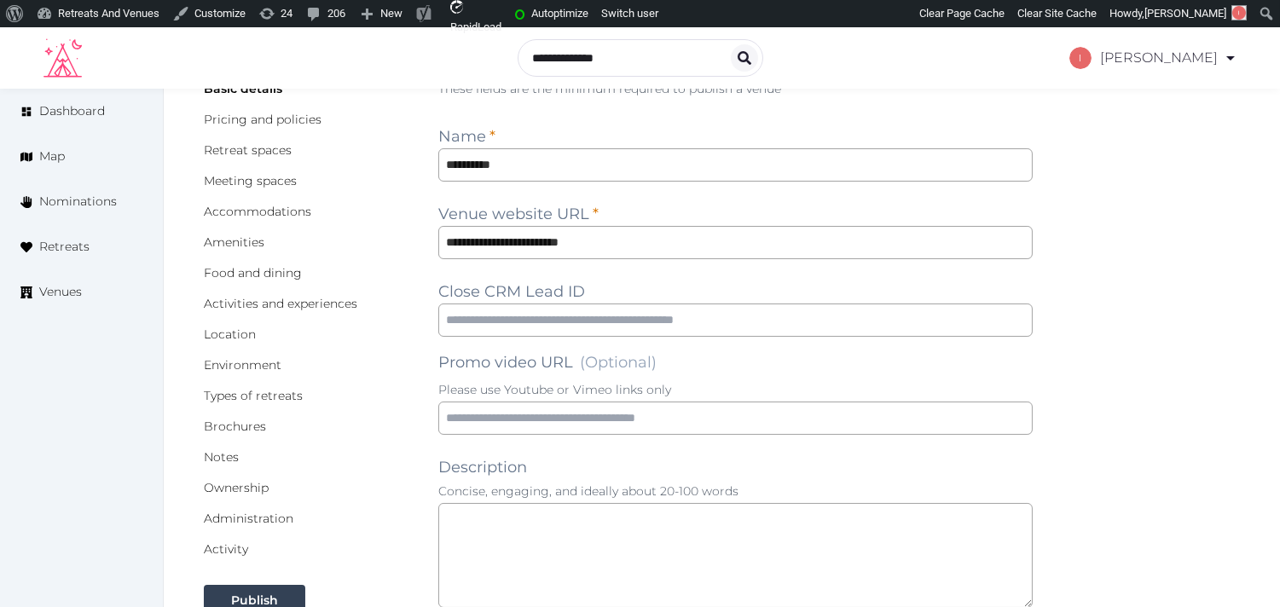
scroll to position [284, 0]
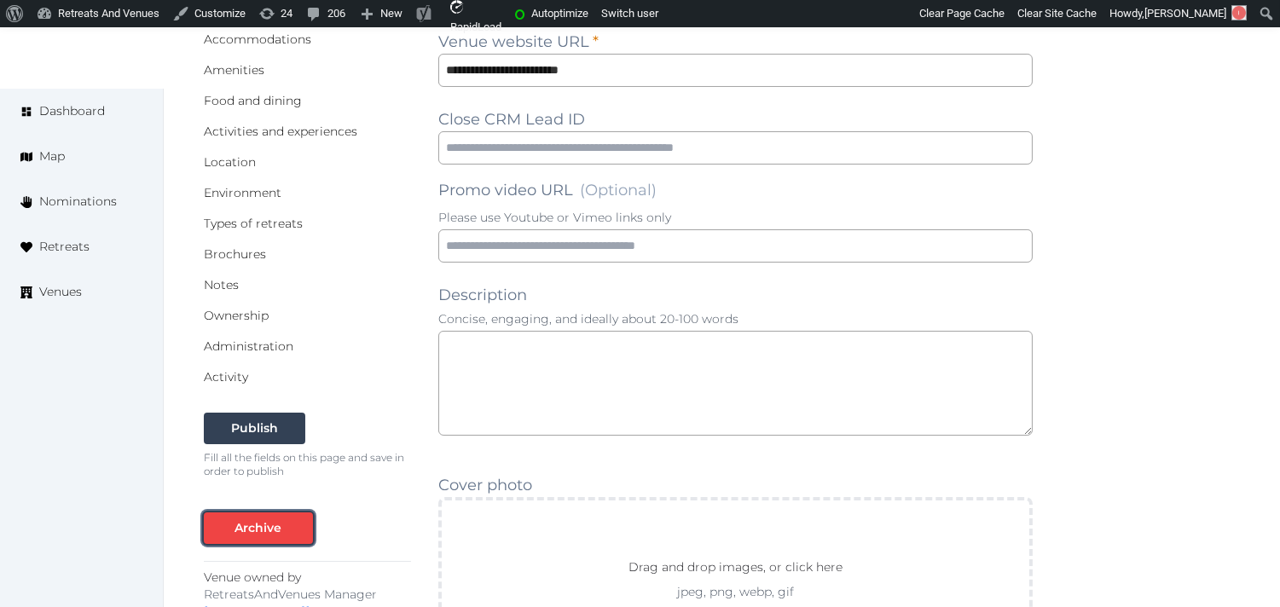
click at [269, 533] on div "Archive" at bounding box center [258, 528] width 47 height 18
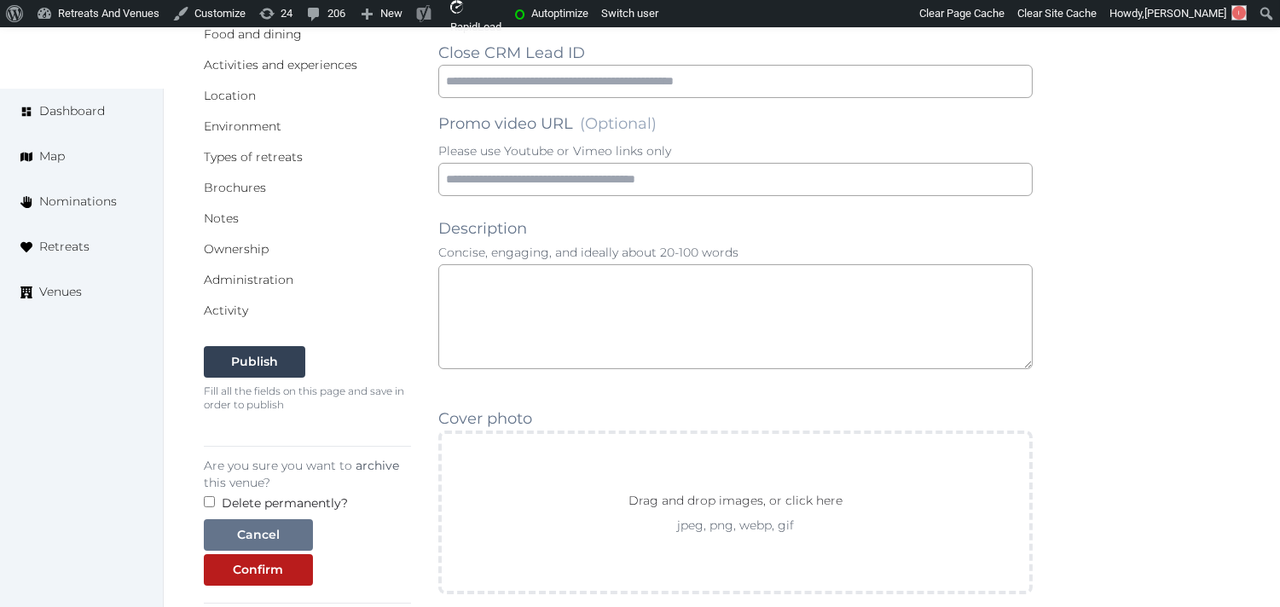
scroll to position [379, 0]
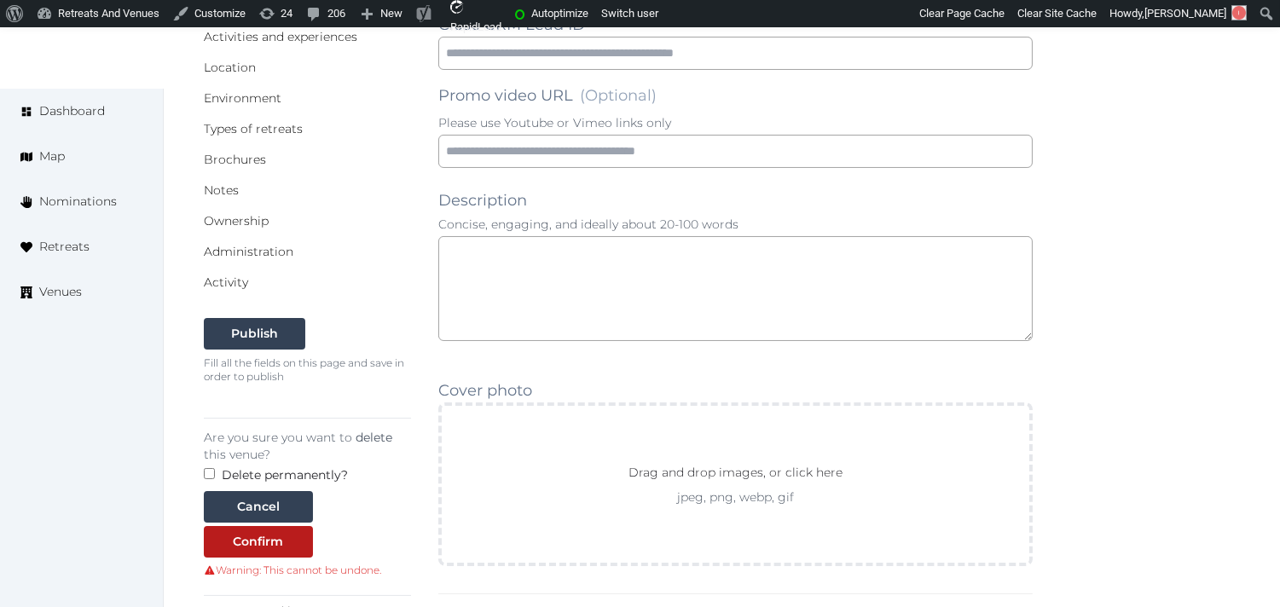
click at [247, 523] on div "Cancel Confirm" at bounding box center [307, 524] width 207 height 67
click at [248, 536] on div "Confirm" at bounding box center [259, 542] width 50 height 18
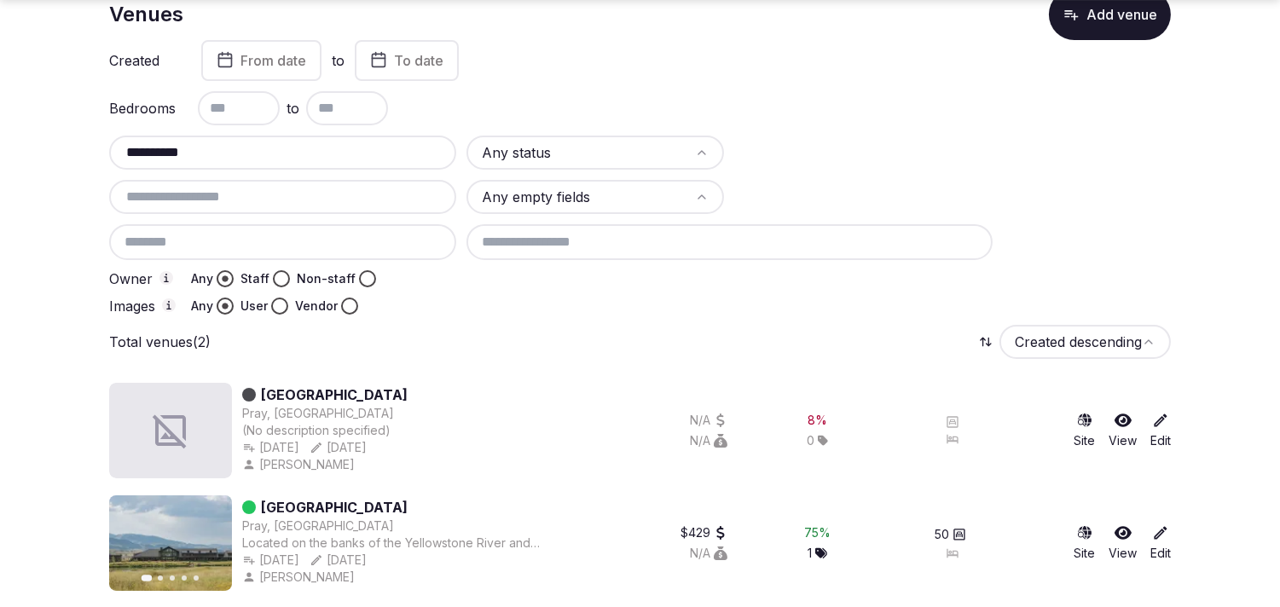
scroll to position [97, 0]
type input "**********"
click at [270, 500] on link "[GEOGRAPHIC_DATA]" at bounding box center [334, 506] width 147 height 20
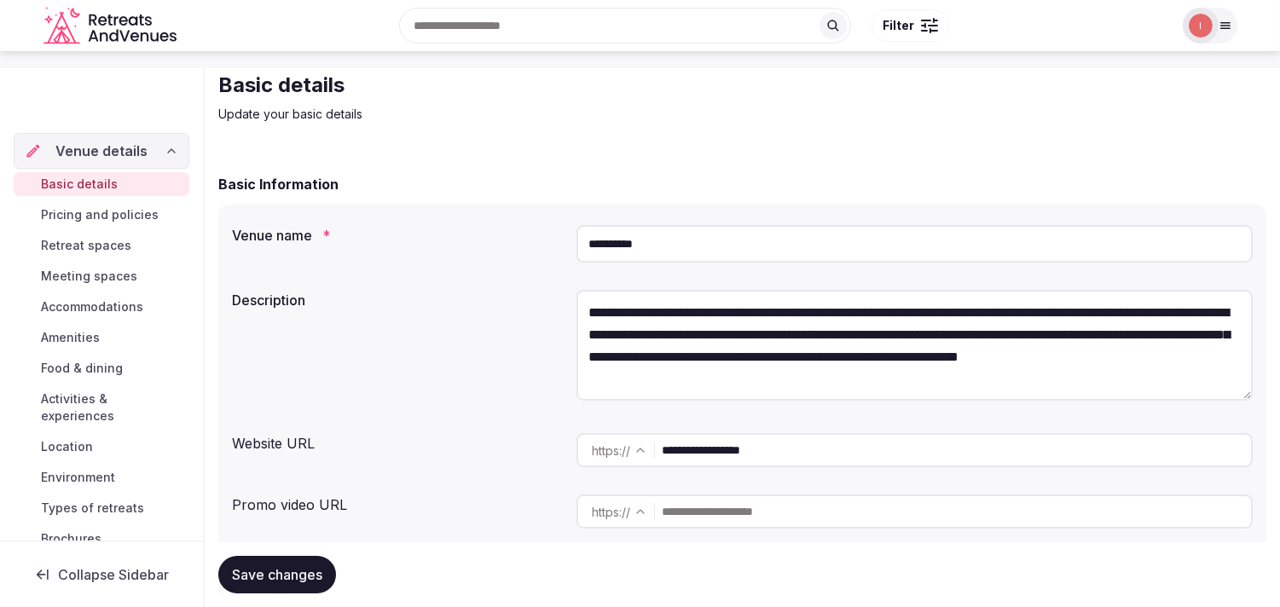
scroll to position [95, 0]
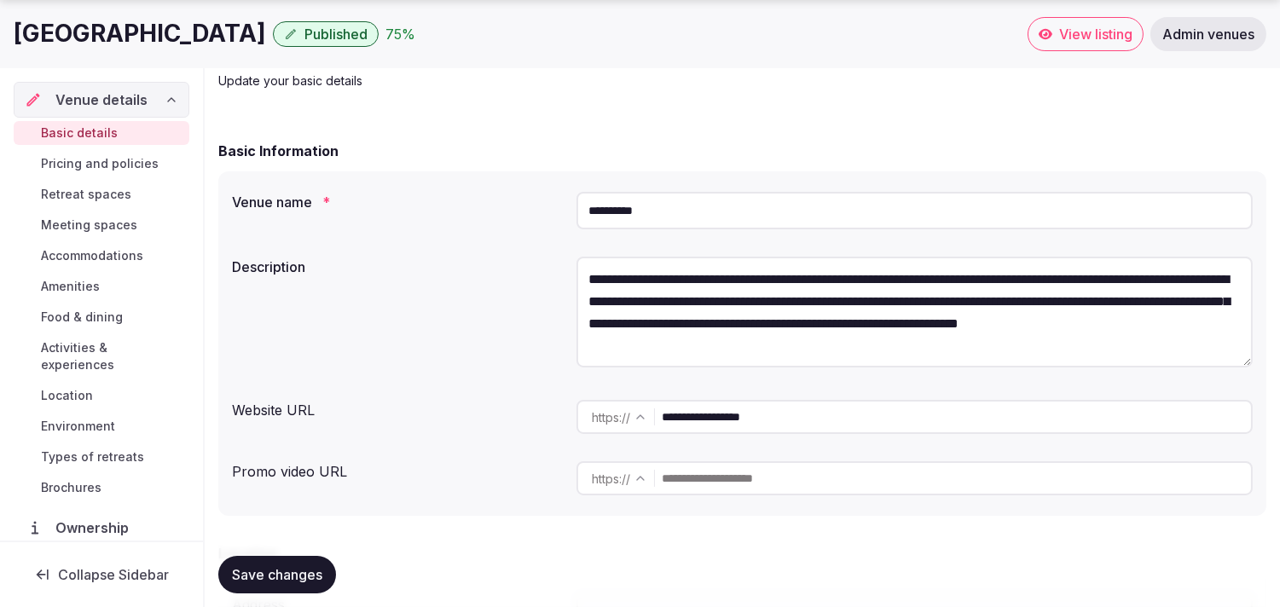
click at [676, 224] on input "**********" at bounding box center [915, 211] width 676 height 38
click at [675, 225] on input "**********" at bounding box center [915, 211] width 676 height 38
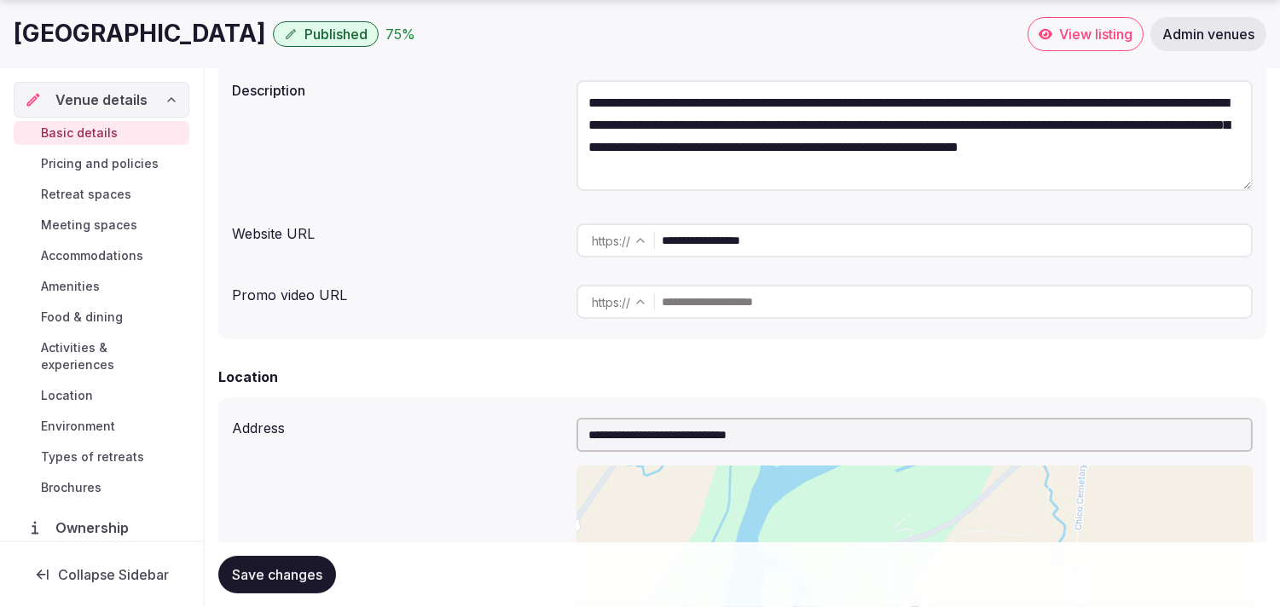
scroll to position [284, 0]
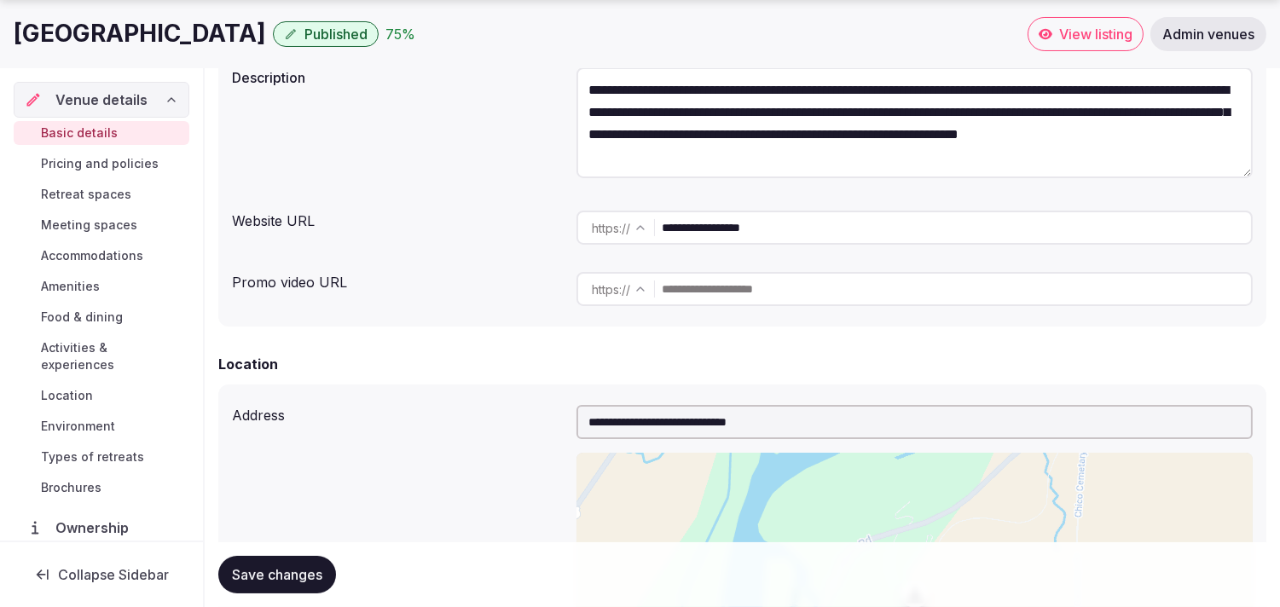
click at [106, 527] on span "Ownership" at bounding box center [95, 528] width 80 height 20
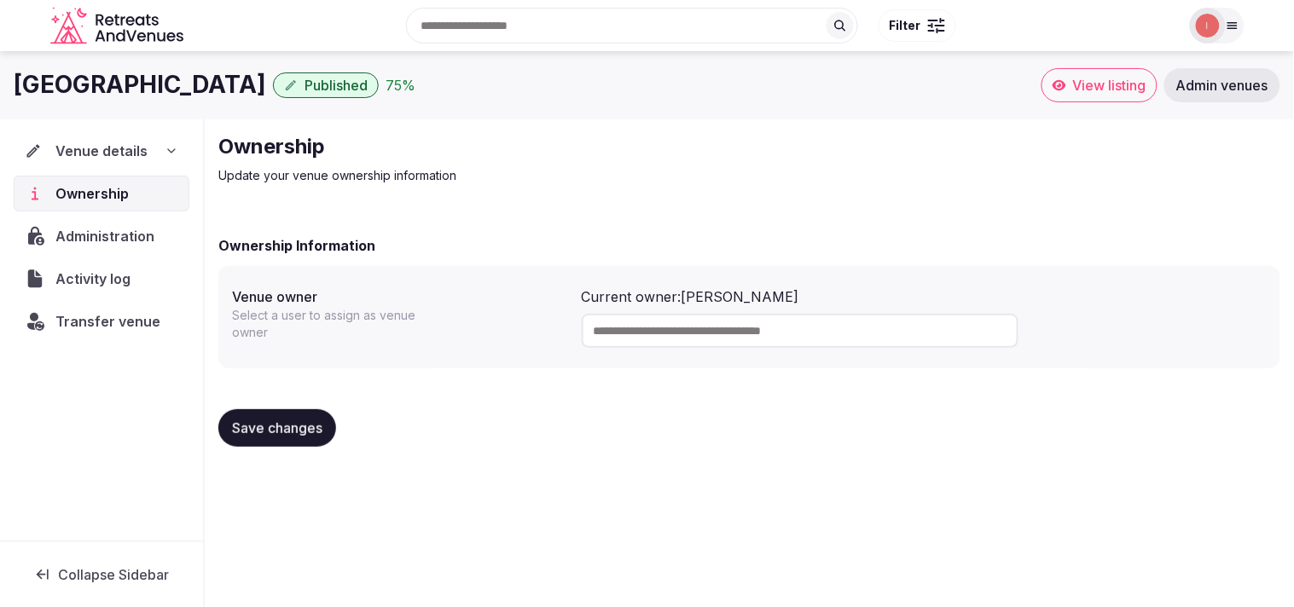
click at [97, 240] on span "Administration" at bounding box center [108, 236] width 106 height 20
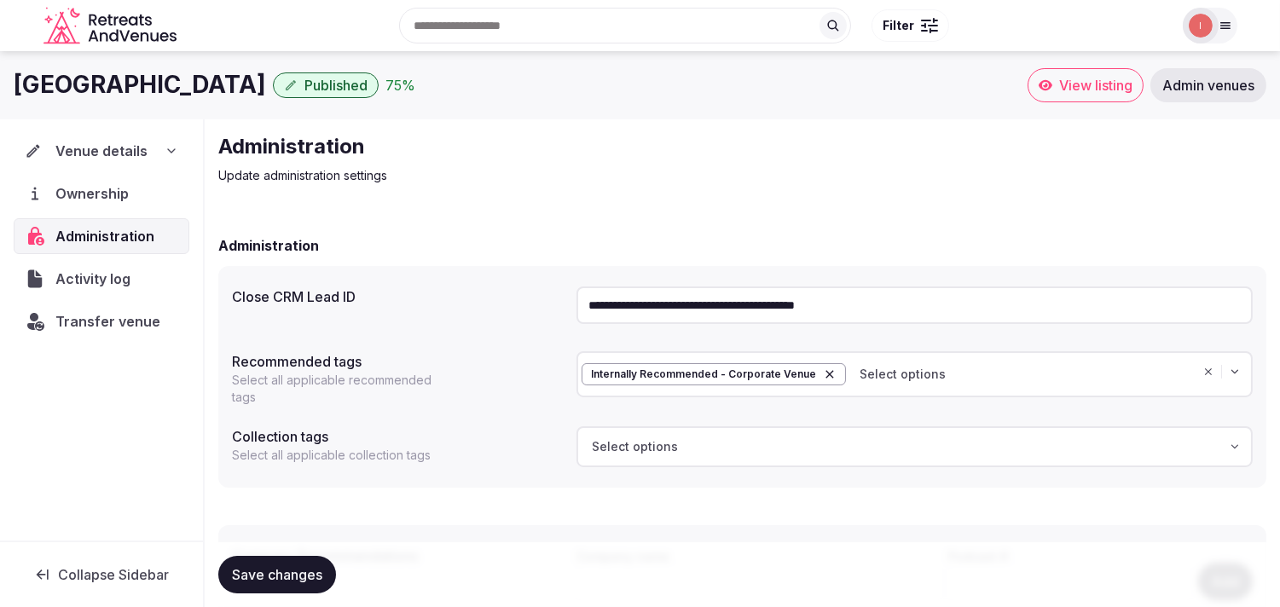
click at [646, 304] on input "**********" at bounding box center [915, 306] width 676 height 38
click at [107, 270] on span "Activity log" at bounding box center [96, 279] width 82 height 20
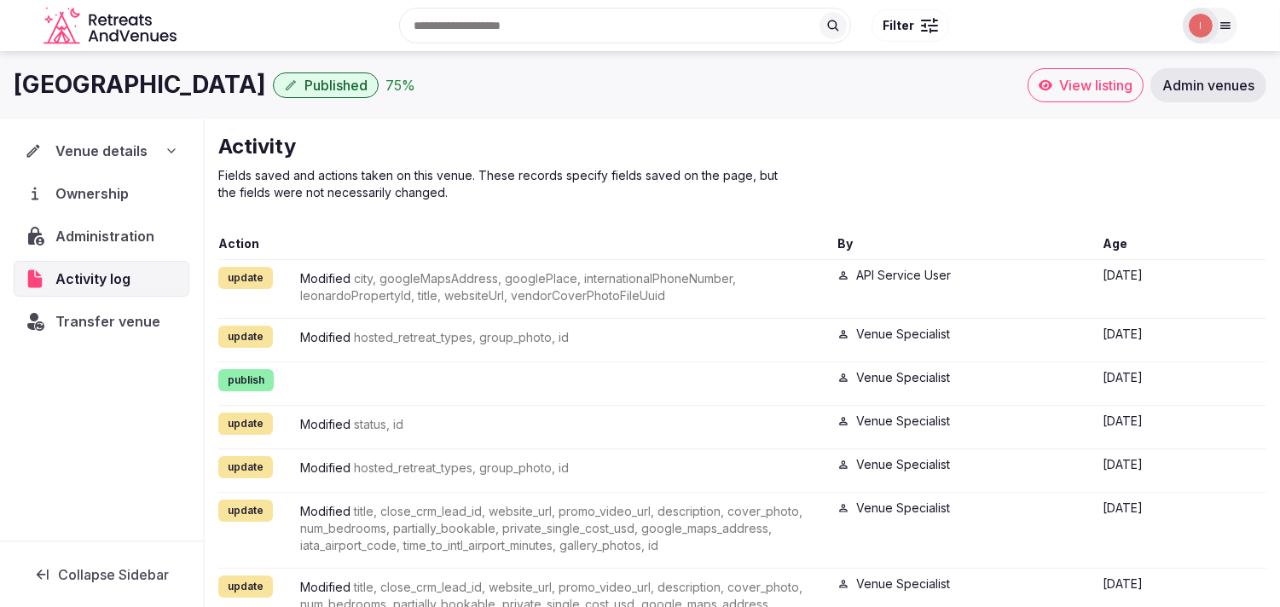
click at [95, 318] on span "Transfer venue" at bounding box center [107, 321] width 105 height 20
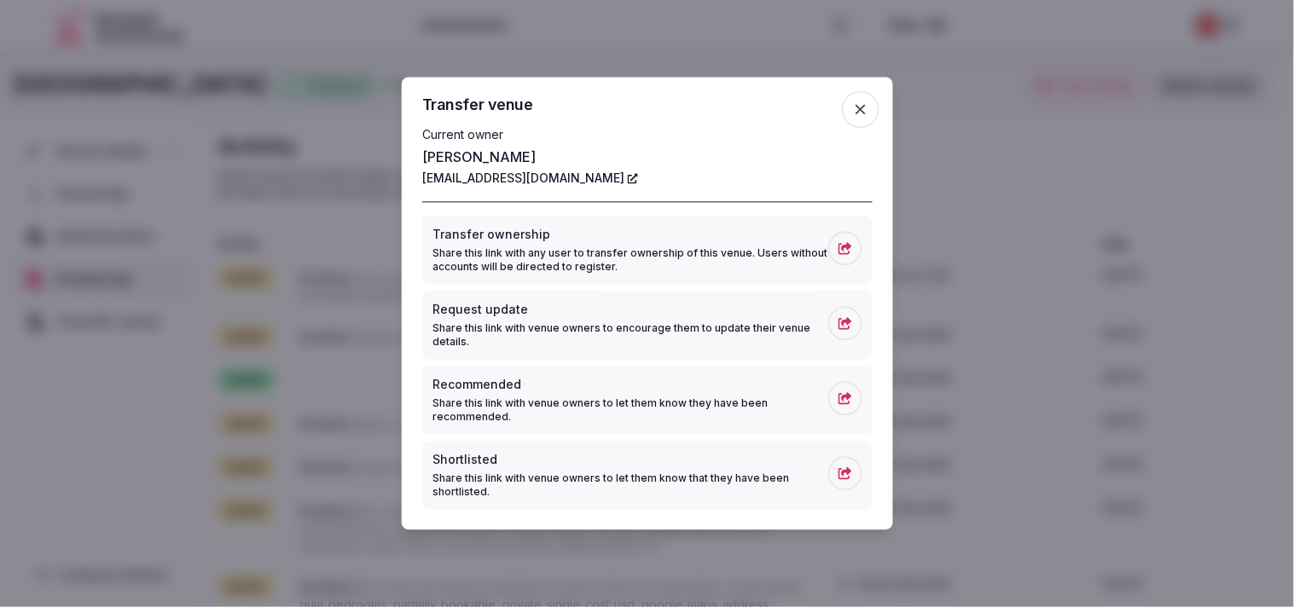
click at [628, 177] on icon at bounding box center [633, 179] width 10 height 10
drag, startPoint x: 415, startPoint y: 182, endPoint x: 564, endPoint y: 184, distance: 148.4
click at [564, 184] on div "Transfer venue Current owner [PERSON_NAME] [PERSON_NAME][EMAIL_ADDRESS][DOMAIN_…" at bounding box center [647, 304] width 491 height 453
copy link "[EMAIL_ADDRESS][DOMAIN_NAME]"
click at [863, 114] on icon "button" at bounding box center [860, 110] width 17 height 17
